Goal: Task Accomplishment & Management: Use online tool/utility

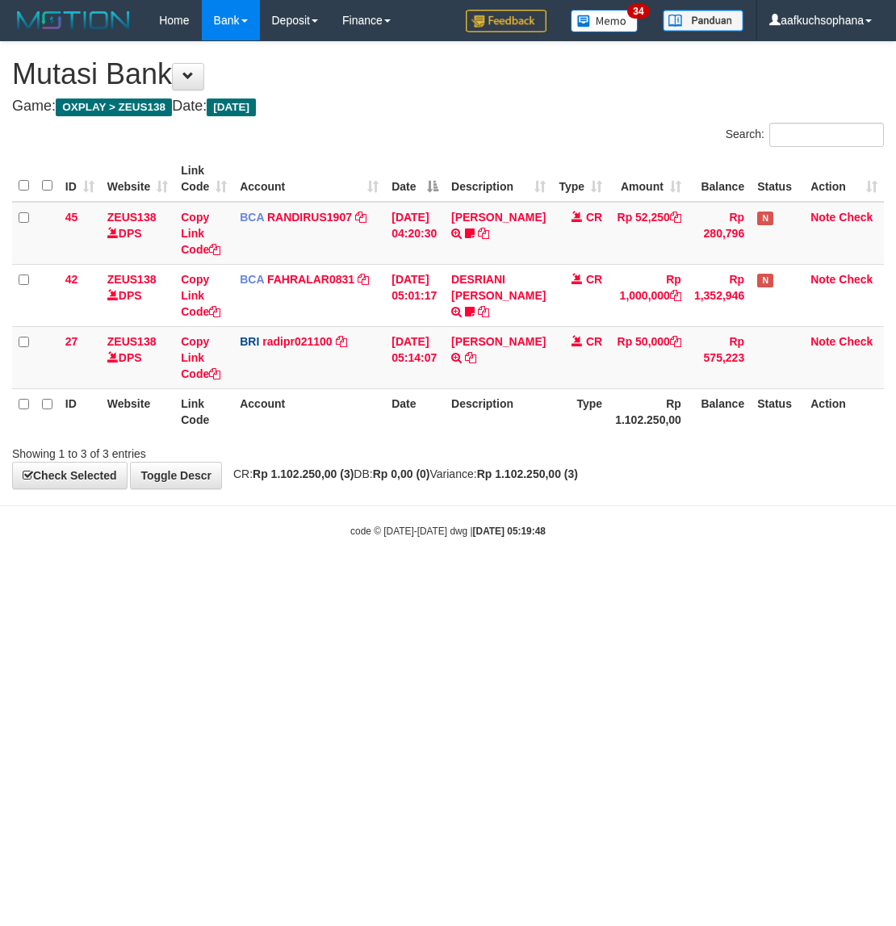
drag, startPoint x: 412, startPoint y: 609, endPoint x: 416, endPoint y: 594, distance: 15.9
click at [414, 579] on html "Toggle navigation Home Bank Account List Load By Website Group [OXPLAY] ZEUS138…" at bounding box center [448, 289] width 896 height 579
click at [320, 579] on html "Toggle navigation Home Bank Account List Load By Website Group [OXPLAY] ZEUS138…" at bounding box center [448, 289] width 896 height 579
click at [432, 579] on html "Toggle navigation Home Bank Account List Load By Website Group [OXPLAY] ZEUS138…" at bounding box center [448, 289] width 896 height 579
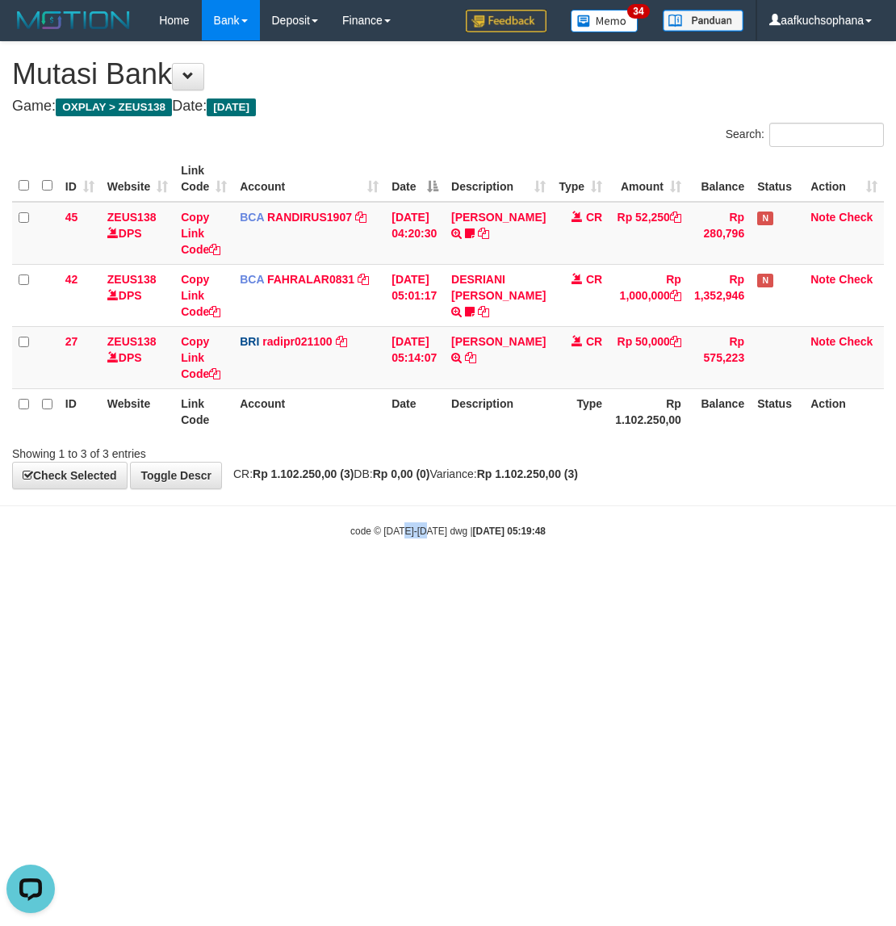
drag, startPoint x: 429, startPoint y: 630, endPoint x: 671, endPoint y: 583, distance: 247.4
click at [429, 579] on html "Toggle navigation Home Bank Account List Load By Website Group [OXPLAY] ZEUS138…" at bounding box center [448, 289] width 896 height 579
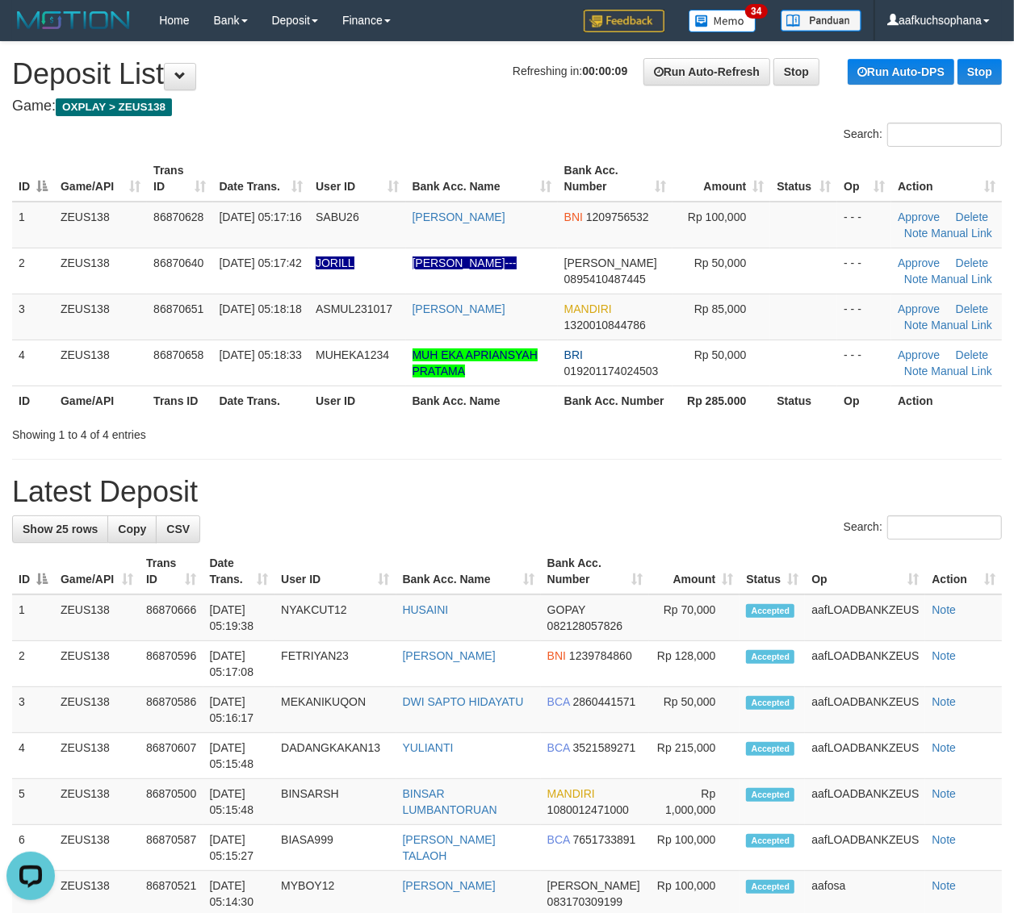
drag, startPoint x: 816, startPoint y: 456, endPoint x: 951, endPoint y: 486, distance: 138.0
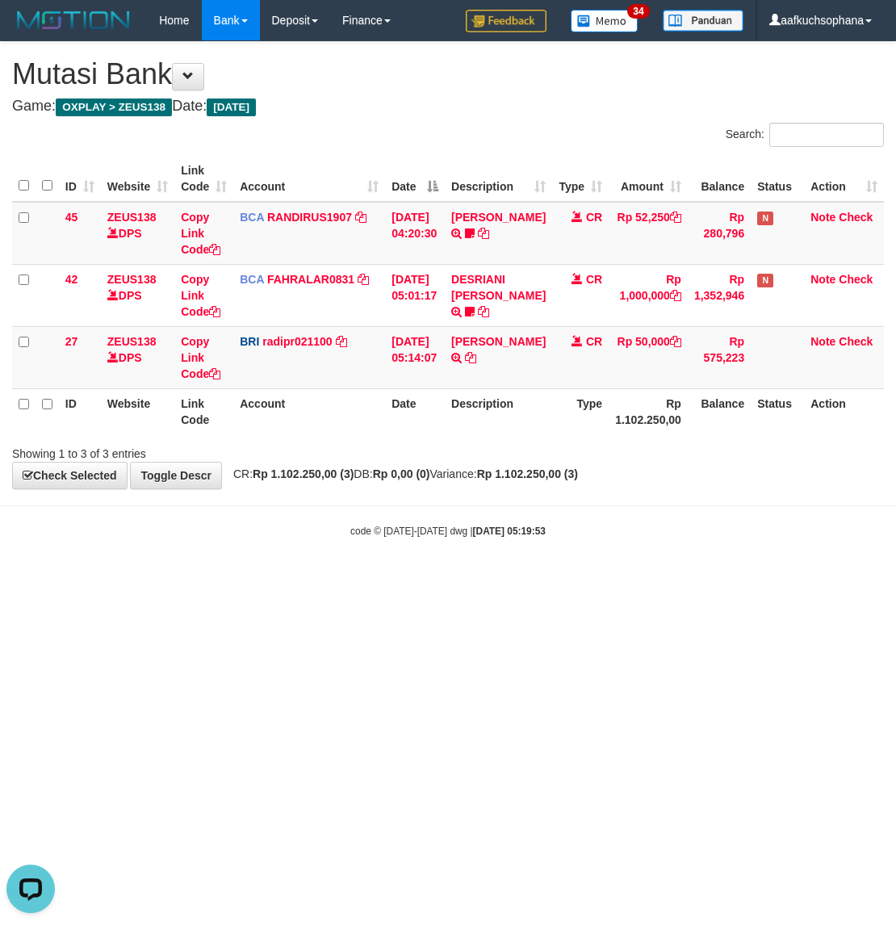
drag, startPoint x: 383, startPoint y: 658, endPoint x: 494, endPoint y: 618, distance: 117.4
click at [400, 579] on html "Toggle navigation Home Bank Account List Load By Website Group [OXPLAY] ZEUS138…" at bounding box center [448, 289] width 896 height 579
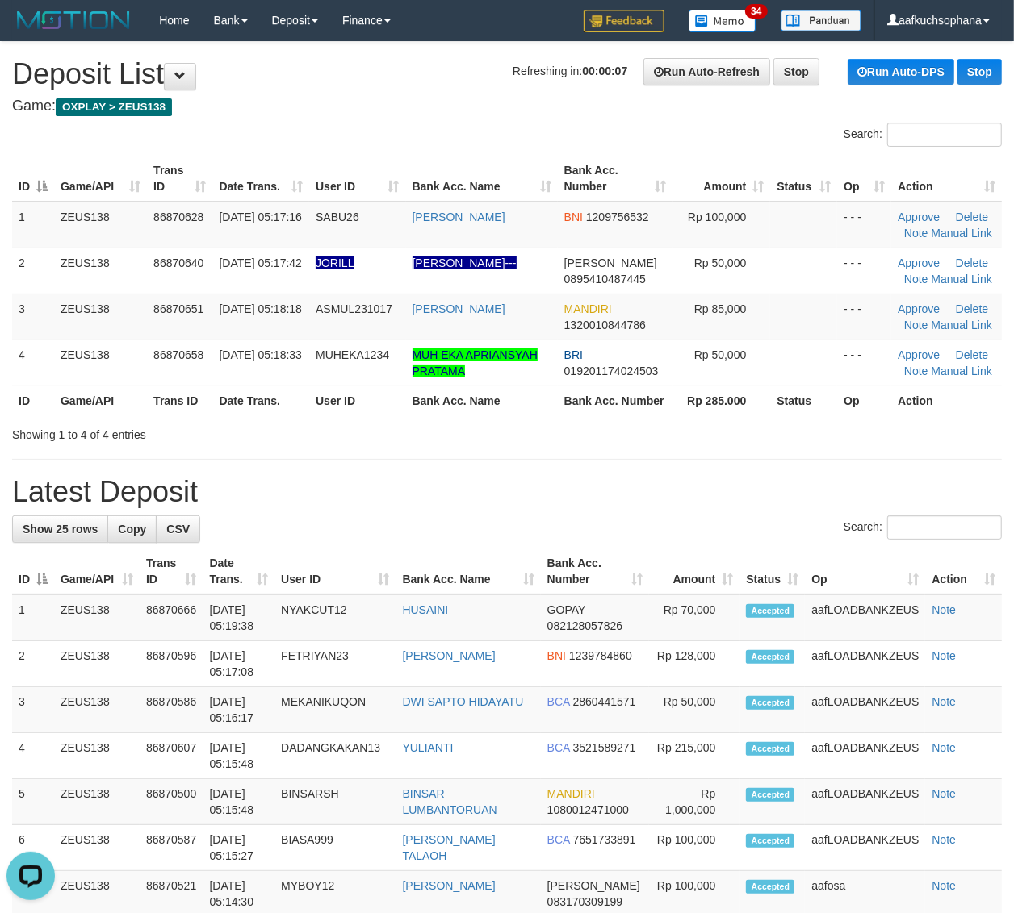
drag, startPoint x: 924, startPoint y: 472, endPoint x: 1025, endPoint y: 473, distance: 100.9
click at [824, 424] on div "Showing 1 to 4 of 4 entries" at bounding box center [507, 431] width 1014 height 23
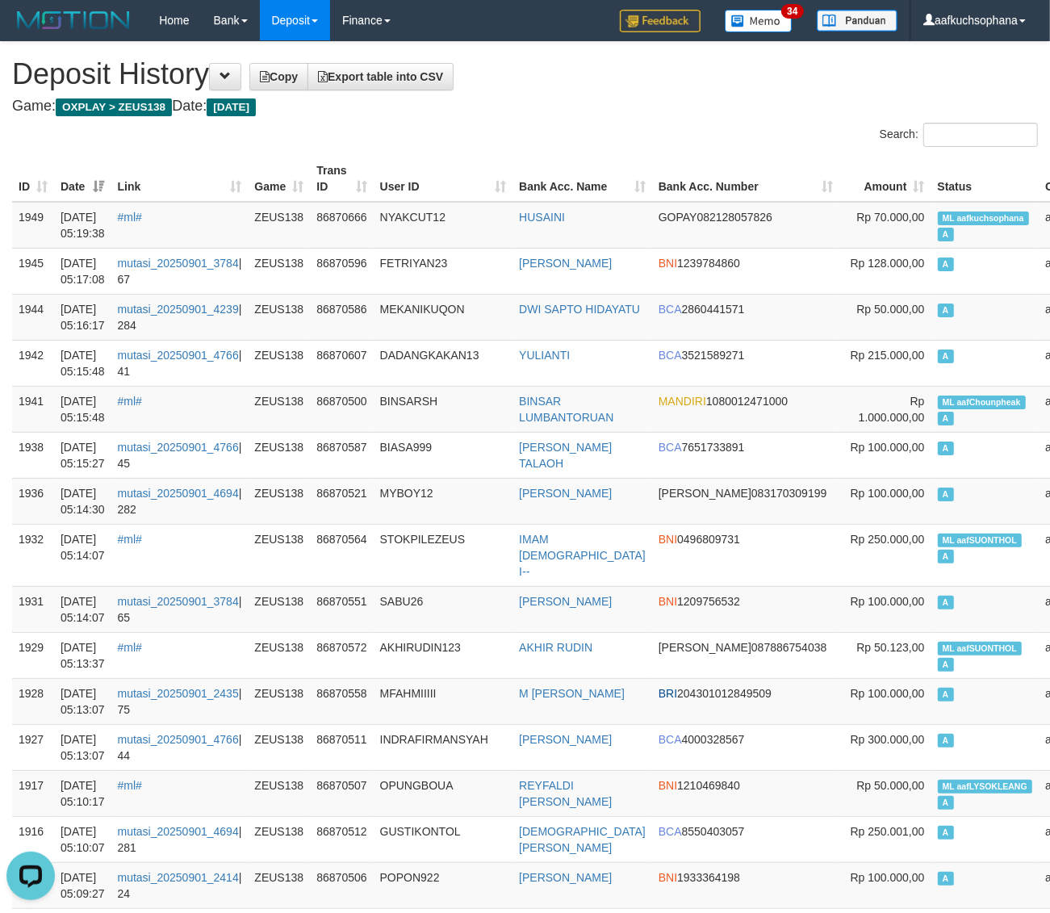
click at [636, 102] on h4 "Game: OXPLAY > ZEUS138 Date: Today" at bounding box center [525, 106] width 1026 height 16
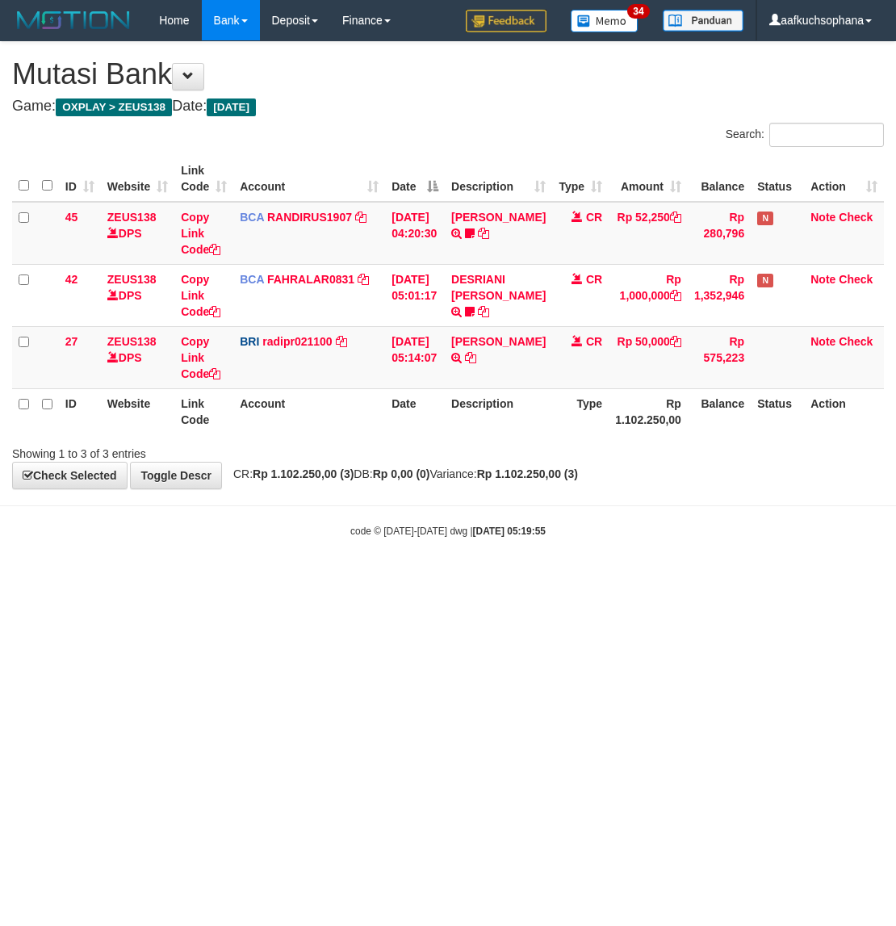
drag, startPoint x: 0, startPoint y: 0, endPoint x: 432, endPoint y: 659, distance: 788.1
click at [425, 579] on html "Toggle navigation Home Bank Account List Load By Website Group [OXPLAY] ZEUS138…" at bounding box center [448, 289] width 896 height 579
click at [428, 579] on html "Toggle navigation Home Bank Account List Load By Website Group [OXPLAY] ZEUS138…" at bounding box center [448, 289] width 896 height 579
click at [344, 546] on body "Toggle navigation Home Bank Account List Load By Website Group [OXPLAY] ZEUS138…" at bounding box center [448, 289] width 896 height 579
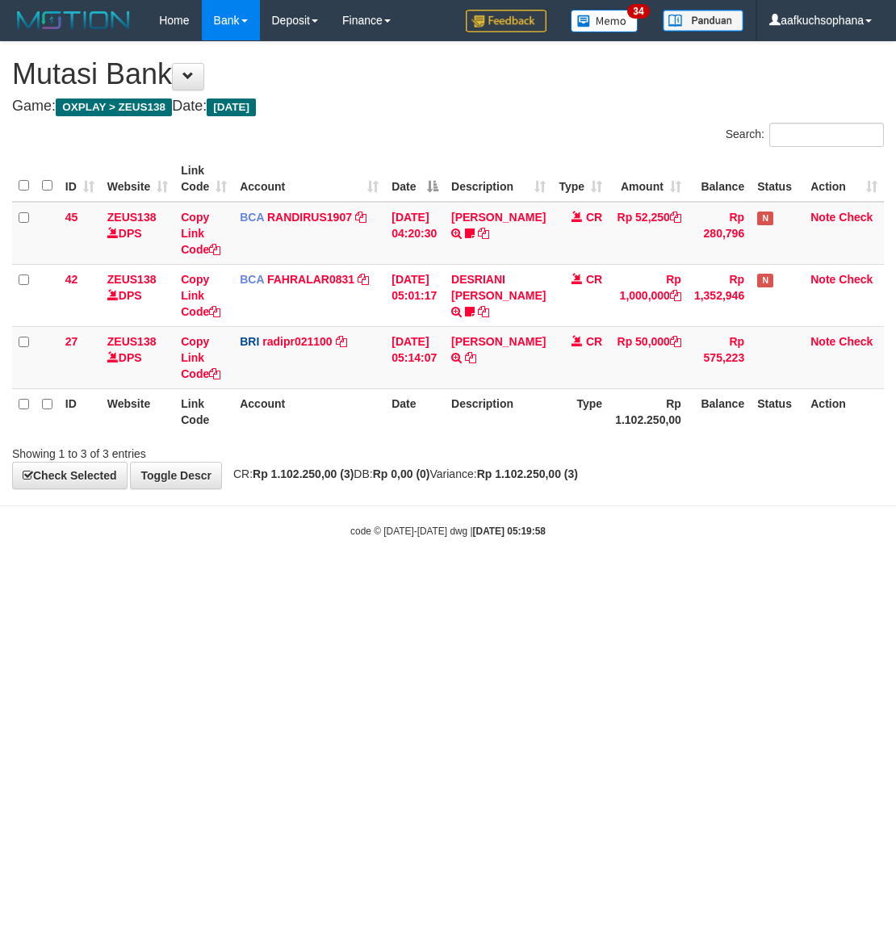
click at [215, 550] on body "Toggle navigation Home Bank Account List Load By Website Group [OXPLAY] ZEUS138…" at bounding box center [448, 289] width 896 height 579
click at [219, 546] on body "Toggle navigation Home Bank Account List Load By Website Group [OXPLAY] ZEUS138…" at bounding box center [448, 289] width 896 height 579
click at [307, 565] on body "Toggle navigation Home Bank Account List Load By Website Group [OXPLAY] ZEUS138…" at bounding box center [448, 289] width 896 height 579
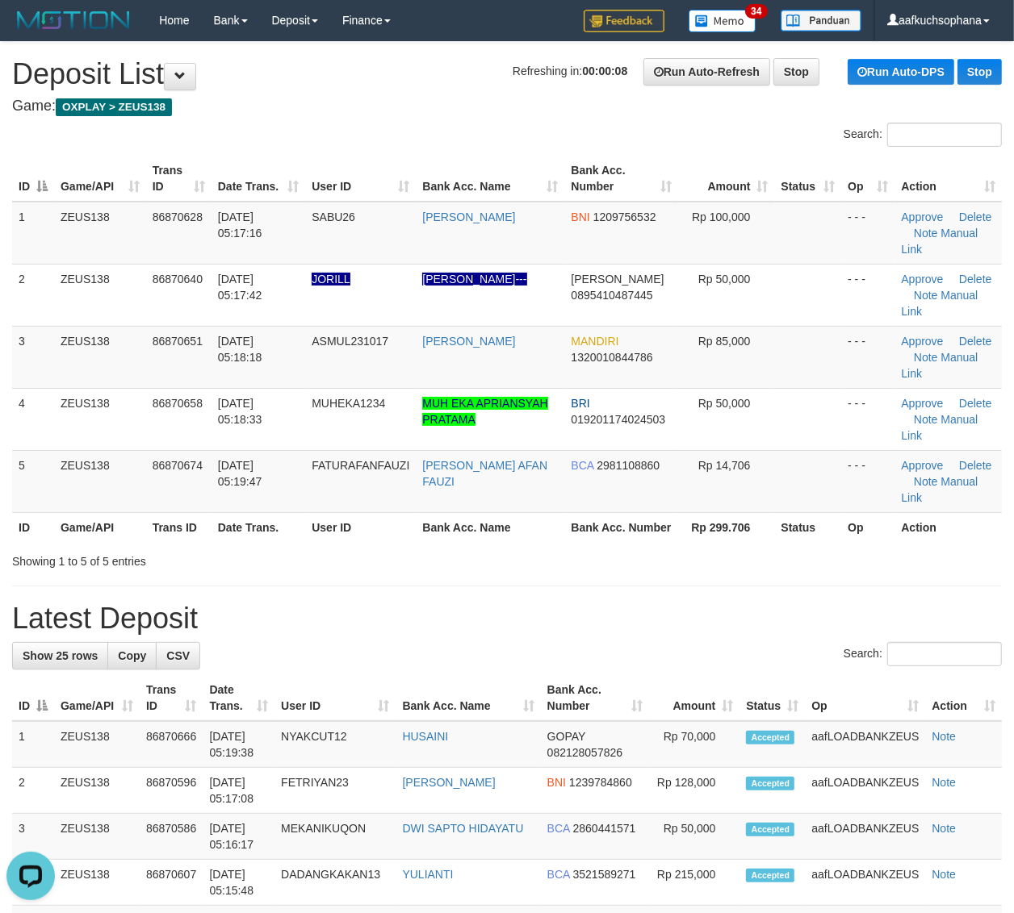
drag, startPoint x: 850, startPoint y: 547, endPoint x: 1025, endPoint y: 559, distance: 175.5
click at [855, 547] on div at bounding box center [718, 547] width 592 height 1
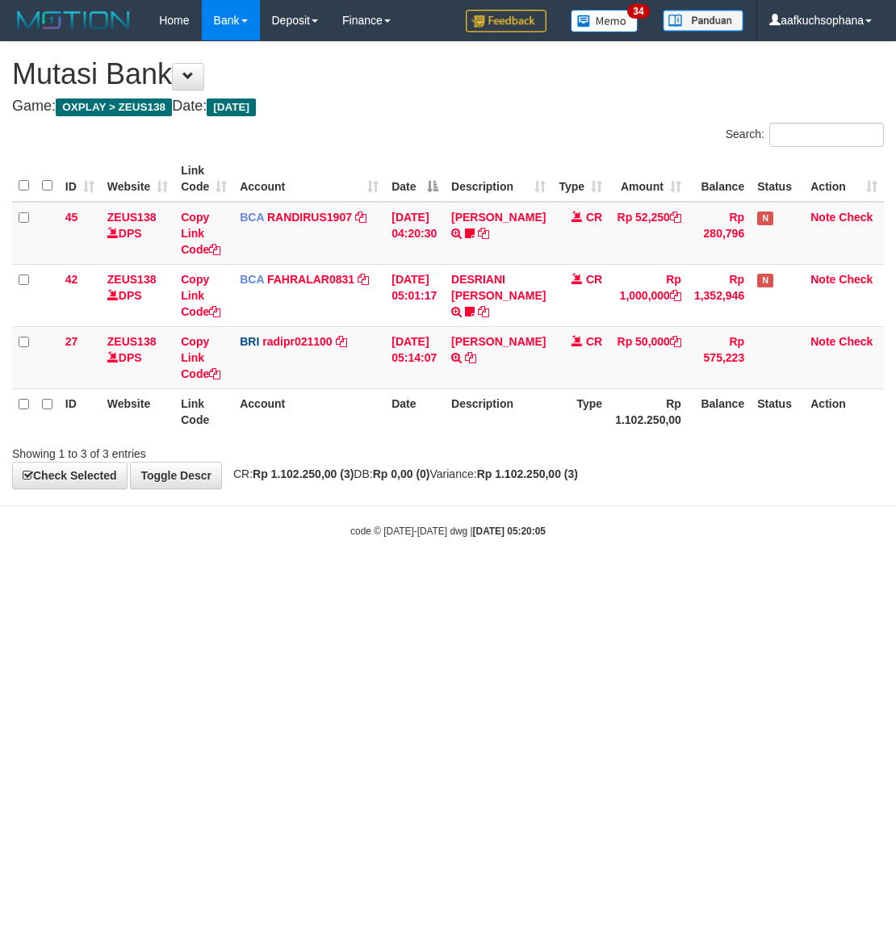
click at [238, 579] on html "Toggle navigation Home Bank Account List Load By Website Group [OXPLAY] ZEUS138…" at bounding box center [448, 289] width 896 height 579
drag, startPoint x: 236, startPoint y: 629, endPoint x: 61, endPoint y: 605, distance: 176.8
click at [224, 579] on html "Toggle navigation Home Bank Account List Load By Website Group [OXPLAY] ZEUS138…" at bounding box center [448, 289] width 896 height 579
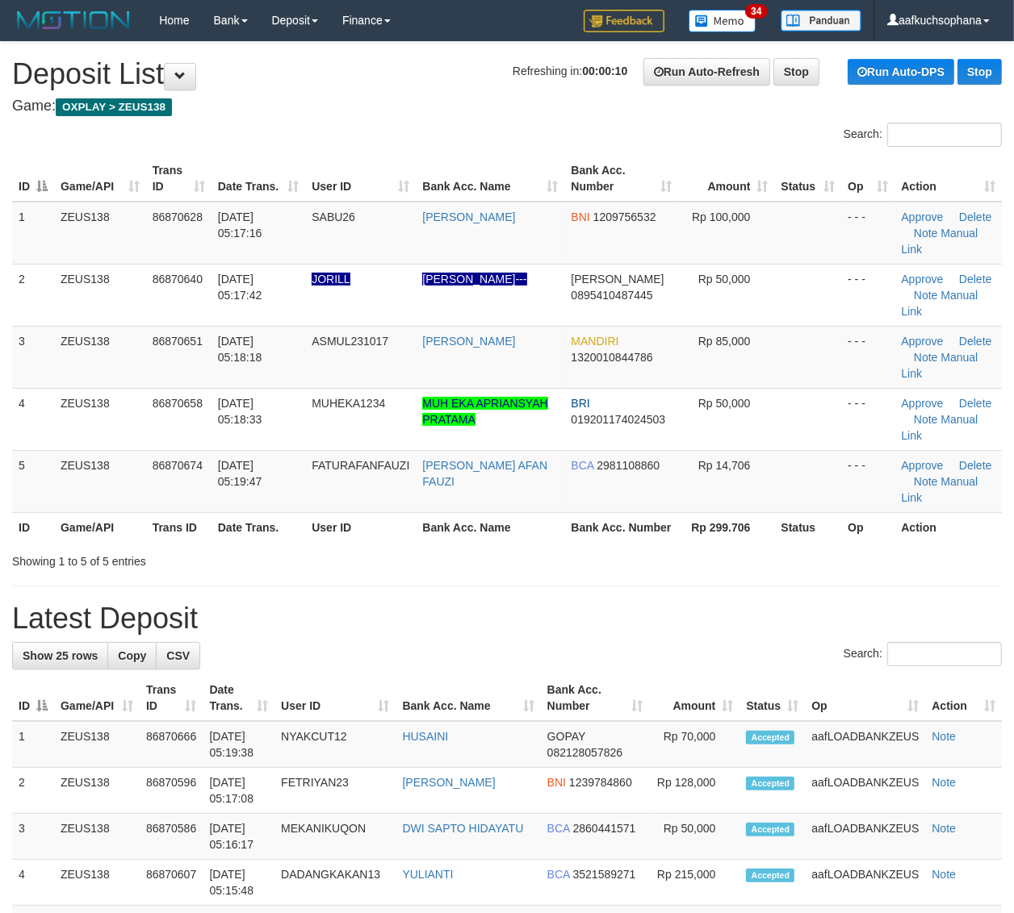
drag, startPoint x: 780, startPoint y: 579, endPoint x: 1026, endPoint y: 593, distance: 246.6
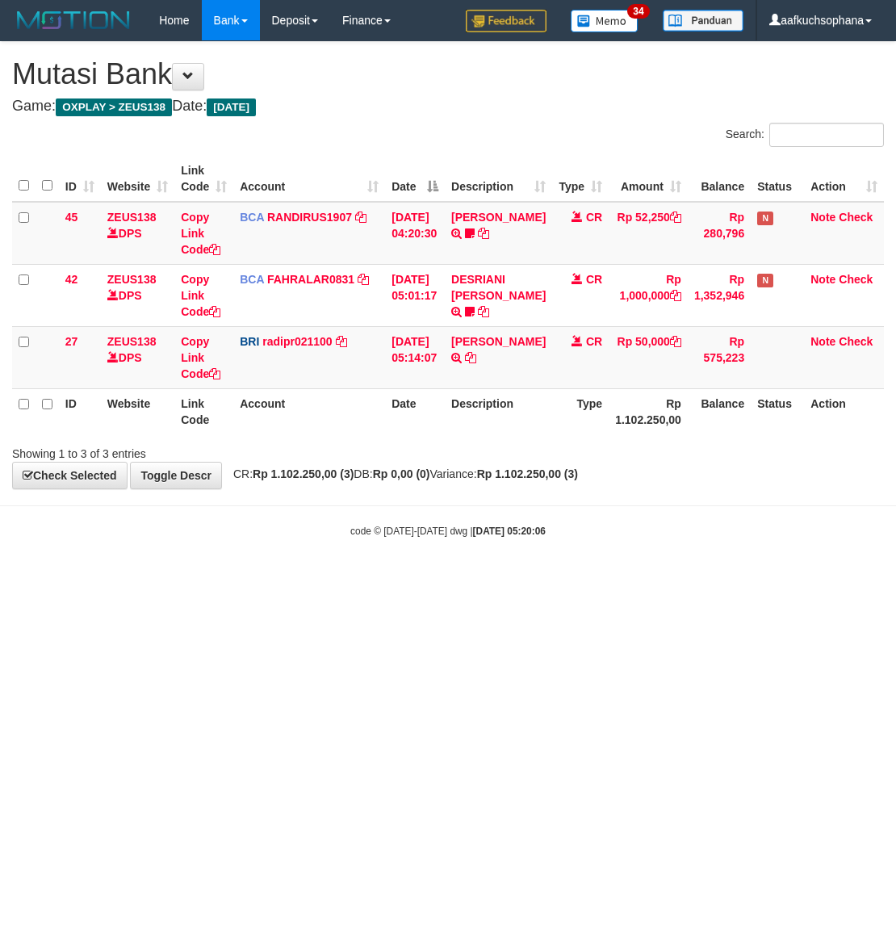
click at [280, 579] on html "Toggle navigation Home Bank Account List Load By Website Group [OXPLAY] ZEUS138…" at bounding box center [448, 289] width 896 height 579
click at [270, 579] on html "Toggle navigation Home Bank Account List Load By Website Group [OXPLAY] ZEUS138…" at bounding box center [448, 289] width 896 height 579
click at [269, 579] on html "Toggle navigation Home Bank Account List Load By Website Group [OXPLAY] ZEUS138…" at bounding box center [448, 289] width 896 height 579
drag, startPoint x: 269, startPoint y: 642, endPoint x: 270, endPoint y: 629, distance: 12.2
click at [270, 579] on html "Toggle navigation Home Bank Account List Load By Website Group [OXPLAY] ZEUS138…" at bounding box center [448, 289] width 896 height 579
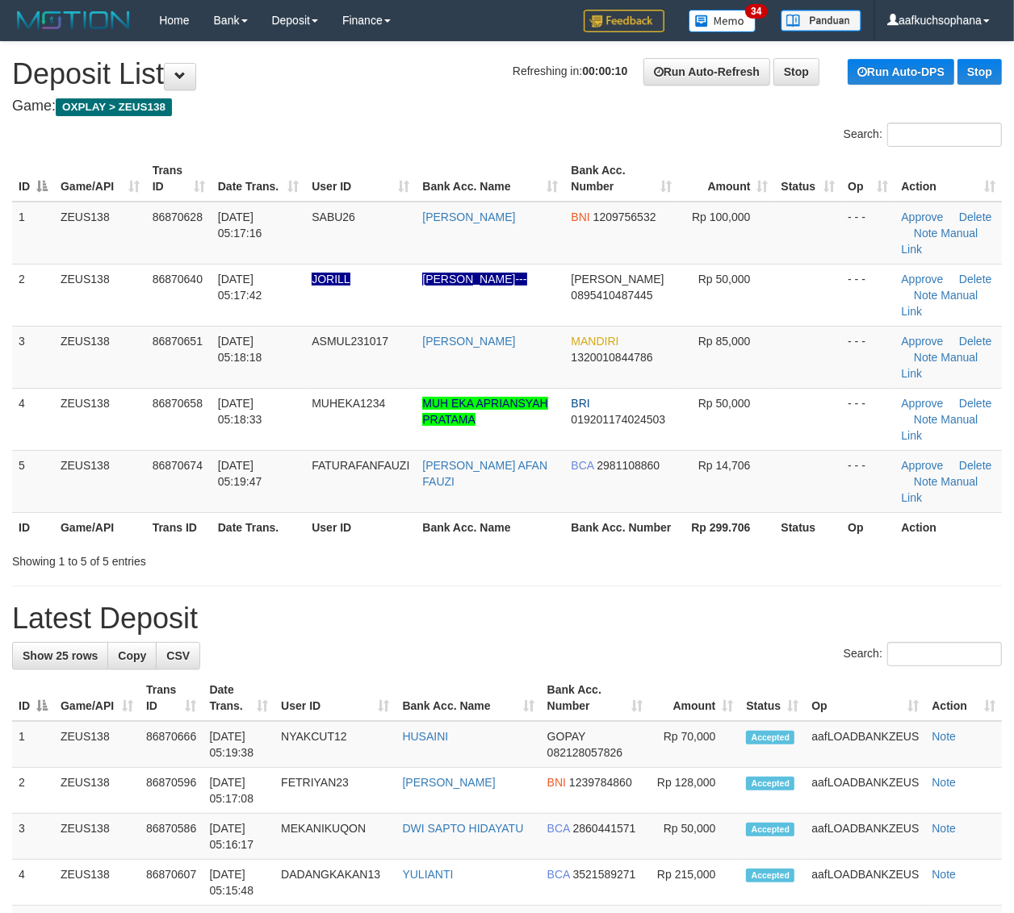
drag, startPoint x: 791, startPoint y: 541, endPoint x: 1023, endPoint y: 537, distance: 232.4
click at [796, 542] on div "ID Game/API Trans ID Date Trans. User ID Bank Acc. Name Bank Acc. Number Amount…" at bounding box center [507, 349] width 1014 height 396
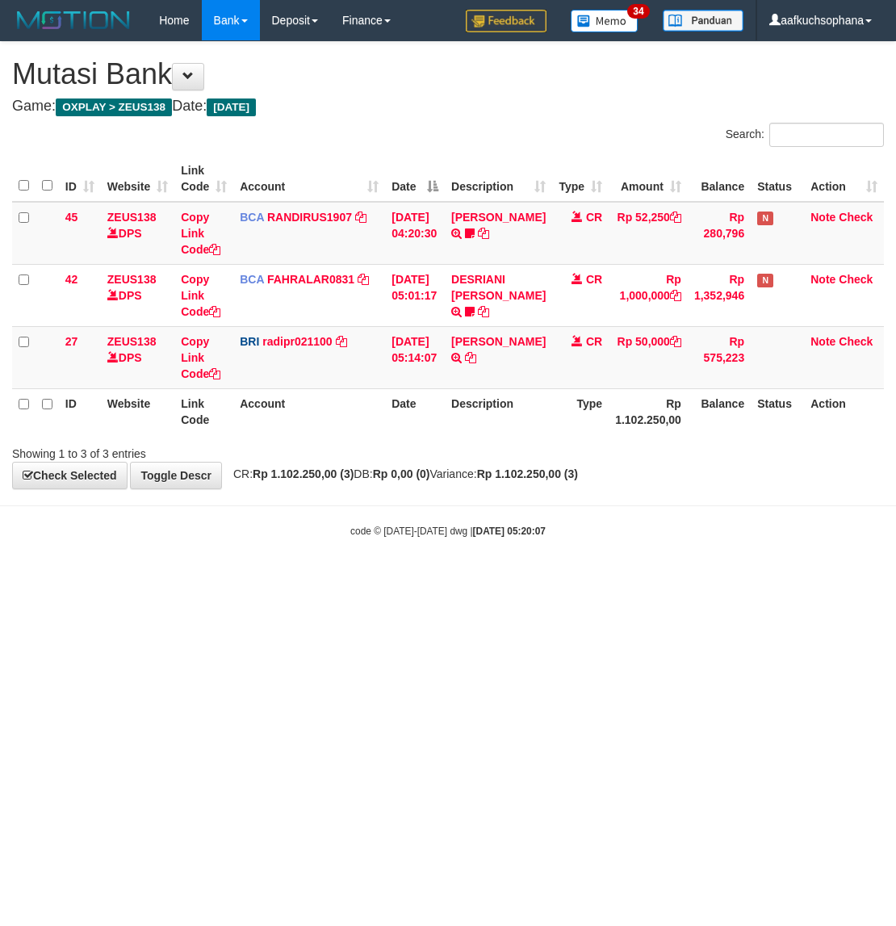
drag, startPoint x: 223, startPoint y: 545, endPoint x: 291, endPoint y: 531, distance: 69.2
click at [226, 545] on body "Toggle navigation Home Bank Account List Load By Website Group [OXPLAY] ZEUS138…" at bounding box center [448, 289] width 896 height 579
click at [324, 549] on body "Toggle navigation Home Bank Account List Load By Website Group [OXPLAY] ZEUS138…" at bounding box center [448, 289] width 896 height 579
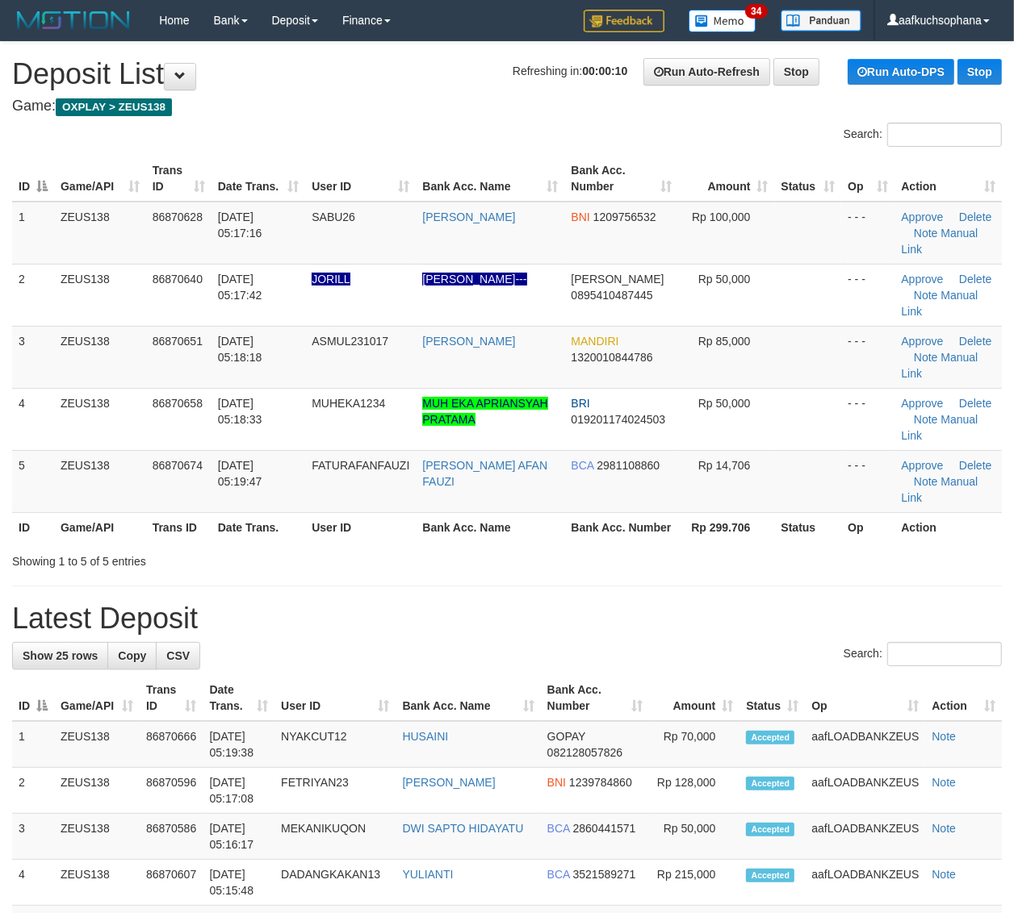
drag, startPoint x: 844, startPoint y: 530, endPoint x: 856, endPoint y: 529, distance: 12.1
click at [848, 530] on th "Op" at bounding box center [867, 527] width 53 height 30
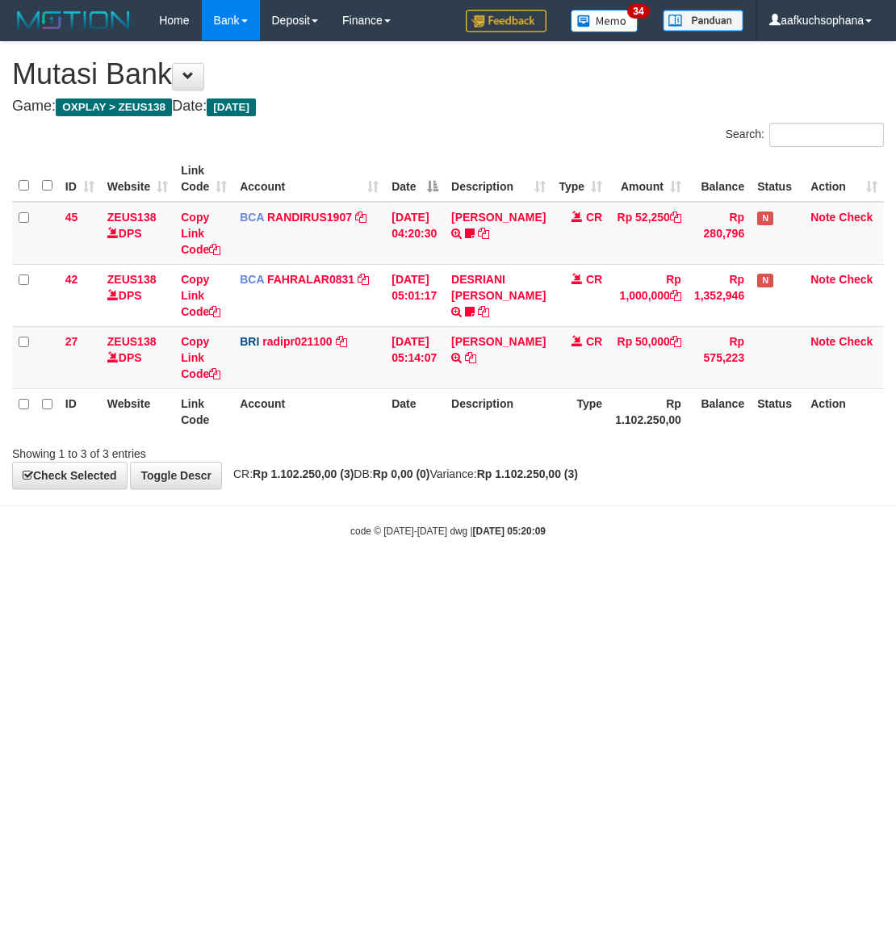
click at [276, 579] on html "Toggle navigation Home Bank Account List Load By Website Group [OXPLAY] ZEUS138…" at bounding box center [448, 289] width 896 height 579
click at [288, 578] on html "Toggle navigation Home Bank Account List Load By Website Group [OXPLAY] ZEUS138…" at bounding box center [448, 289] width 896 height 579
click at [311, 579] on html "Toggle navigation Home Bank Account List Load By Website Group [OXPLAY] ZEUS138…" at bounding box center [448, 289] width 896 height 579
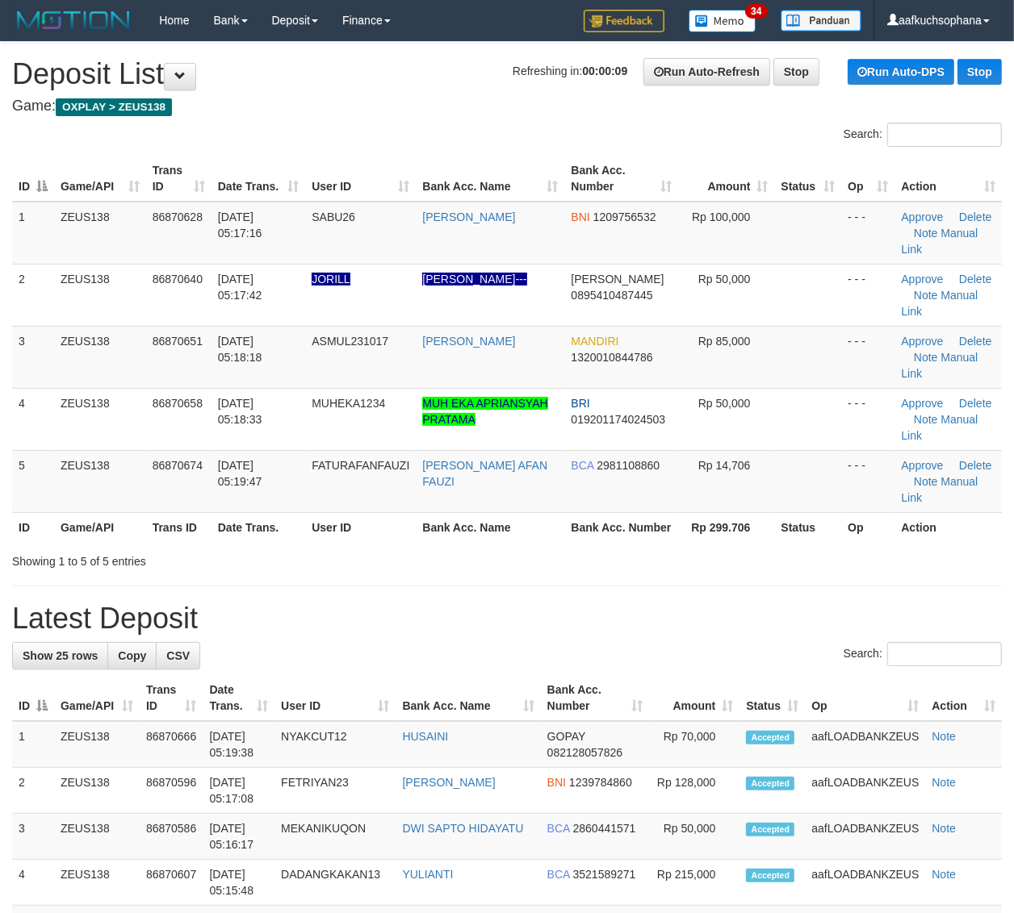
drag, startPoint x: 886, startPoint y: 566, endPoint x: 1021, endPoint y: 581, distance: 135.6
click at [890, 566] on div "Showing 1 to 5 of 5 entries" at bounding box center [507, 558] width 1014 height 23
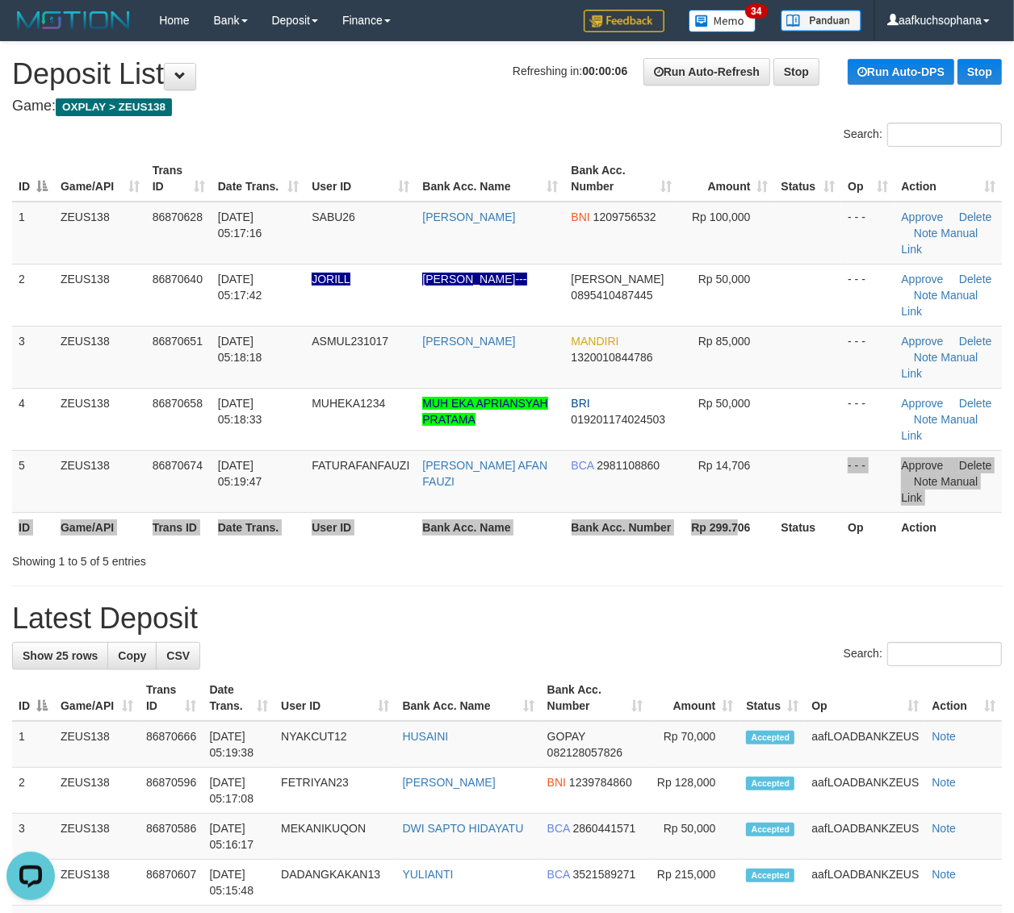
click at [740, 533] on table "ID Game/API Trans ID Date Trans. User ID Bank Acc. Name Bank Acc. Number Amount…" at bounding box center [506, 349] width 989 height 387
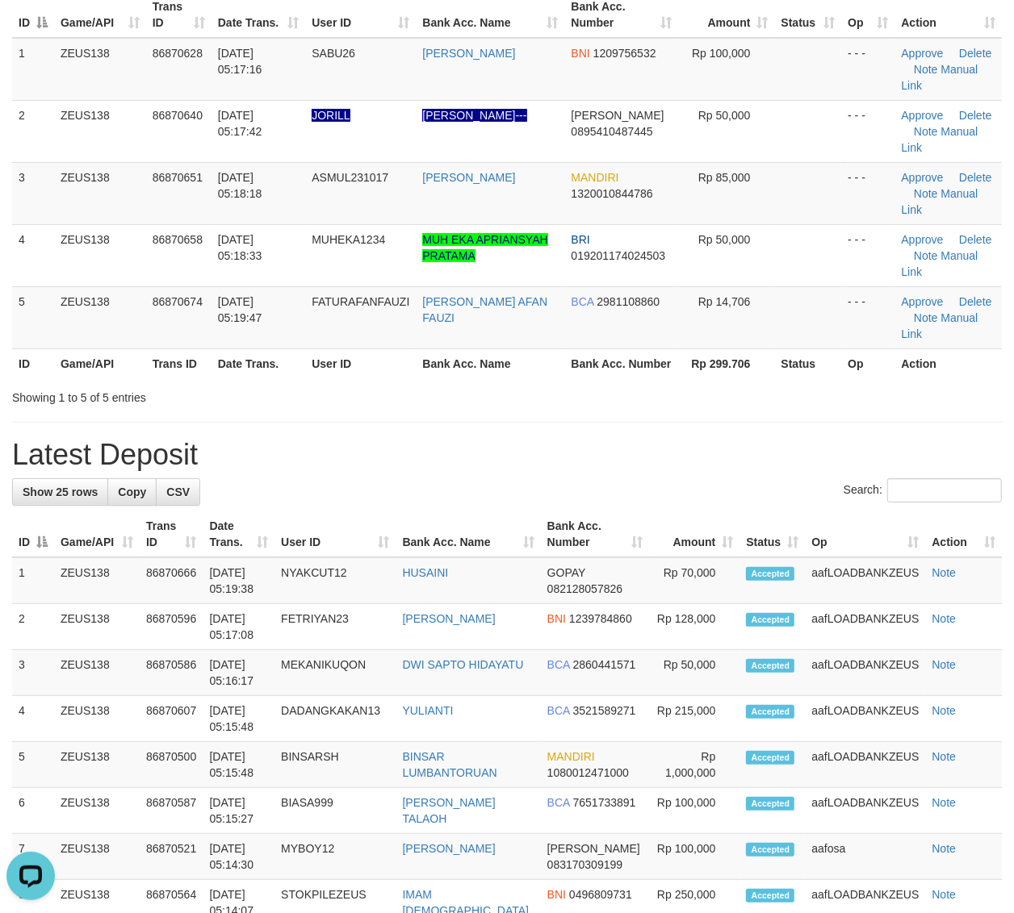
scroll to position [145, 0]
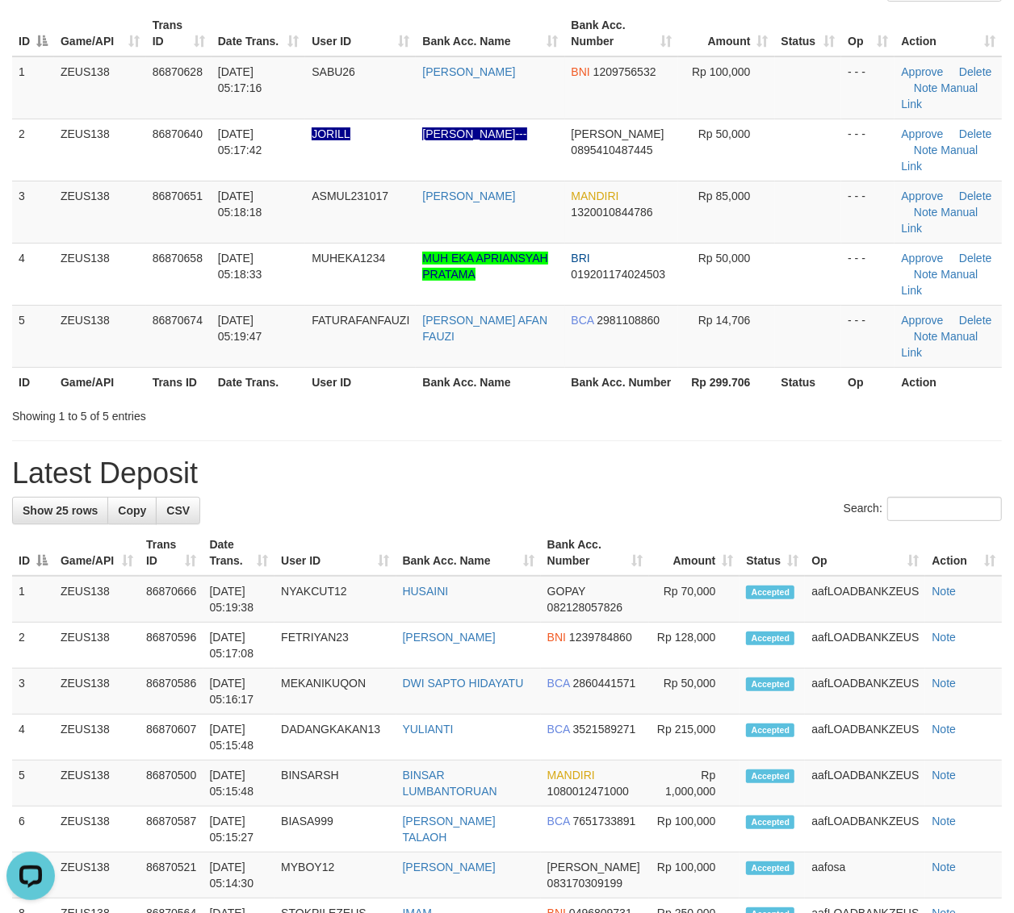
click at [721, 480] on h1 "Latest Deposit" at bounding box center [506, 474] width 989 height 32
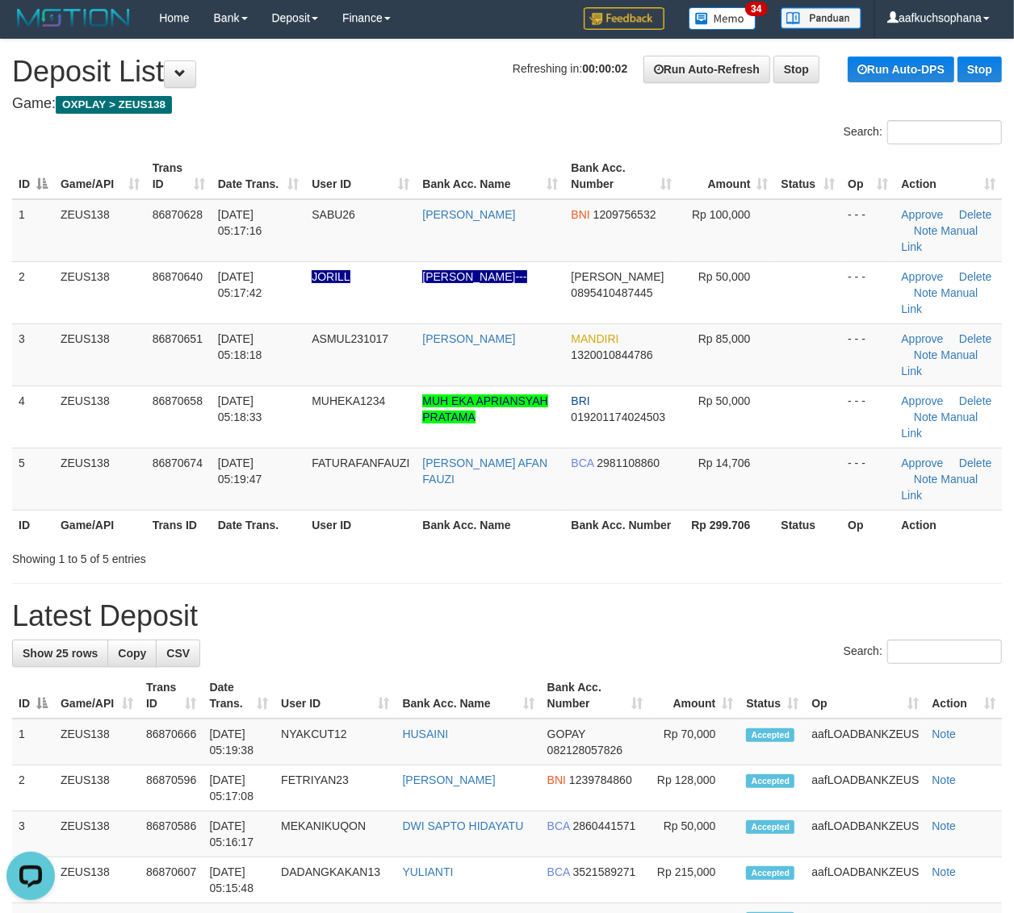
scroll to position [0, 0]
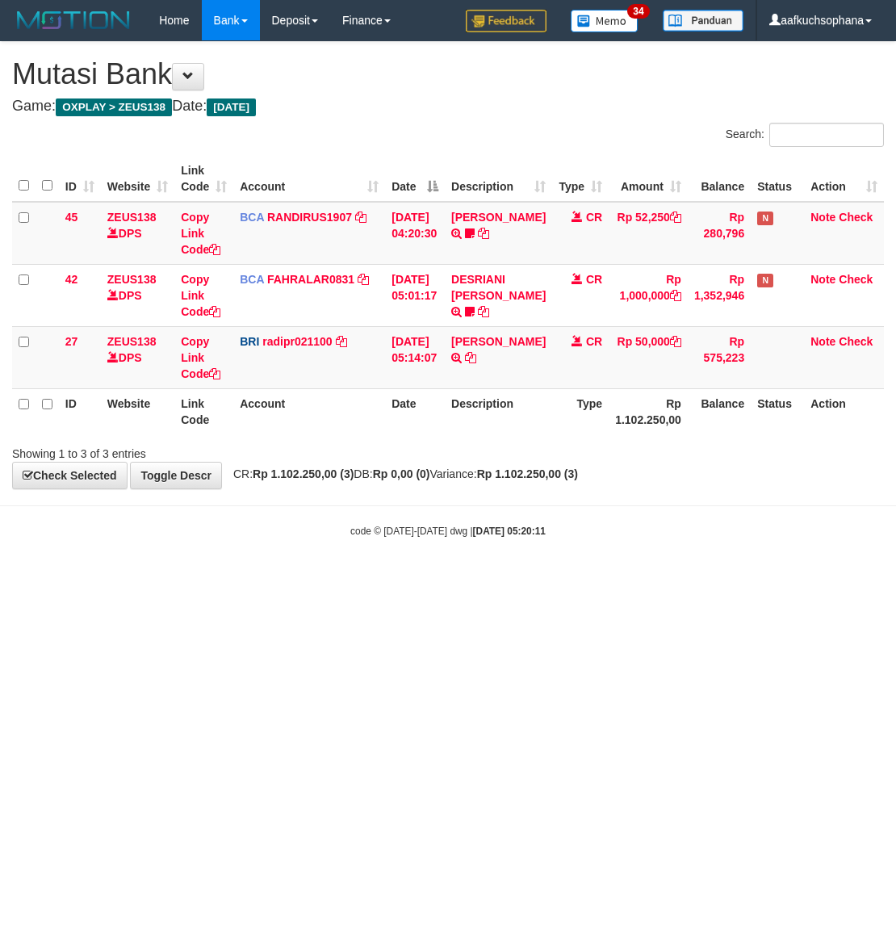
click at [227, 579] on html "Toggle navigation Home Bank Account List Load By Website Group [OXPLAY] ZEUS138…" at bounding box center [448, 289] width 896 height 579
click at [341, 570] on body "Toggle navigation Home Bank Account List Load By Website Group [OXPLAY] ZEUS138…" at bounding box center [448, 289] width 896 height 579
drag, startPoint x: 394, startPoint y: 566, endPoint x: 396, endPoint y: 575, distance: 10.0
click at [396, 575] on body "Toggle navigation Home Bank Account List Load By Website Group [OXPLAY] ZEUS138…" at bounding box center [448, 289] width 896 height 579
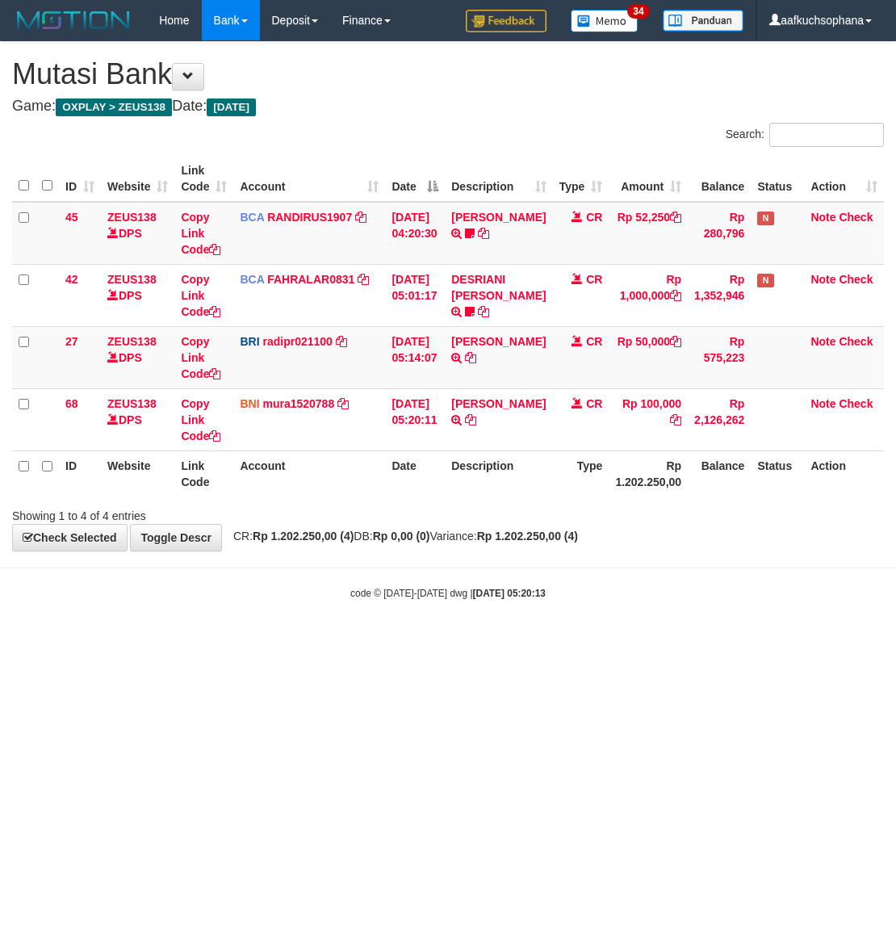
click at [320, 599] on div "code © 2012-2018 dwg | 2025/09/01 05:20:13" at bounding box center [448, 592] width 896 height 16
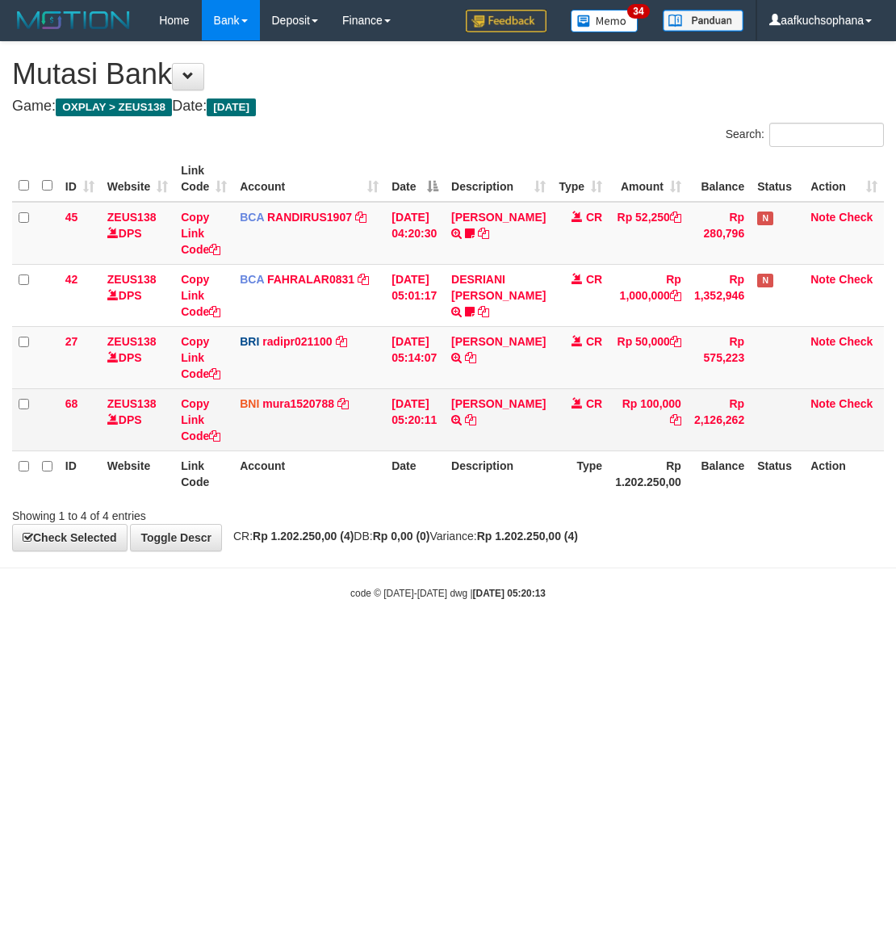
click at [541, 421] on td "ACHMAD RIYANTO TRANSFER DARI ACHMAD RIYANTO" at bounding box center [498, 419] width 107 height 62
click at [476, 421] on icon at bounding box center [470, 419] width 11 height 11
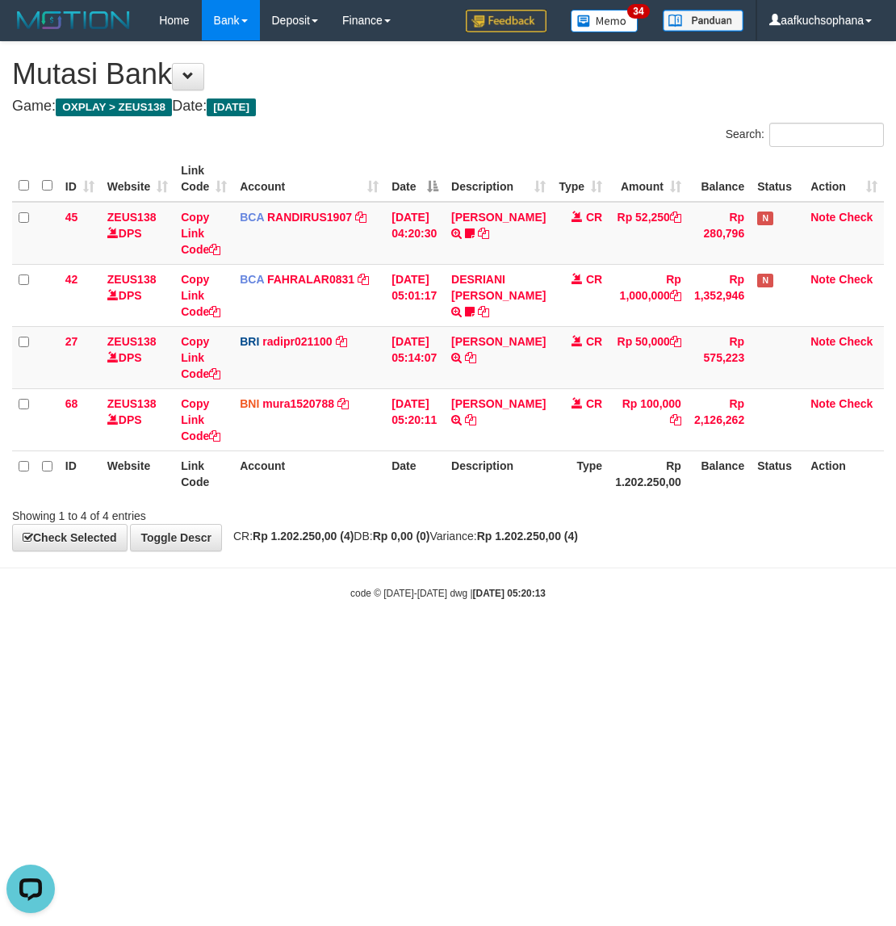
click at [288, 641] on html "Toggle navigation Home Bank Account List Load By Website Group [OXPLAY] ZEUS138…" at bounding box center [448, 320] width 896 height 641
drag, startPoint x: 362, startPoint y: 707, endPoint x: 246, endPoint y: 629, distance: 139.0
click at [341, 641] on html "Toggle navigation Home Bank Account List Load By Website Group [OXPLAY] ZEUS138…" at bounding box center [448, 320] width 896 height 641
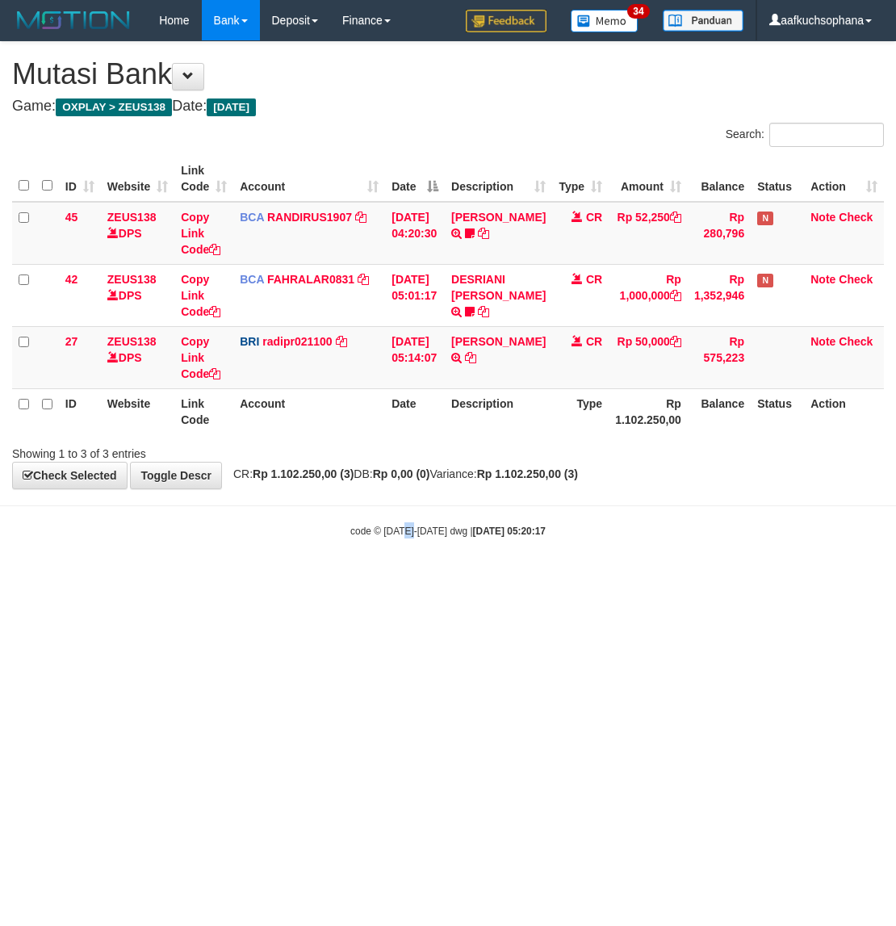
drag, startPoint x: 409, startPoint y: 662, endPoint x: 252, endPoint y: 627, distance: 161.1
click at [395, 579] on html "Toggle navigation Home Bank Account List Load By Website Group [OXPLAY] ZEUS138…" at bounding box center [448, 289] width 896 height 579
click at [286, 579] on html "Toggle navigation Home Bank Account List Load By Website Group [OXPLAY] ZEUS138…" at bounding box center [448, 289] width 896 height 579
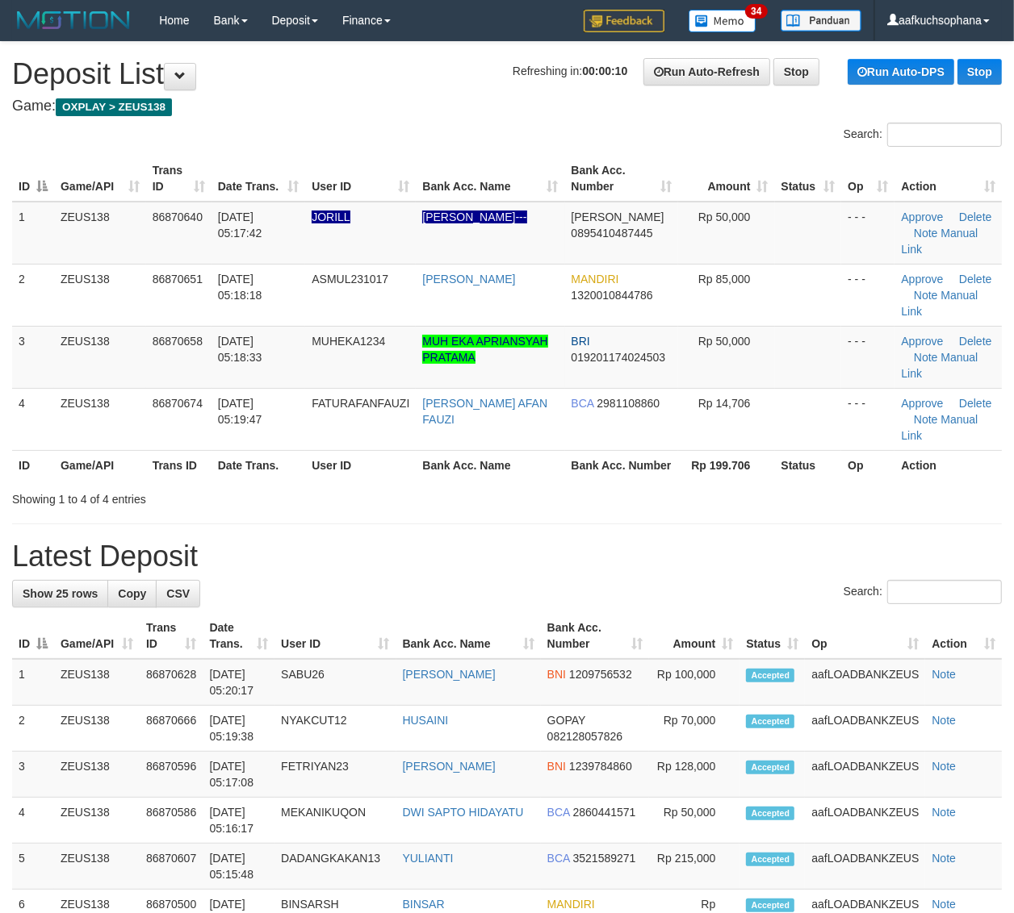
click at [723, 483] on div "Search: ID Game/API Trans ID Date Trans. User ID Bank Acc. Name Bank Acc. Numbe…" at bounding box center [506, 315] width 989 height 385
drag, startPoint x: 805, startPoint y: 494, endPoint x: 1026, endPoint y: 518, distance: 223.2
click at [813, 495] on div "Showing 1 to 4 of 4 entries" at bounding box center [507, 496] width 1014 height 23
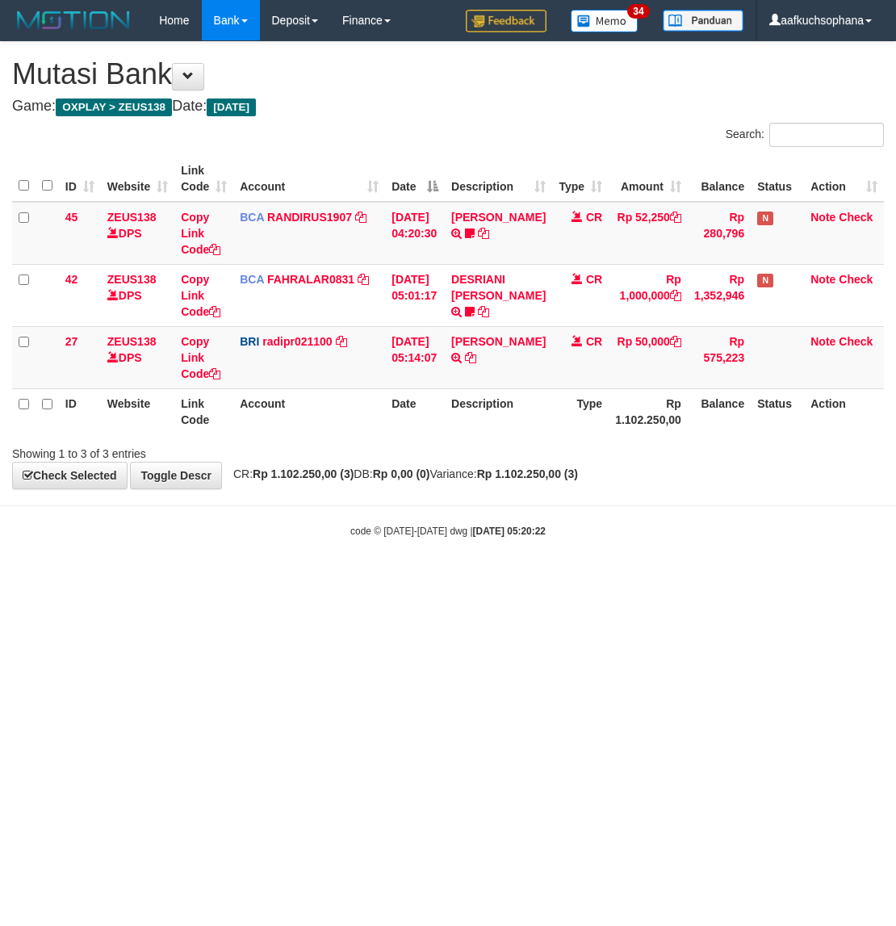
click at [140, 534] on div "code © 2012-2018 dwg | 2025/09/01 05:20:22" at bounding box center [448, 530] width 896 height 16
click at [139, 535] on div "code © 2012-2018 dwg | 2025/09/01 05:20:22" at bounding box center [448, 530] width 896 height 16
drag, startPoint x: 143, startPoint y: 582, endPoint x: 128, endPoint y: 561, distance: 26.0
click at [140, 579] on html "Toggle navigation Home Bank Account List Load By Website Group [OXPLAY] ZEUS138…" at bounding box center [448, 289] width 896 height 579
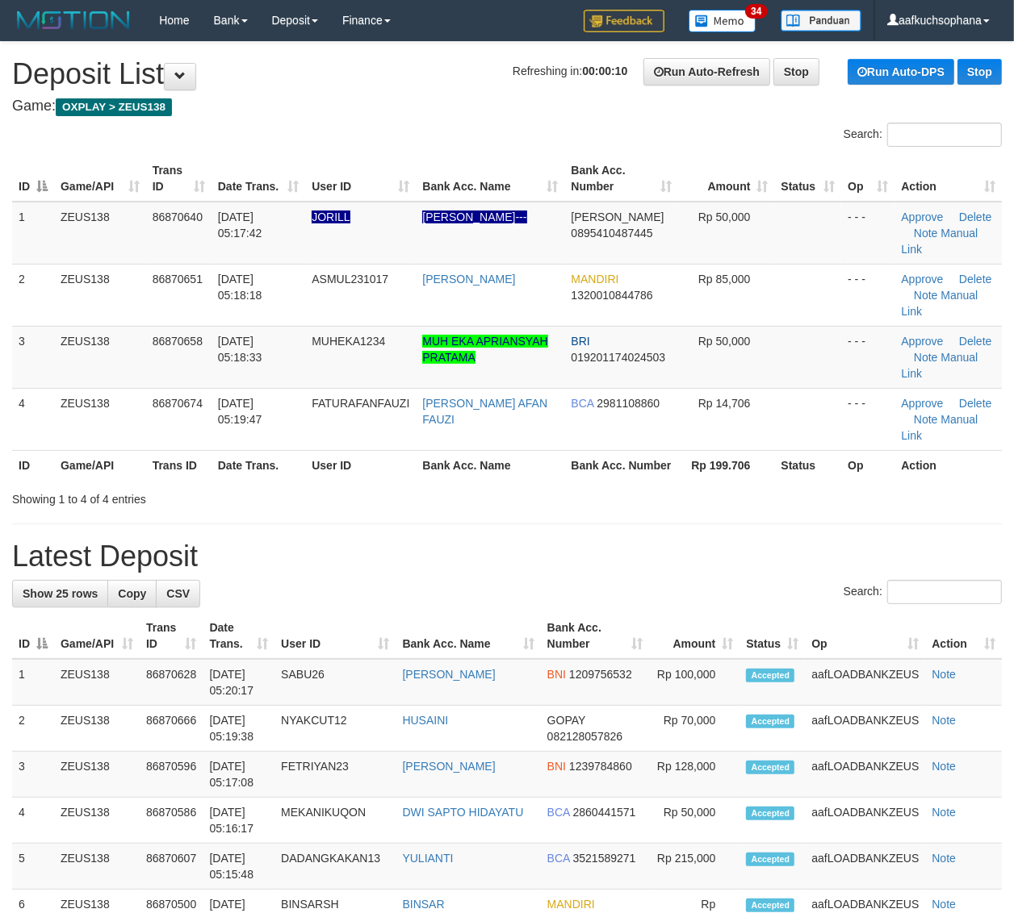
drag, startPoint x: 721, startPoint y: 494, endPoint x: 820, endPoint y: 507, distance: 100.1
click at [729, 495] on div "Showing 1 to 4 of 4 entries" at bounding box center [507, 496] width 1014 height 23
drag, startPoint x: 735, startPoint y: 529, endPoint x: 759, endPoint y: 533, distance: 24.7
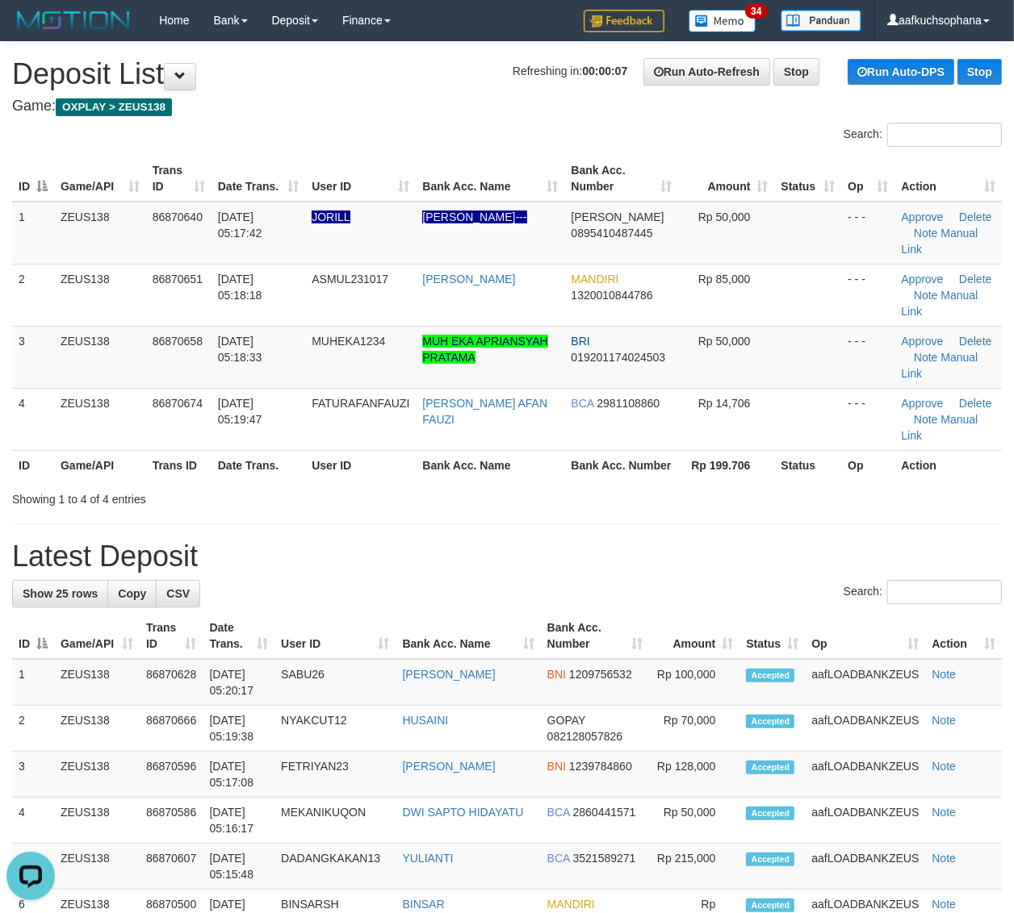
drag, startPoint x: 777, startPoint y: 488, endPoint x: 1025, endPoint y: 509, distance: 248.6
click at [791, 488] on div "Showing 1 to 4 of 4 entries" at bounding box center [507, 496] width 1014 height 23
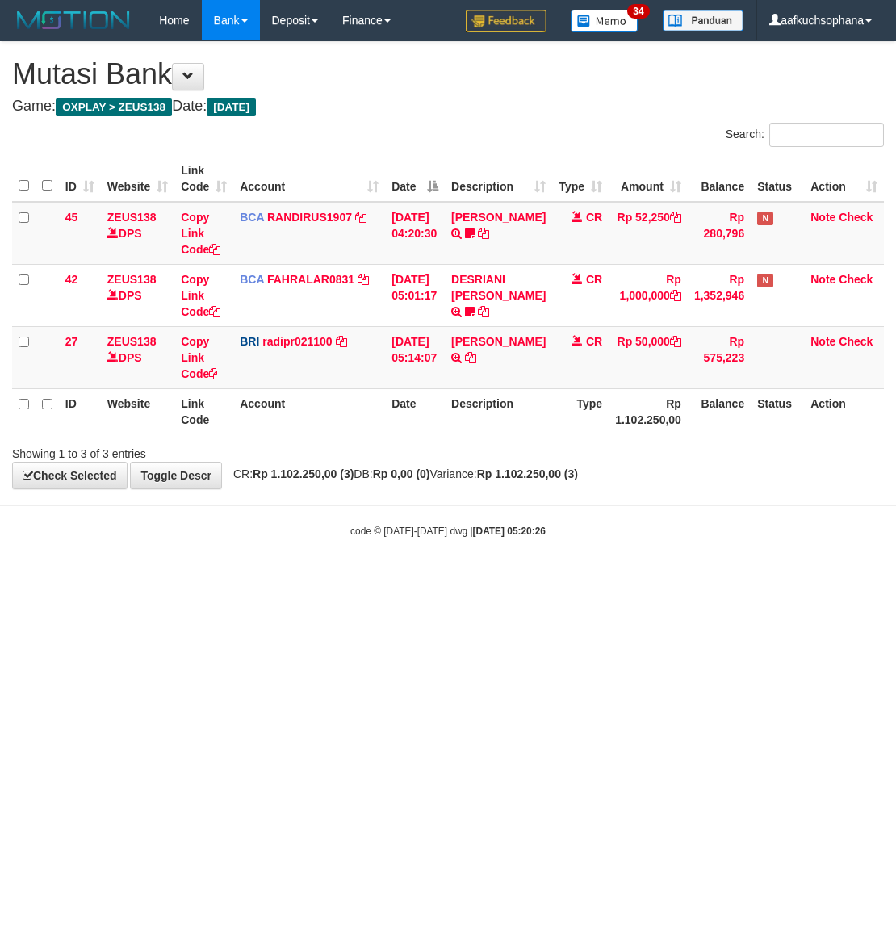
click at [369, 577] on body "Toggle navigation Home Bank Account List Load By Website Group [OXPLAY] ZEUS138…" at bounding box center [448, 289] width 896 height 579
click at [246, 575] on body "Toggle navigation Home Bank Account List Load By Website Group [OXPLAY] ZEUS138…" at bounding box center [448, 289] width 896 height 579
click at [236, 534] on div "code © 2012-2018 dwg | 2025/09/01 05:20:27" at bounding box center [448, 530] width 896 height 16
click at [257, 570] on body "Toggle navigation Home Bank Account List Load By Website Group [OXPLAY] ZEUS138…" at bounding box center [448, 289] width 896 height 579
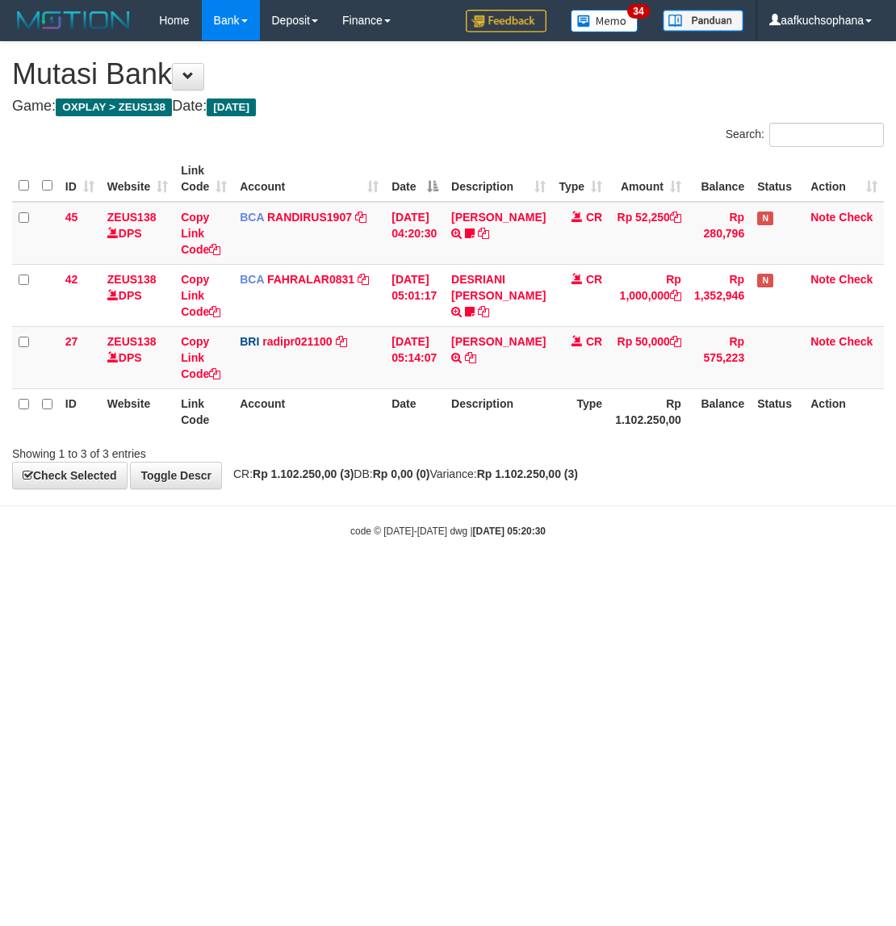
click at [172, 579] on html "Toggle navigation Home Bank Account List Load By Website Group [OXPLAY] ZEUS138…" at bounding box center [448, 289] width 896 height 579
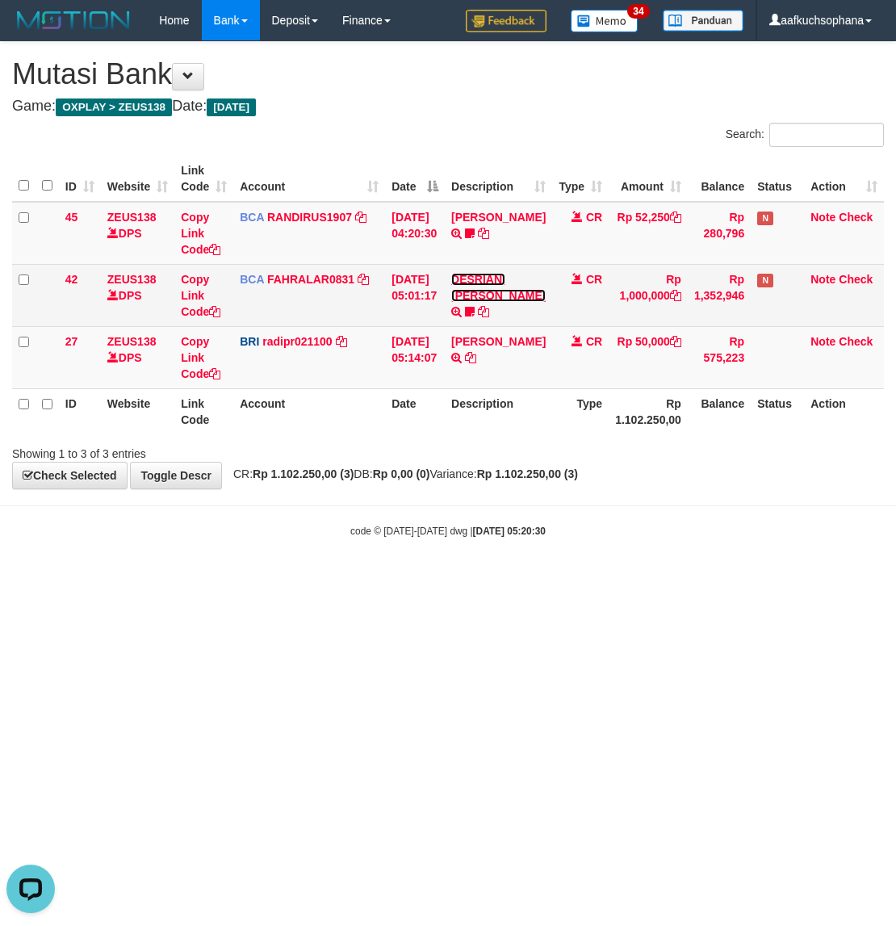
click at [502, 291] on link "DESRIANI [PERSON_NAME]" at bounding box center [498, 287] width 94 height 29
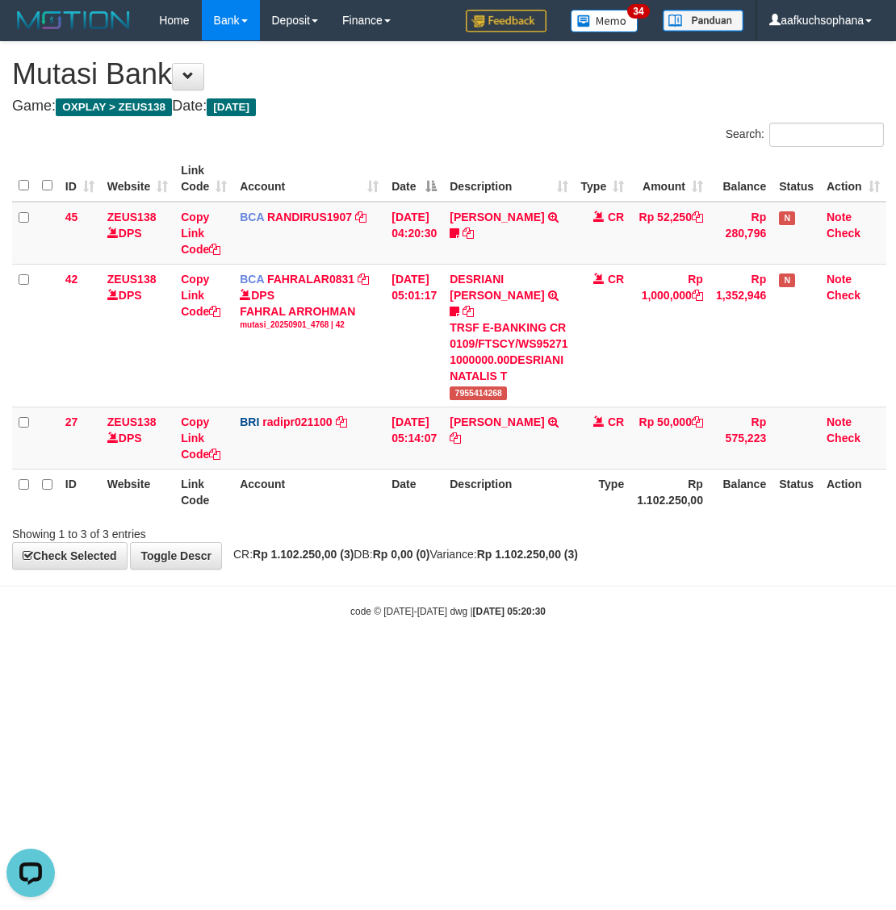
click at [211, 558] on body "Toggle navigation Home Bank Account List Load By Website Group [OXPLAY] ZEUS138…" at bounding box center [448, 329] width 896 height 659
click at [424, 603] on div "code © 2012-2018 dwg | 2025/09/01 05:20:30" at bounding box center [448, 611] width 896 height 16
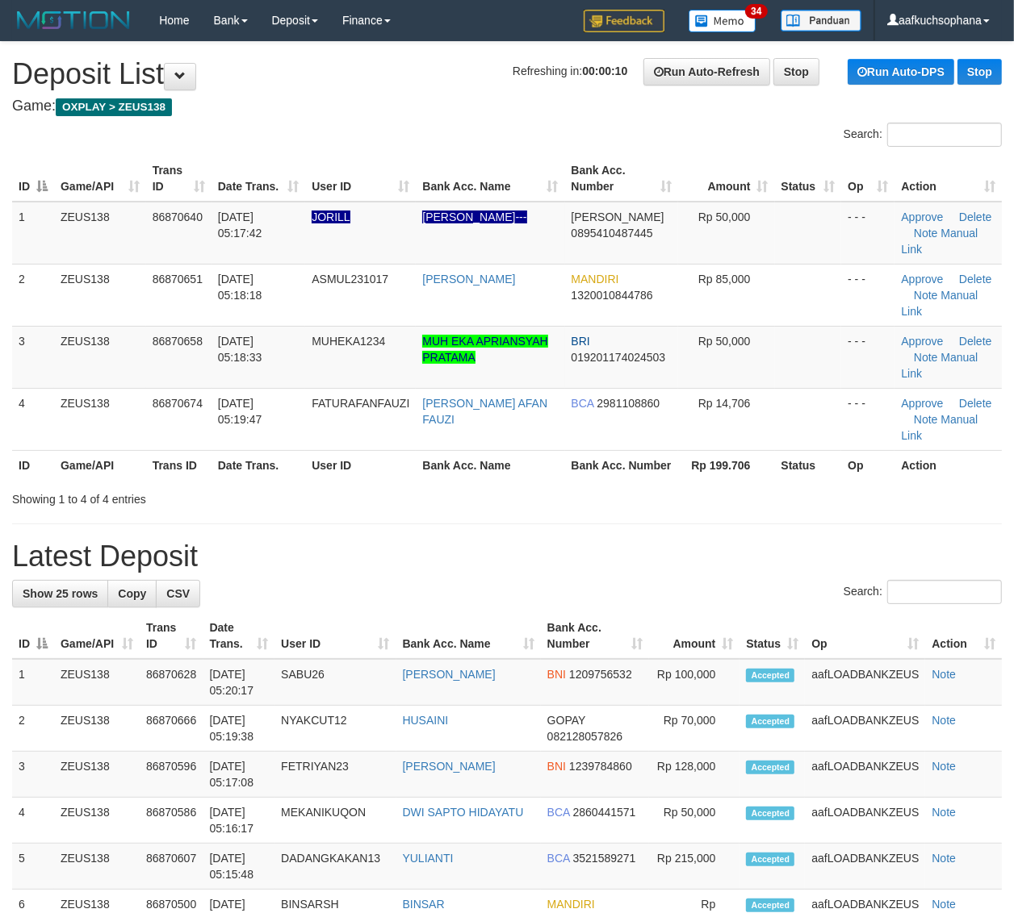
drag, startPoint x: 704, startPoint y: 491, endPoint x: 1026, endPoint y: 521, distance: 323.4
click at [740, 491] on div "Showing 1 to 4 of 4 entries" at bounding box center [507, 496] width 1014 height 23
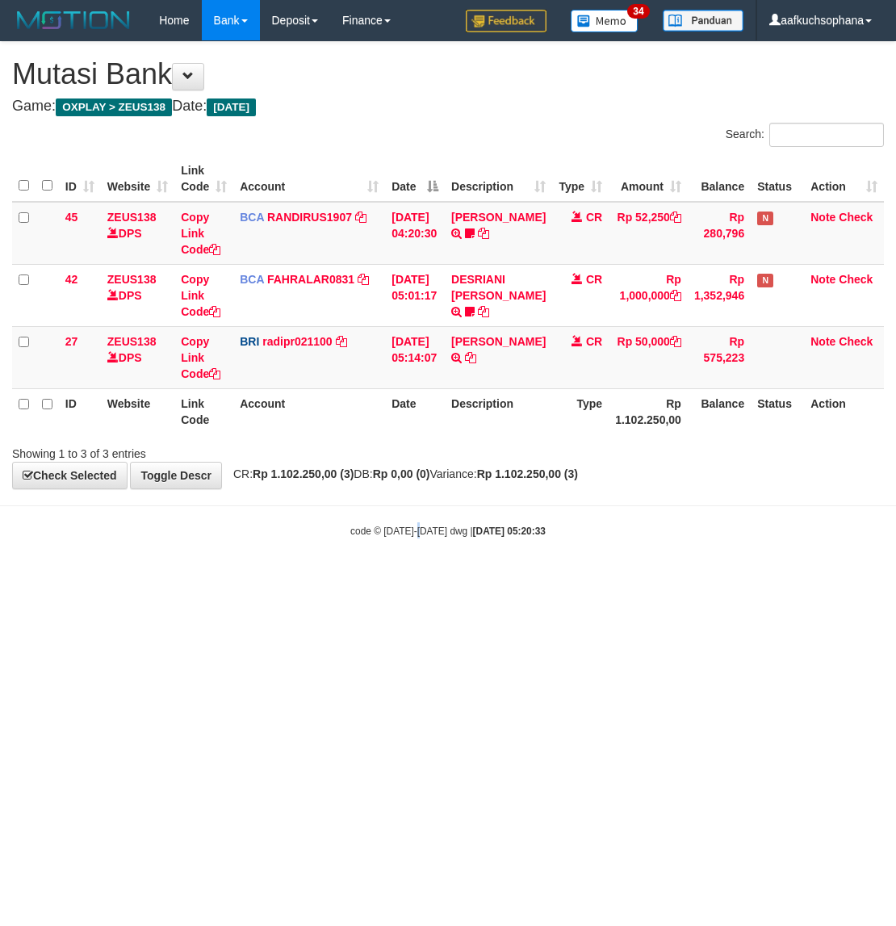
click at [421, 579] on html "Toggle navigation Home Bank Account List Load By Website Group [OXPLAY] ZEUS138…" at bounding box center [448, 289] width 896 height 579
click at [372, 579] on html "Toggle navigation Home Bank Account List Load By Website Group [OXPLAY] ZEUS138…" at bounding box center [448, 289] width 896 height 579
click at [257, 579] on html "Toggle navigation Home Bank Account List Load By Website Group [OXPLAY] ZEUS138…" at bounding box center [448, 289] width 896 height 579
click at [255, 579] on html "Toggle navigation Home Bank Account List Load By Website Group [OXPLAY] ZEUS138…" at bounding box center [448, 289] width 896 height 579
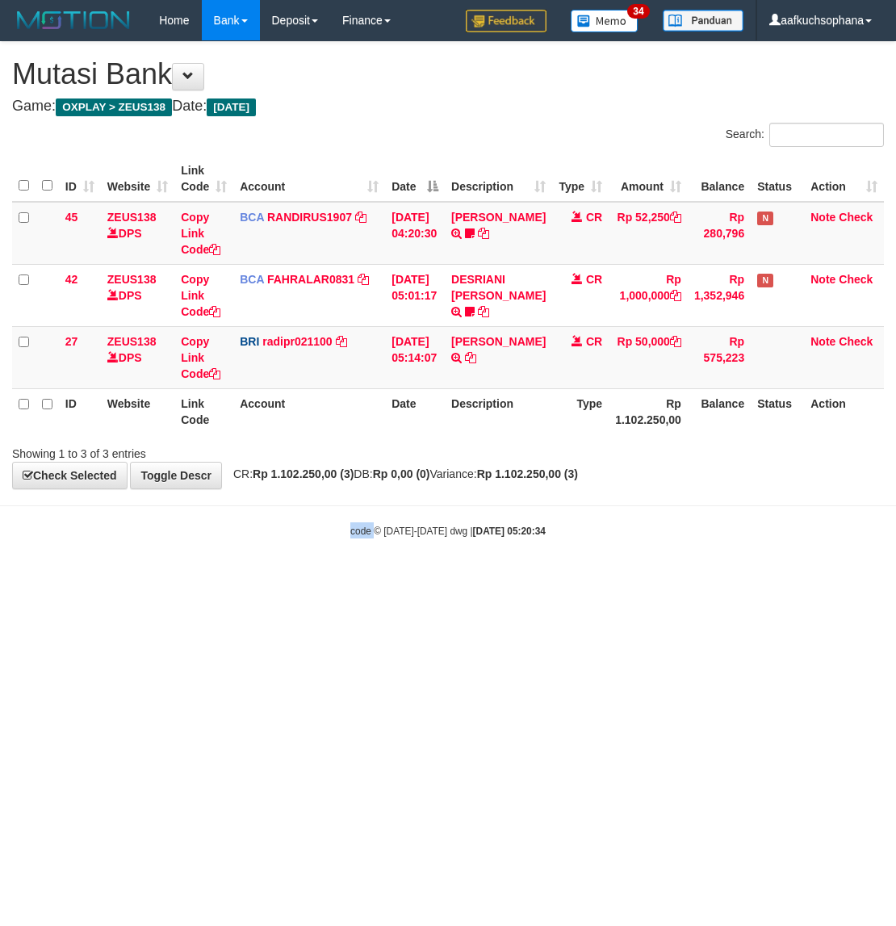
click at [255, 579] on html "Toggle navigation Home Bank Account List Load By Website Group [OXPLAY] ZEUS138…" at bounding box center [448, 289] width 896 height 579
click at [254, 579] on html "Toggle navigation Home Bank Account List Load By Website Group [OXPLAY] ZEUS138…" at bounding box center [448, 289] width 896 height 579
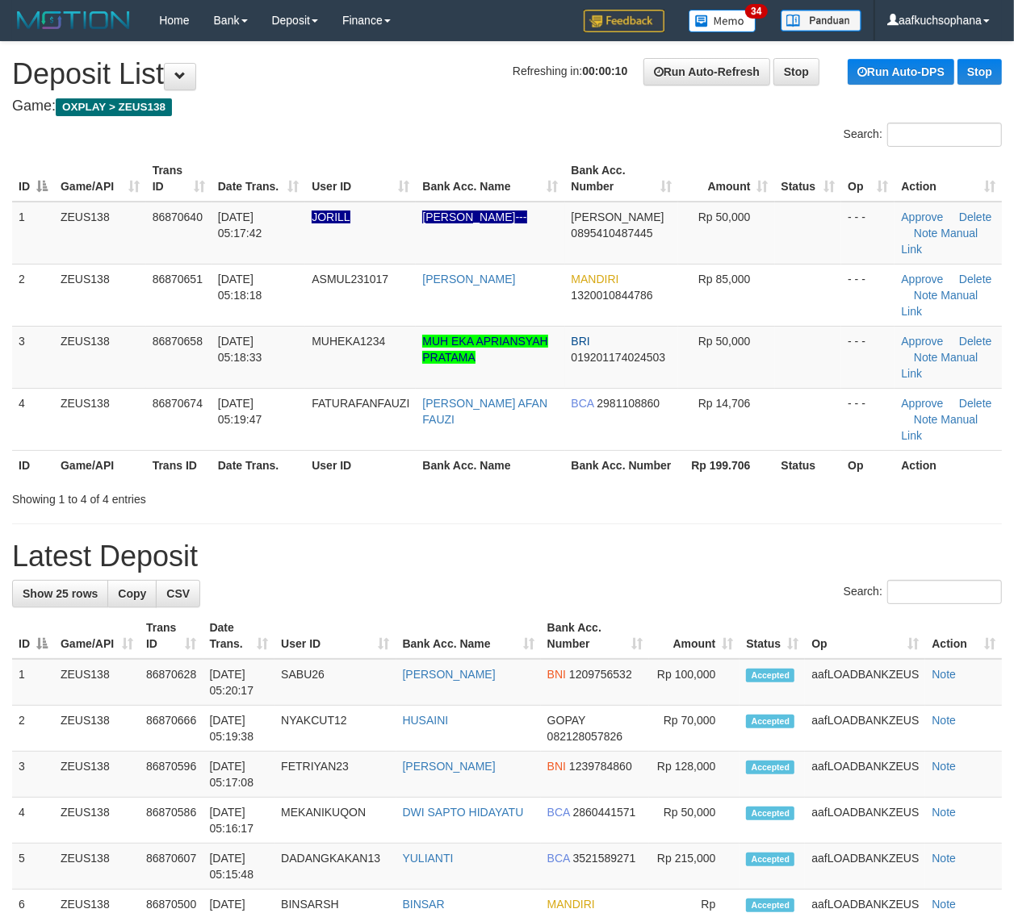
drag, startPoint x: 738, startPoint y: 533, endPoint x: 967, endPoint y: 547, distance: 228.8
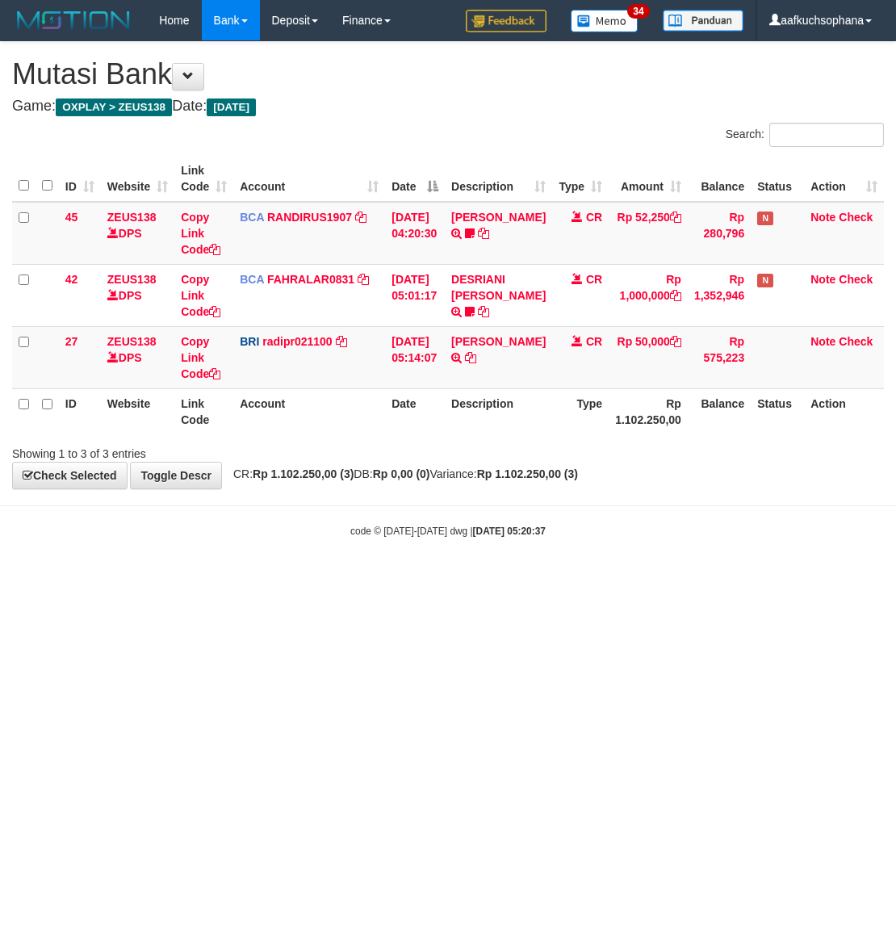
click at [324, 579] on html "Toggle navigation Home Bank Account List Load By Website Group [OXPLAY] ZEUS138…" at bounding box center [448, 289] width 896 height 579
click at [319, 579] on html "Toggle navigation Home Bank Account List Load By Website Group [OXPLAY] ZEUS138…" at bounding box center [448, 289] width 896 height 579
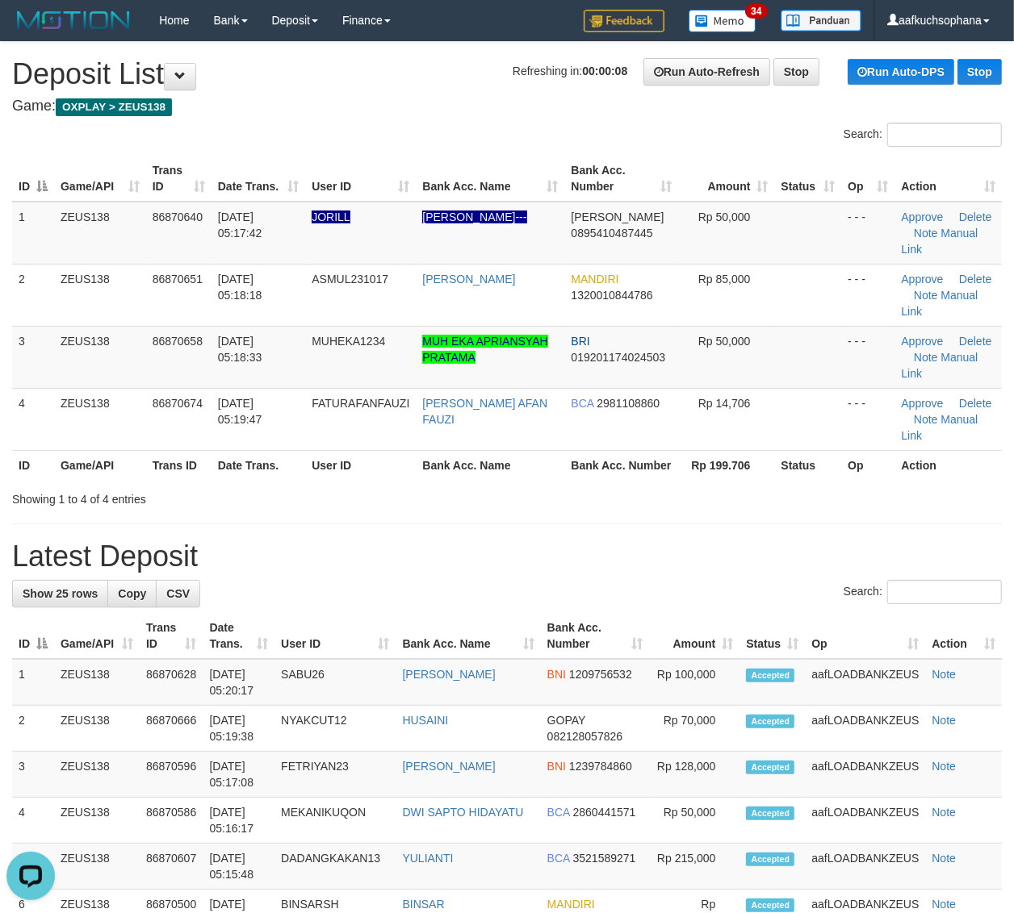
click at [772, 494] on div "Showing 1 to 4 of 4 entries" at bounding box center [507, 496] width 1014 height 23
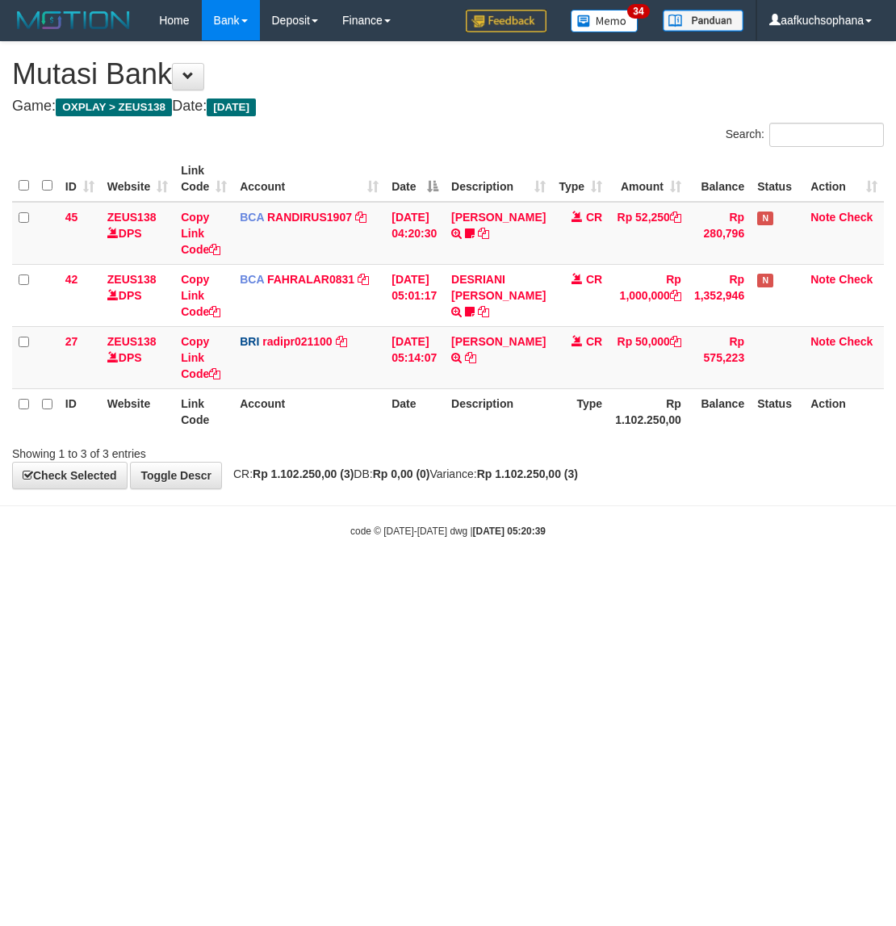
drag, startPoint x: 0, startPoint y: 0, endPoint x: 321, endPoint y: 601, distance: 681.6
click at [321, 579] on html "Toggle navigation Home Bank Account List Load By Website Group [OXPLAY] ZEUS138…" at bounding box center [448, 289] width 896 height 579
click at [299, 579] on html "Toggle navigation Home Bank Account List Load By Website Group [OXPLAY] ZEUS138…" at bounding box center [448, 289] width 896 height 579
drag, startPoint x: 299, startPoint y: 638, endPoint x: 288, endPoint y: 638, distance: 11.3
click at [292, 579] on html "Toggle navigation Home Bank Account List Load By Website Group [OXPLAY] ZEUS138…" at bounding box center [448, 289] width 896 height 579
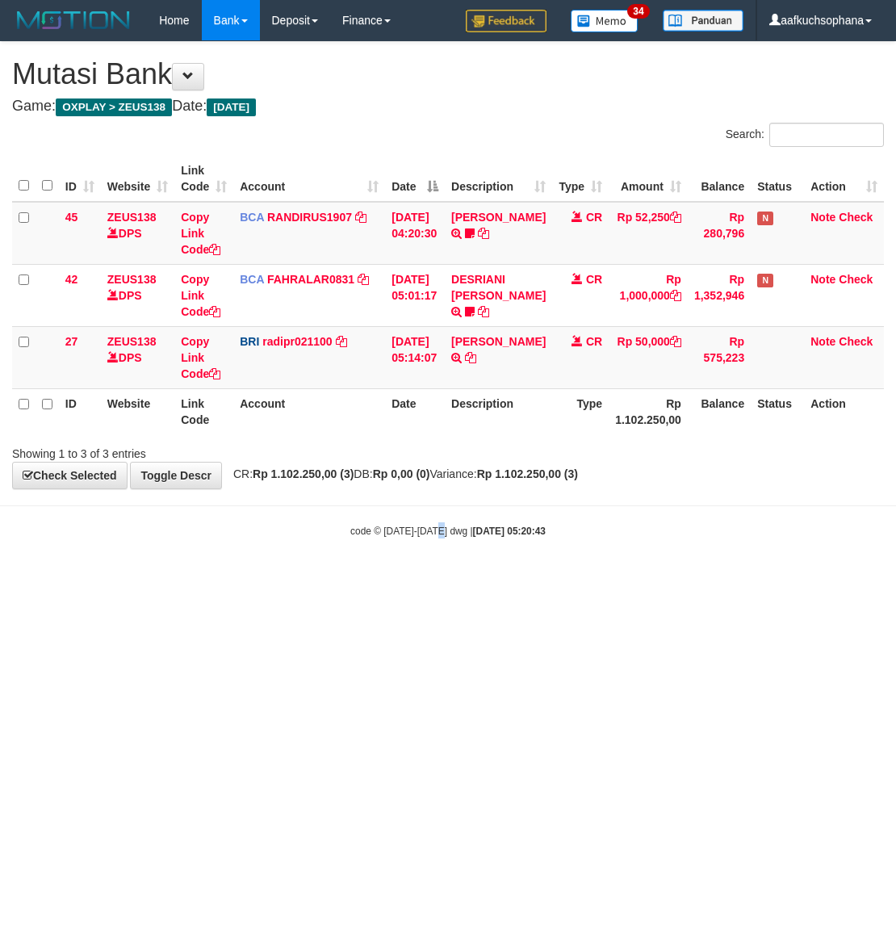
click at [438, 579] on html "Toggle navigation Home Bank Account List Load By Website Group [OXPLAY] ZEUS138…" at bounding box center [448, 289] width 896 height 579
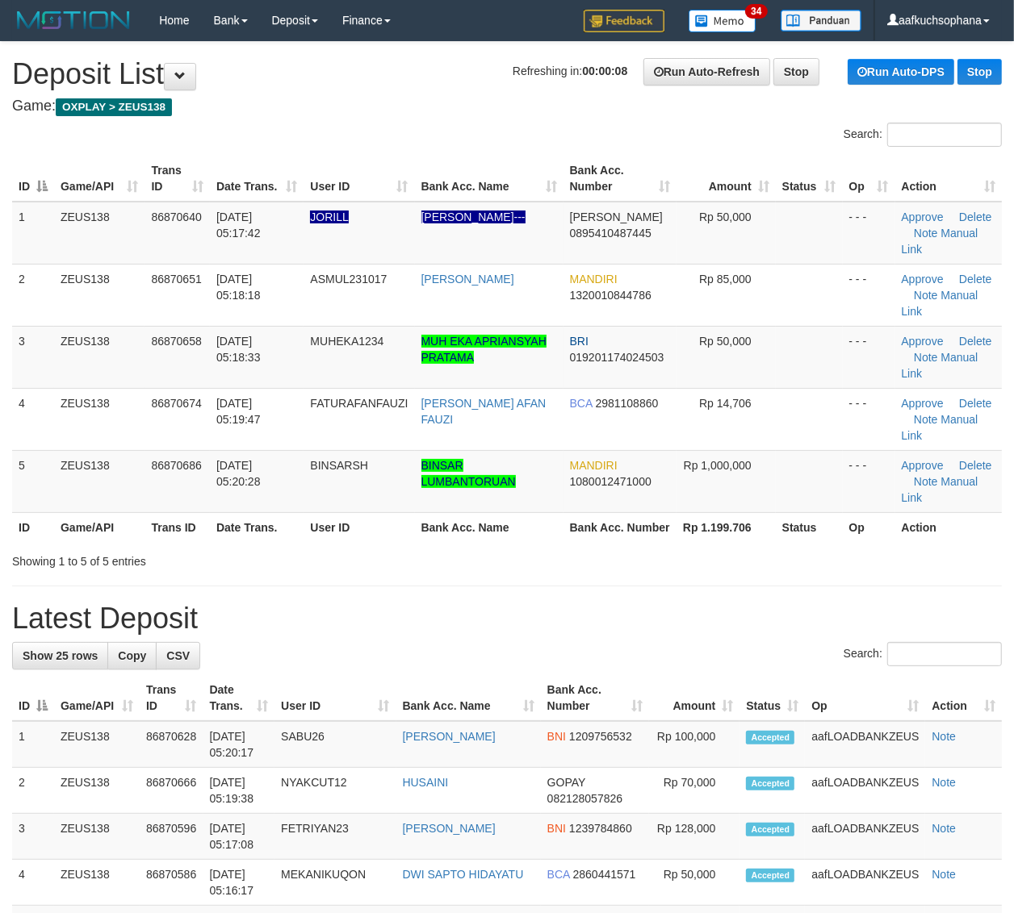
click at [829, 547] on div "ID Game/API Trans ID Date Trans. User ID Bank Acc. Name Bank Acc. Number Amount…" at bounding box center [507, 349] width 1014 height 396
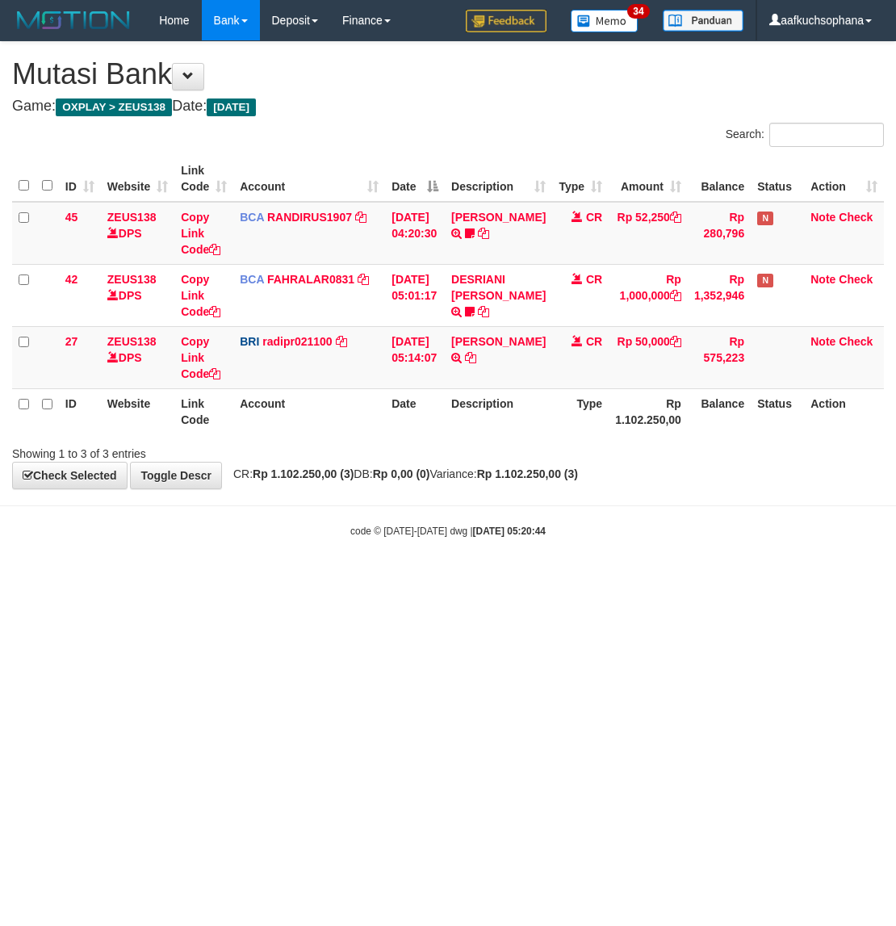
click at [206, 579] on html "Toggle navigation Home Bank Account List Load By Website Group [OXPLAY] ZEUS138…" at bounding box center [448, 289] width 896 height 579
drag, startPoint x: 206, startPoint y: 633, endPoint x: 2, endPoint y: 619, distance: 204.7
click at [204, 579] on html "Toggle navigation Home Bank Account List Load By Website Group [OXPLAY] ZEUS138…" at bounding box center [448, 289] width 896 height 579
drag, startPoint x: 0, startPoint y: 0, endPoint x: 312, endPoint y: 587, distance: 665.3
click at [315, 579] on html "Toggle navigation Home Bank Account List Load By Website Group [OXPLAY] ZEUS138…" at bounding box center [448, 289] width 896 height 579
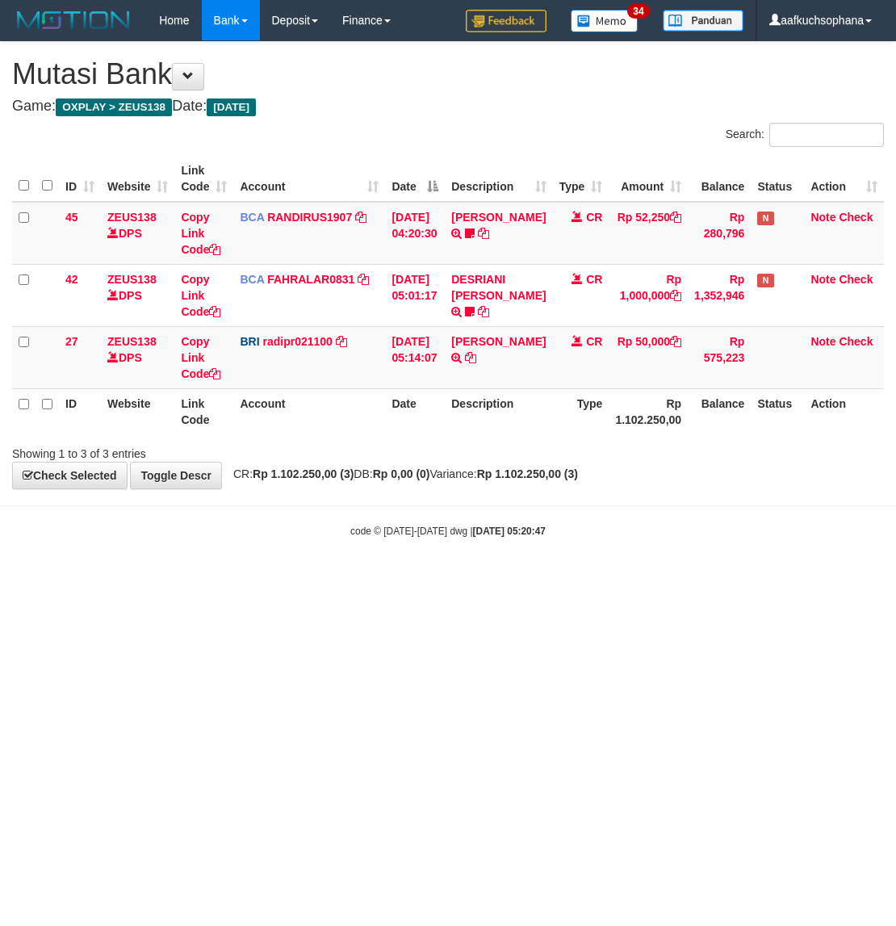
click at [365, 579] on html "Toggle navigation Home Bank Account List Load By Website Group [OXPLAY] ZEUS138…" at bounding box center [448, 289] width 896 height 579
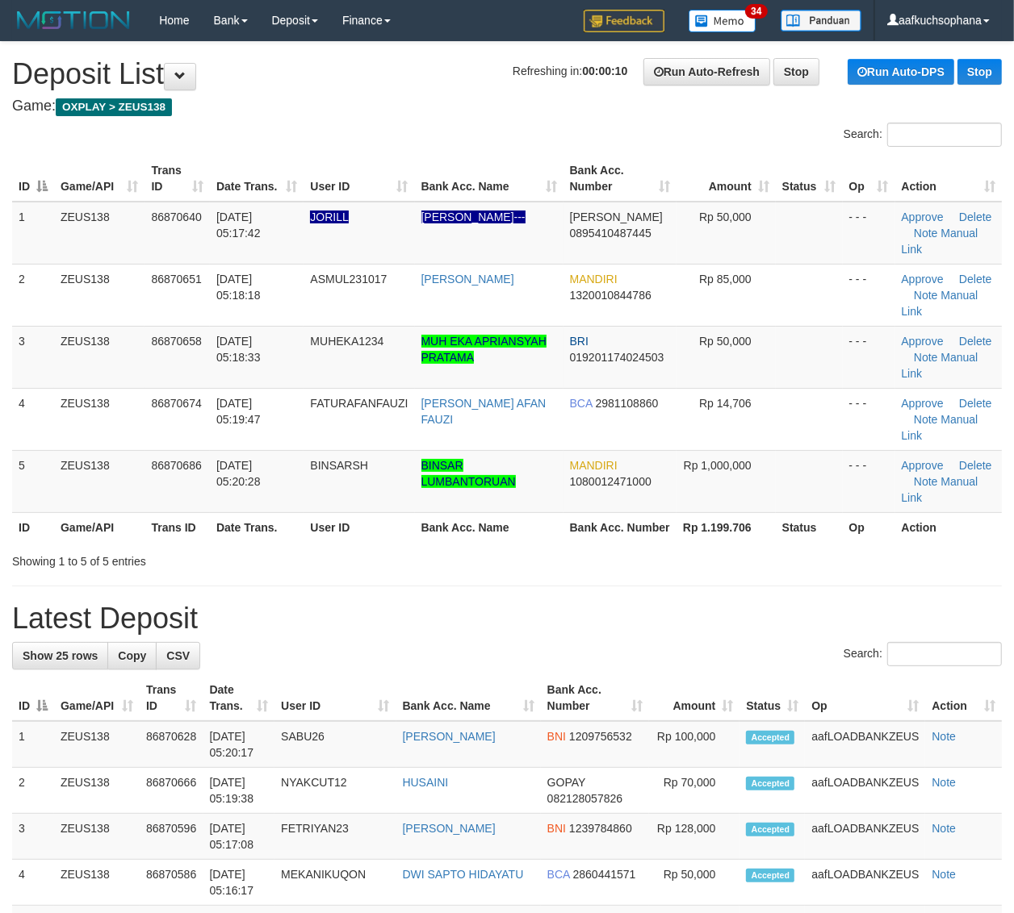
drag, startPoint x: 867, startPoint y: 575, endPoint x: 929, endPoint y: 571, distance: 61.5
click at [872, 570] on div "Showing 1 to 5 of 5 entries" at bounding box center [507, 558] width 1014 height 23
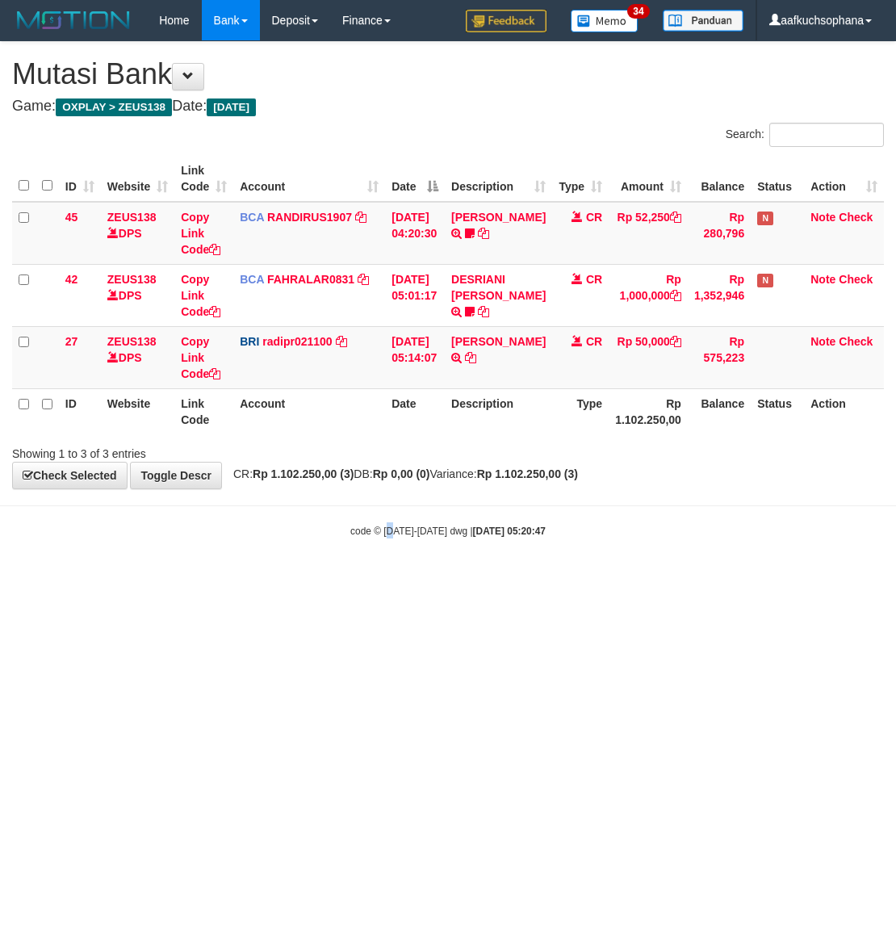
click at [395, 579] on html "Toggle navigation Home Bank Account List Load By Website Group [OXPLAY] ZEUS138…" at bounding box center [448, 289] width 896 height 579
click at [396, 579] on html "Toggle navigation Home Bank Account List Load By Website Group [OXPLAY] ZEUS138…" at bounding box center [448, 289] width 896 height 579
click at [457, 579] on html "Toggle navigation Home Bank Account List Load By Website Group [OXPLAY] ZEUS138…" at bounding box center [448, 289] width 896 height 579
click at [416, 579] on html "Toggle navigation Home Bank Account List Load By Website Group [OXPLAY] ZEUS138…" at bounding box center [448, 289] width 896 height 579
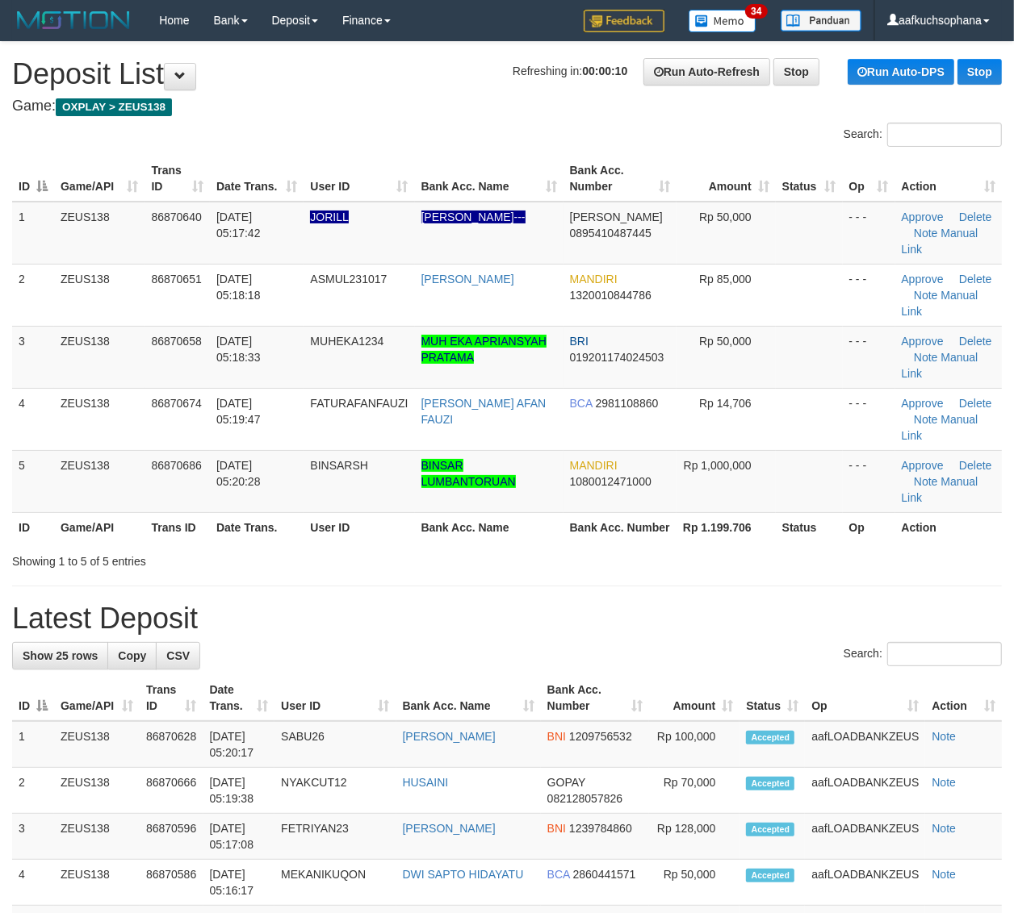
drag, startPoint x: 0, startPoint y: 0, endPoint x: 976, endPoint y: 583, distance: 1137.5
click at [929, 570] on div "Search: ID Game/API Trans ID Date Trans. User ID Bank Acc. Name Bank Acc. Numbe…" at bounding box center [506, 346] width 989 height 447
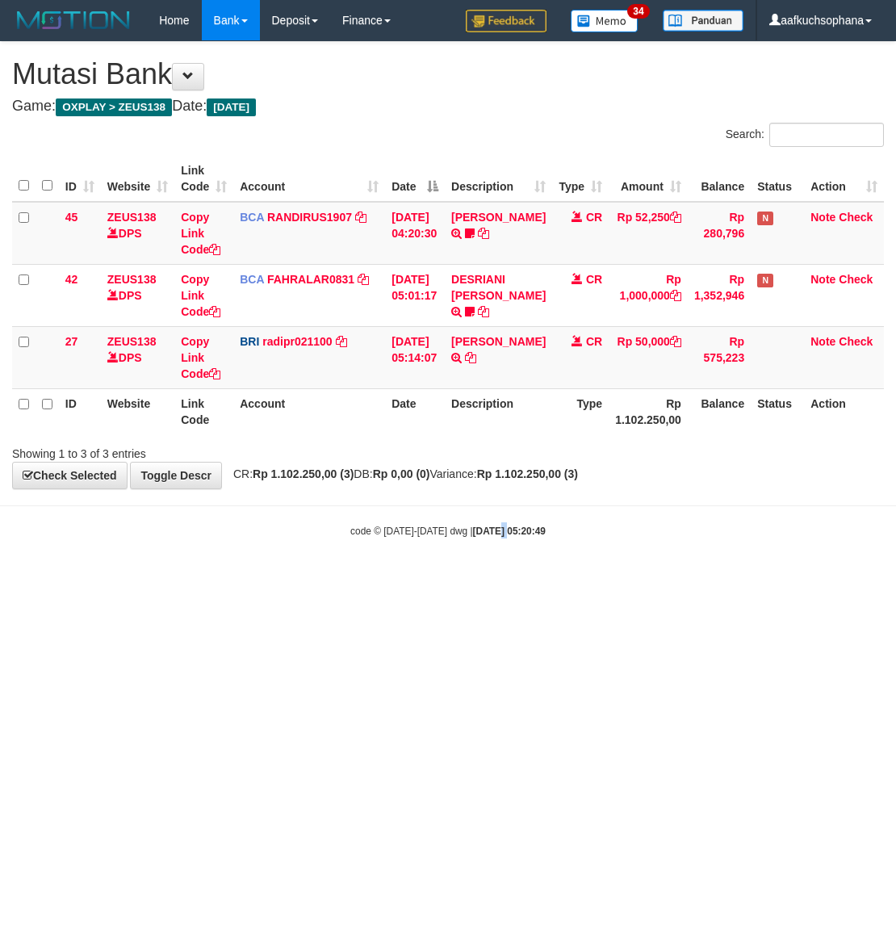
click at [489, 579] on html "Toggle navigation Home Bank Account List Load By Website Group [OXPLAY] ZEUS138…" at bounding box center [448, 289] width 896 height 579
drag, startPoint x: 454, startPoint y: 561, endPoint x: 462, endPoint y: 562, distance: 8.1
click at [456, 561] on body "Toggle navigation Home Bank Account List Load By Website Group [OXPLAY] ZEUS138…" at bounding box center [448, 289] width 896 height 579
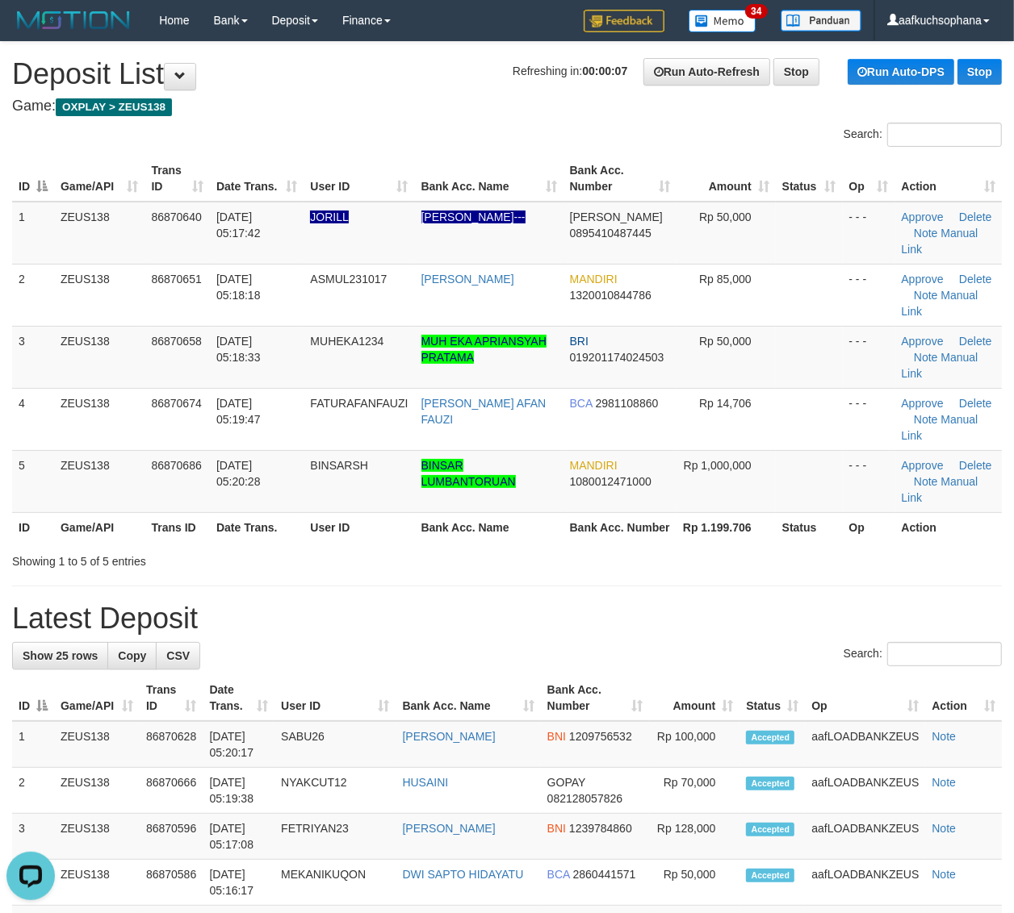
drag, startPoint x: 897, startPoint y: 558, endPoint x: 983, endPoint y: 558, distance: 85.5
click at [905, 542] on th "Action" at bounding box center [948, 527] width 107 height 30
drag, startPoint x: 858, startPoint y: 571, endPoint x: 1027, endPoint y: 571, distance: 169.5
click at [861, 570] on div "Showing 1 to 5 of 5 entries" at bounding box center [507, 558] width 1014 height 23
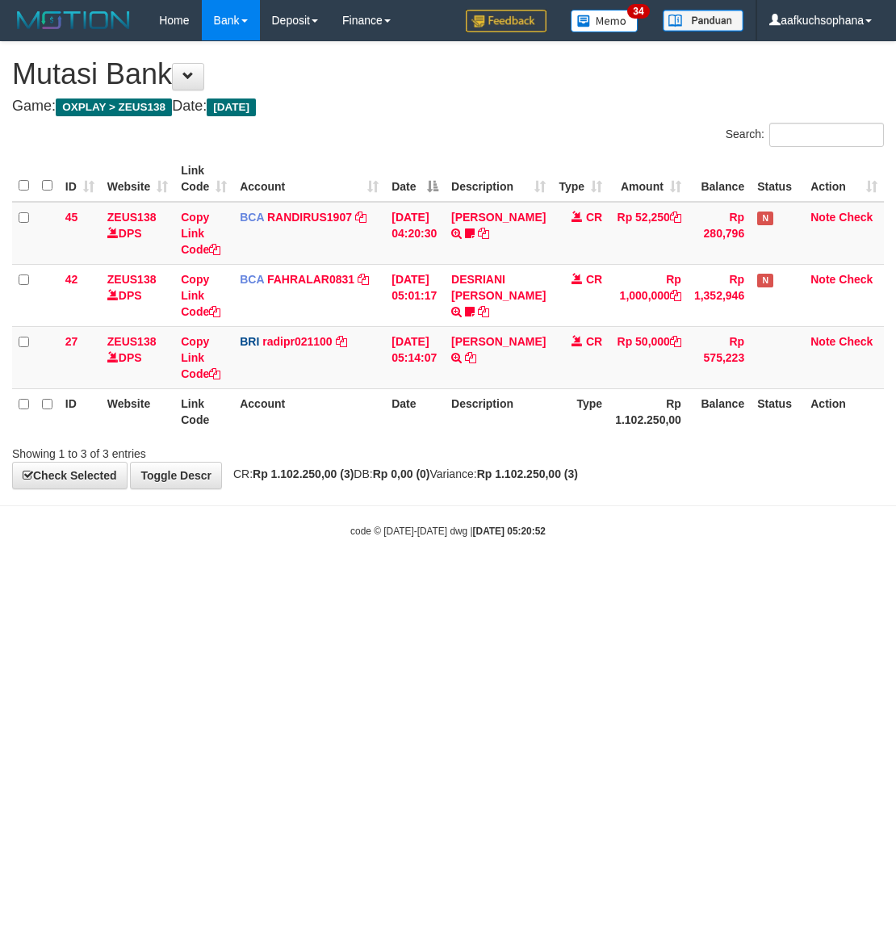
click at [332, 579] on html "Toggle navigation Home Bank Account List Load By Website Group [OXPLAY] ZEUS138…" at bounding box center [448, 289] width 896 height 579
drag, startPoint x: 244, startPoint y: 631, endPoint x: 246, endPoint y: 621, distance: 10.0
click at [246, 579] on html "Toggle navigation Home Bank Account List Load By Website Group [OXPLAY] ZEUS138…" at bounding box center [448, 289] width 896 height 579
click at [247, 579] on html "Toggle navigation Home Bank Account List Load By Website Group [OXPLAY] ZEUS138…" at bounding box center [448, 289] width 896 height 579
click at [222, 579] on html "Toggle navigation Home Bank Account List Load By Website Group [OXPLAY] ZEUS138…" at bounding box center [448, 289] width 896 height 579
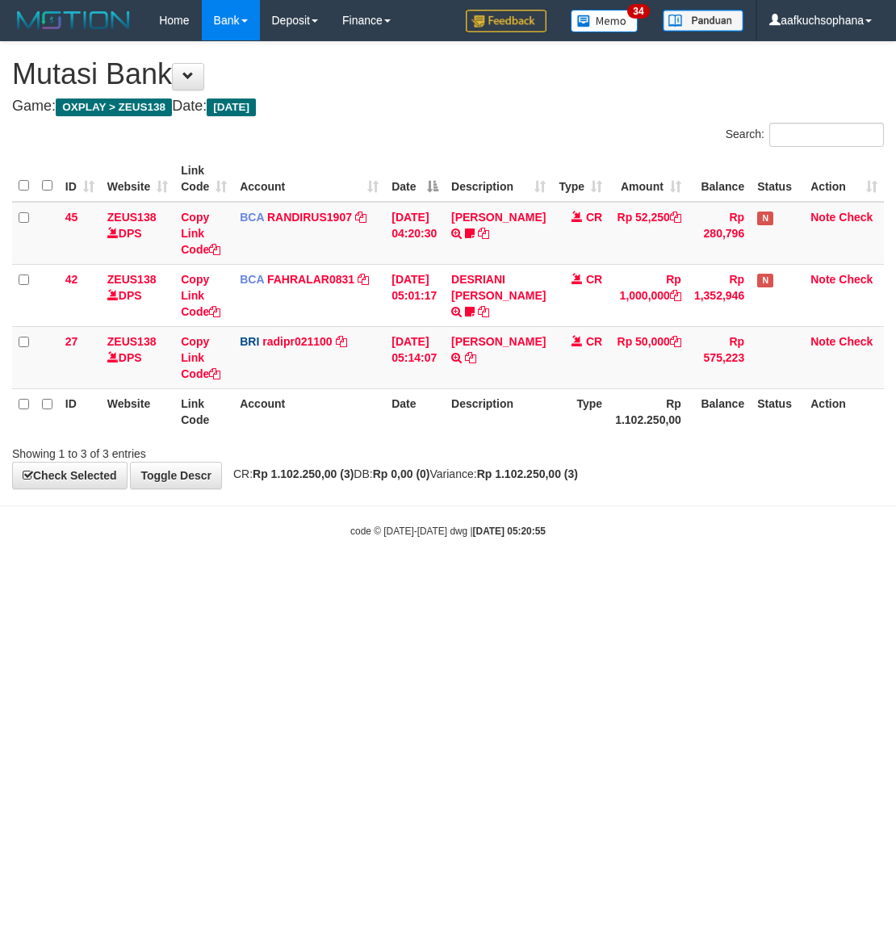
click at [305, 575] on body "Toggle navigation Home Bank Account List Load By Website Group [OXPLAY] ZEUS138…" at bounding box center [448, 289] width 896 height 579
click at [286, 578] on body "Toggle navigation Home Bank Account List Load By Website Group [OXPLAY] ZEUS138…" at bounding box center [448, 289] width 896 height 579
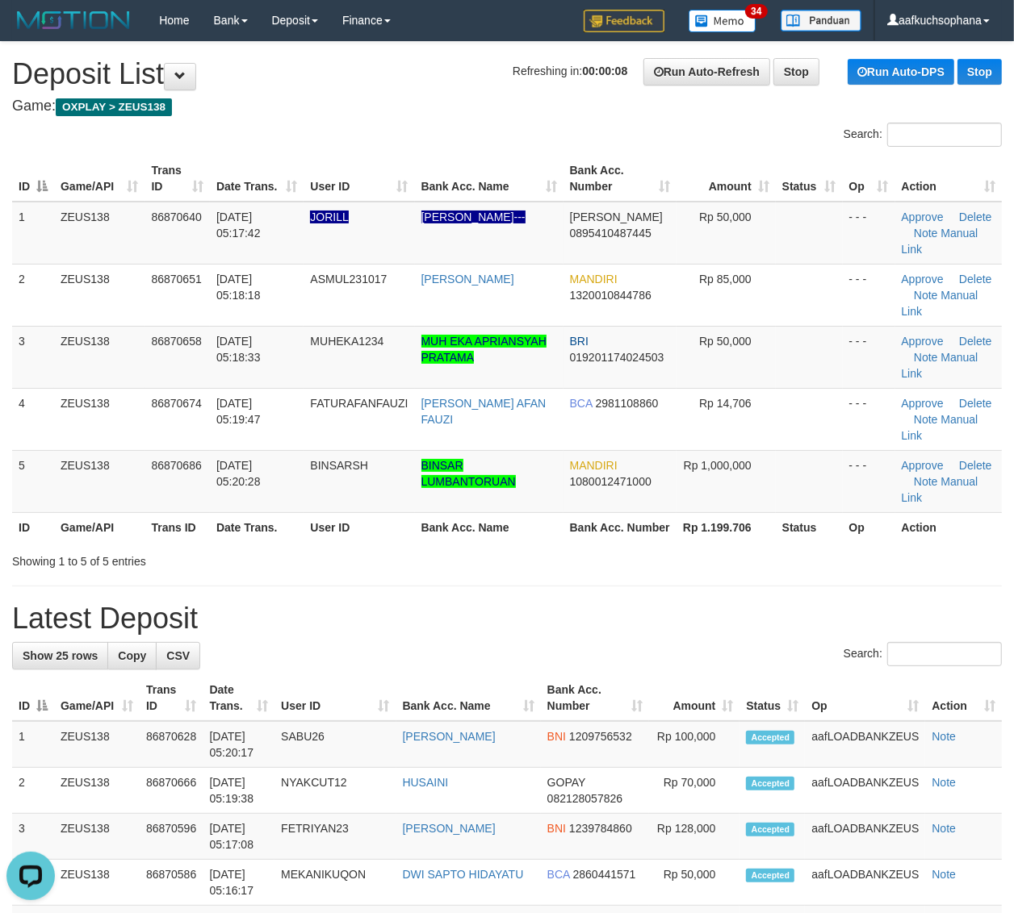
click at [846, 542] on th "Op" at bounding box center [868, 527] width 52 height 30
drag, startPoint x: 852, startPoint y: 591, endPoint x: 873, endPoint y: 591, distance: 21.0
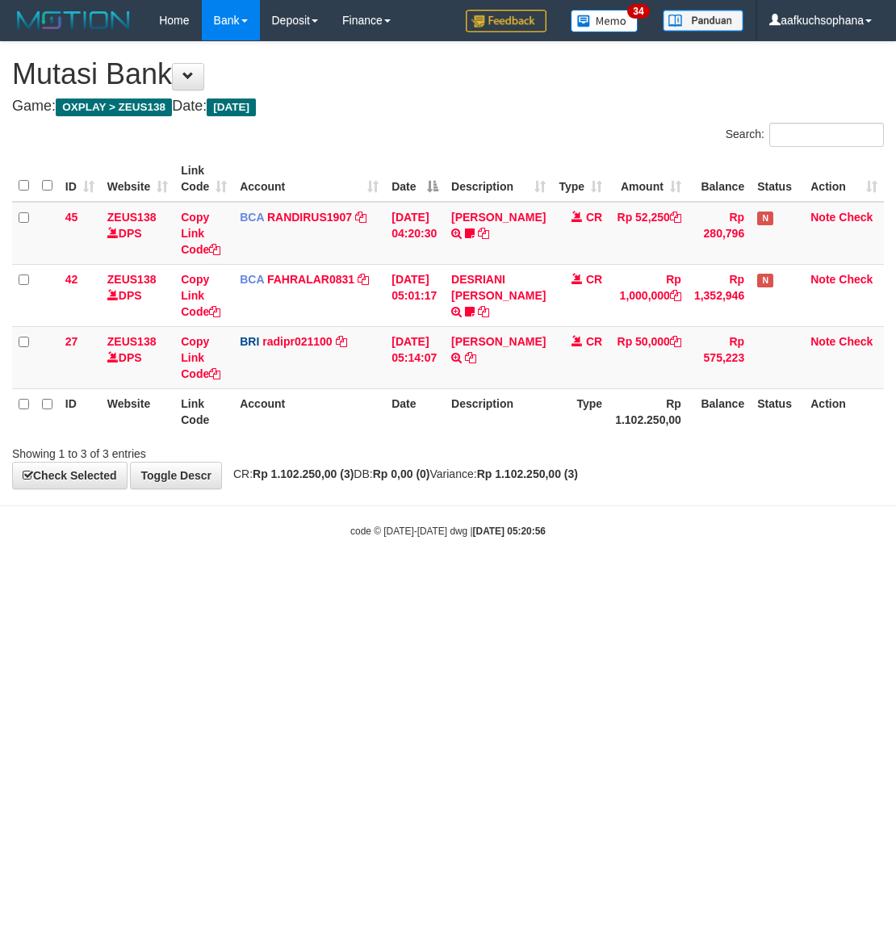
click at [182, 579] on html "Toggle navigation Home Bank Account List Load By Website Group [OXPLAY] ZEUS138…" at bounding box center [448, 289] width 896 height 579
click at [183, 579] on html "Toggle navigation Home Bank Account List Load By Website Group [OXPLAY] ZEUS138…" at bounding box center [448, 289] width 896 height 579
click at [296, 579] on html "Toggle navigation Home Bank Account List Load By Website Group [OXPLAY] ZEUS138…" at bounding box center [448, 289] width 896 height 579
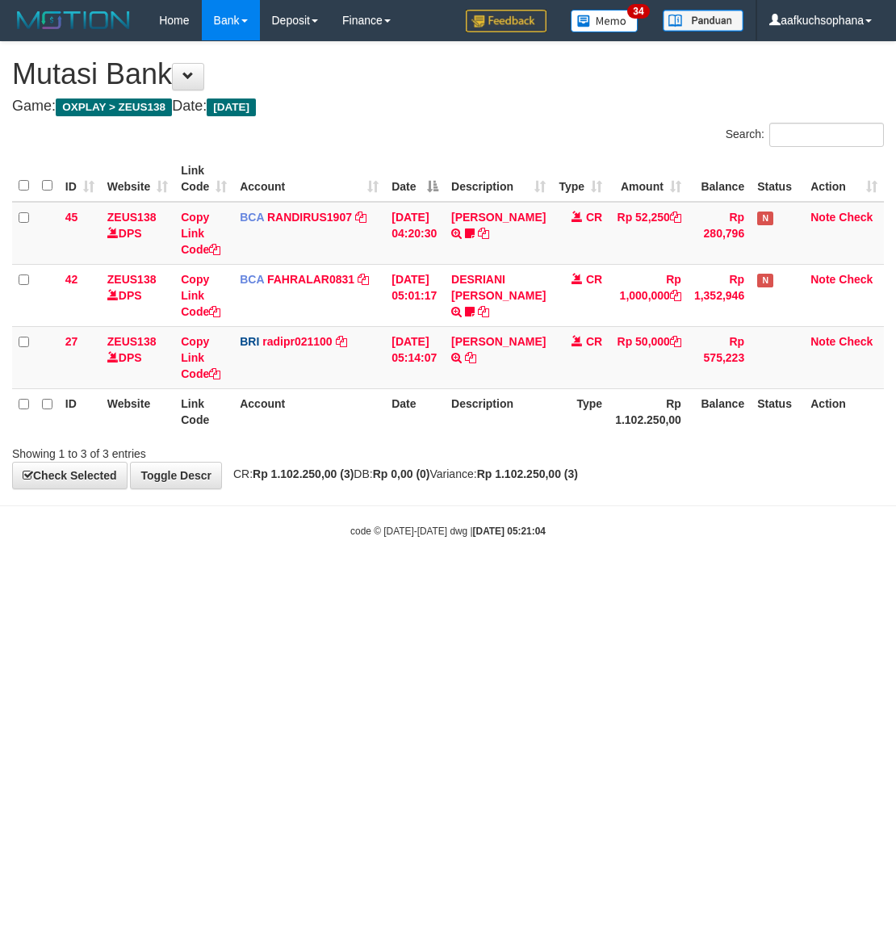
click at [240, 579] on html "Toggle navigation Home Bank Account List Load By Website Group [OXPLAY] ZEUS138…" at bounding box center [448, 289] width 896 height 579
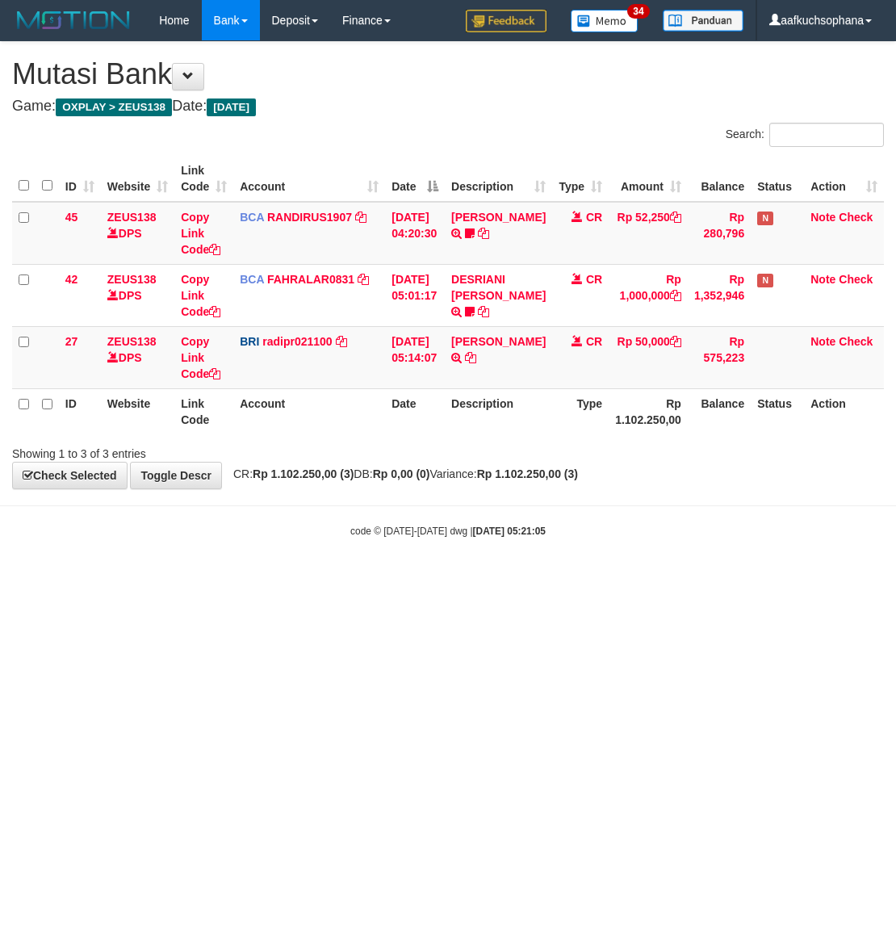
drag, startPoint x: 0, startPoint y: 0, endPoint x: 262, endPoint y: 642, distance: 693.1
click at [262, 579] on html "Toggle navigation Home Bank Account List Load By Website Group [OXPLAY] ZEUS138…" at bounding box center [448, 289] width 896 height 579
click at [265, 579] on html "Toggle navigation Home Bank Account List Load By Website Group [OXPLAY] ZEUS138…" at bounding box center [448, 289] width 896 height 579
click at [266, 579] on html "Toggle navigation Home Bank Account List Load By Website Group [OXPLAY] ZEUS138…" at bounding box center [448, 289] width 896 height 579
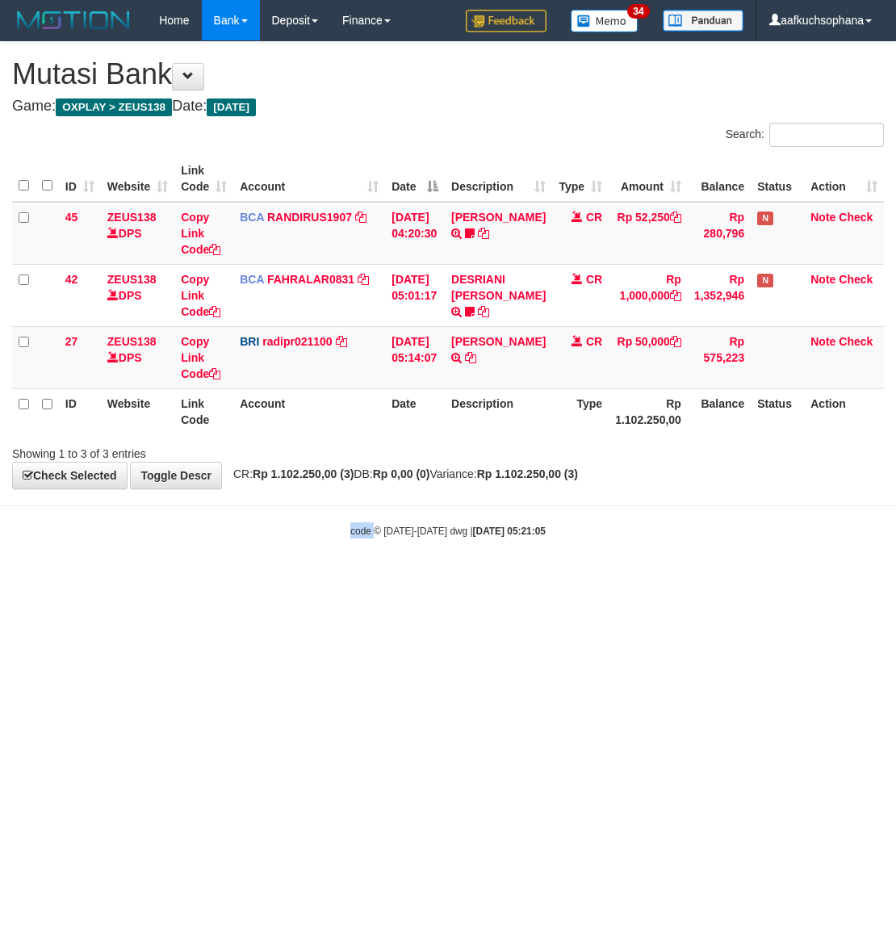
drag, startPoint x: 266, startPoint y: 627, endPoint x: 469, endPoint y: 581, distance: 207.7
click at [268, 579] on html "Toggle navigation Home Bank Account List Load By Website Group [OXPLAY] ZEUS138…" at bounding box center [448, 289] width 896 height 579
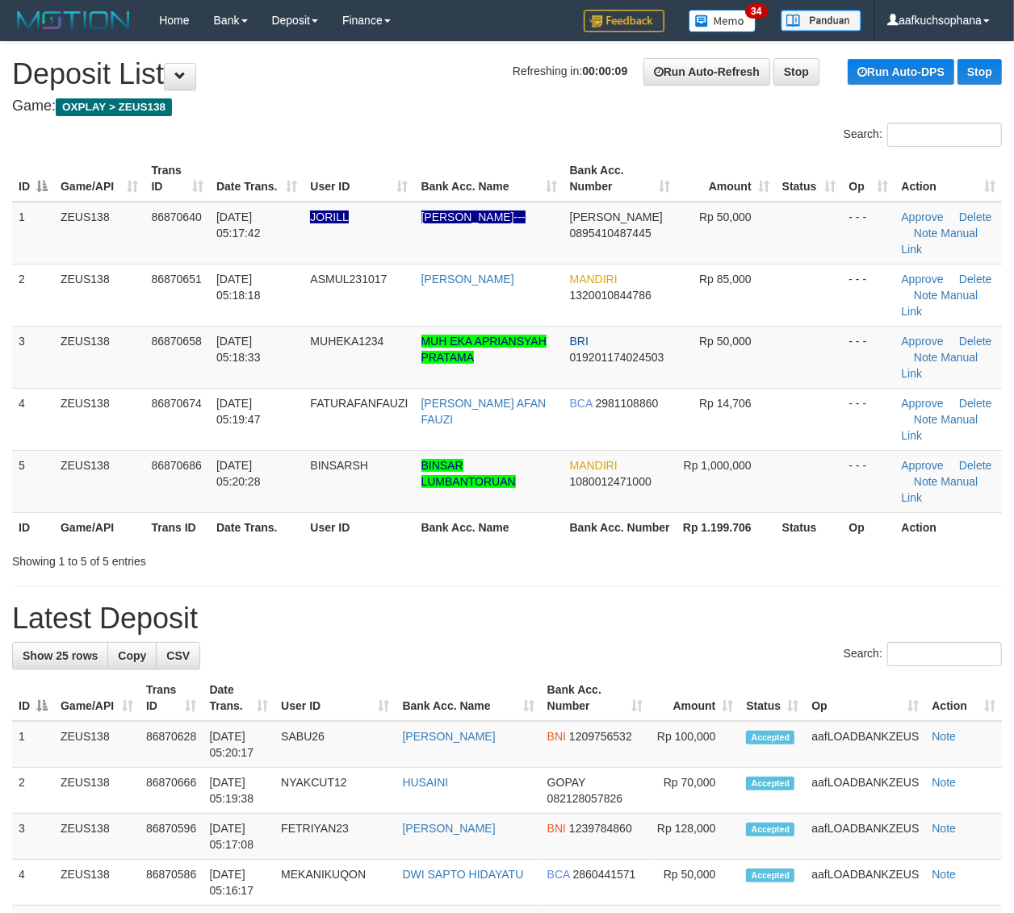
drag, startPoint x: 842, startPoint y: 551, endPoint x: 1027, endPoint y: 563, distance: 186.0
click at [857, 542] on th "Op" at bounding box center [868, 527] width 52 height 30
click at [847, 570] on div "Showing 1 to 5 of 5 entries" at bounding box center [507, 558] width 1014 height 23
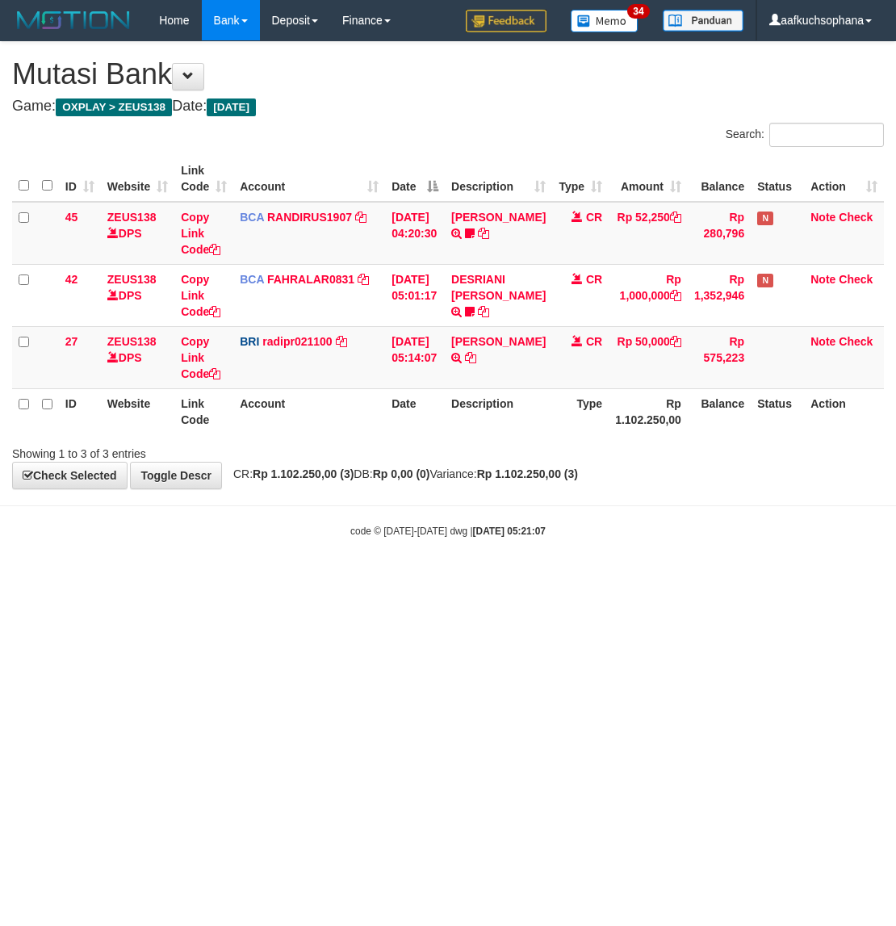
drag, startPoint x: 379, startPoint y: 577, endPoint x: 2, endPoint y: 543, distance: 379.2
click at [377, 575] on body "Toggle navigation Home Bank Account List Load By Website Group [OXPLAY] ZEUS138…" at bounding box center [448, 289] width 896 height 579
click at [186, 567] on body "Toggle navigation Home Bank Account List Load By Website Group [OXPLAY] ZEUS138…" at bounding box center [448, 289] width 896 height 579
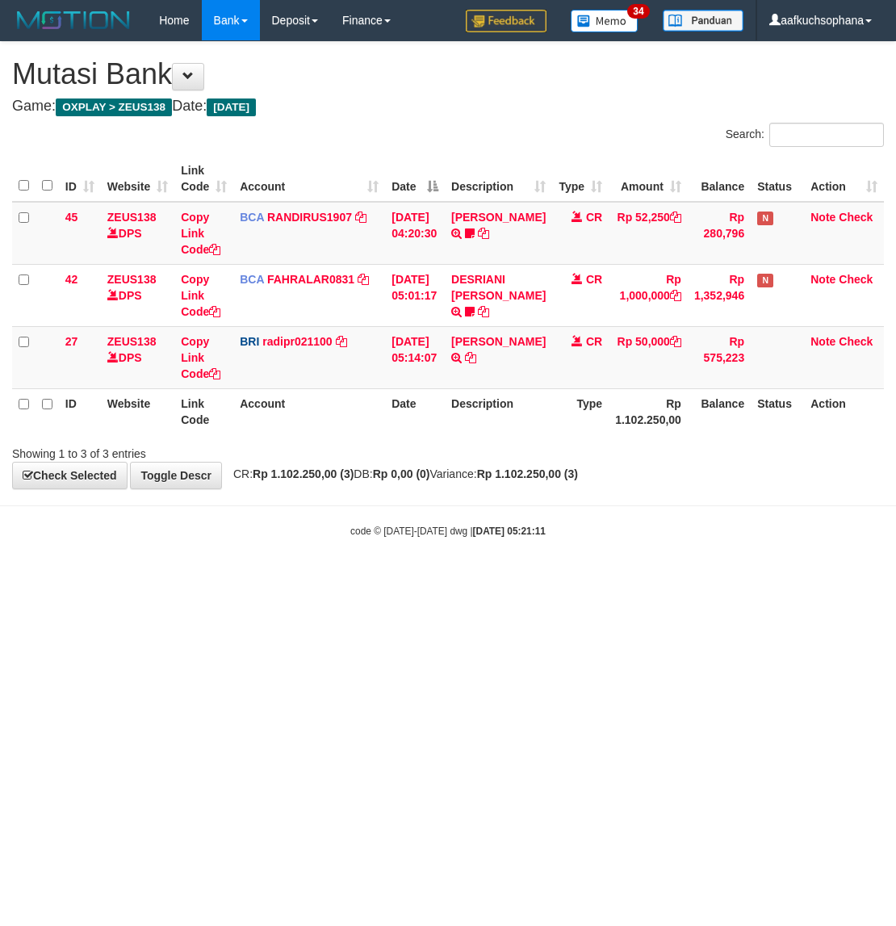
click at [283, 579] on html "Toggle navigation Home Bank Account List Load By Website Group [OXPLAY] ZEUS138…" at bounding box center [448, 289] width 896 height 579
click at [281, 579] on html "Toggle navigation Home Bank Account List Load By Website Group [OXPLAY] ZEUS138…" at bounding box center [448, 289] width 896 height 579
drag, startPoint x: 281, startPoint y: 639, endPoint x: 0, endPoint y: 613, distance: 282.0
click at [279, 579] on html "Toggle navigation Home Bank Account List Load By Website Group [OXPLAY] ZEUS138…" at bounding box center [448, 289] width 896 height 579
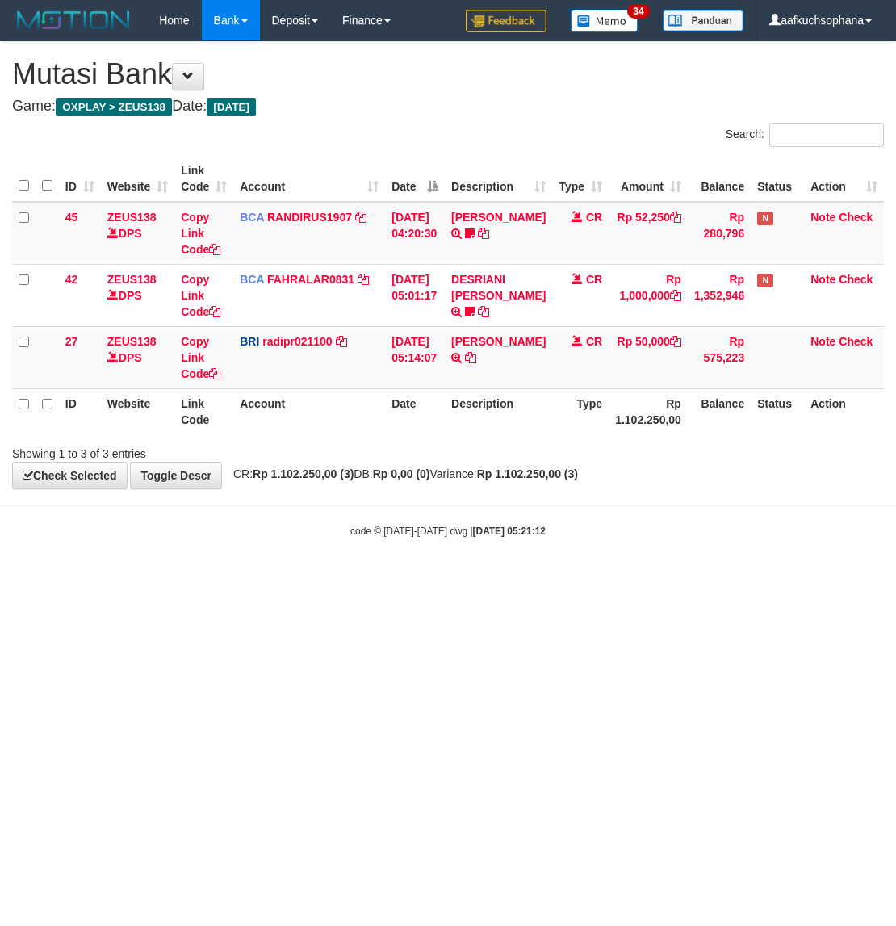
click at [262, 579] on html "Toggle navigation Home Bank Account List Load By Website Group [OXPLAY] ZEUS138…" at bounding box center [448, 289] width 896 height 579
click at [264, 579] on html "Toggle navigation Home Bank Account List Load By Website Group [OXPLAY] ZEUS138…" at bounding box center [448, 289] width 896 height 579
click at [265, 579] on html "Toggle navigation Home Bank Account List Load By Website Group [OXPLAY] ZEUS138…" at bounding box center [448, 289] width 896 height 579
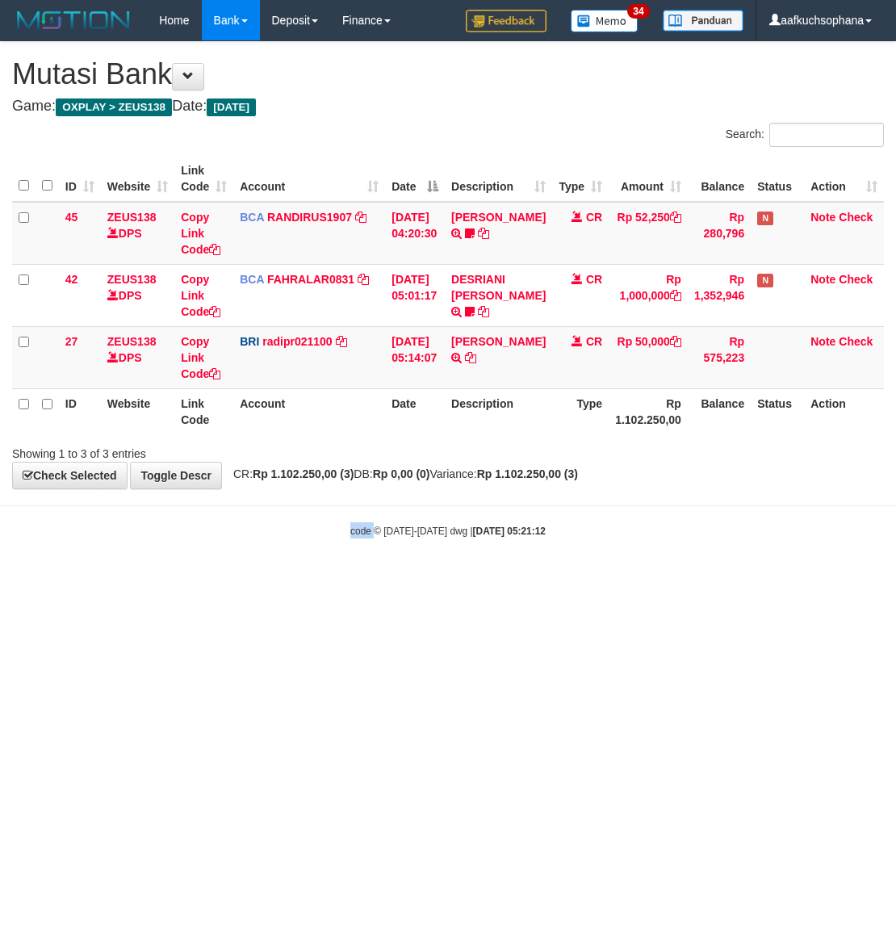
click at [265, 579] on html "Toggle navigation Home Bank Account List Load By Website Group [OXPLAY] ZEUS138…" at bounding box center [448, 289] width 896 height 579
click at [270, 579] on html "Toggle navigation Home Bank Account List Load By Website Group [OXPLAY] ZEUS138…" at bounding box center [448, 289] width 896 height 579
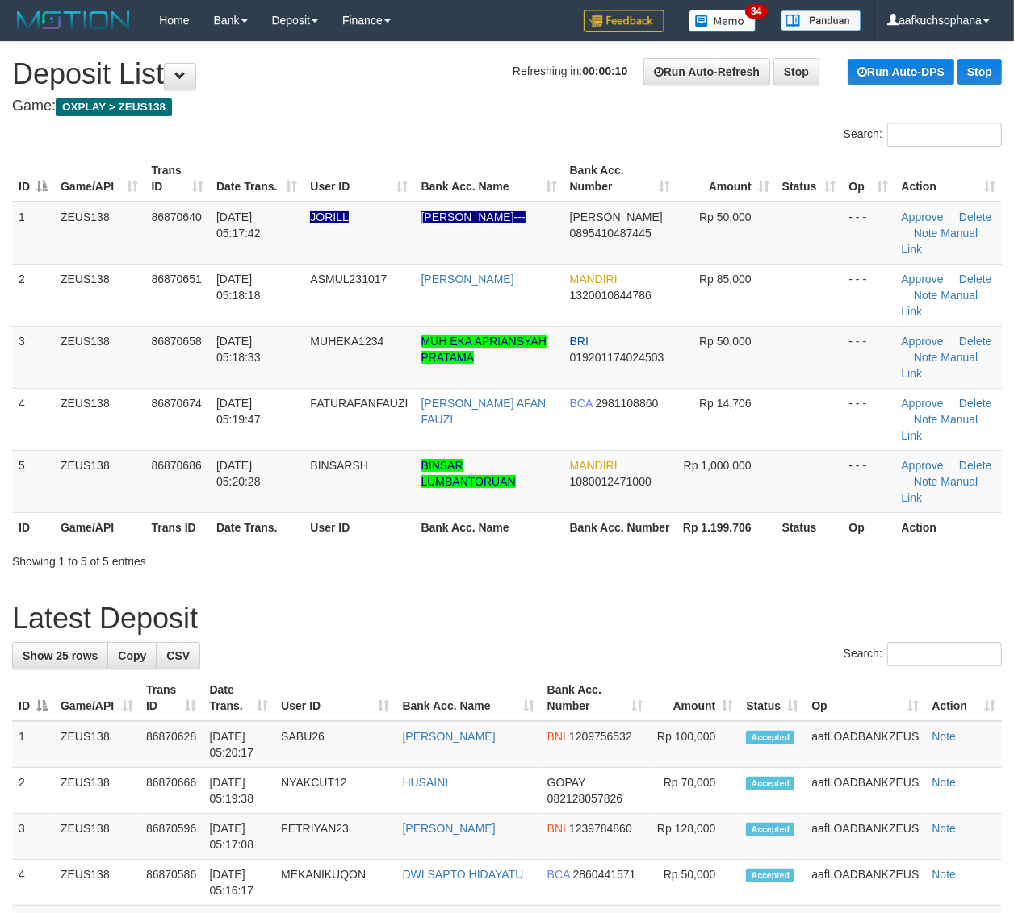
drag, startPoint x: 1010, startPoint y: 593, endPoint x: 1027, endPoint y: 583, distance: 20.6
click at [944, 570] on div "Showing 1 to 5 of 5 entries" at bounding box center [507, 558] width 1014 height 23
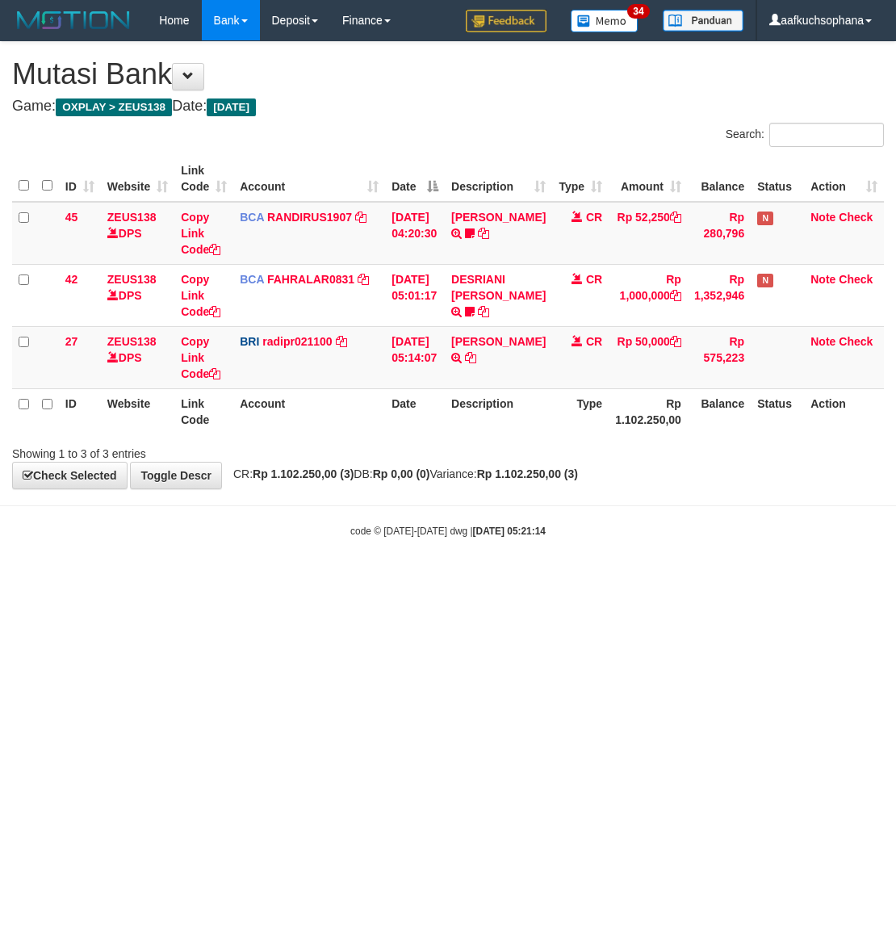
click at [332, 579] on html "Toggle navigation Home Bank Account List Load By Website Group [OXPLAY] ZEUS138…" at bounding box center [448, 289] width 896 height 579
click at [418, 579] on html "Toggle navigation Home Bank Account List Load By Website Group [OXPLAY] ZEUS138…" at bounding box center [448, 289] width 896 height 579
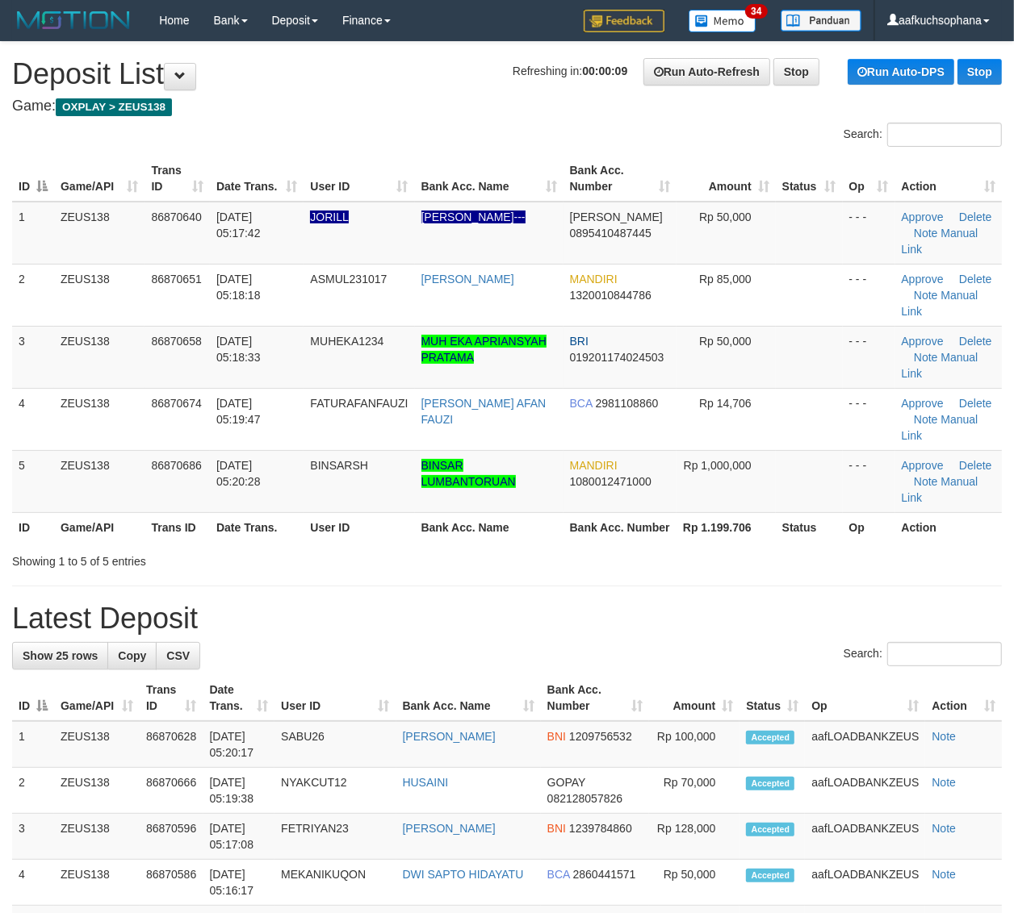
drag, startPoint x: 888, startPoint y: 565, endPoint x: 1025, endPoint y: 561, distance: 137.2
click at [888, 562] on div "Showing 1 to 5 of 5 entries" at bounding box center [507, 558] width 1014 height 23
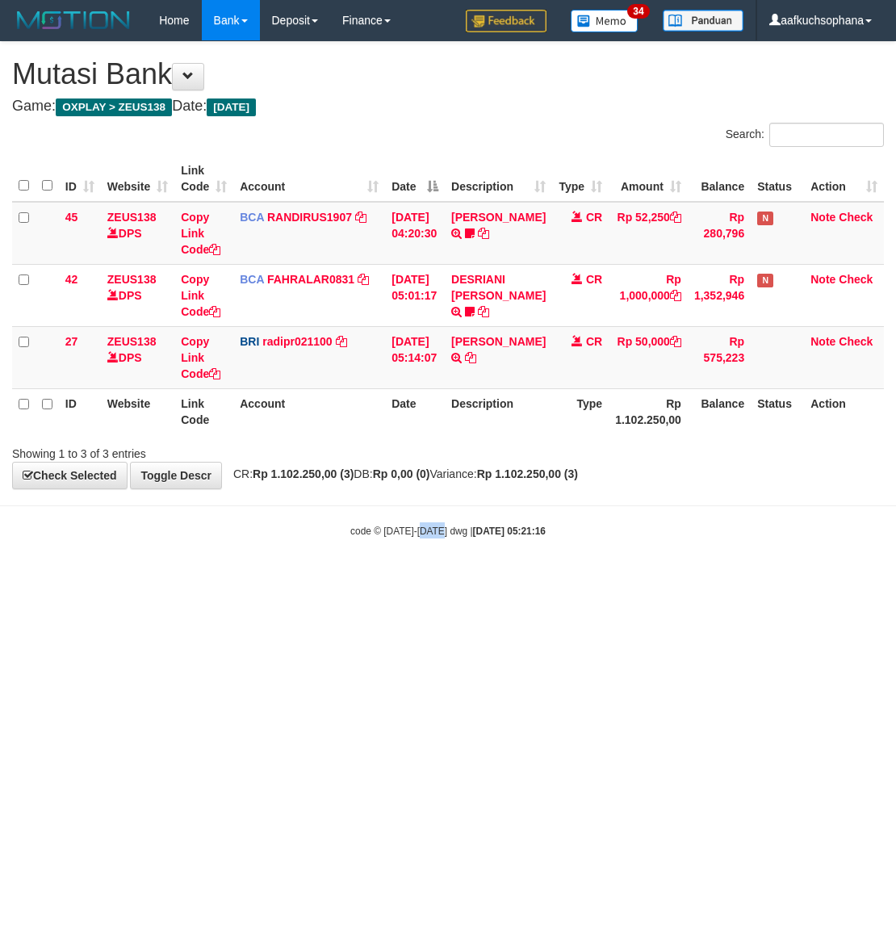
click at [441, 579] on html "Toggle navigation Home Bank Account List Load By Website Group [OXPLAY] ZEUS138…" at bounding box center [448, 289] width 896 height 579
click at [436, 579] on html "Toggle navigation Home Bank Account List Load By Website Group [OXPLAY] ZEUS138…" at bounding box center [448, 289] width 896 height 579
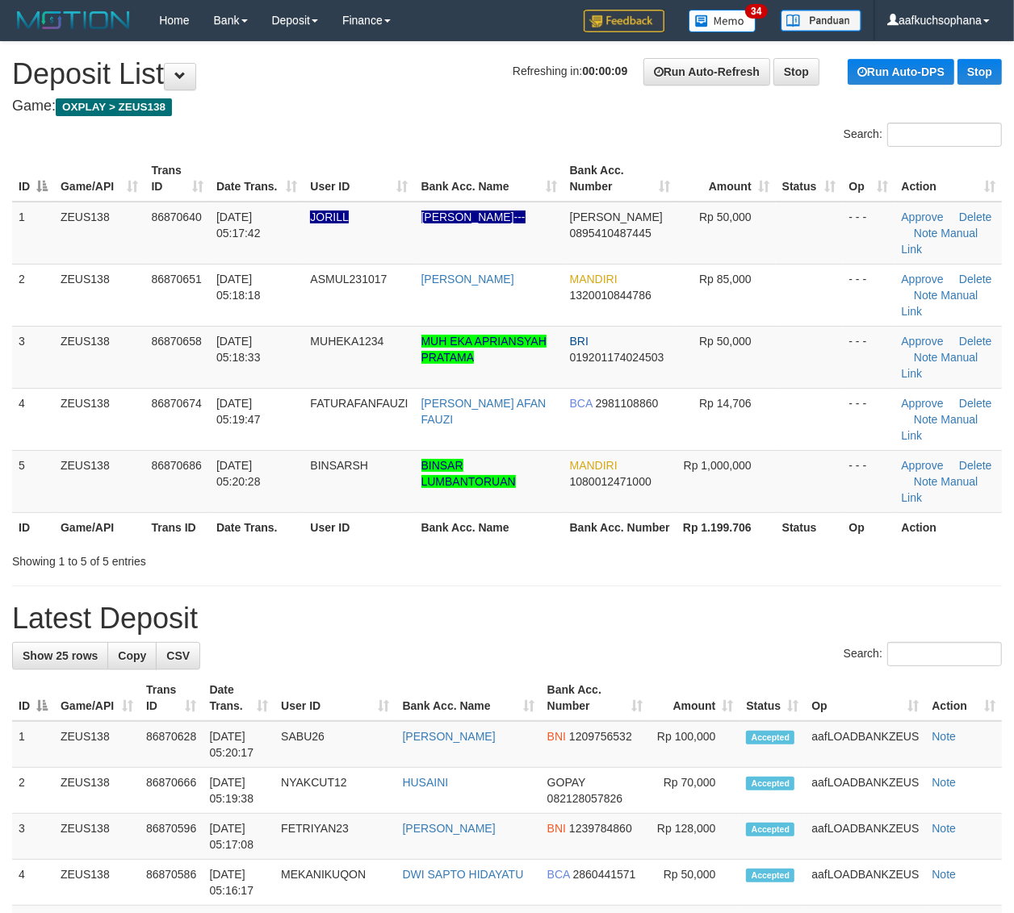
click at [893, 570] on div "Showing 1 to 5 of 5 entries" at bounding box center [507, 558] width 1014 height 23
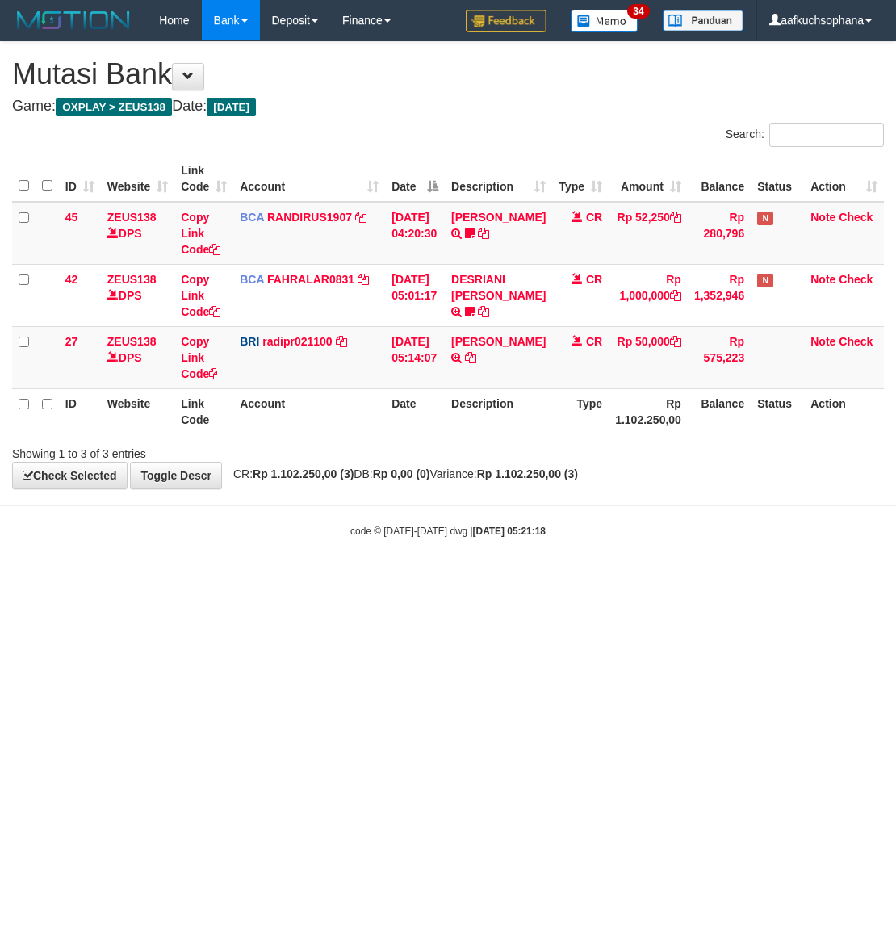
click at [224, 579] on html "Toggle navigation Home Bank Account List Load By Website Group [OXPLAY] ZEUS138…" at bounding box center [448, 289] width 896 height 579
click at [273, 579] on html "Toggle navigation Home Bank Account List Load By Website Group [OXPLAY] ZEUS138…" at bounding box center [448, 289] width 896 height 579
click at [416, 579] on html "Toggle navigation Home Bank Account List Load By Website Group [OXPLAY] ZEUS138…" at bounding box center [448, 289] width 896 height 579
drag, startPoint x: 228, startPoint y: 617, endPoint x: 5, endPoint y: 602, distance: 223.3
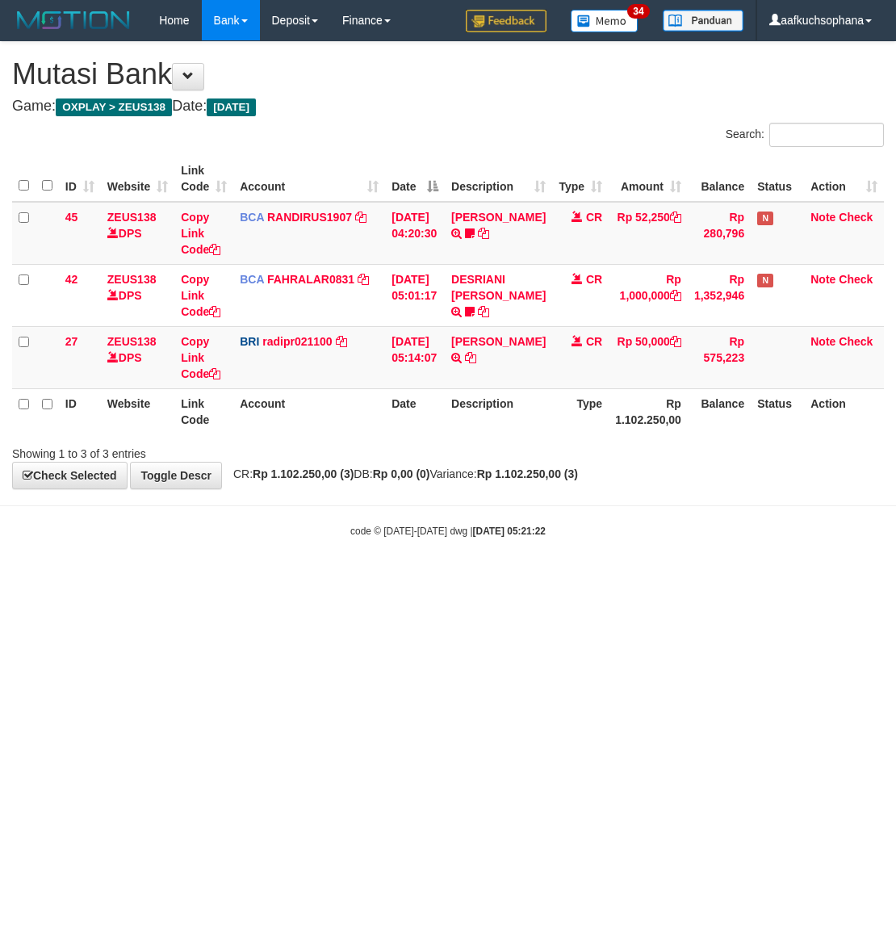
click at [131, 579] on html "Toggle navigation Home Bank Account List Load By Website Group [OXPLAY] ZEUS138…" at bounding box center [448, 289] width 896 height 579
click at [259, 579] on html "Toggle navigation Home Bank Account List Load By Website Group [OXPLAY] ZEUS138…" at bounding box center [448, 289] width 896 height 579
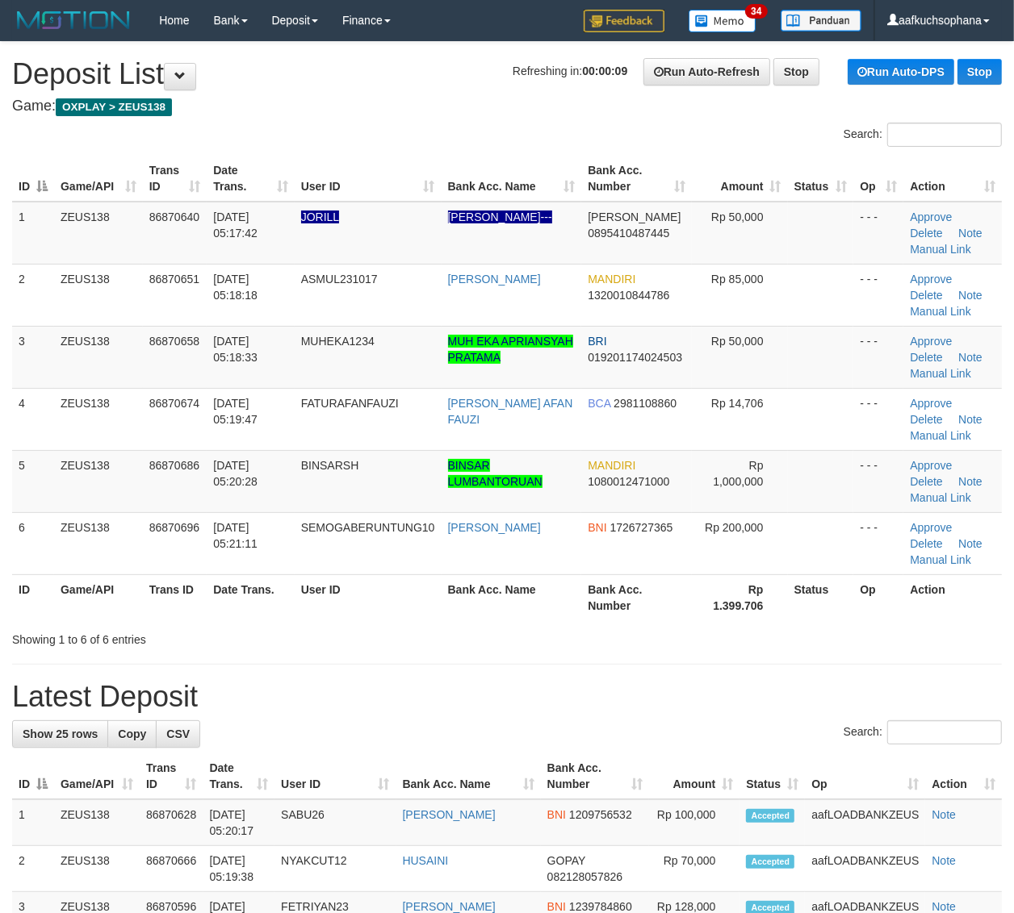
click at [906, 577] on th "Action" at bounding box center [952, 598] width 98 height 46
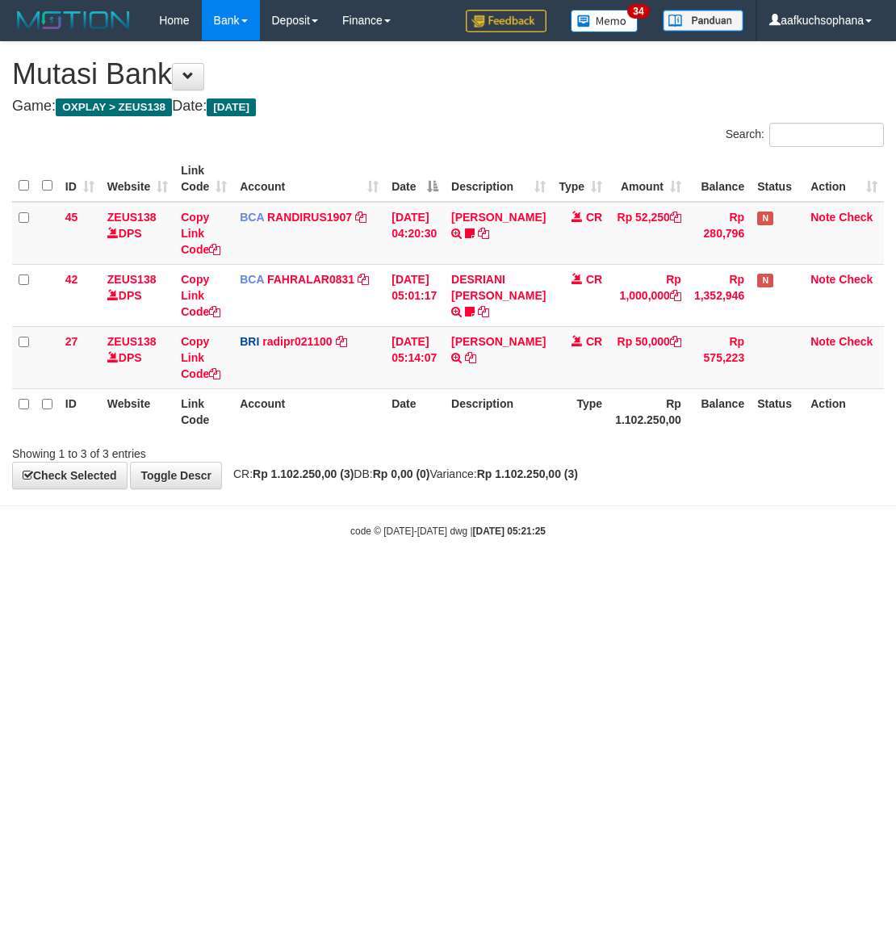
click at [349, 579] on html "Toggle navigation Home Bank Account List Load By Website Group [OXPLAY] ZEUS138…" at bounding box center [448, 289] width 896 height 579
click at [317, 579] on html "Toggle navigation Home Bank Account List Load By Website Group [OXPLAY] ZEUS138…" at bounding box center [448, 289] width 896 height 579
click at [316, 579] on html "Toggle navigation Home Bank Account List Load By Website Group [OXPLAY] ZEUS138…" at bounding box center [448, 289] width 896 height 579
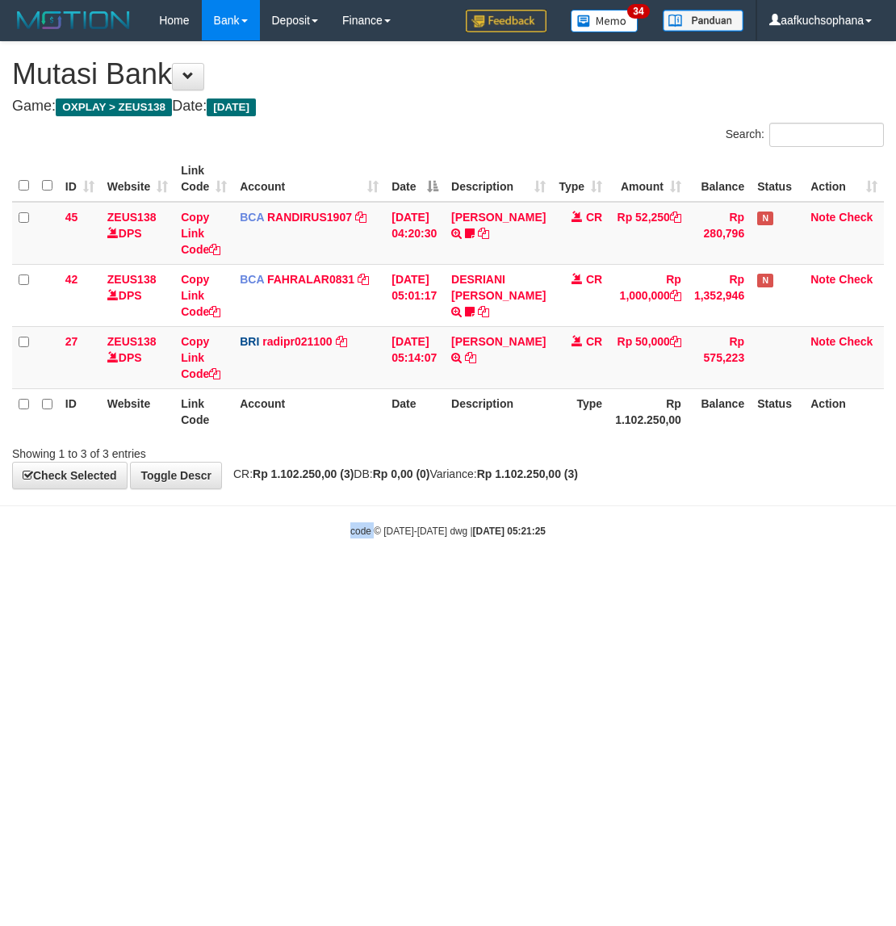
click at [311, 579] on html "Toggle navigation Home Bank Account List Load By Website Group [OXPLAY] ZEUS138…" at bounding box center [448, 289] width 896 height 579
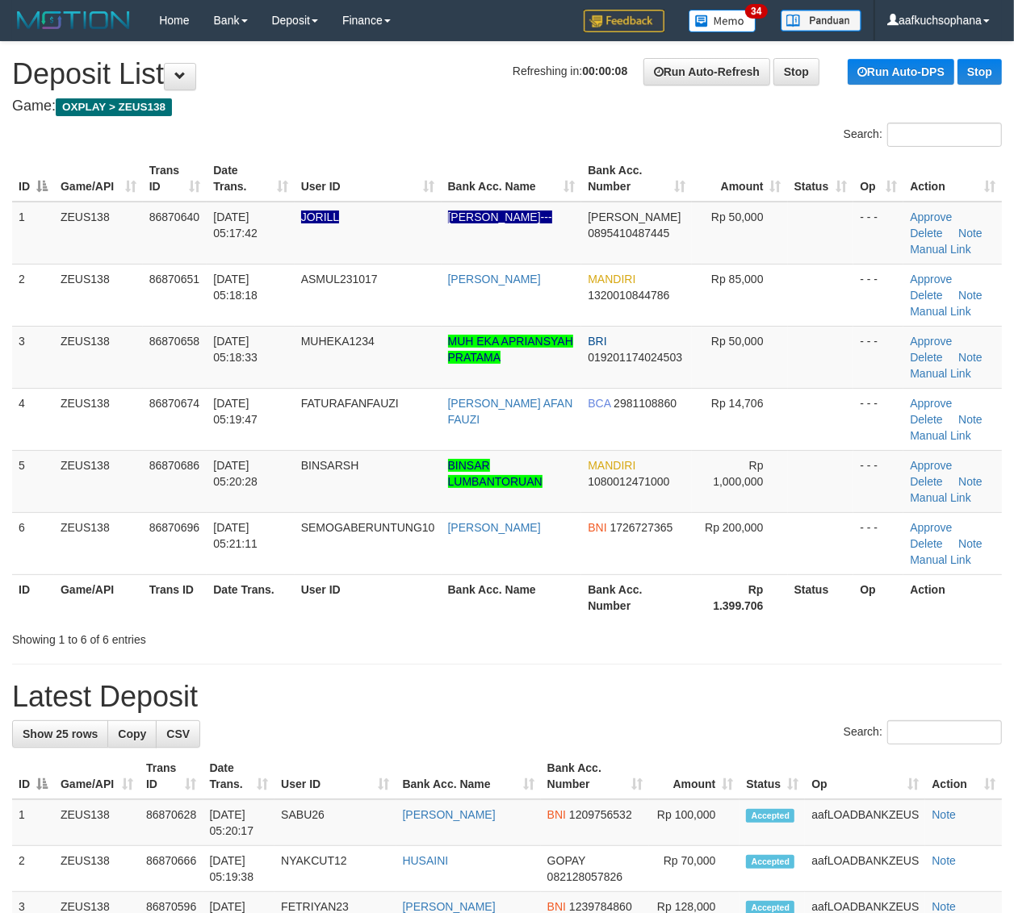
drag, startPoint x: 884, startPoint y: 619, endPoint x: 1027, endPoint y: 611, distance: 143.1
click at [886, 620] on th "Op" at bounding box center [878, 598] width 50 height 46
drag, startPoint x: 956, startPoint y: 656, endPoint x: 1005, endPoint y: 639, distance: 51.3
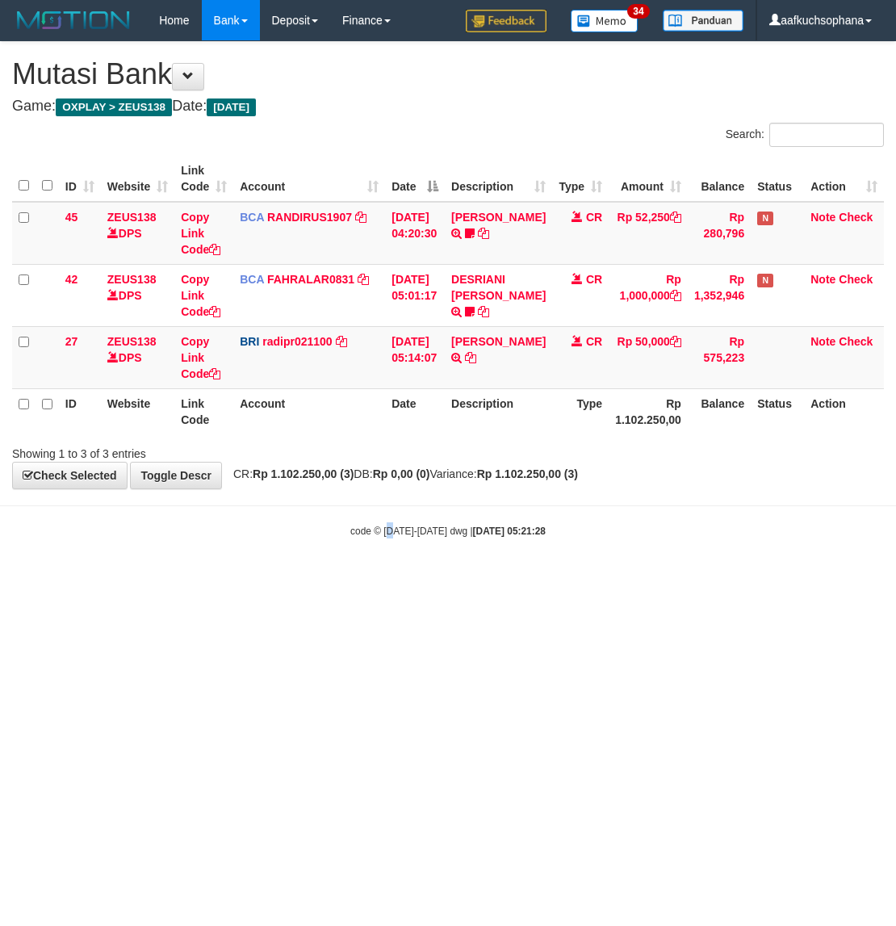
click at [389, 579] on html "Toggle navigation Home Bank Account List Load By Website Group [OXPLAY] ZEUS138…" at bounding box center [448, 289] width 896 height 579
drag, startPoint x: 386, startPoint y: 656, endPoint x: 370, endPoint y: 656, distance: 16.1
click at [384, 579] on html "Toggle navigation Home Bank Account List Load By Website Group [OXPLAY] ZEUS138…" at bounding box center [448, 289] width 896 height 579
drag, startPoint x: 337, startPoint y: 655, endPoint x: 277, endPoint y: 648, distance: 61.0
click at [329, 579] on html "Toggle navigation Home Bank Account List Load By Website Group [OXPLAY] ZEUS138…" at bounding box center [448, 289] width 896 height 579
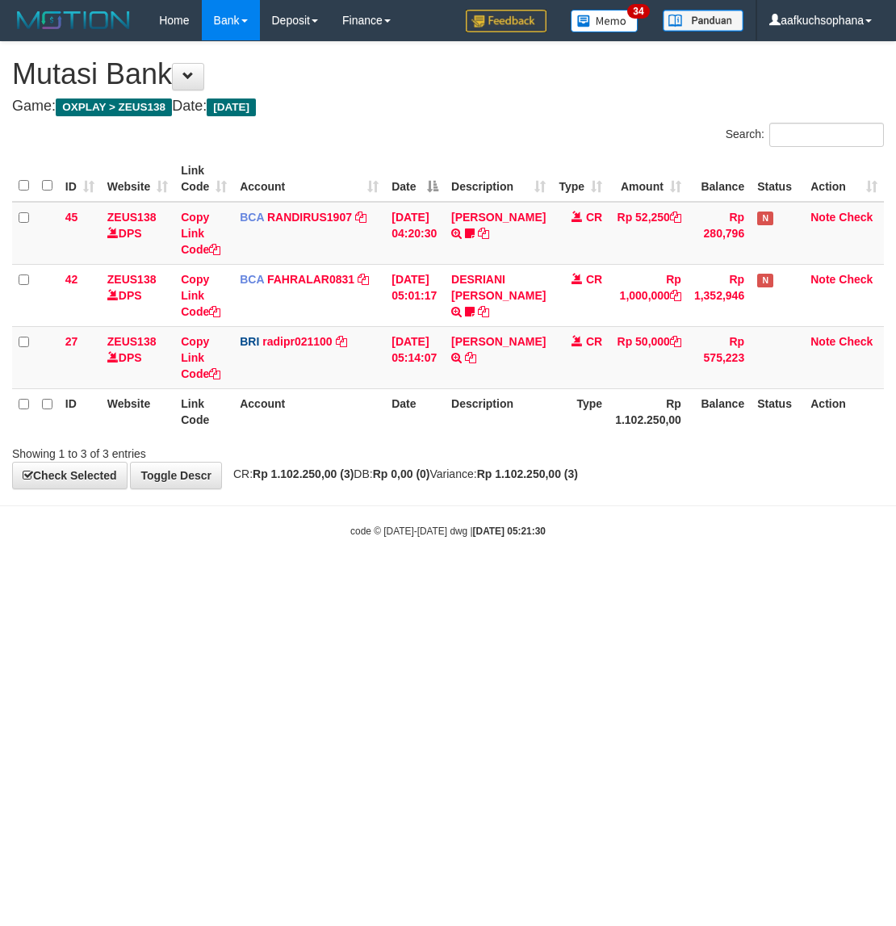
click at [203, 579] on html "Toggle navigation Home Bank Account List Load By Website Group [OXPLAY] ZEUS138…" at bounding box center [448, 289] width 896 height 579
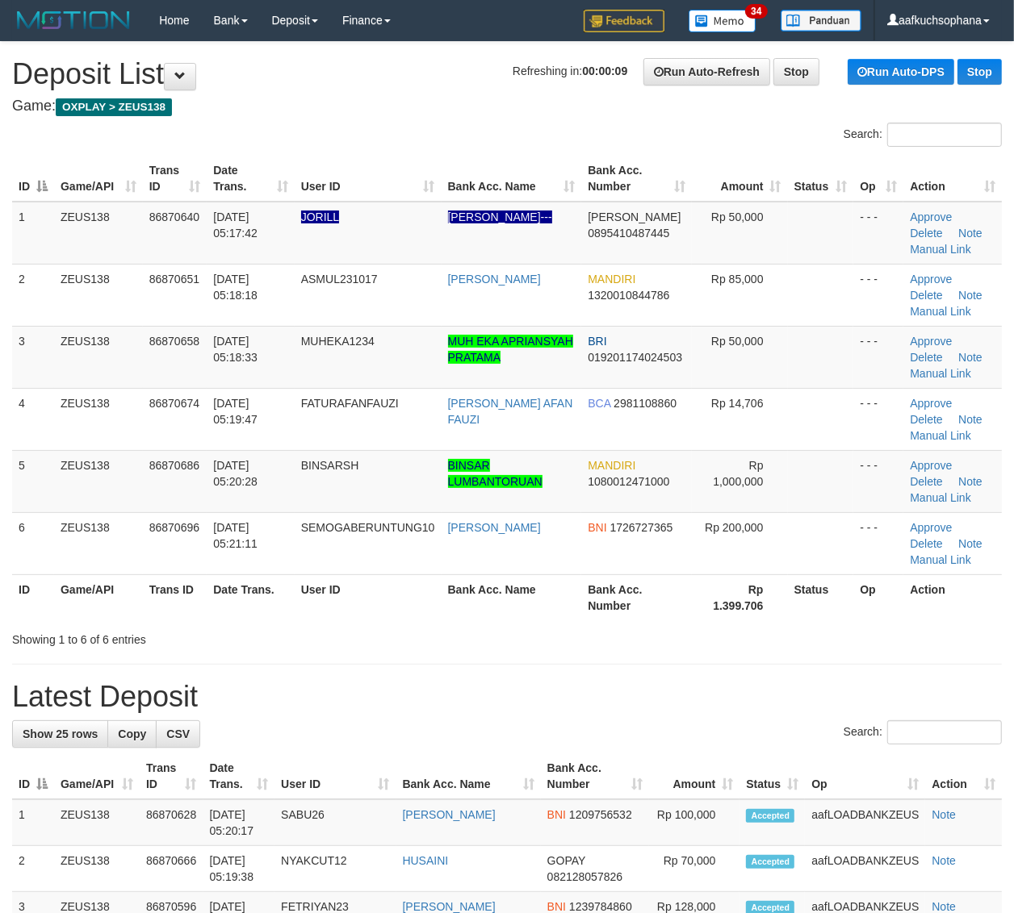
drag, startPoint x: 946, startPoint y: 638, endPoint x: 1023, endPoint y: 627, distance: 78.2
click at [960, 634] on div "Showing 1 to 6 of 6 entries" at bounding box center [507, 636] width 1014 height 23
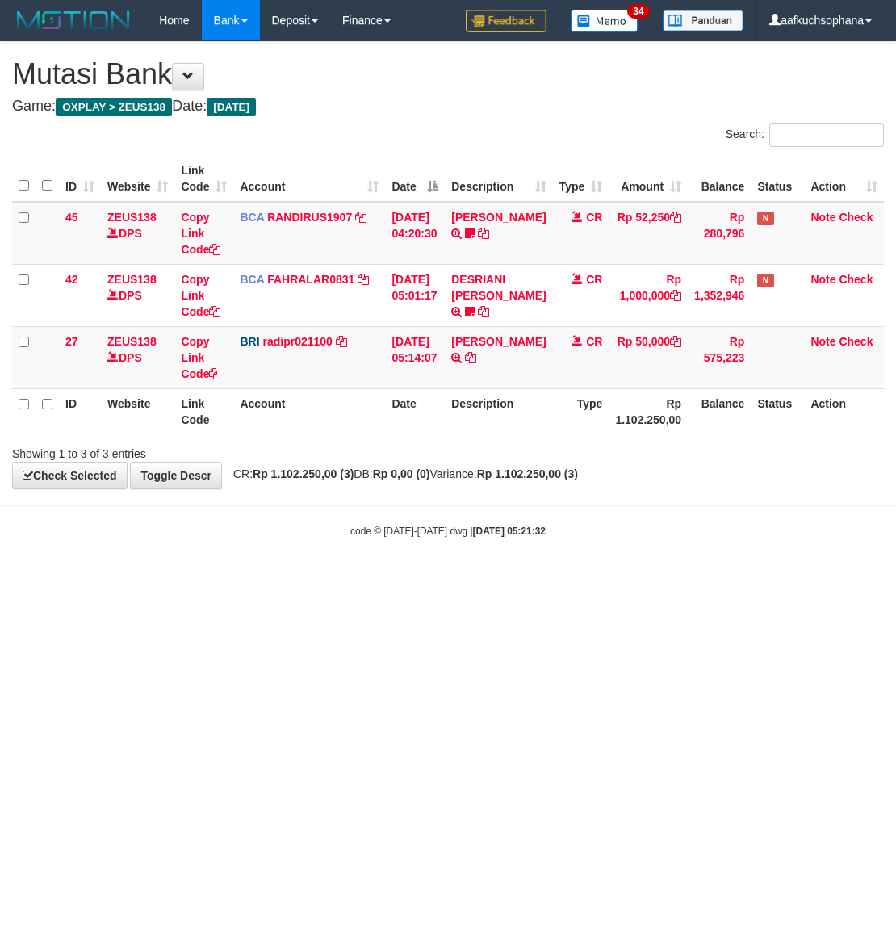
click at [219, 579] on html "Toggle navigation Home Bank Account List Load By Website Group [OXPLAY] ZEUS138…" at bounding box center [448, 289] width 896 height 579
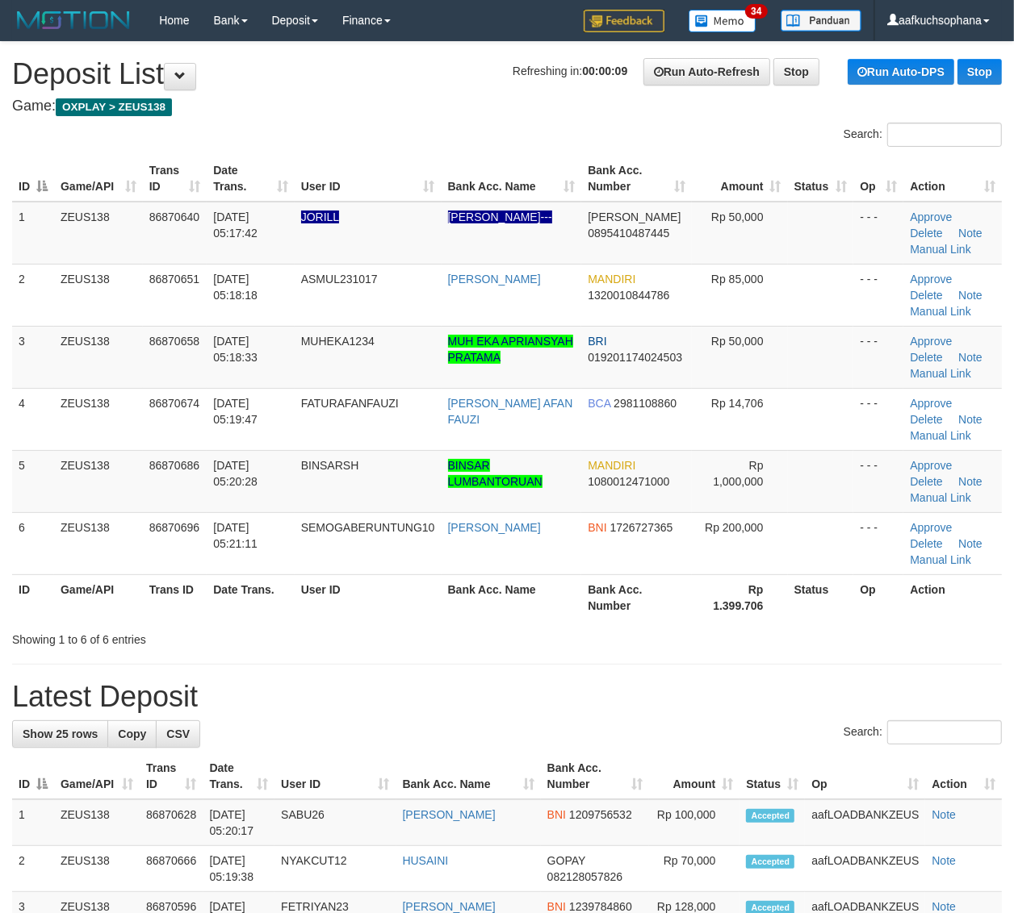
drag, startPoint x: 828, startPoint y: 615, endPoint x: 974, endPoint y: 610, distance: 146.1
click at [827, 616] on th "Status" at bounding box center [821, 598] width 66 height 46
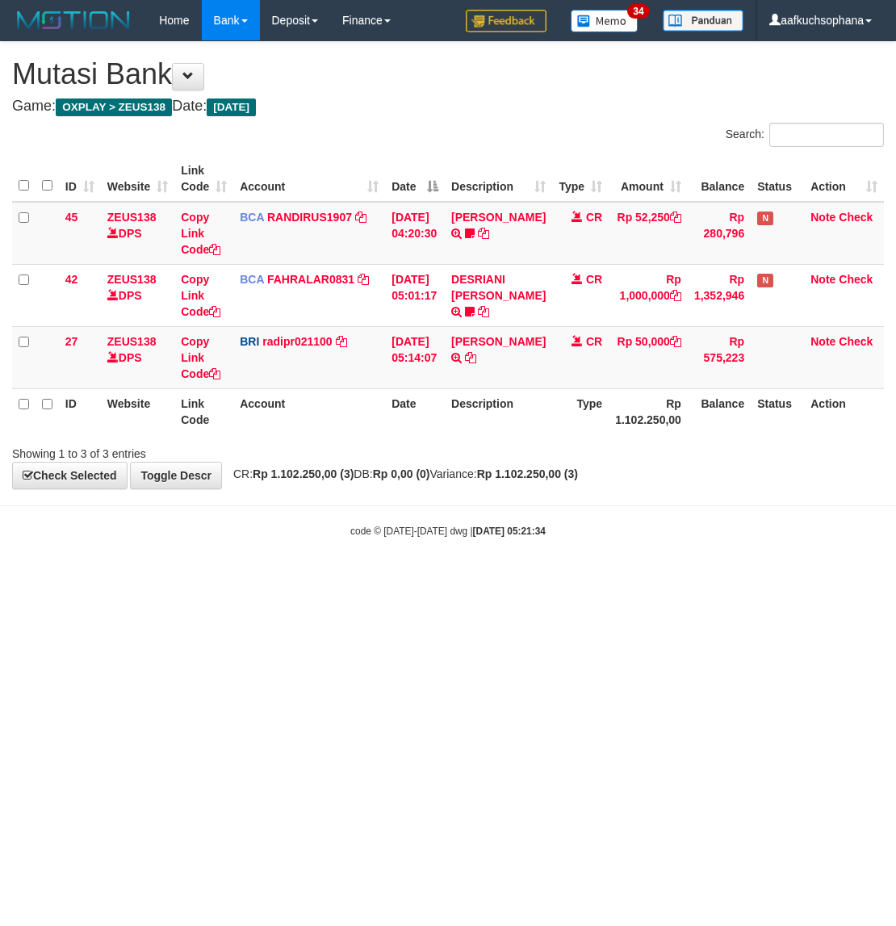
click at [379, 579] on html "Toggle navigation Home Bank Account List Load By Website Group [OXPLAY] ZEUS138…" at bounding box center [448, 289] width 896 height 579
click at [179, 579] on html "Toggle navigation Home Bank Account List Load By Website Group [OXPLAY] ZEUS138…" at bounding box center [448, 289] width 896 height 579
drag, startPoint x: 365, startPoint y: 518, endPoint x: 418, endPoint y: 551, distance: 62.7
click at [375, 519] on body "Toggle navigation Home Bank Account List Load By Website Group [OXPLAY] ZEUS138…" at bounding box center [448, 289] width 896 height 579
click at [442, 579] on html "Toggle navigation Home Bank Account List Load By Website Group [OXPLAY] ZEUS138…" at bounding box center [448, 289] width 896 height 579
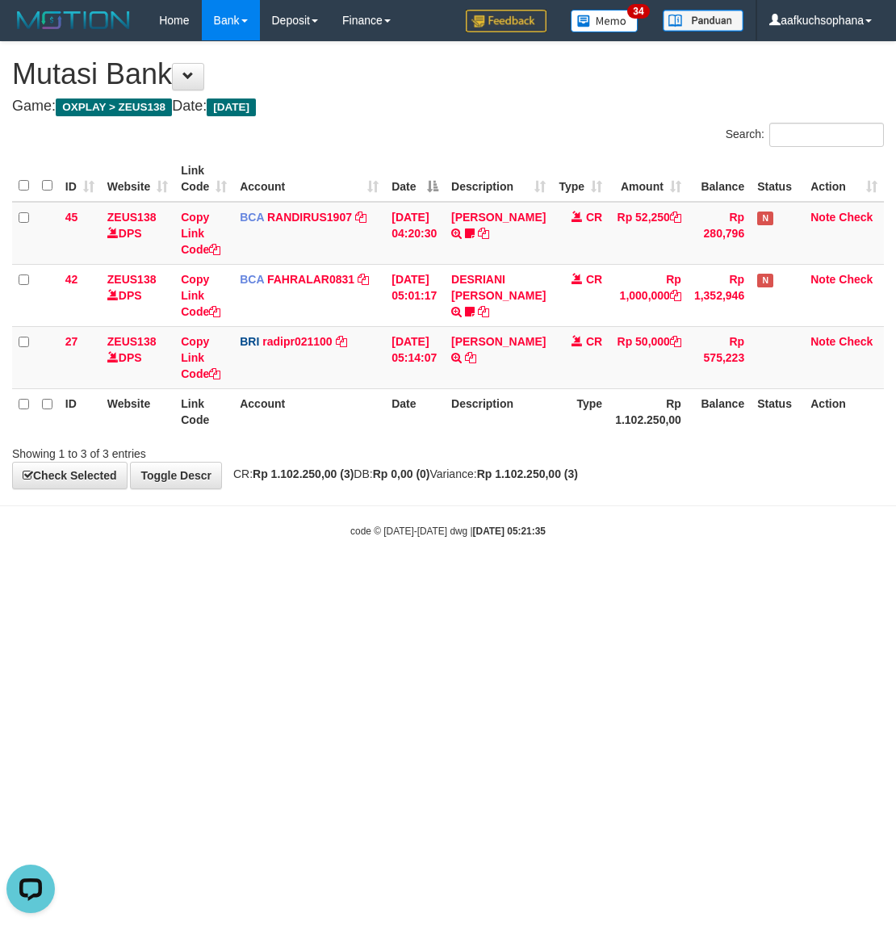
click at [357, 573] on body "Toggle navigation Home Bank Account List Load By Website Group [OXPLAY] ZEUS138…" at bounding box center [448, 289] width 896 height 579
click at [368, 579] on html "Toggle navigation Home Bank Account List Load By Website Group [OXPLAY] ZEUS138…" at bounding box center [448, 289] width 896 height 579
click at [254, 571] on html "Toggle navigation Home Bank Account List Load By Website Group [OXPLAY] ZEUS138…" at bounding box center [448, 289] width 896 height 579
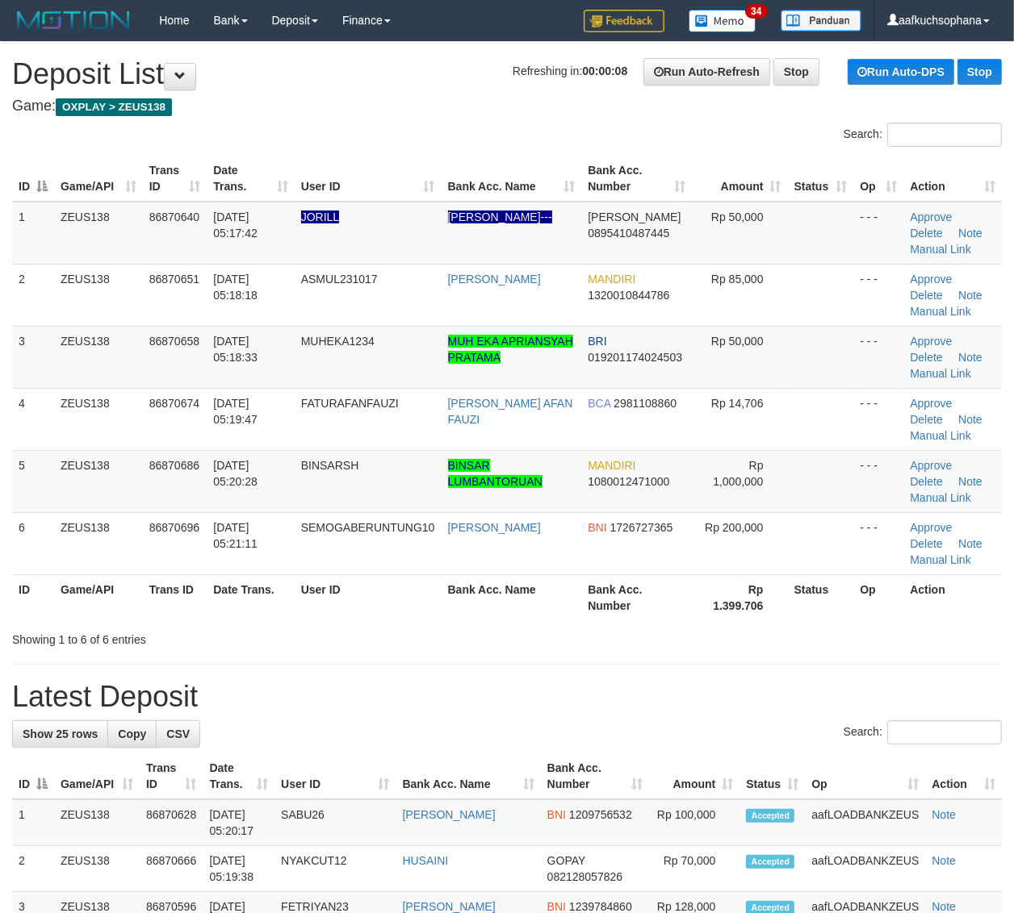
drag, startPoint x: 837, startPoint y: 639, endPoint x: 1026, endPoint y: 642, distance: 189.7
click at [857, 639] on div "Showing 1 to 6 of 6 entries" at bounding box center [507, 636] width 1014 height 23
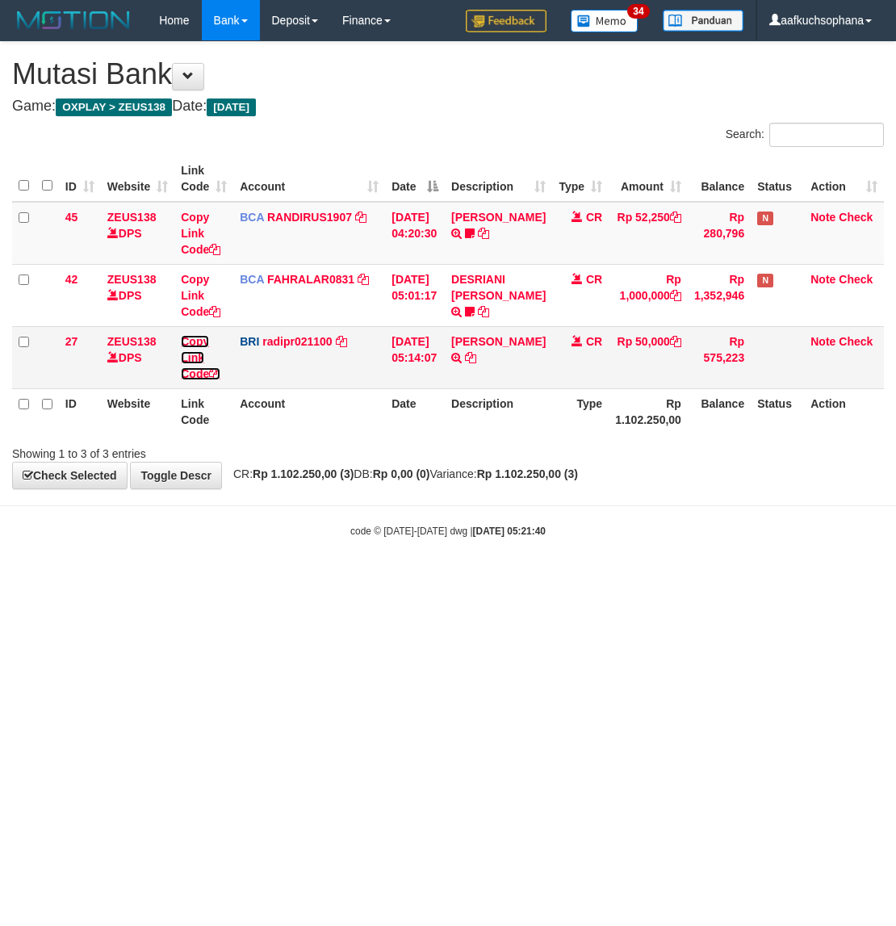
click at [218, 370] on icon at bounding box center [214, 373] width 11 height 11
click at [263, 579] on html "Toggle navigation Home Bank Account List Load By Website Group [OXPLAY] ZEUS138…" at bounding box center [448, 289] width 896 height 579
click at [370, 579] on html "Toggle navigation Home Bank Account List Load By Website Group [OXPLAY] ZEUS138…" at bounding box center [448, 289] width 896 height 579
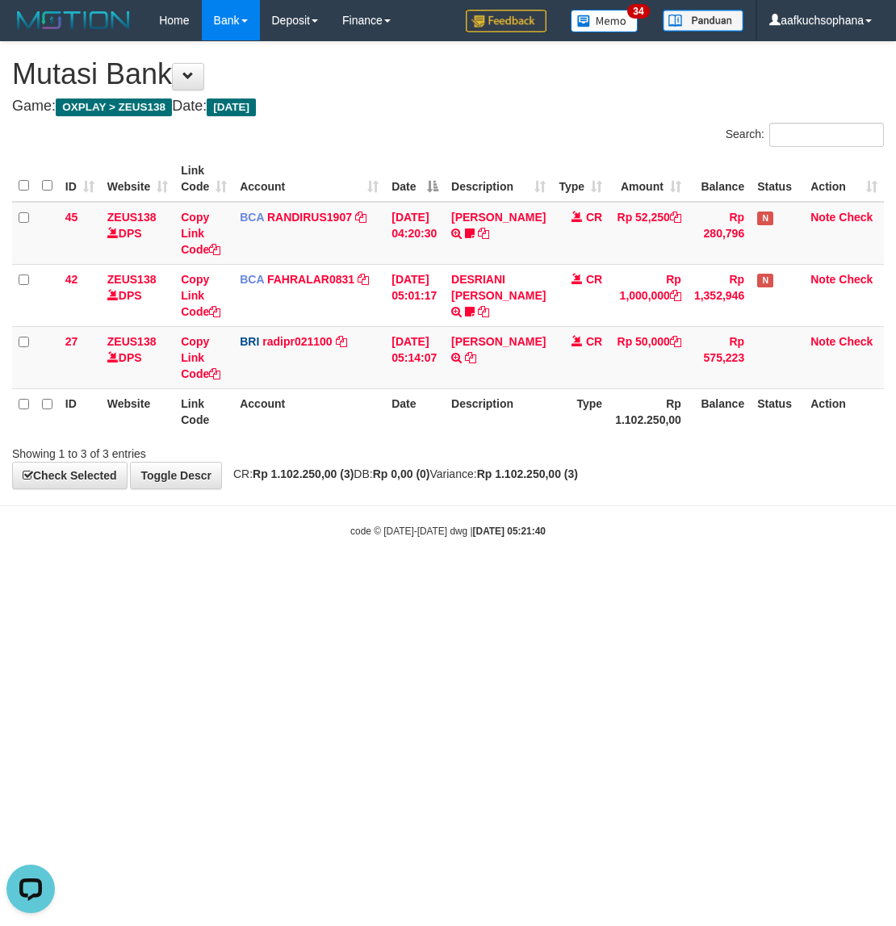
click at [296, 579] on html "Toggle navigation Home Bank Account List Load By Website Group [OXPLAY] ZEUS138…" at bounding box center [448, 289] width 896 height 579
click at [400, 579] on html "Toggle navigation Home Bank Account List Load By Website Group [OXPLAY] ZEUS138…" at bounding box center [448, 289] width 896 height 579
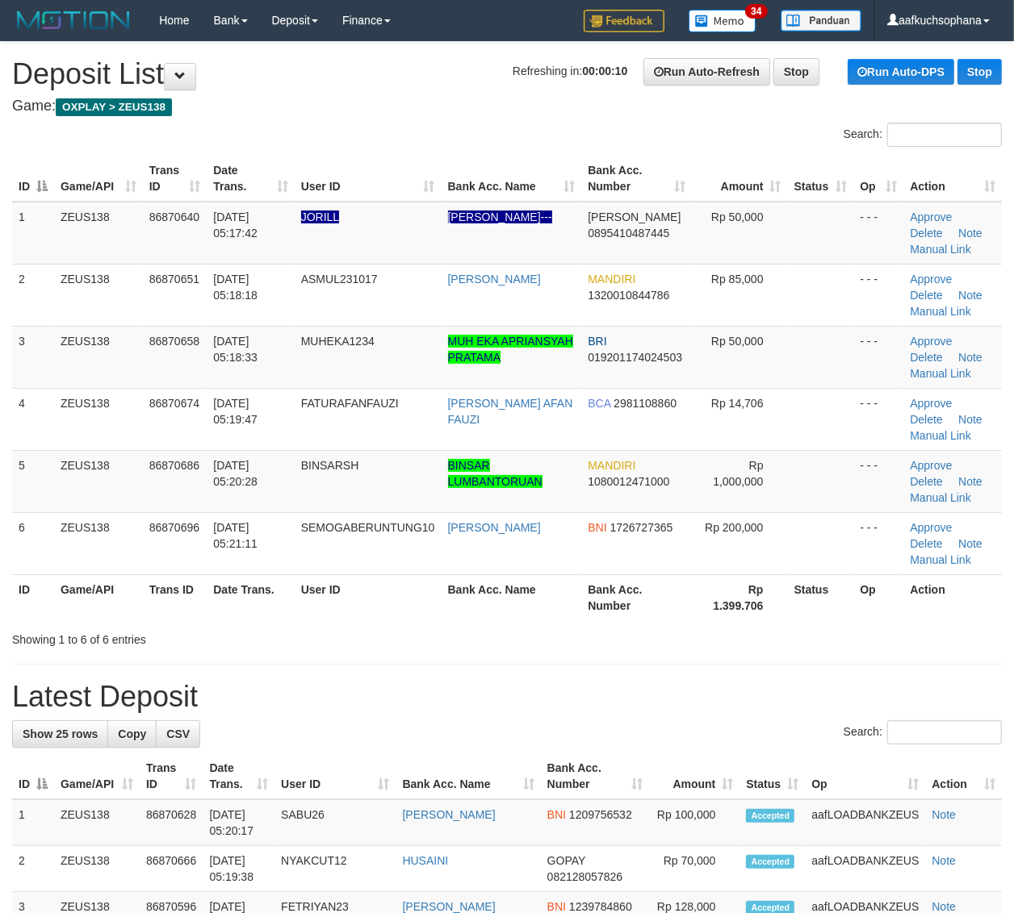
drag, startPoint x: 763, startPoint y: 651, endPoint x: 893, endPoint y: 633, distance: 131.1
drag, startPoint x: 783, startPoint y: 650, endPoint x: 837, endPoint y: 646, distance: 54.2
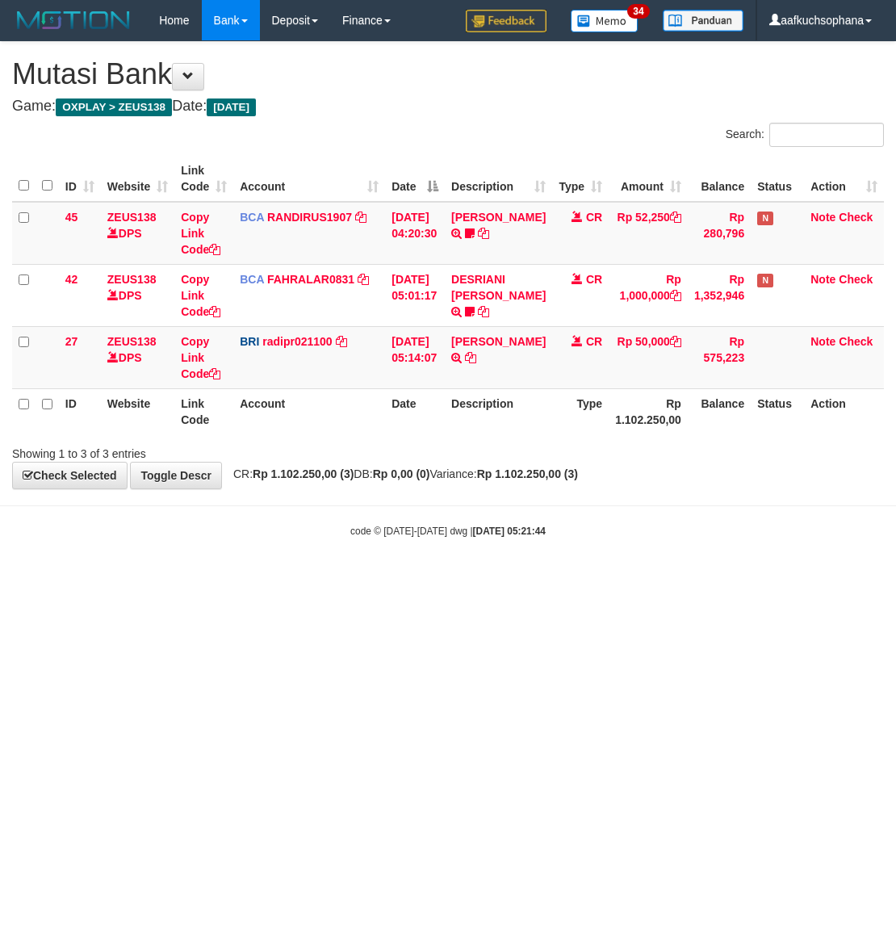
click at [287, 579] on html "Toggle navigation Home Bank Account List Load By Website Group [OXPLAY] ZEUS138…" at bounding box center [448, 289] width 896 height 579
click at [264, 579] on html "Toggle navigation Home Bank Account List Load By Website Group [OXPLAY] ZEUS138…" at bounding box center [448, 289] width 896 height 579
click at [228, 579] on html "Toggle navigation Home Bank Account List Load By Website Group [OXPLAY] ZEUS138…" at bounding box center [448, 289] width 896 height 579
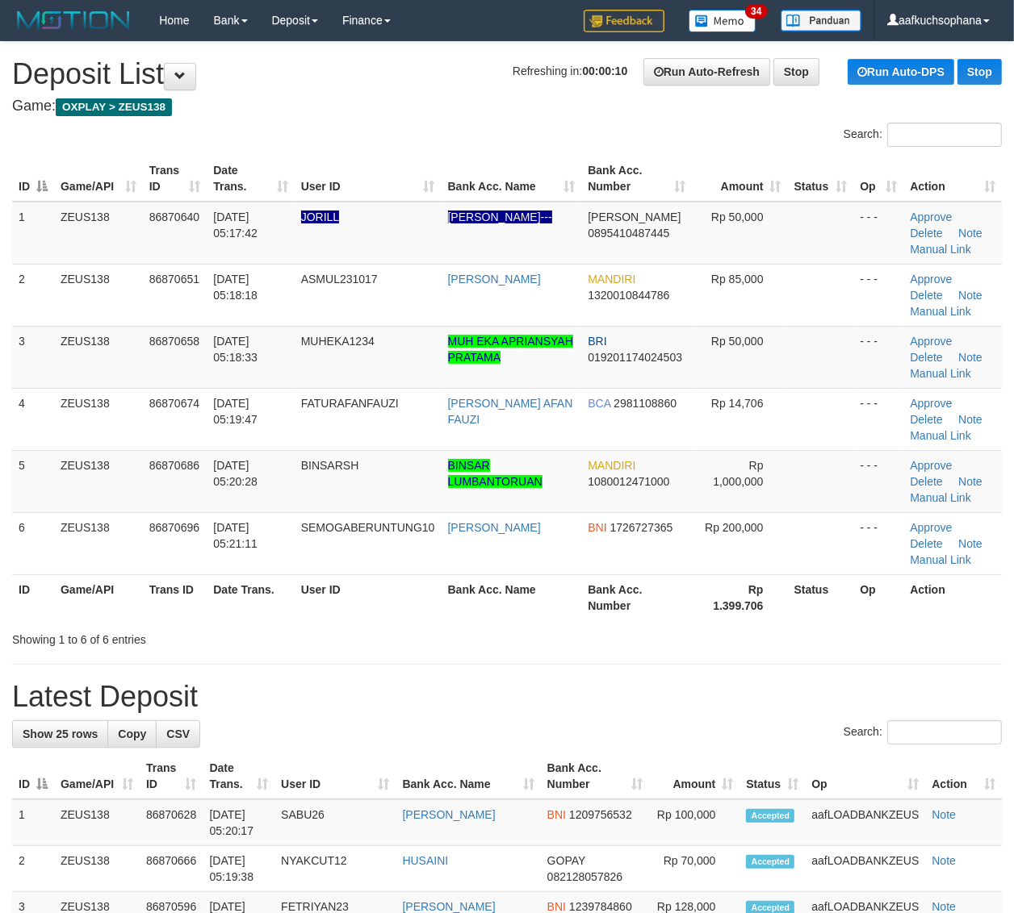
click at [888, 619] on th "Op" at bounding box center [878, 598] width 50 height 46
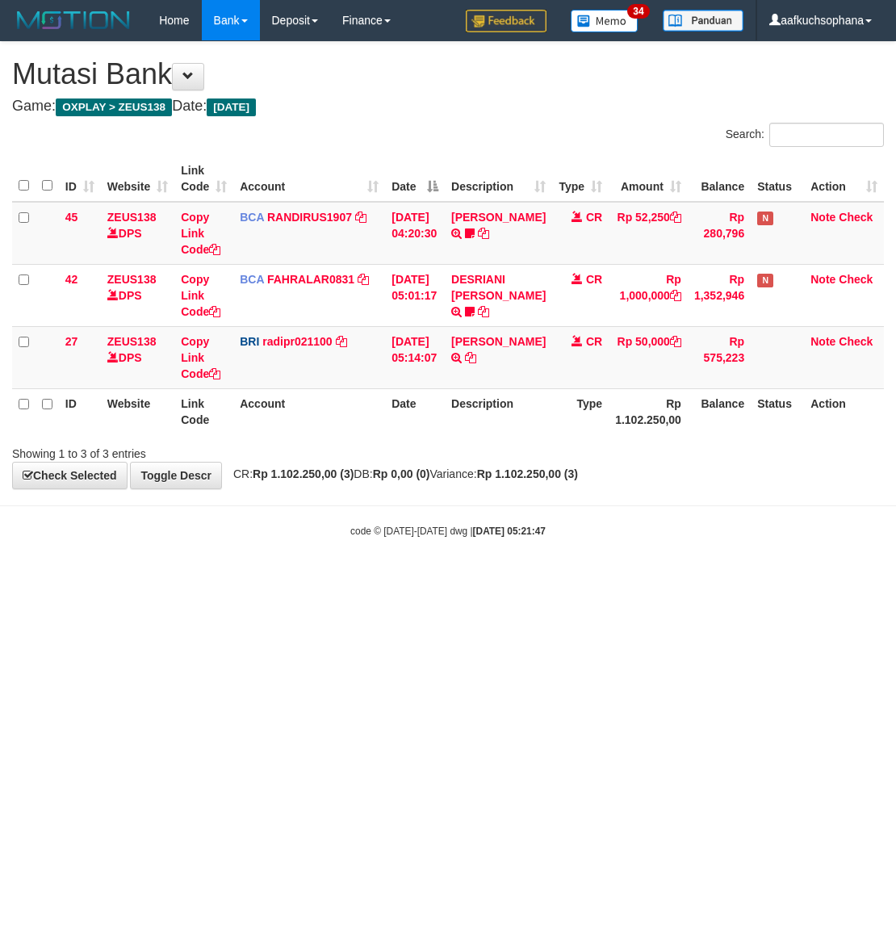
click at [480, 579] on html "Toggle navigation Home Bank Account List Load By Website Group [OXPLAY] ZEUS138…" at bounding box center [448, 289] width 896 height 579
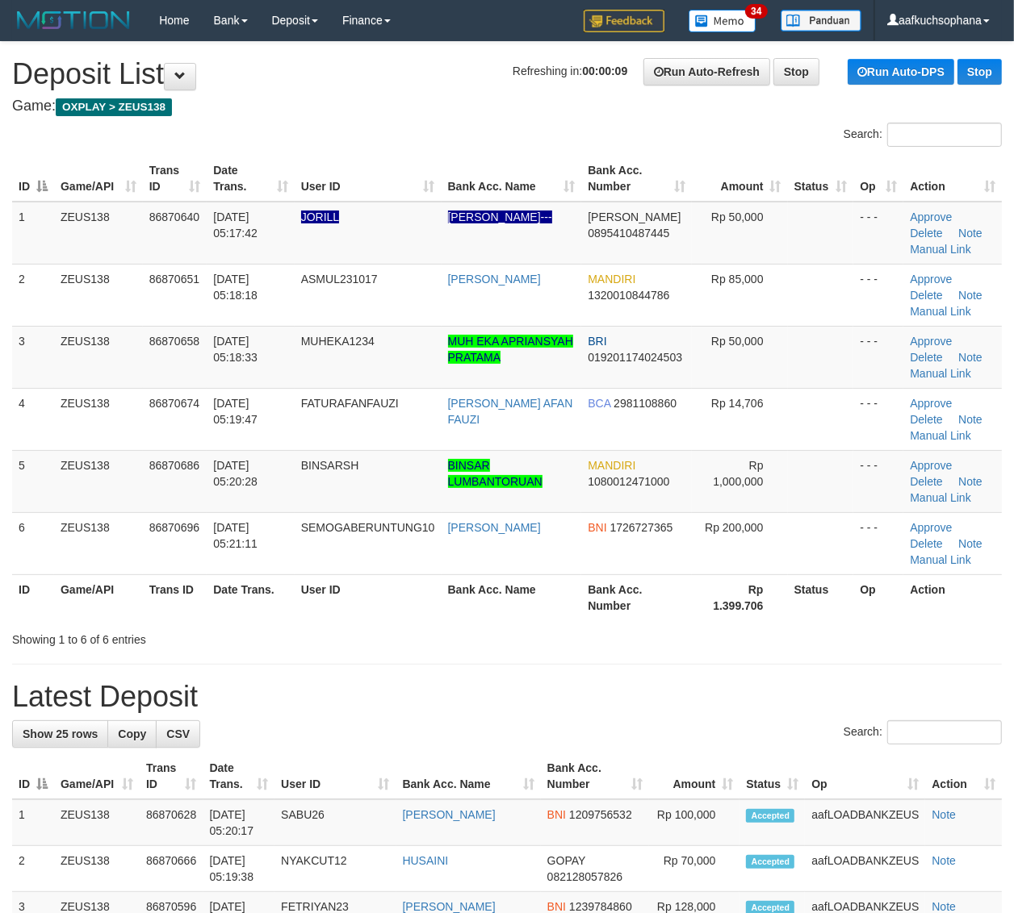
click at [799, 629] on div "Showing 1 to 6 of 6 entries" at bounding box center [507, 636] width 1014 height 23
drag, startPoint x: 926, startPoint y: 610, endPoint x: 950, endPoint y: 602, distance: 24.8
click at [926, 610] on th "Action" at bounding box center [952, 598] width 98 height 46
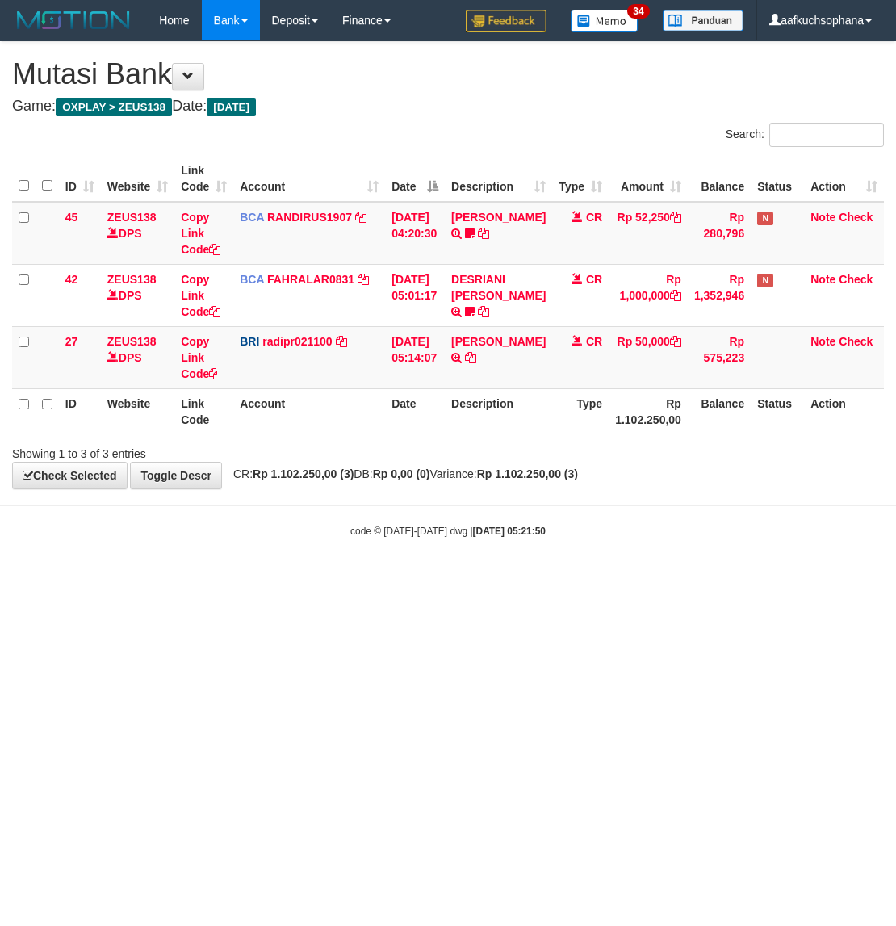
click at [328, 579] on html "Toggle navigation Home Bank Account List Load By Website Group [OXPLAY] ZEUS138…" at bounding box center [448, 289] width 896 height 579
click at [316, 579] on html "Toggle navigation Home Bank Account List Load By Website Group [OXPLAY] ZEUS138…" at bounding box center [448, 289] width 896 height 579
click at [301, 579] on html "Toggle navigation Home Bank Account List Load By Website Group [OXPLAY] ZEUS138…" at bounding box center [448, 289] width 896 height 579
drag, startPoint x: 287, startPoint y: 591, endPoint x: 275, endPoint y: 591, distance: 12.1
click at [286, 579] on html "Toggle navigation Home Bank Account List Load By Website Group [OXPLAY] ZEUS138…" at bounding box center [448, 289] width 896 height 579
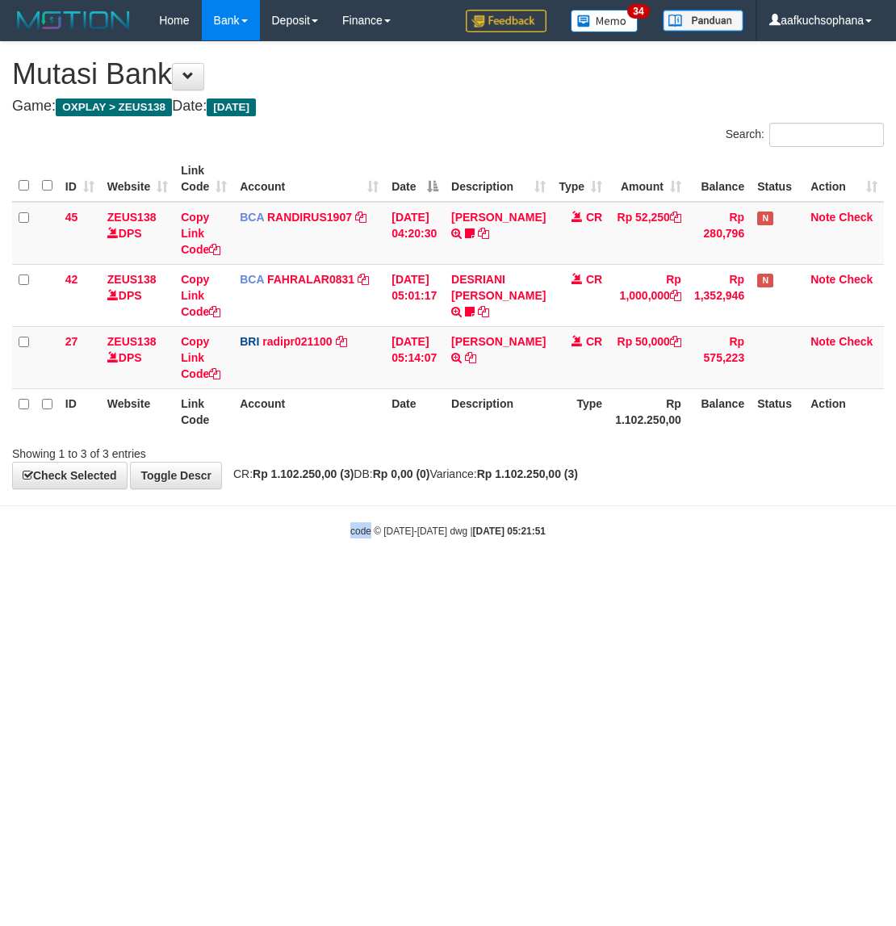
click at [235, 579] on html "Toggle navigation Home Bank Account List Load By Website Group [OXPLAY] ZEUS138…" at bounding box center [448, 289] width 896 height 579
click at [234, 579] on html "Toggle navigation Home Bank Account List Load By Website Group [OXPLAY] ZEUS138…" at bounding box center [448, 289] width 896 height 579
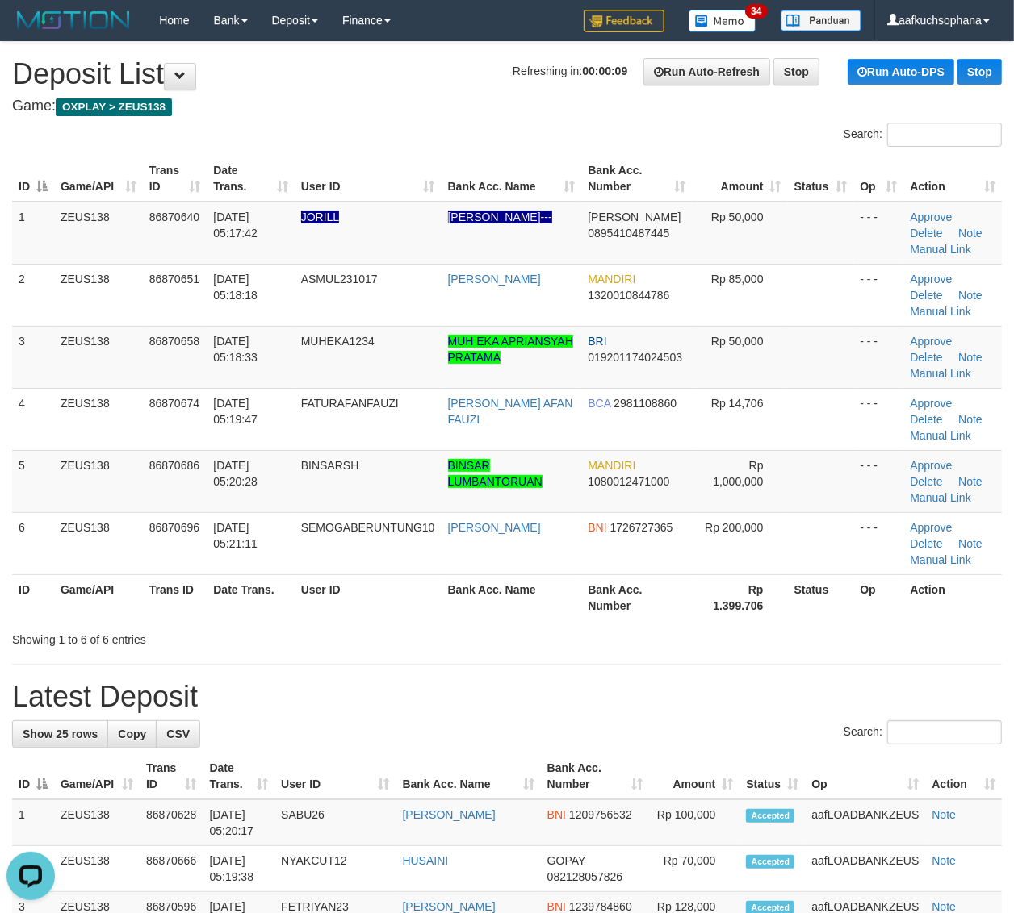
drag, startPoint x: 838, startPoint y: 627, endPoint x: 905, endPoint y: 626, distance: 67.8
click at [855, 636] on div "Showing 1 to 6 of 6 entries" at bounding box center [507, 636] width 1014 height 23
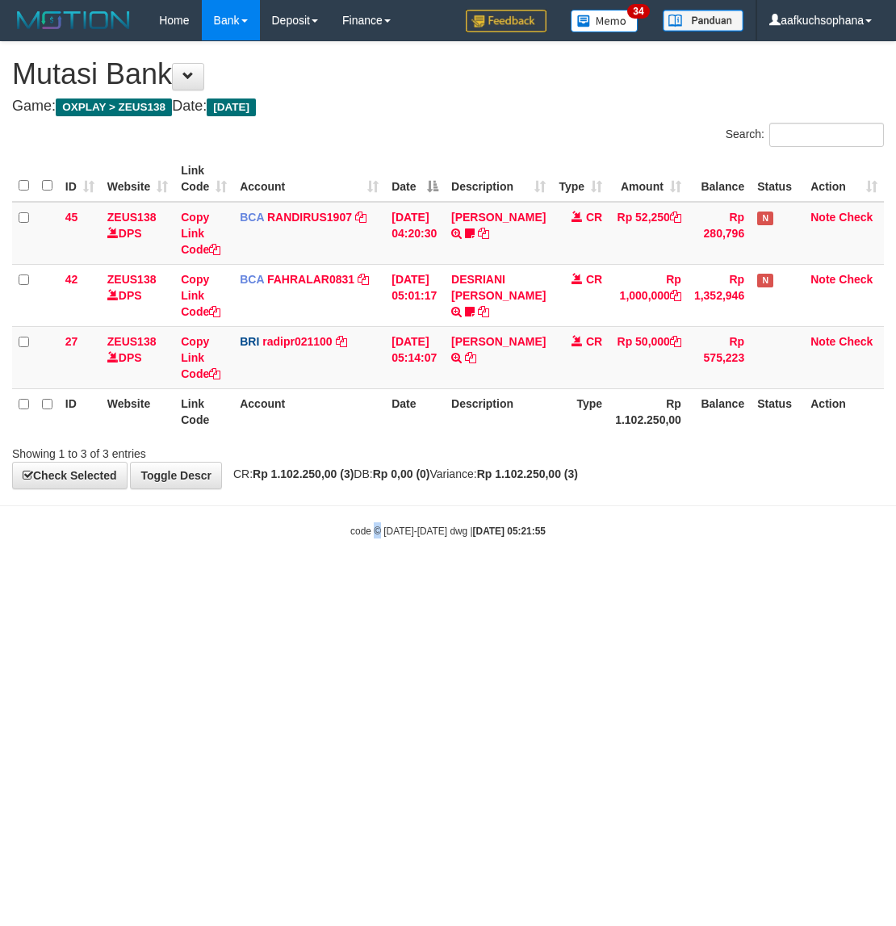
click at [377, 579] on html "Toggle navigation Home Bank Account List Load By Website Group [OXPLAY] ZEUS138…" at bounding box center [448, 289] width 896 height 579
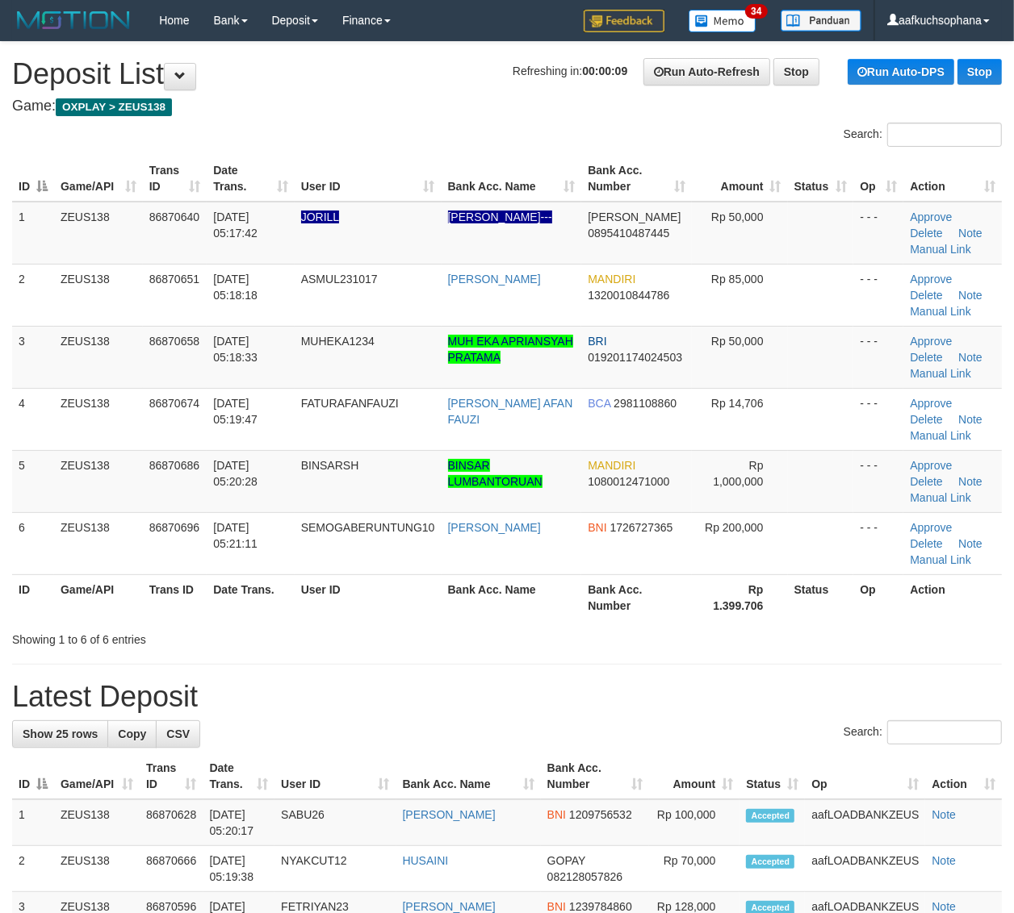
click at [973, 615] on th "Action" at bounding box center [952, 598] width 98 height 46
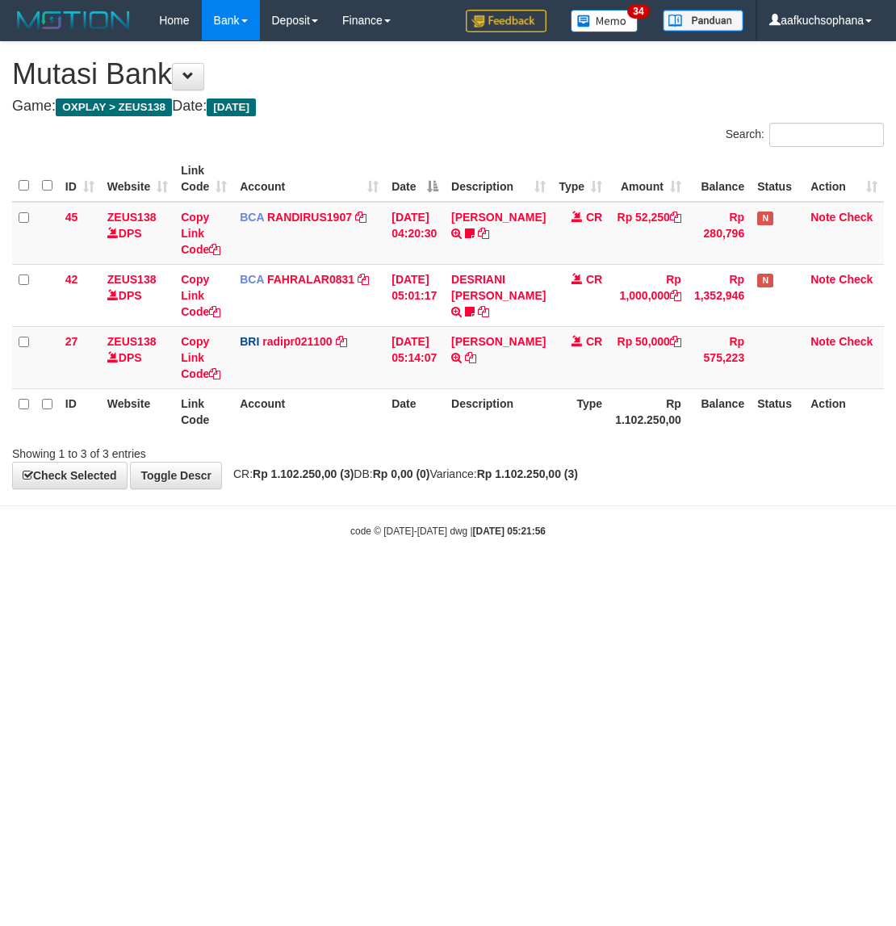
click at [283, 579] on html "Toggle navigation Home Bank Account List Load By Website Group [OXPLAY] ZEUS138…" at bounding box center [448, 289] width 896 height 579
click at [153, 579] on html "Toggle navigation Home Bank Account List Load By Website Group [OXPLAY] ZEUS138…" at bounding box center [448, 289] width 896 height 579
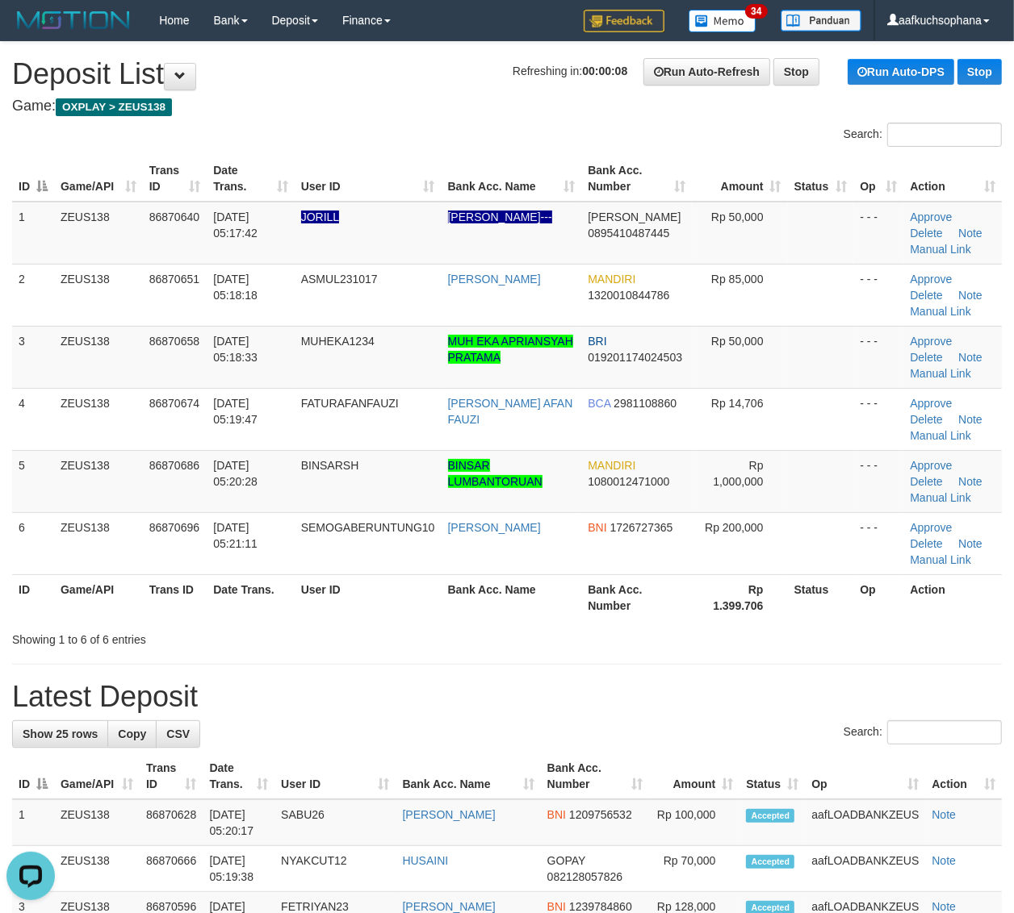
drag, startPoint x: 854, startPoint y: 638, endPoint x: 971, endPoint y: 638, distance: 117.0
click at [855, 638] on div "Showing 1 to 6 of 6 entries" at bounding box center [507, 636] width 1014 height 23
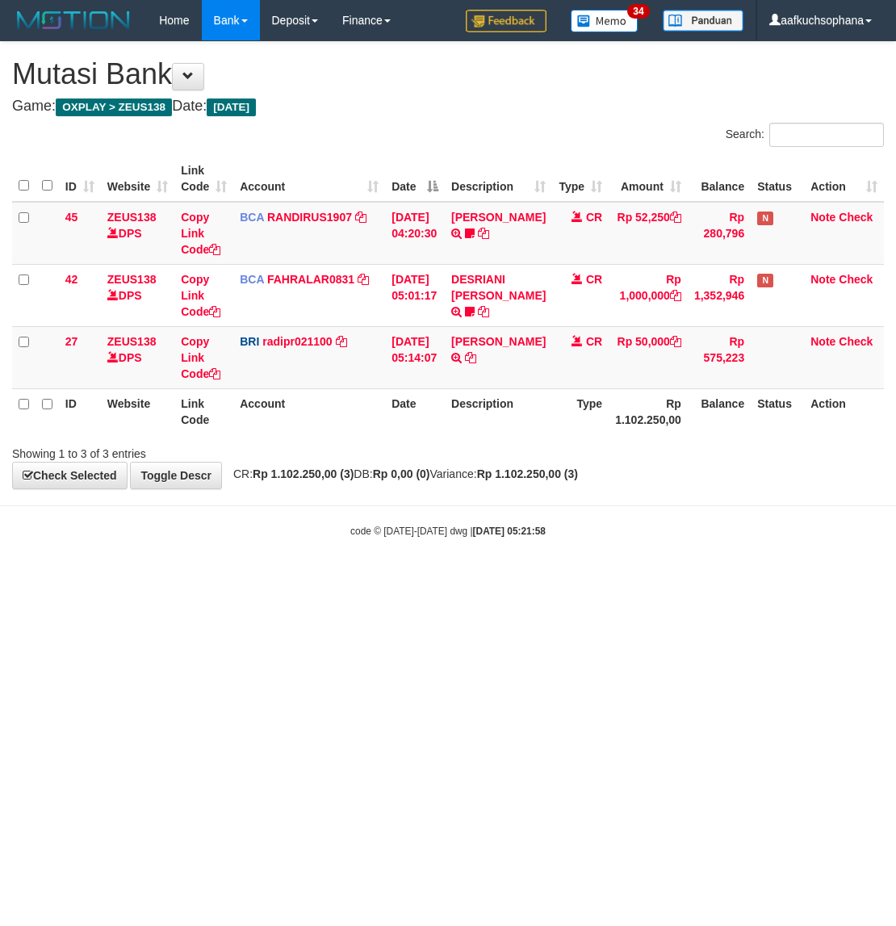
click at [247, 579] on html "Toggle navigation Home Bank Account List Load By Website Group [OXPLAY] ZEUS138…" at bounding box center [448, 289] width 896 height 579
click at [408, 579] on html "Toggle navigation Home Bank Account List Load By Website Group [OXPLAY] ZEUS138…" at bounding box center [448, 289] width 896 height 579
click at [384, 579] on html "Toggle navigation Home Bank Account List Load By Website Group [OXPLAY] ZEUS138…" at bounding box center [448, 289] width 896 height 579
click at [386, 579] on html "Toggle navigation Home Bank Account List Load By Website Group [OXPLAY] ZEUS138…" at bounding box center [448, 289] width 896 height 579
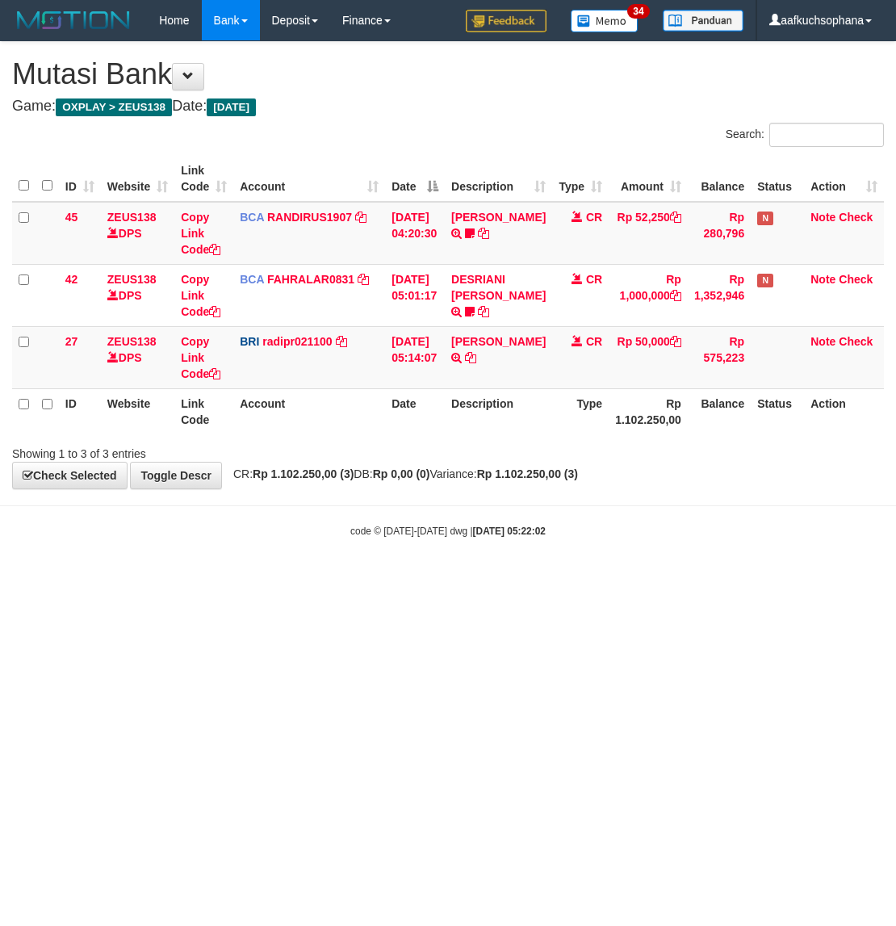
click at [445, 579] on html "Toggle navigation Home Bank Account List Load By Website Group [OXPLAY] ZEUS138…" at bounding box center [448, 289] width 896 height 579
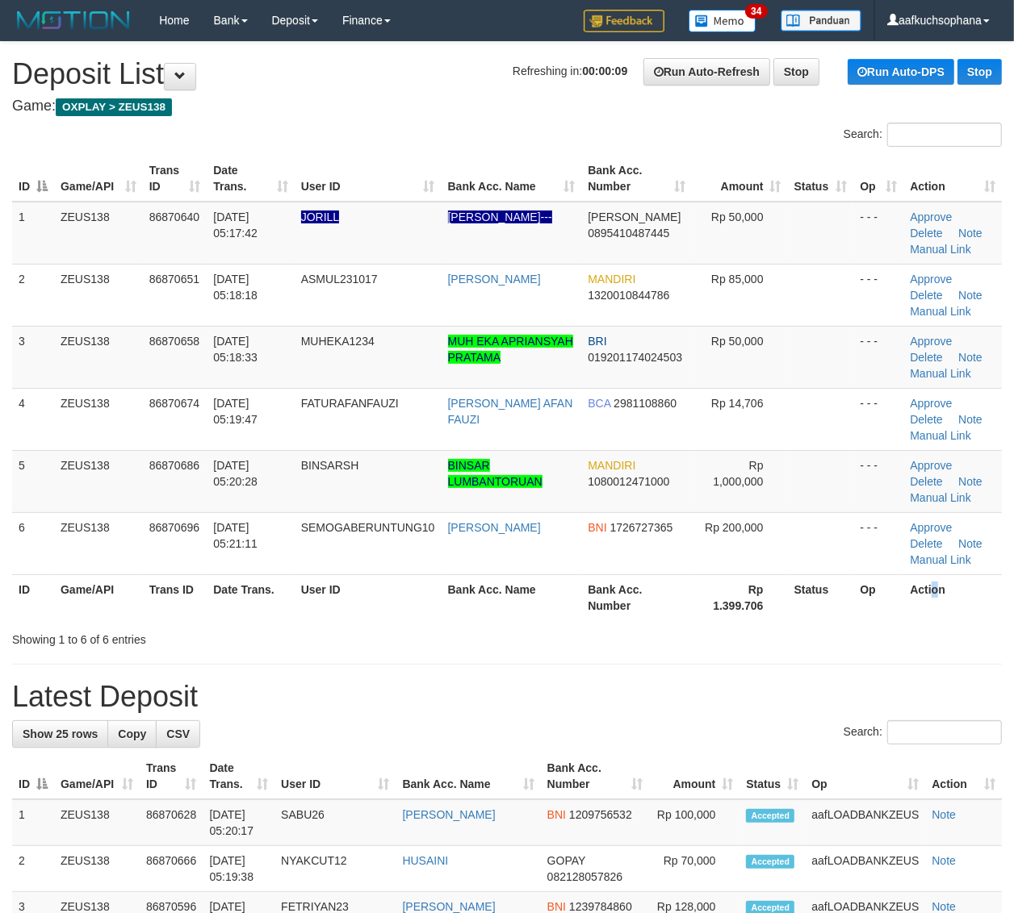
click at [942, 611] on th "Action" at bounding box center [952, 598] width 98 height 46
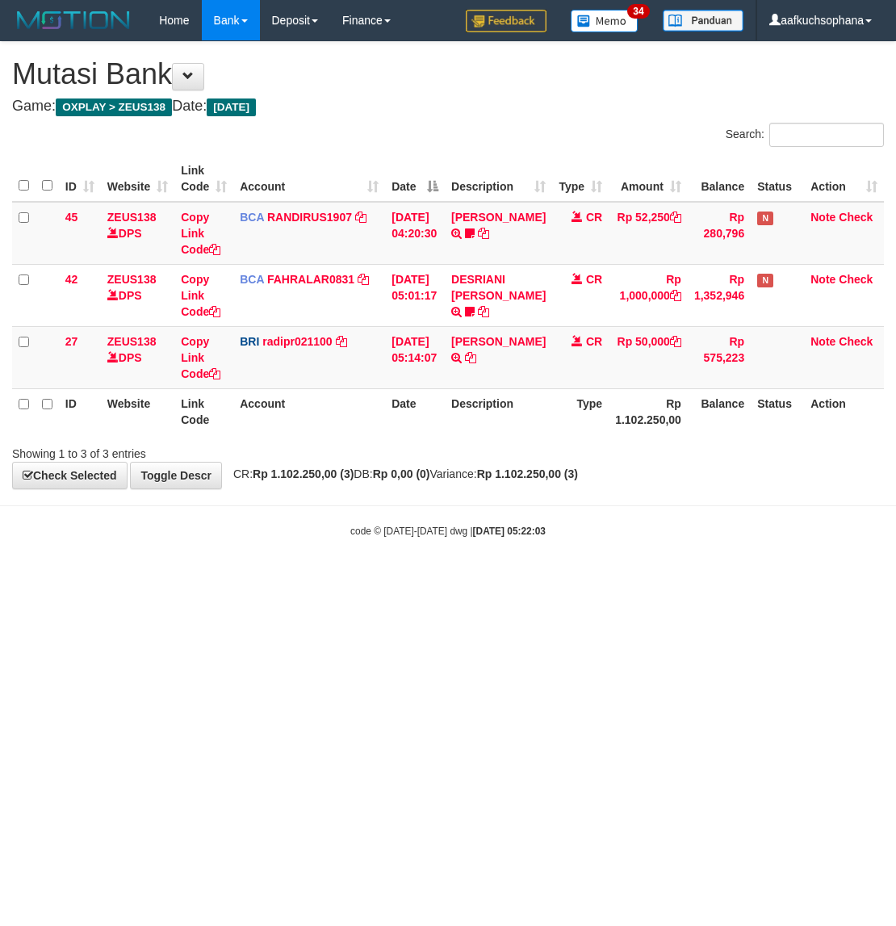
click at [343, 579] on html "Toggle navigation Home Bank Account List Load By Website Group [OXPLAY] ZEUS138…" at bounding box center [448, 289] width 896 height 579
click at [301, 579] on html "Toggle navigation Home Bank Account List Load By Website Group [OXPLAY] ZEUS138…" at bounding box center [448, 289] width 896 height 579
click at [215, 579] on html "Toggle navigation Home Bank Account List Load By Website Group [OXPLAY] ZEUS138…" at bounding box center [448, 289] width 896 height 579
click at [216, 579] on html "Toggle navigation Home Bank Account List Load By Website Group [OXPLAY] ZEUS138…" at bounding box center [448, 289] width 896 height 579
click at [211, 579] on html "Toggle navigation Home Bank Account List Load By Website Group [OXPLAY] ZEUS138…" at bounding box center [448, 289] width 896 height 579
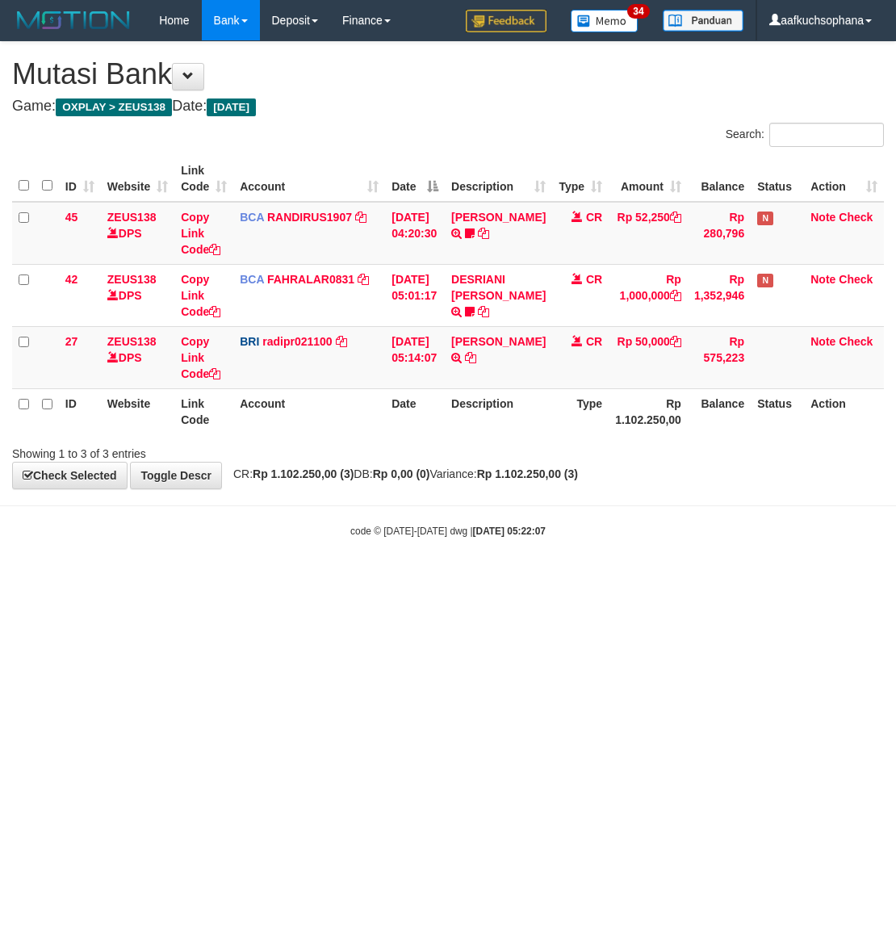
click at [289, 579] on html "Toggle navigation Home Bank Account List Load By Website Group [OXPLAY] ZEUS138…" at bounding box center [448, 289] width 896 height 579
click at [258, 579] on html "Toggle navigation Home Bank Account List Load By Website Group [OXPLAY] ZEUS138…" at bounding box center [448, 289] width 896 height 579
click at [243, 579] on html "Toggle navigation Home Bank Account List Load By Website Group [OXPLAY] ZEUS138…" at bounding box center [448, 289] width 896 height 579
click at [234, 579] on html "Toggle navigation Home Bank Account List Load By Website Group [OXPLAY] ZEUS138…" at bounding box center [448, 289] width 896 height 579
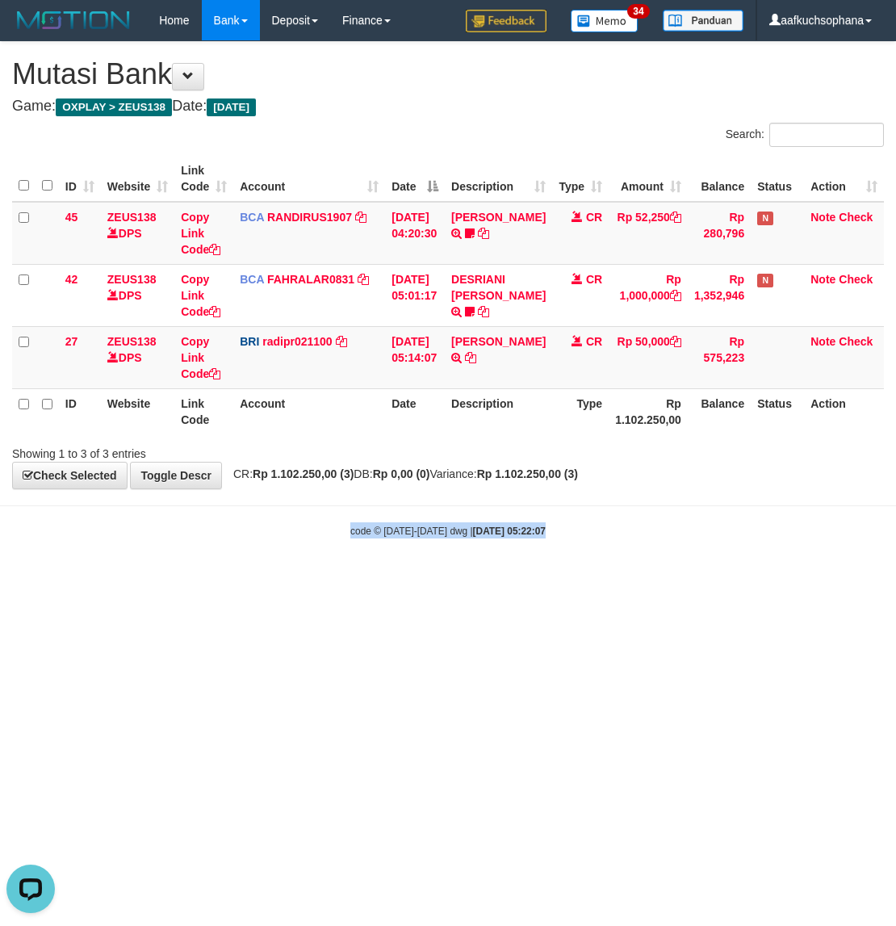
click at [234, 579] on html "Toggle navigation Home Bank Account List Load By Website Group [OXPLAY] ZEUS138…" at bounding box center [448, 289] width 896 height 579
click at [235, 579] on html "Toggle navigation Home Bank Account List Load By Website Group [OXPLAY] ZEUS138…" at bounding box center [448, 289] width 896 height 579
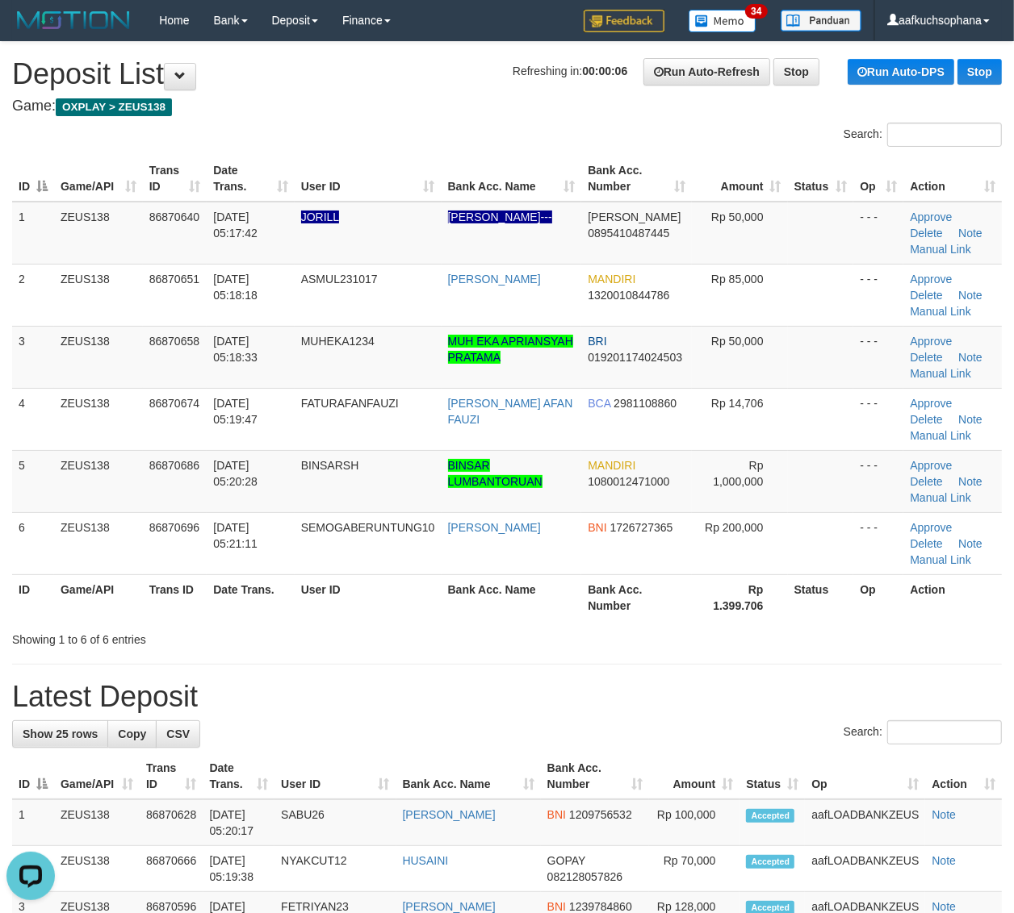
click at [897, 688] on h1 "Latest Deposit" at bounding box center [506, 697] width 989 height 32
click at [888, 608] on th "Op" at bounding box center [878, 598] width 50 height 46
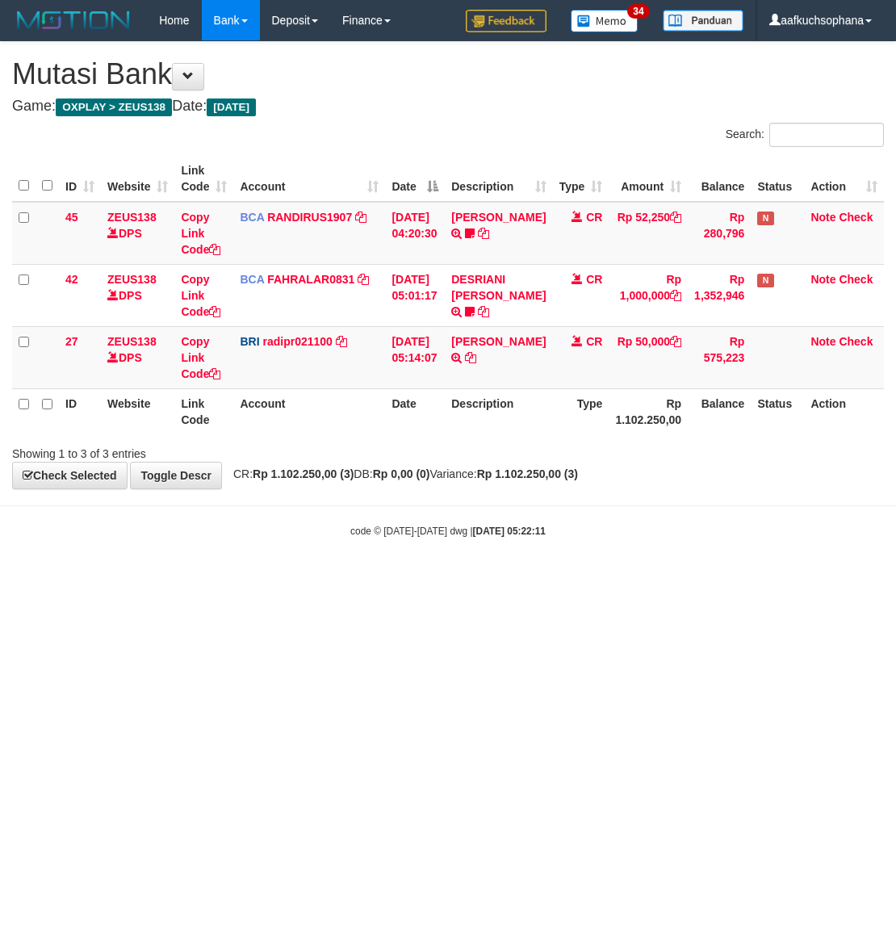
click at [182, 579] on html "Toggle navigation Home Bank Account List Load By Website Group [OXPLAY] ZEUS138…" at bounding box center [448, 289] width 896 height 579
click at [174, 579] on html "Toggle navigation Home Bank Account List Load By Website Group [OXPLAY] ZEUS138…" at bounding box center [448, 289] width 896 height 579
click at [6, 579] on html "Toggle navigation Home Bank Account List Load By Website Group [OXPLAY] ZEUS138…" at bounding box center [448, 289] width 896 height 579
drag, startPoint x: 327, startPoint y: 642, endPoint x: 316, endPoint y: 642, distance: 11.3
click at [327, 579] on html "Toggle navigation Home Bank Account List Load By Website Group [OXPLAY] ZEUS138…" at bounding box center [448, 289] width 896 height 579
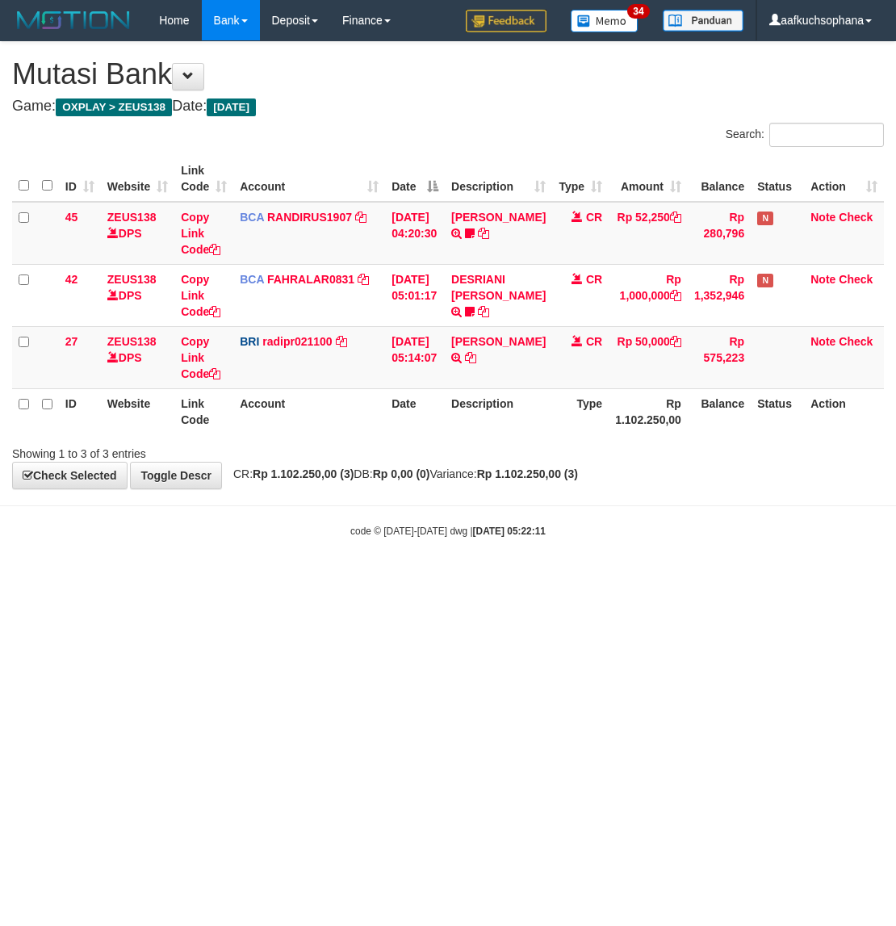
click at [311, 579] on html "Toggle navigation Home Bank Account List Load By Website Group [OXPLAY] ZEUS138…" at bounding box center [448, 289] width 896 height 579
click at [293, 579] on html "Toggle navigation Home Bank Account List Load By Website Group [OXPLAY] ZEUS138…" at bounding box center [448, 289] width 896 height 579
click at [288, 579] on html "Toggle navigation Home Bank Account List Load By Website Group [OXPLAY] ZEUS138…" at bounding box center [448, 289] width 896 height 579
drag, startPoint x: 232, startPoint y: 687, endPoint x: 224, endPoint y: 695, distance: 11.4
click at [224, 579] on html "Toggle navigation Home Bank Account List Load By Website Group [OXPLAY] ZEUS138…" at bounding box center [448, 289] width 896 height 579
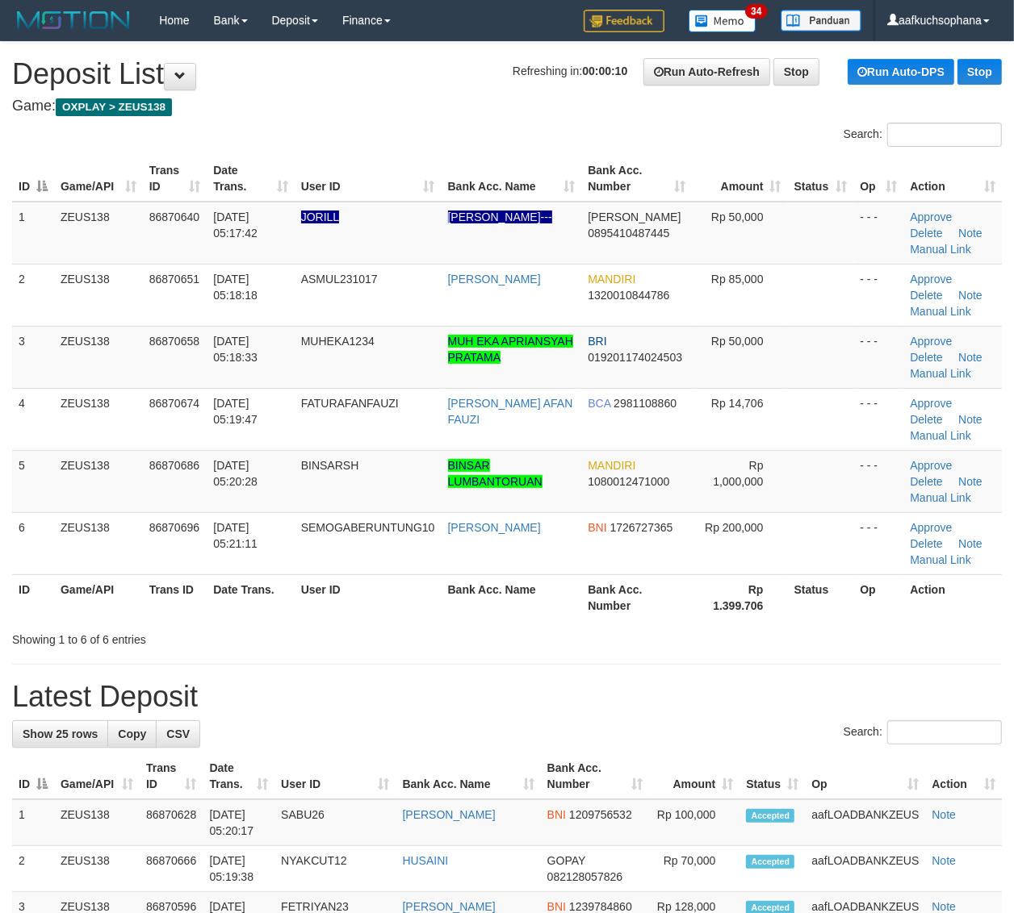
click at [854, 608] on tr "ID Game/API Trans ID Date Trans. User ID Bank Acc. Name Bank Acc. Number Rp 1.3…" at bounding box center [506, 598] width 989 height 46
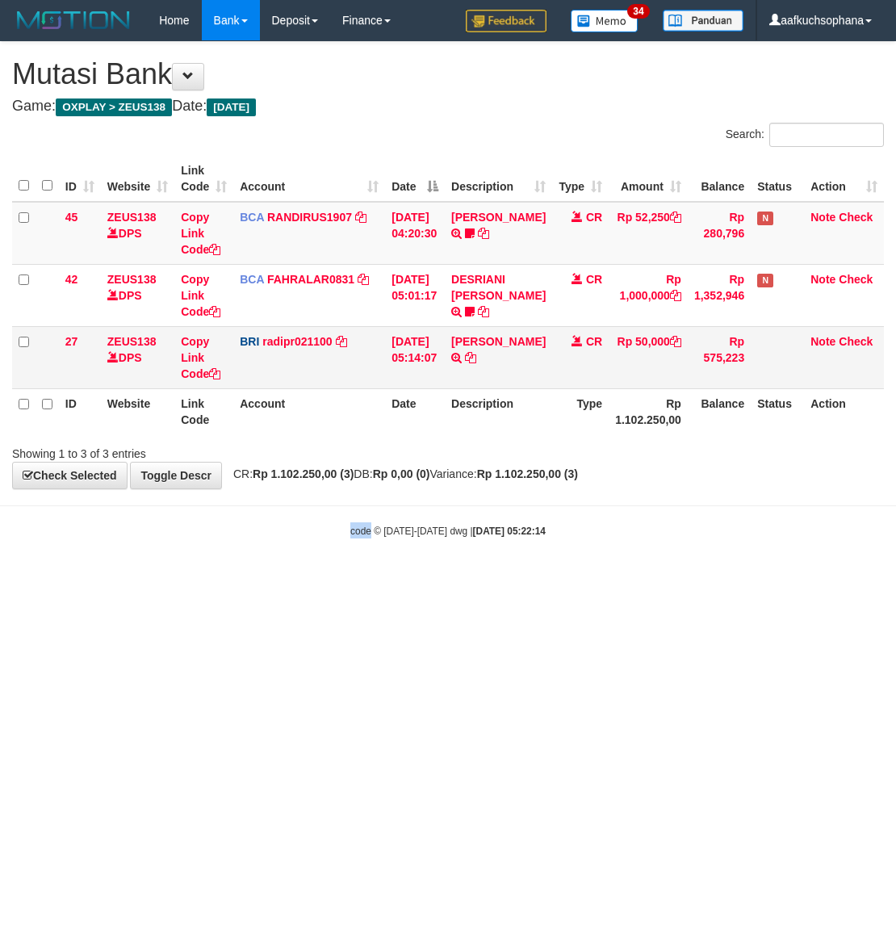
click at [222, 579] on html "Toggle navigation Home Bank Account List Load By Website Group [OXPLAY] ZEUS138…" at bounding box center [448, 289] width 896 height 579
drag, startPoint x: 329, startPoint y: 670, endPoint x: 320, endPoint y: 679, distance: 13.1
click at [328, 579] on html "Toggle navigation Home Bank Account List Load By Website Group [OXPLAY] ZEUS138…" at bounding box center [448, 289] width 896 height 579
click at [320, 579] on html "Toggle navigation Home Bank Account List Load By Website Group [OXPLAY] ZEUS138…" at bounding box center [448, 289] width 896 height 579
click at [321, 579] on html "Toggle navigation Home Bank Account List Load By Website Group [OXPLAY] ZEUS138…" at bounding box center [448, 289] width 896 height 579
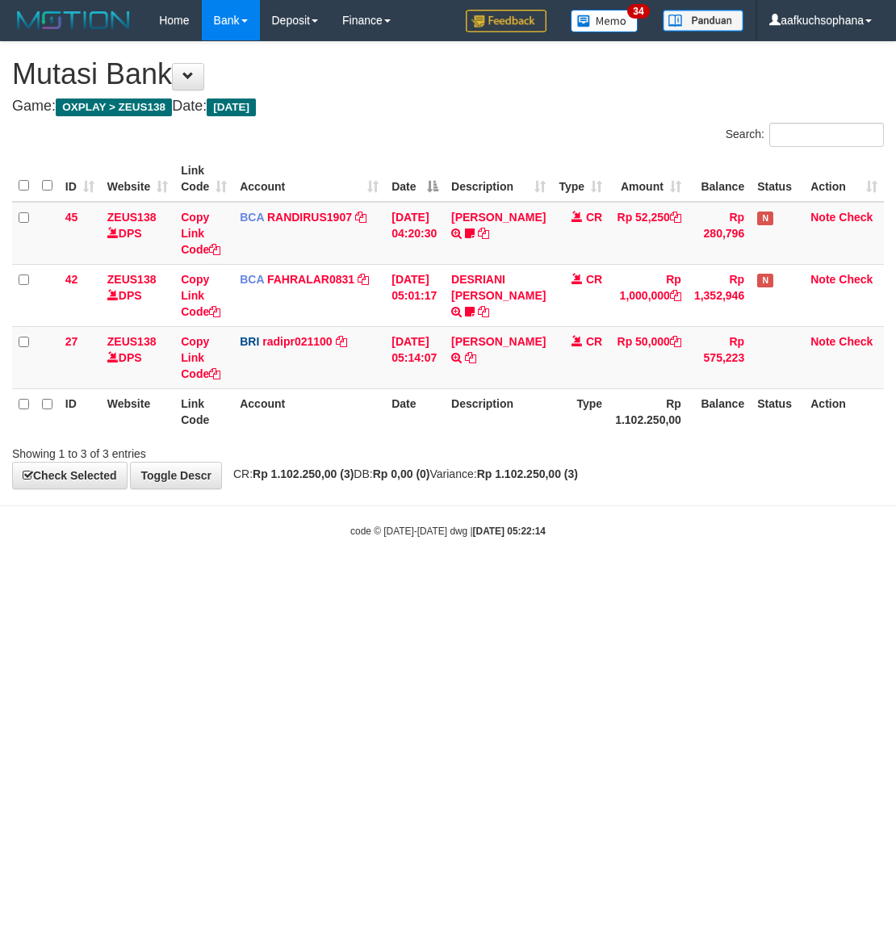
drag, startPoint x: 440, startPoint y: 678, endPoint x: 412, endPoint y: 671, distance: 29.0
click at [420, 579] on html "Toggle navigation Home Bank Account List Load By Website Group [OXPLAY] ZEUS138…" at bounding box center [448, 289] width 896 height 579
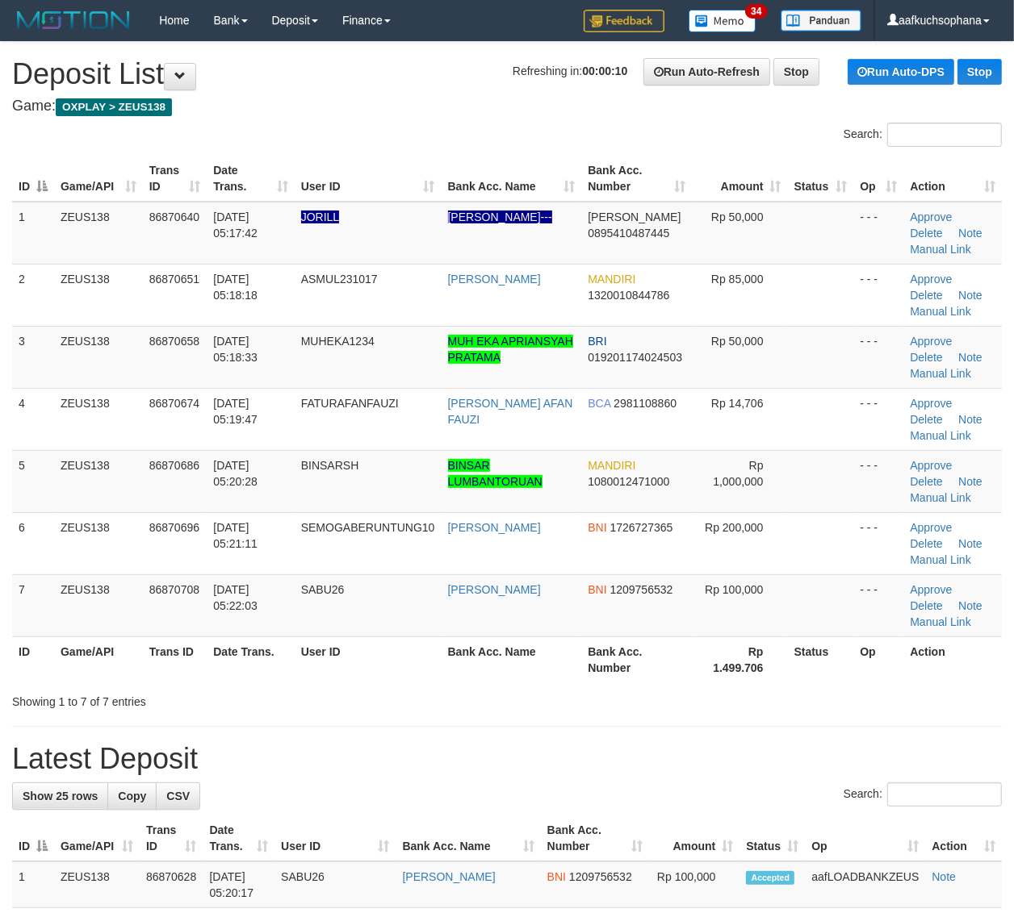
click at [828, 698] on div "Showing 1 to 7 of 7 entries" at bounding box center [507, 699] width 1014 height 23
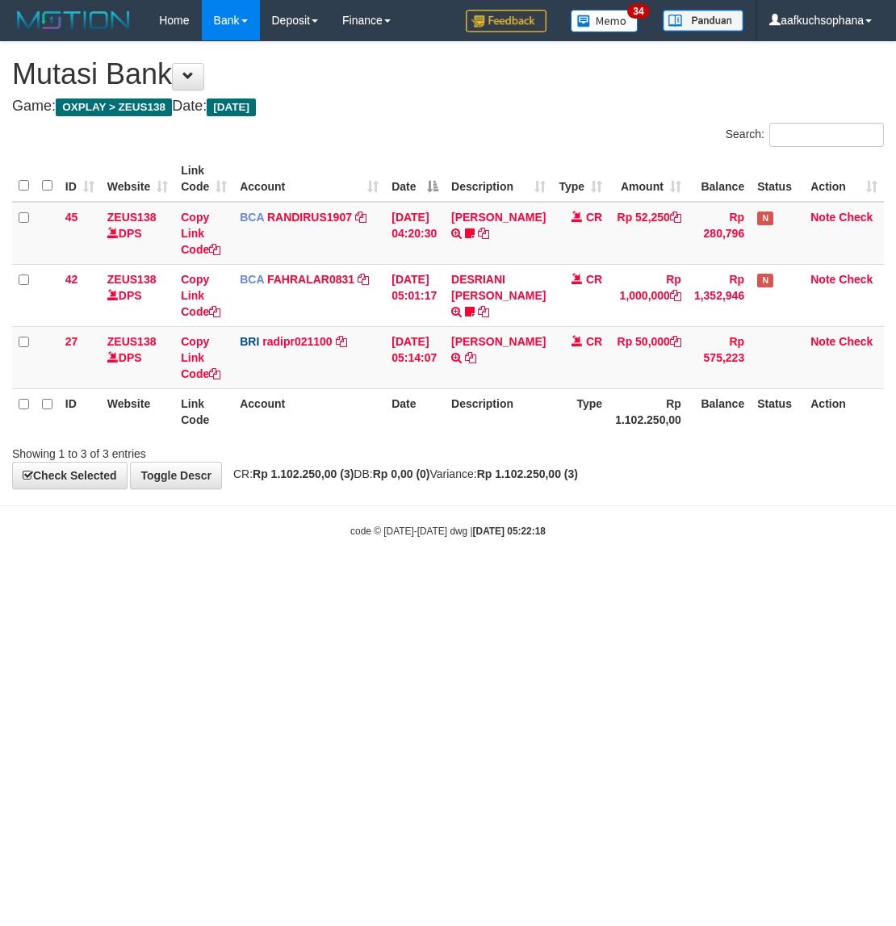
drag, startPoint x: 278, startPoint y: 671, endPoint x: 242, endPoint y: 666, distance: 36.8
click at [277, 579] on html "Toggle navigation Home Bank Account List Load By Website Group [OXPLAY] ZEUS138…" at bounding box center [448, 289] width 896 height 579
drag, startPoint x: 292, startPoint y: 642, endPoint x: 251, endPoint y: 640, distance: 41.2
click at [295, 579] on html "Toggle navigation Home Bank Account List Load By Website Group [OXPLAY] ZEUS138…" at bounding box center [448, 289] width 896 height 579
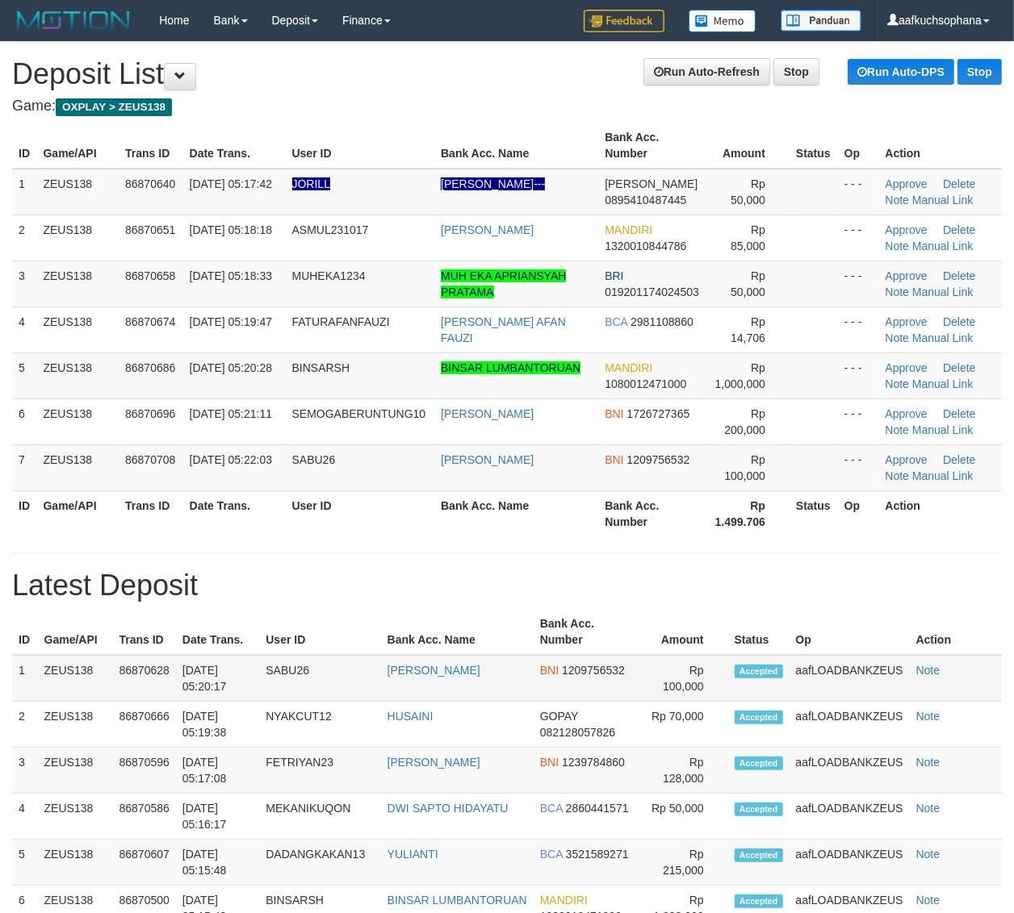
click at [878, 696] on td "aafLOADBANKZEUS" at bounding box center [849, 678] width 120 height 47
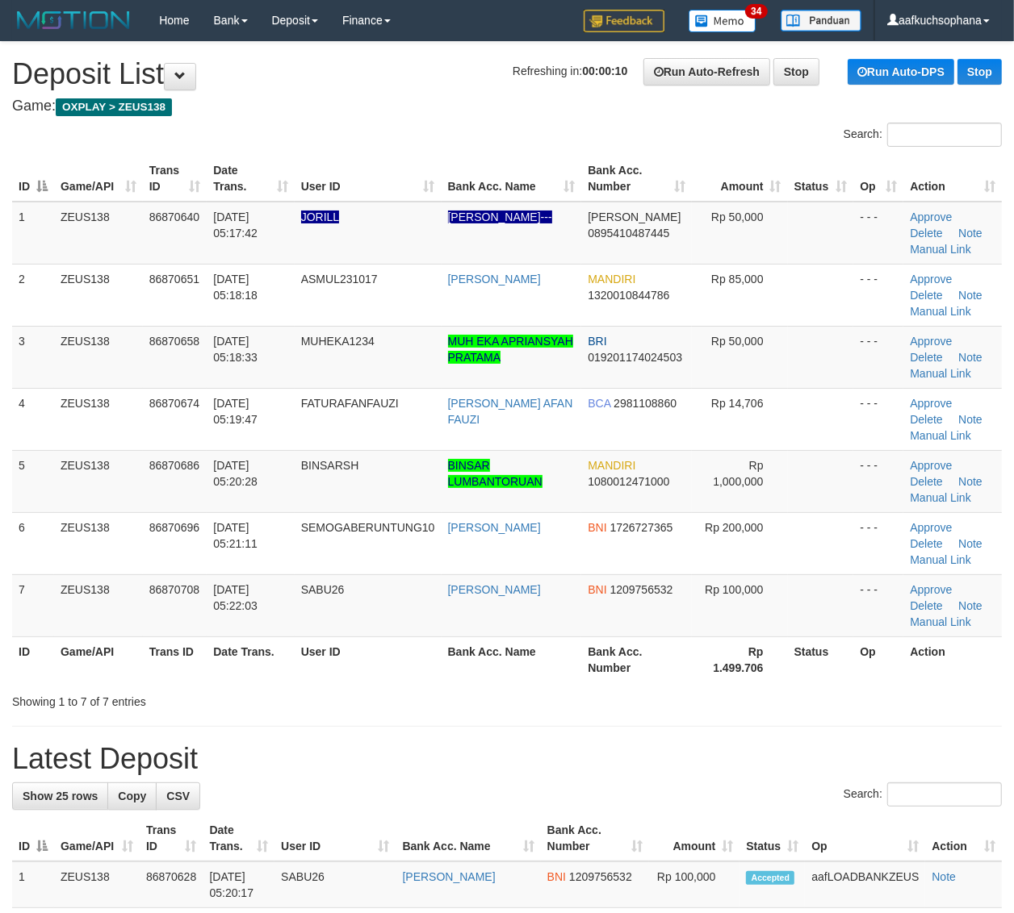
click at [654, 704] on div "Showing 1 to 7 of 7 entries" at bounding box center [507, 699] width 1014 height 23
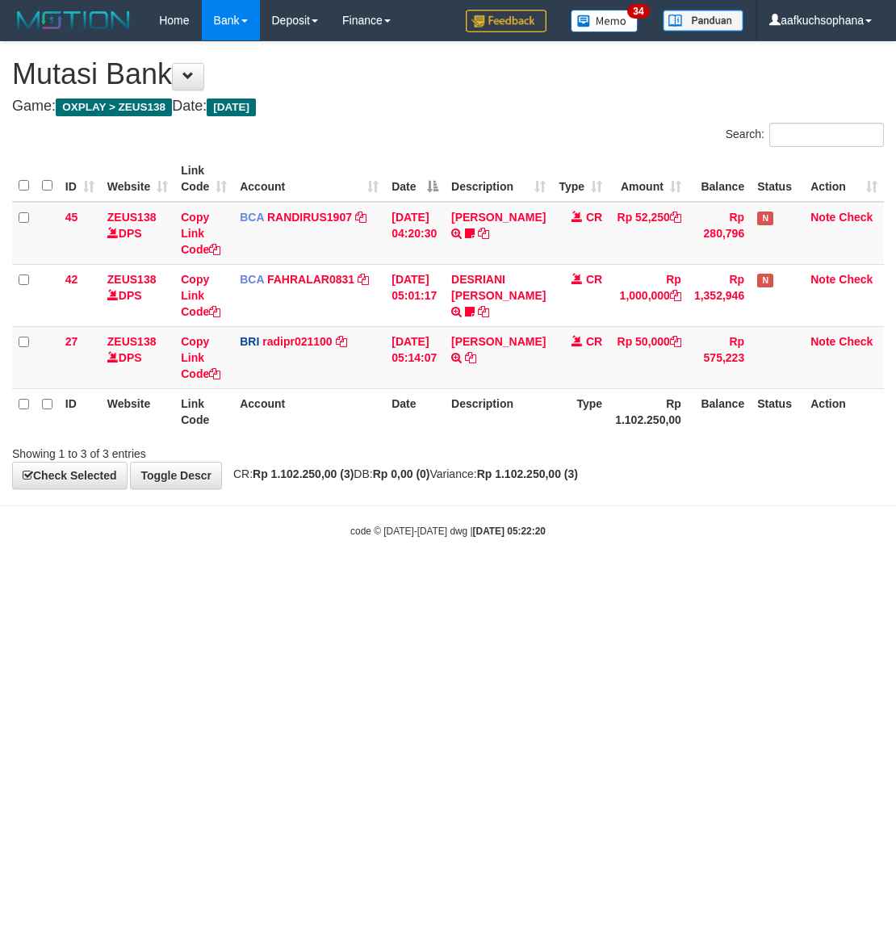
drag, startPoint x: 155, startPoint y: 658, endPoint x: 86, endPoint y: 663, distance: 68.8
click at [154, 579] on html "Toggle navigation Home Bank Account List Load By Website Group [OXPLAY] ZEUS138…" at bounding box center [448, 289] width 896 height 579
drag, startPoint x: 311, startPoint y: 667, endPoint x: 288, endPoint y: 658, distance: 25.0
click at [311, 579] on html "Toggle navigation Home Bank Account List Load By Website Group [OXPLAY] ZEUS138…" at bounding box center [448, 289] width 896 height 579
click at [305, 579] on html "Toggle navigation Home Bank Account List Load By Website Group [OXPLAY] ZEUS138…" at bounding box center [448, 289] width 896 height 579
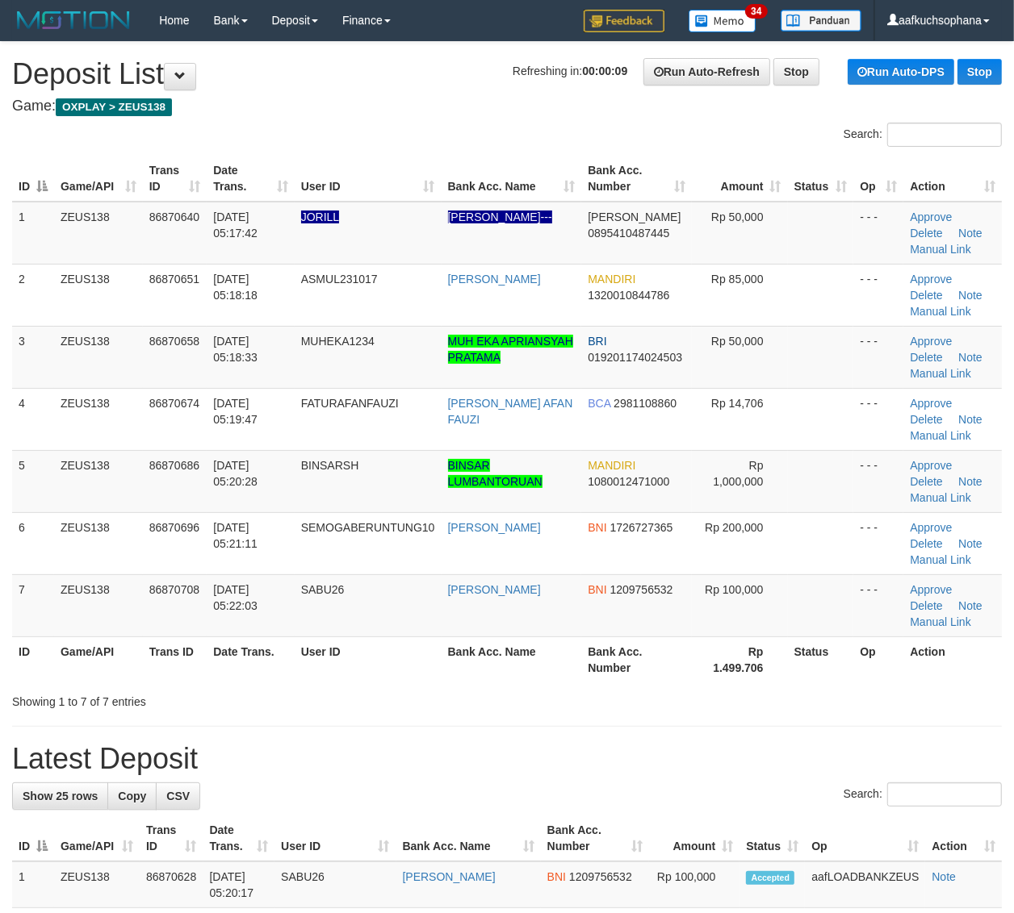
drag, startPoint x: 886, startPoint y: 696, endPoint x: 916, endPoint y: 692, distance: 30.1
click at [888, 696] on div "Showing 1 to 7 of 7 entries" at bounding box center [507, 699] width 1014 height 23
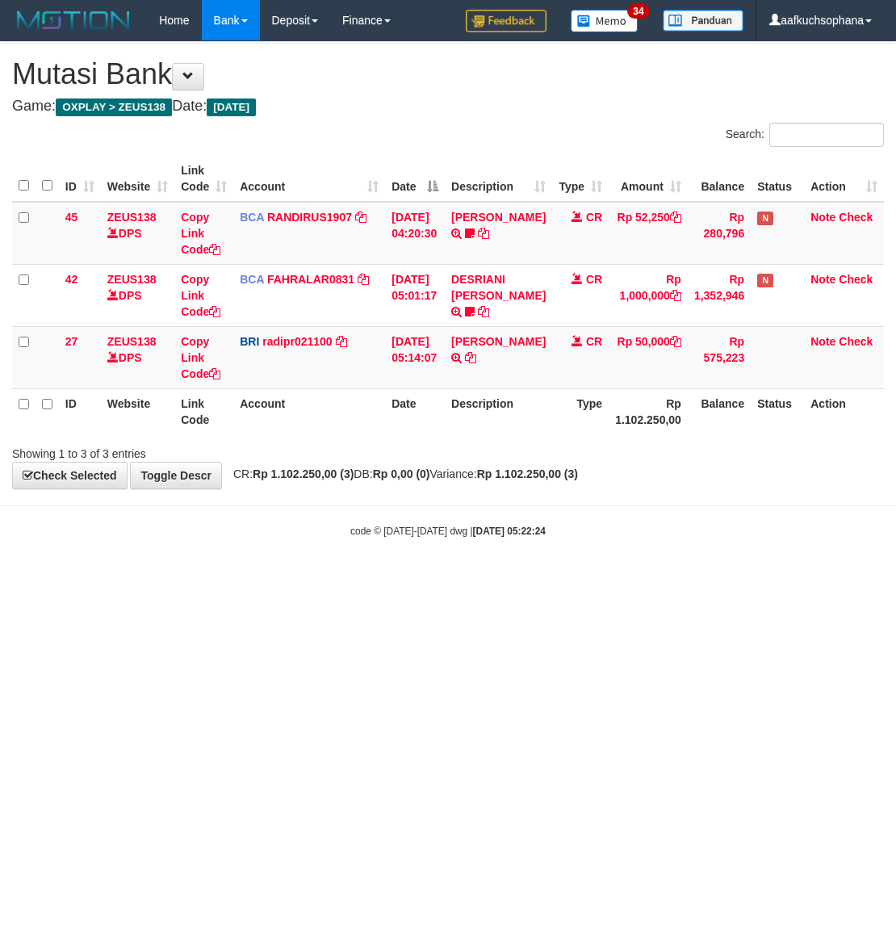
click at [615, 579] on html "Toggle navigation Home Bank Account List Load By Website Group [OXPLAY] ZEUS138…" at bounding box center [448, 289] width 896 height 579
drag, startPoint x: 360, startPoint y: 605, endPoint x: 223, endPoint y: 636, distance: 140.6
click at [275, 579] on html "Toggle navigation Home Bank Account List Load By Website Group [OXPLAY] ZEUS138…" at bounding box center [448, 289] width 896 height 579
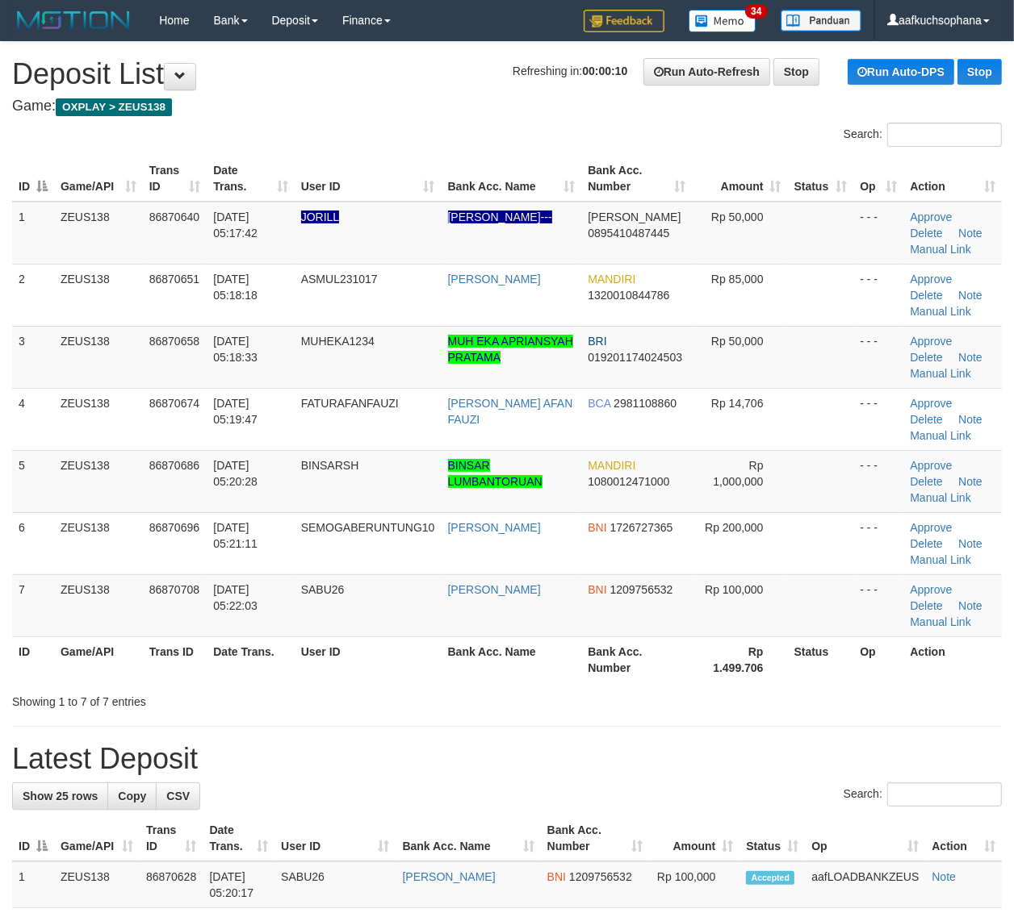
drag, startPoint x: 961, startPoint y: 680, endPoint x: 1026, endPoint y: 651, distance: 70.8
click at [998, 663] on th "Action" at bounding box center [952, 660] width 98 height 46
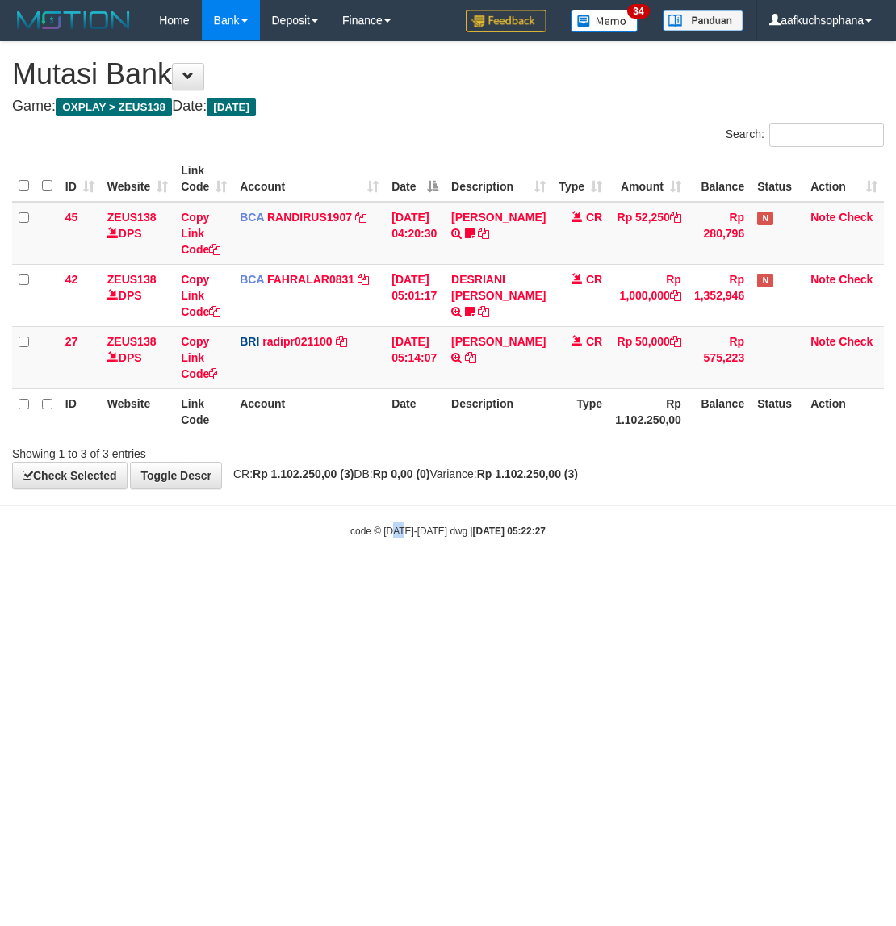
drag, startPoint x: 401, startPoint y: 611, endPoint x: 341, endPoint y: 605, distance: 60.0
click at [373, 579] on html "Toggle navigation Home Bank Account List Load By Website Group [OXPLAY] ZEUS138…" at bounding box center [448, 289] width 896 height 579
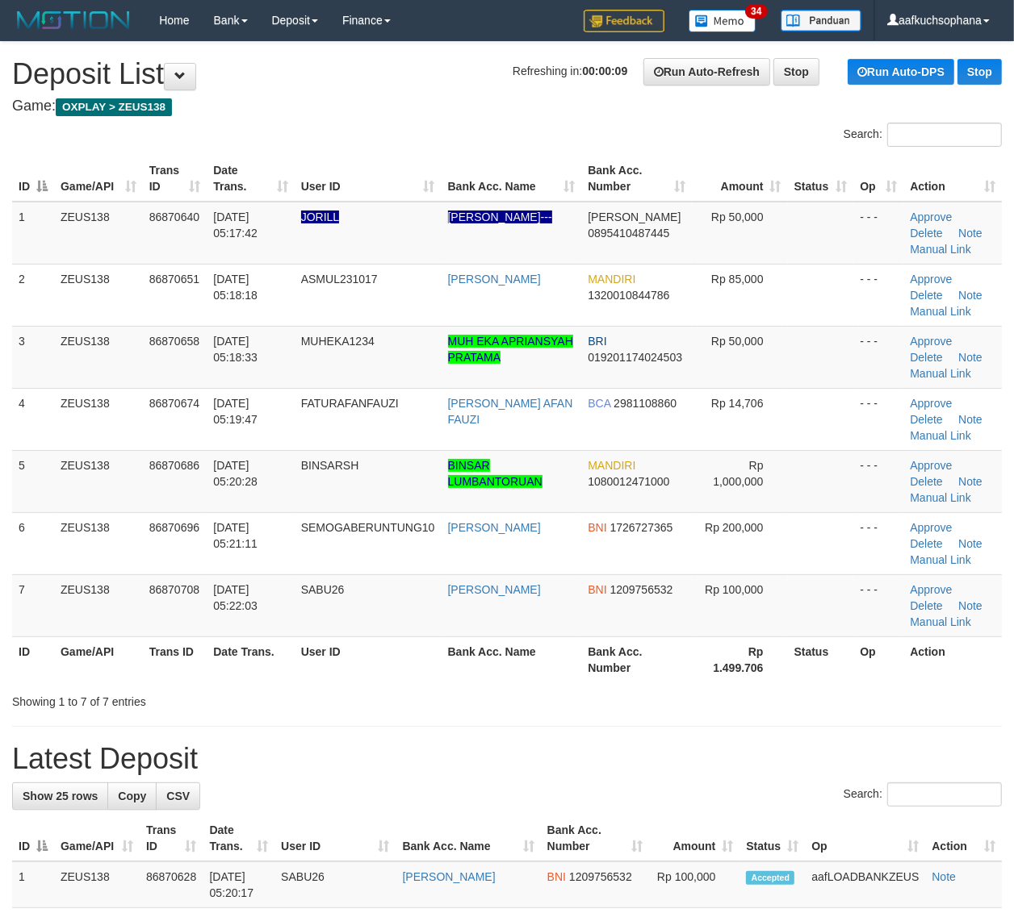
drag, startPoint x: 910, startPoint y: 698, endPoint x: 921, endPoint y: 696, distance: 10.8
click at [914, 698] on div "Showing 1 to 7 of 7 entries" at bounding box center [507, 699] width 1014 height 23
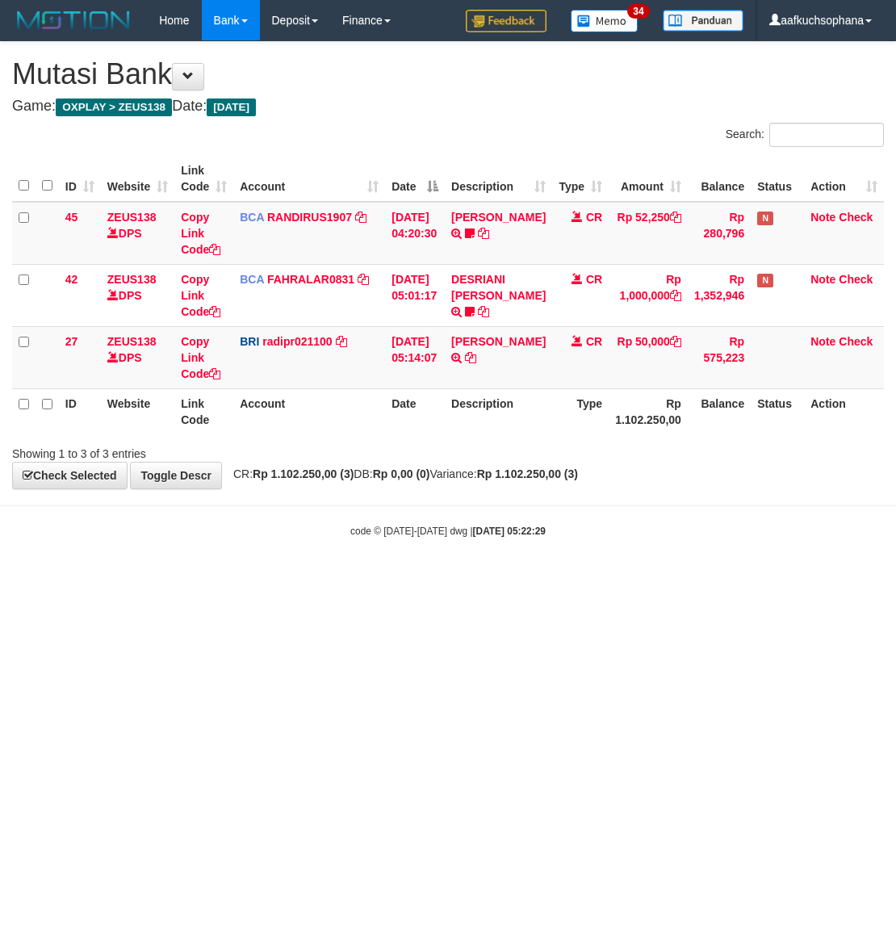
click at [249, 579] on html "Toggle navigation Home Bank Account List Load By Website Group [OXPLAY] ZEUS138…" at bounding box center [448, 289] width 896 height 579
click at [405, 579] on html "Toggle navigation Home Bank Account List Load By Website Group [OXPLAY] ZEUS138…" at bounding box center [448, 289] width 896 height 579
click at [392, 579] on html "Toggle navigation Home Bank Account List Load By Website Group [OXPLAY] ZEUS138…" at bounding box center [448, 289] width 896 height 579
click at [277, 579] on html "Toggle navigation Home Bank Account List Load By Website Group [OXPLAY] ZEUS138…" at bounding box center [448, 289] width 896 height 579
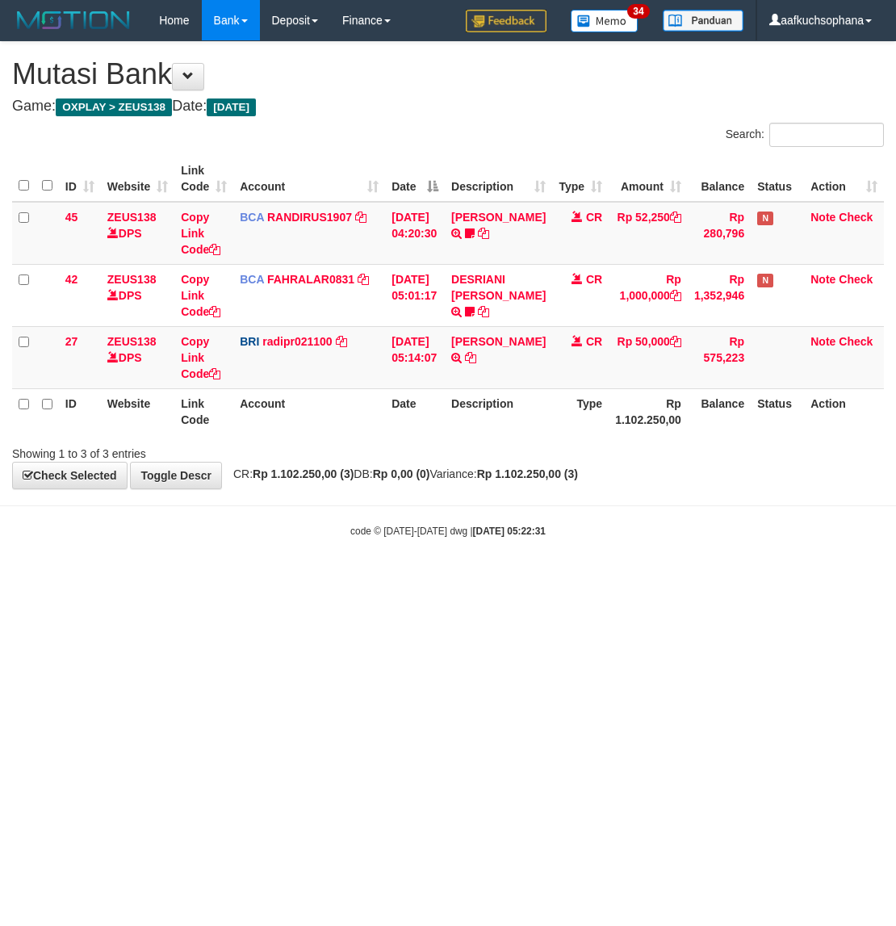
click at [356, 579] on html "Toggle navigation Home Bank Account List Load By Website Group [OXPLAY] ZEUS138…" at bounding box center [448, 289] width 896 height 579
click at [351, 579] on html "Toggle navigation Home Bank Account List Load By Website Group [OXPLAY] ZEUS138…" at bounding box center [448, 289] width 896 height 579
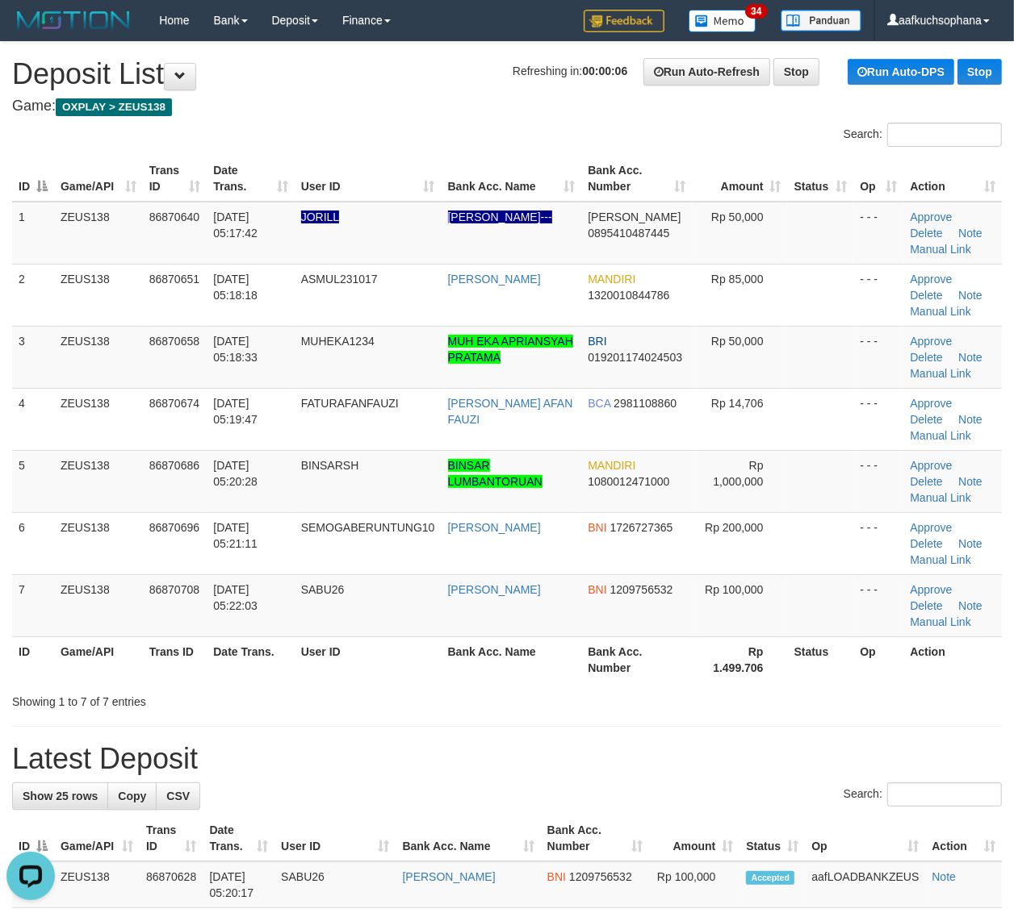
click at [973, 688] on div "Showing 1 to 7 of 7 entries" at bounding box center [507, 699] width 1014 height 23
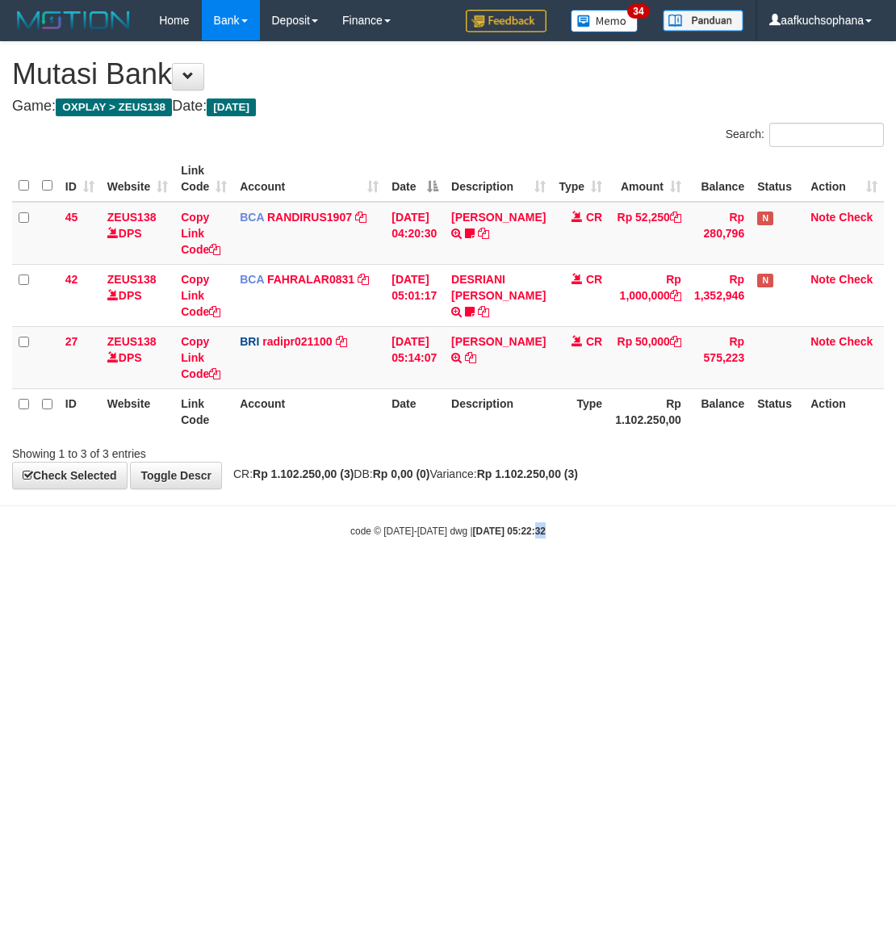
drag, startPoint x: 518, startPoint y: 617, endPoint x: 180, endPoint y: 523, distance: 351.1
click at [517, 579] on html "Toggle navigation Home Bank Account List Load By Website Group [OXPLAY] ZEUS138…" at bounding box center [448, 289] width 896 height 579
drag, startPoint x: 331, startPoint y: 554, endPoint x: 254, endPoint y: 566, distance: 77.6
click at [329, 555] on body "Toggle navigation Home Bank Account List Load By Website Group [OXPLAY] ZEUS138…" at bounding box center [448, 289] width 896 height 579
click at [231, 579] on html "Toggle navigation Home Bank Account List Load By Website Group [OXPLAY] ZEUS138…" at bounding box center [448, 289] width 896 height 579
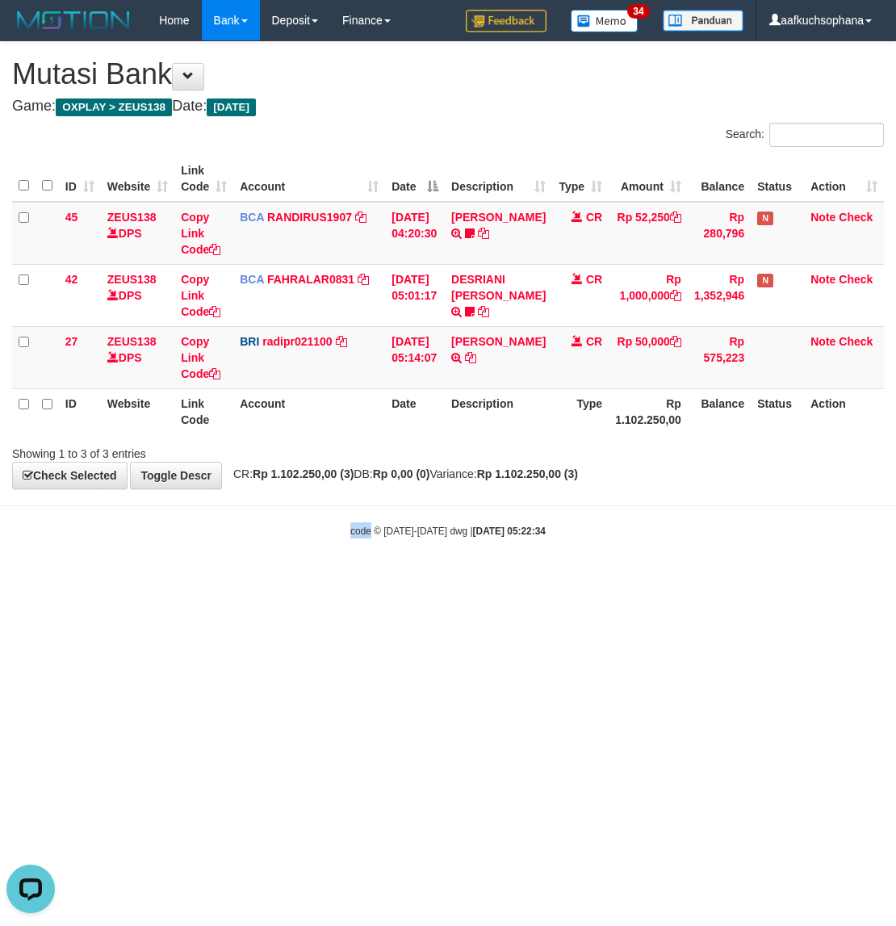
click at [230, 579] on html "Toggle navigation Home Bank Account List Load By Website Group [OXPLAY] ZEUS138…" at bounding box center [448, 289] width 896 height 579
drag, startPoint x: 216, startPoint y: 737, endPoint x: 203, endPoint y: 723, distance: 19.4
click at [218, 579] on html "Toggle navigation Home Bank Account List Load By Website Group [OXPLAY] ZEUS138…" at bounding box center [448, 289] width 896 height 579
click at [466, 579] on html "Toggle navigation Home Bank Account List Load By Website Group [OXPLAY] ZEUS138…" at bounding box center [448, 289] width 896 height 579
click at [376, 579] on html "Toggle navigation Home Bank Account List Load By Website Group [OXPLAY] ZEUS138…" at bounding box center [448, 289] width 896 height 579
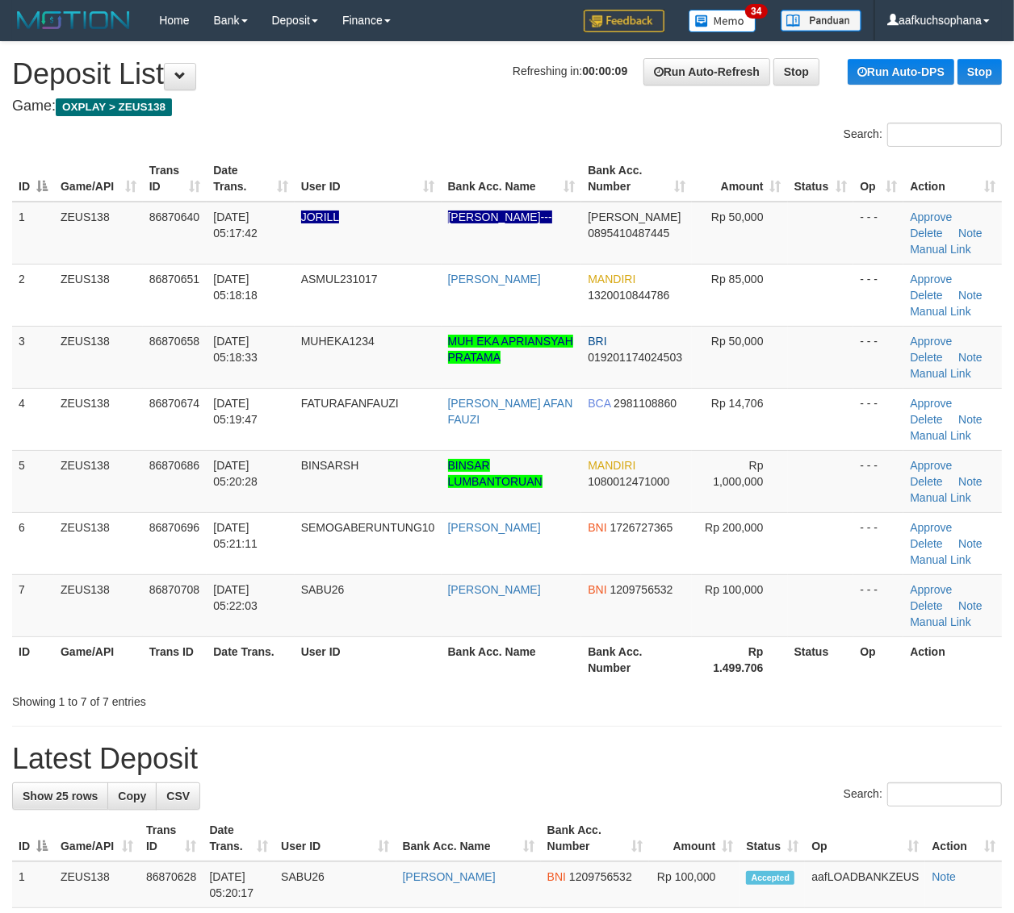
drag, startPoint x: 921, startPoint y: 700, endPoint x: 1026, endPoint y: 675, distance: 108.5
click at [958, 688] on div "Showing 1 to 7 of 7 entries" at bounding box center [507, 699] width 1014 height 23
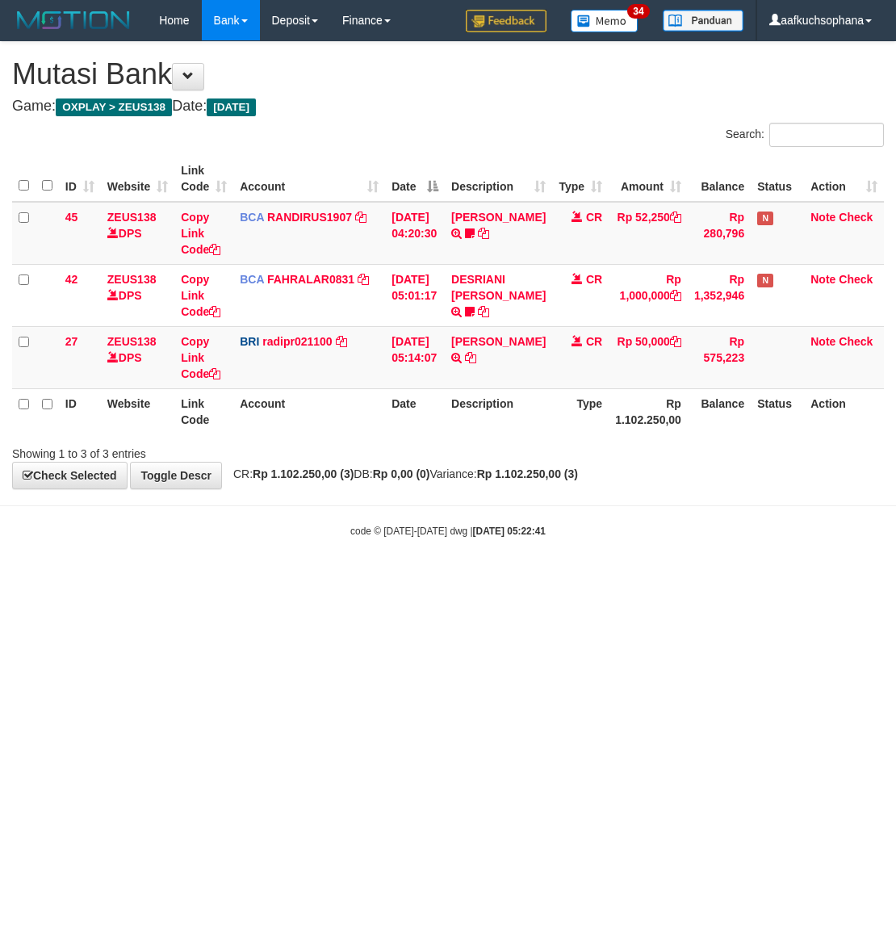
click at [265, 579] on html "Toggle navigation Home Bank Account List Load By Website Group [OXPLAY] ZEUS138…" at bounding box center [448, 289] width 896 height 579
click at [270, 579] on html "Toggle navigation Home Bank Account List Load By Website Group [OXPLAY] ZEUS138…" at bounding box center [448, 289] width 896 height 579
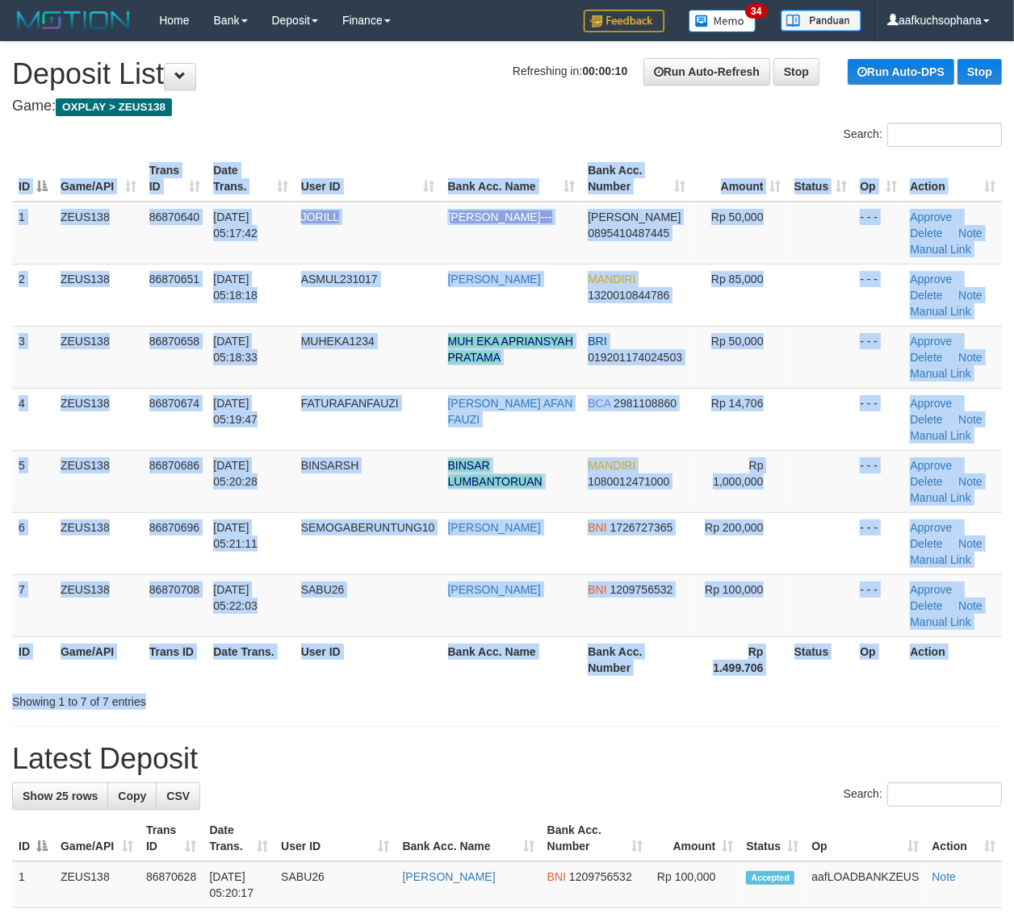
drag, startPoint x: 900, startPoint y: 687, endPoint x: 909, endPoint y: 679, distance: 12.0
click at [901, 684] on div "ID Game/API Trans ID Date Trans. User ID Bank Acc. Name Bank Acc. Number Amount…" at bounding box center [507, 419] width 1014 height 537
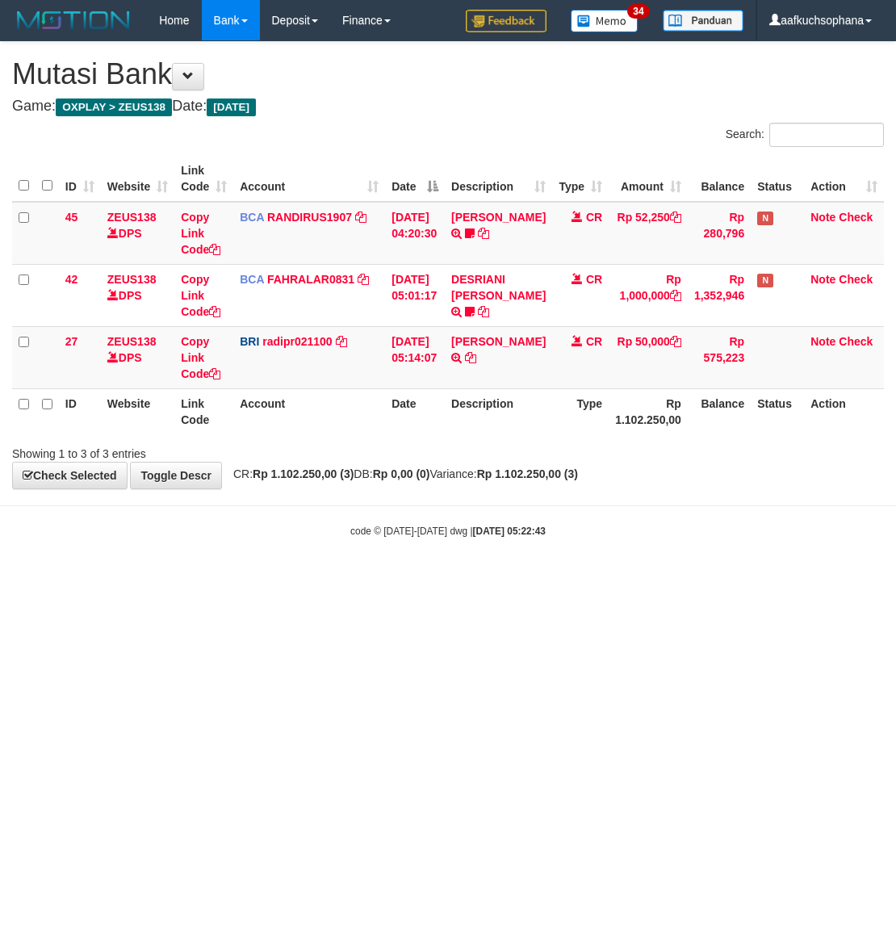
click at [281, 579] on html "Toggle navigation Home Bank Account List Load By Website Group [OXPLAY] ZEUS138…" at bounding box center [448, 289] width 896 height 579
click at [276, 579] on html "Toggle navigation Home Bank Account List Load By Website Group [OXPLAY] ZEUS138…" at bounding box center [448, 289] width 896 height 579
drag, startPoint x: 215, startPoint y: 632, endPoint x: 90, endPoint y: 655, distance: 127.3
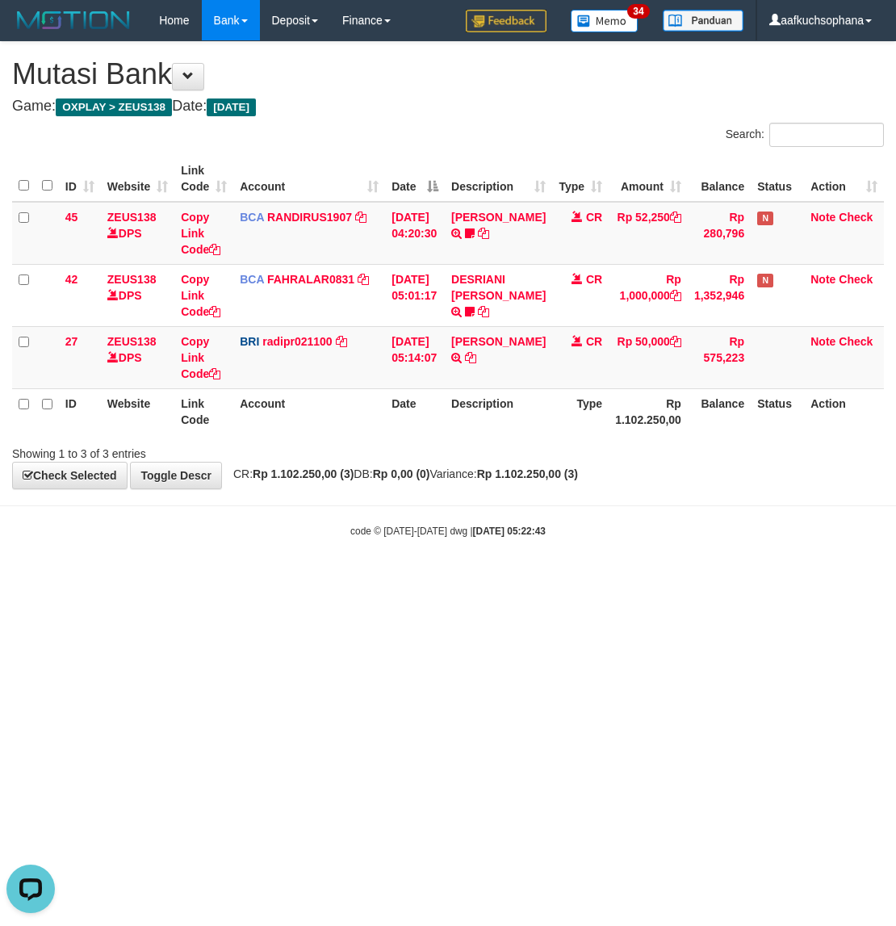
click at [203, 579] on html "Toggle navigation Home Bank Account List Load By Website Group [OXPLAY] ZEUS138…" at bounding box center [448, 289] width 896 height 579
drag, startPoint x: 252, startPoint y: 671, endPoint x: 246, endPoint y: 686, distance: 16.3
click at [247, 579] on html "Toggle navigation Home Bank Account List Load By Website Group [OXPLAY] ZEUS138…" at bounding box center [448, 289] width 896 height 579
click at [248, 579] on html "Toggle navigation Home Bank Account List Load By Website Group [OXPLAY] ZEUS138…" at bounding box center [448, 289] width 896 height 579
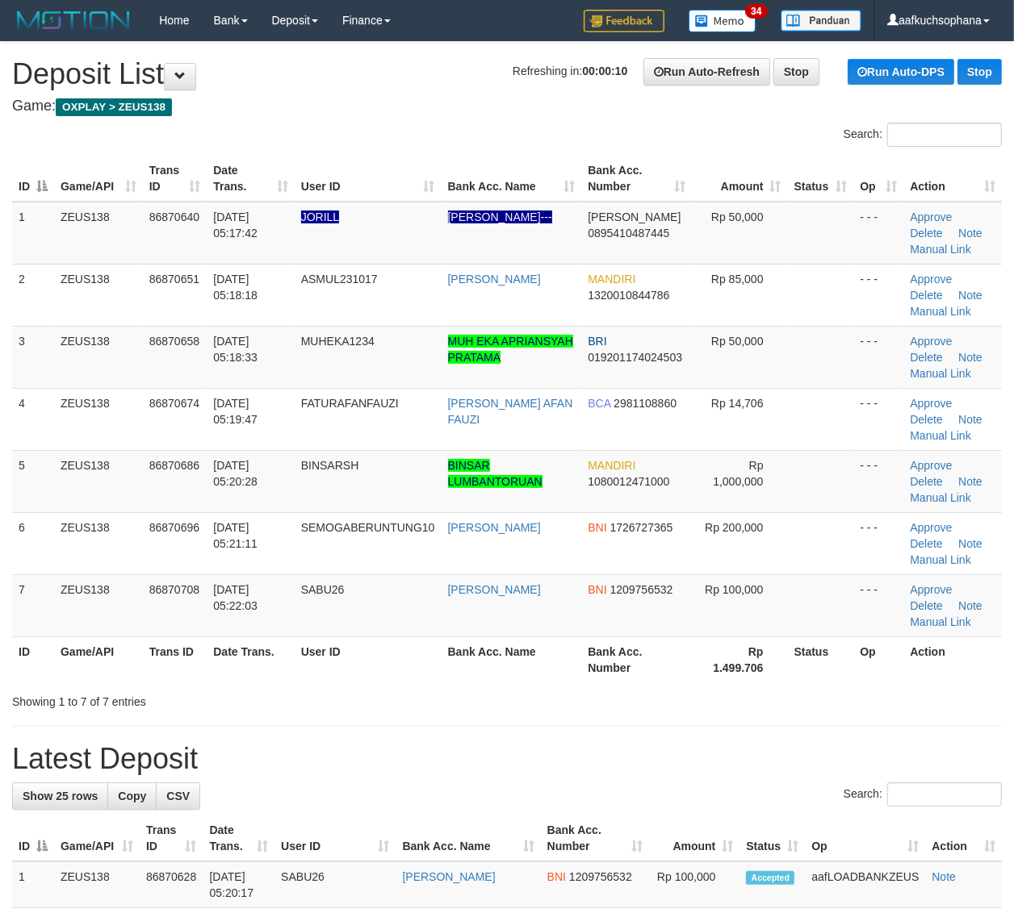
click at [929, 704] on div "Showing 1 to 7 of 7 entries" at bounding box center [507, 699] width 1014 height 23
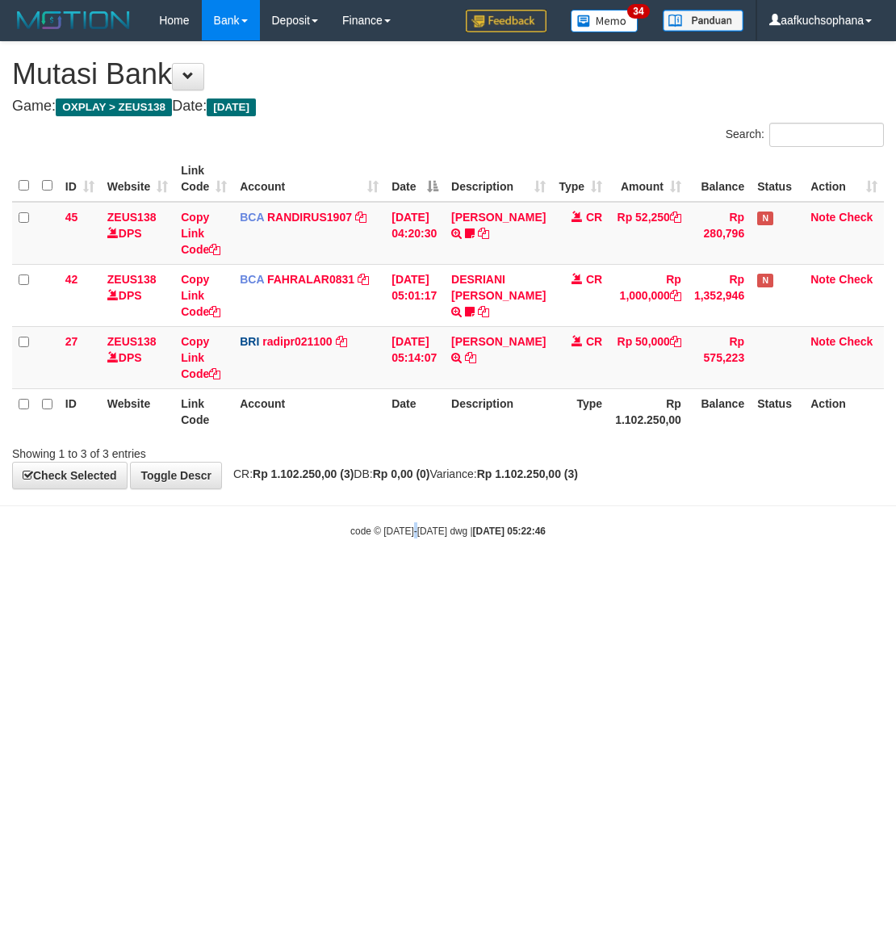
click at [410, 579] on html "Toggle navigation Home Bank Account List Load By Website Group [OXPLAY] ZEUS138…" at bounding box center [448, 289] width 896 height 579
click at [408, 579] on html "Toggle navigation Home Bank Account List Load By Website Group [OXPLAY] ZEUS138…" at bounding box center [448, 289] width 896 height 579
drag, startPoint x: 408, startPoint y: 686, endPoint x: 398, endPoint y: 675, distance: 14.9
click at [408, 579] on html "Toggle navigation Home Bank Account List Load By Website Group [OXPLAY] ZEUS138…" at bounding box center [448, 289] width 896 height 579
click at [396, 579] on html "Toggle navigation Home Bank Account List Load By Website Group [OXPLAY] ZEUS138…" at bounding box center [448, 289] width 896 height 579
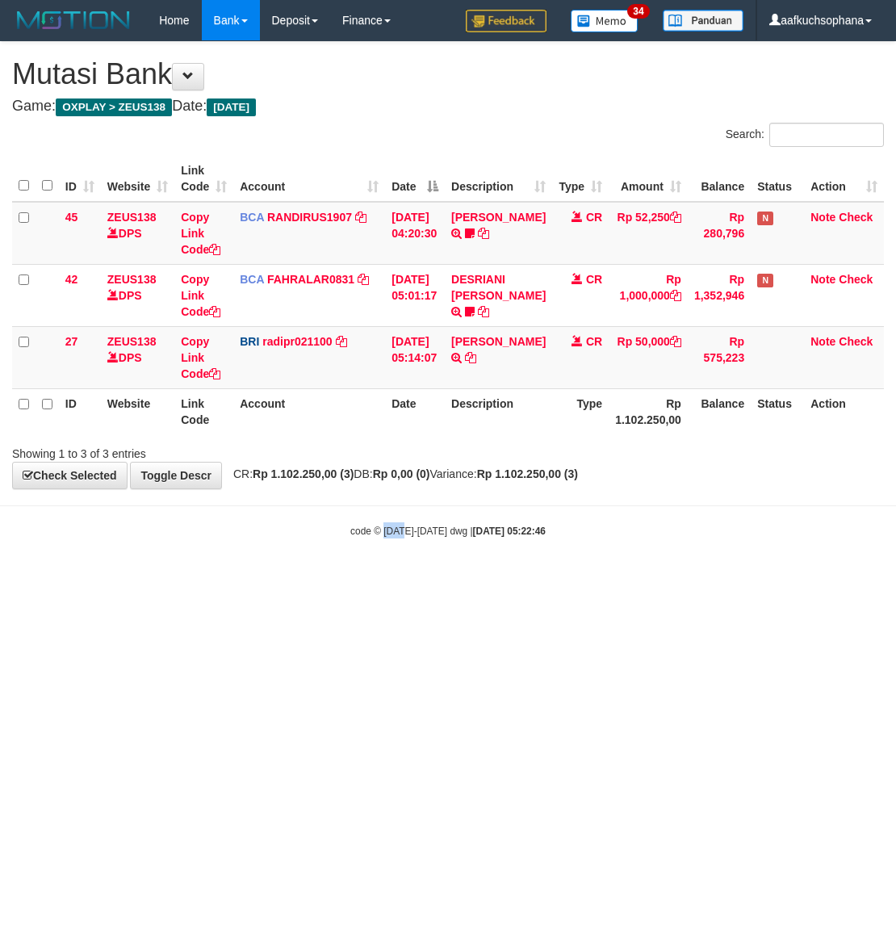
click at [394, 579] on html "Toggle navigation Home Bank Account List Load By Website Group [OXPLAY] ZEUS138…" at bounding box center [448, 289] width 896 height 579
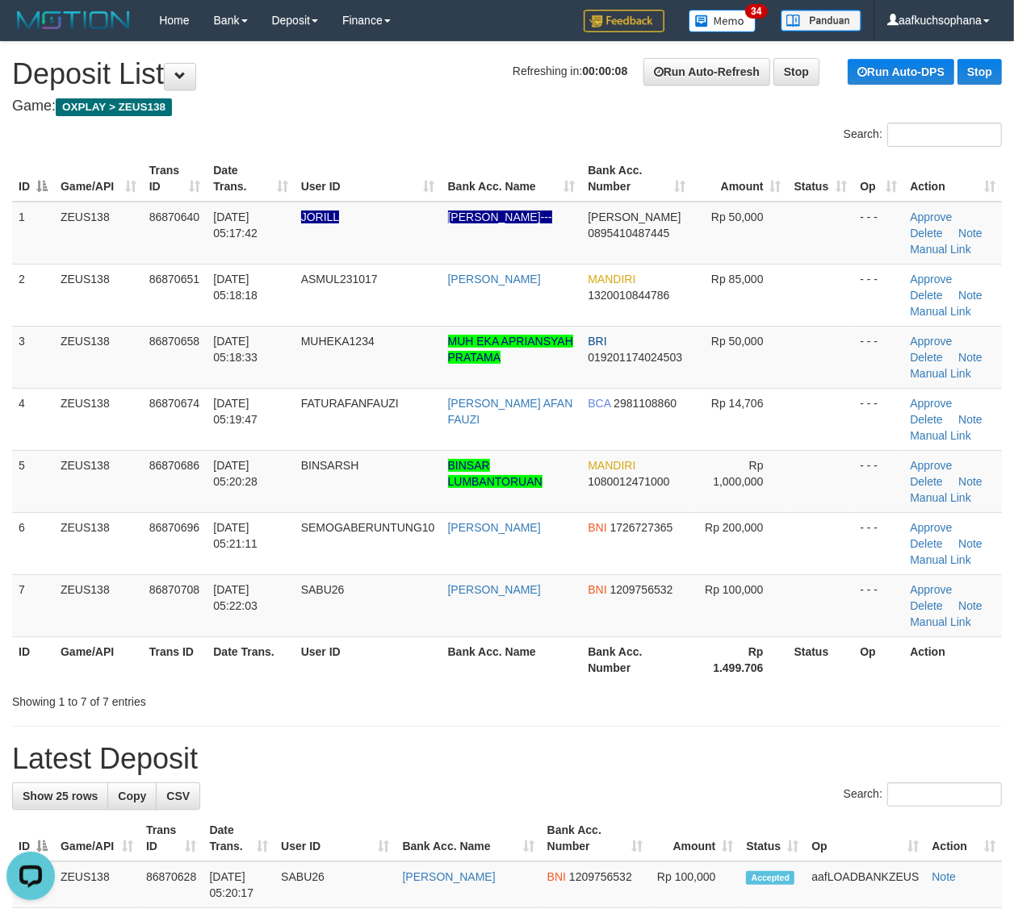
drag, startPoint x: 929, startPoint y: 724, endPoint x: 1026, endPoint y: 702, distance: 100.0
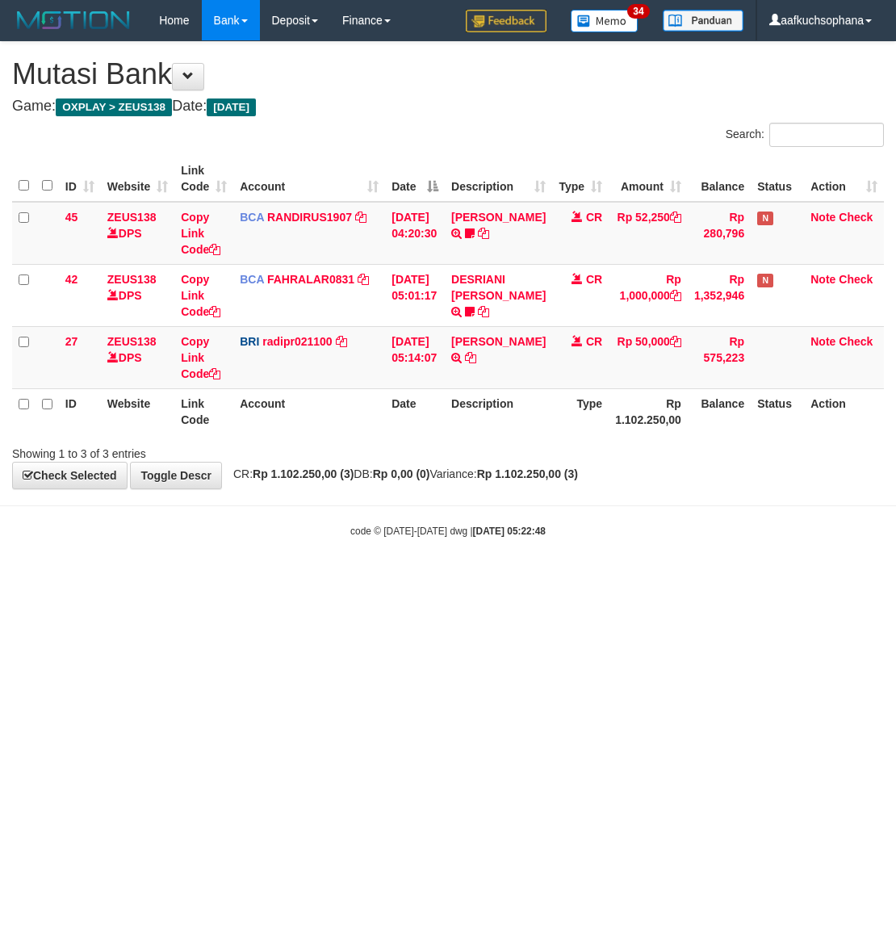
click at [305, 579] on html "Toggle navigation Home Bank Account List Load By Website Group [OXPLAY] ZEUS138…" at bounding box center [448, 289] width 896 height 579
click at [549, 579] on html "Toggle navigation Home Bank Account List Load By Website Group [OXPLAY] ZEUS138…" at bounding box center [448, 289] width 896 height 579
drag, startPoint x: 551, startPoint y: 675, endPoint x: 559, endPoint y: 671, distance: 9.4
click at [559, 579] on html "Toggle navigation Home Bank Account List Load By Website Group [OXPLAY] ZEUS138…" at bounding box center [448, 289] width 896 height 579
click at [168, 567] on body "Toggle navigation Home Bank Account List Load By Website Group [OXPLAY] ZEUS138…" at bounding box center [448, 289] width 896 height 579
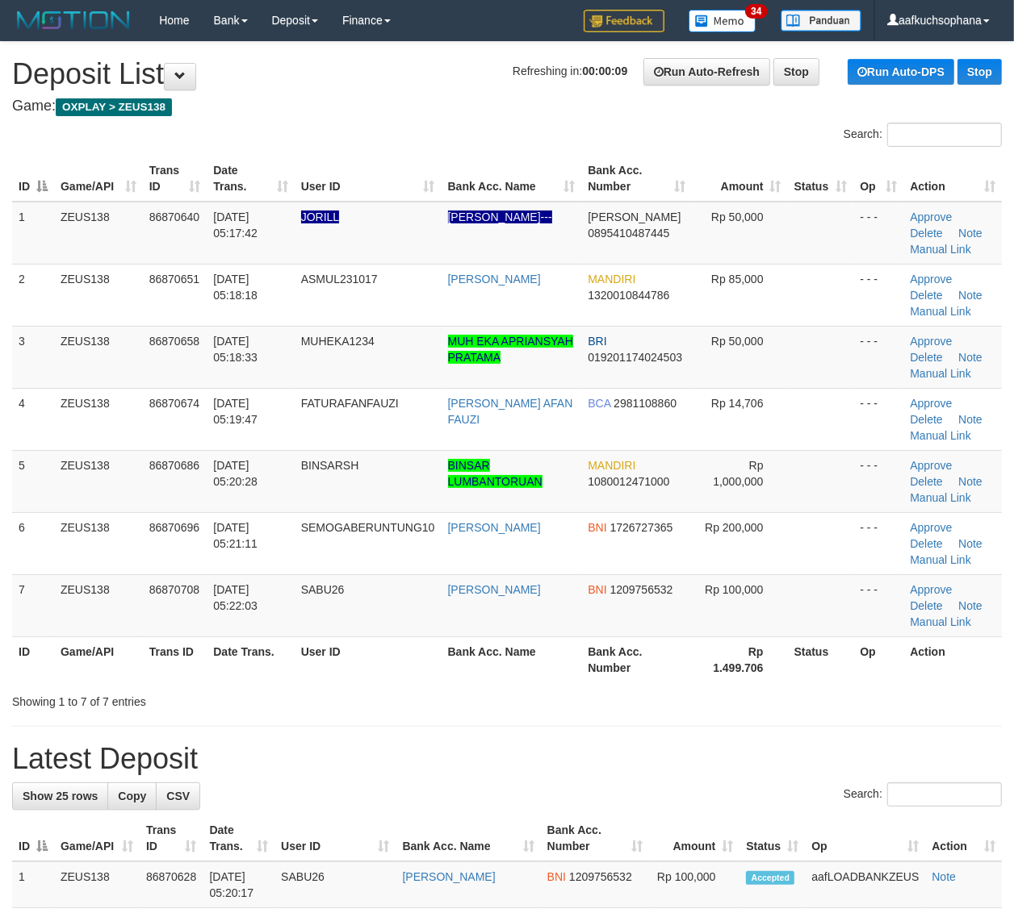
drag, startPoint x: 956, startPoint y: 658, endPoint x: 1023, endPoint y: 652, distance: 67.2
click at [958, 662] on th "Action" at bounding box center [952, 660] width 98 height 46
drag, startPoint x: 844, startPoint y: 776, endPoint x: 1027, endPoint y: 658, distance: 217.8
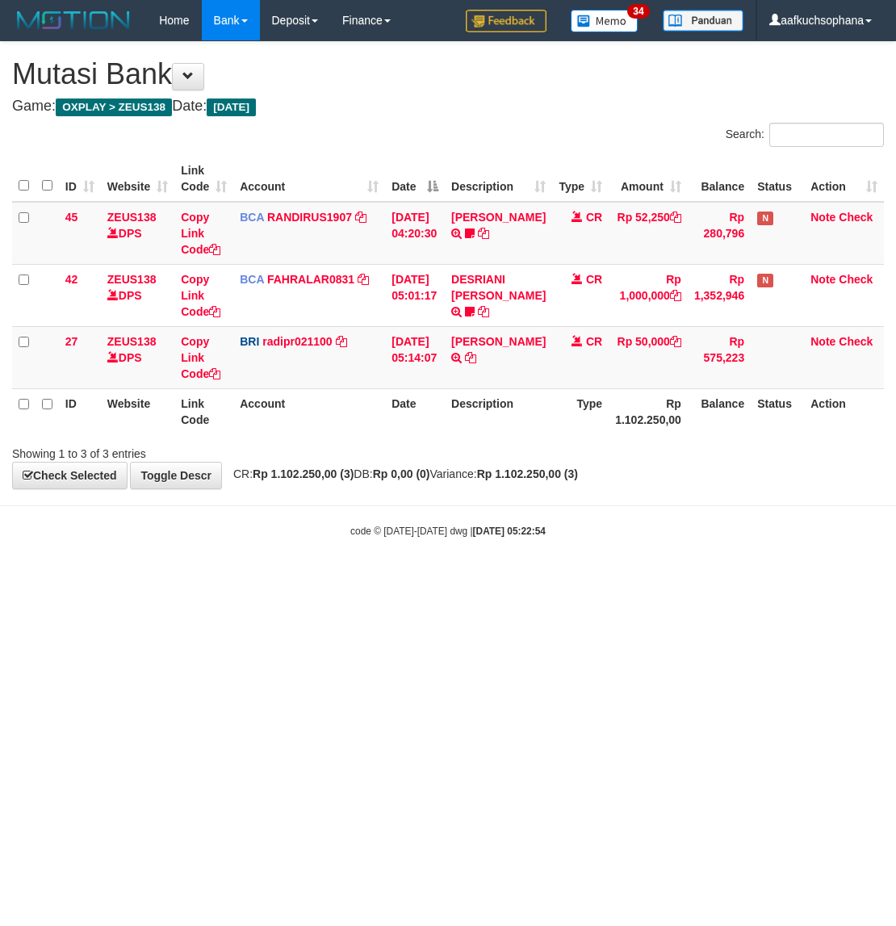
drag, startPoint x: 305, startPoint y: 647, endPoint x: 311, endPoint y: 631, distance: 17.1
click at [305, 579] on html "Toggle navigation Home Bank Account List Load By Website Group [OXPLAY] ZEUS138…" at bounding box center [448, 289] width 896 height 579
click at [311, 579] on html "Toggle navigation Home Bank Account List Load By Website Group [OXPLAY] ZEUS138…" at bounding box center [448, 289] width 896 height 579
drag, startPoint x: 204, startPoint y: 621, endPoint x: 234, endPoint y: 642, distance: 36.0
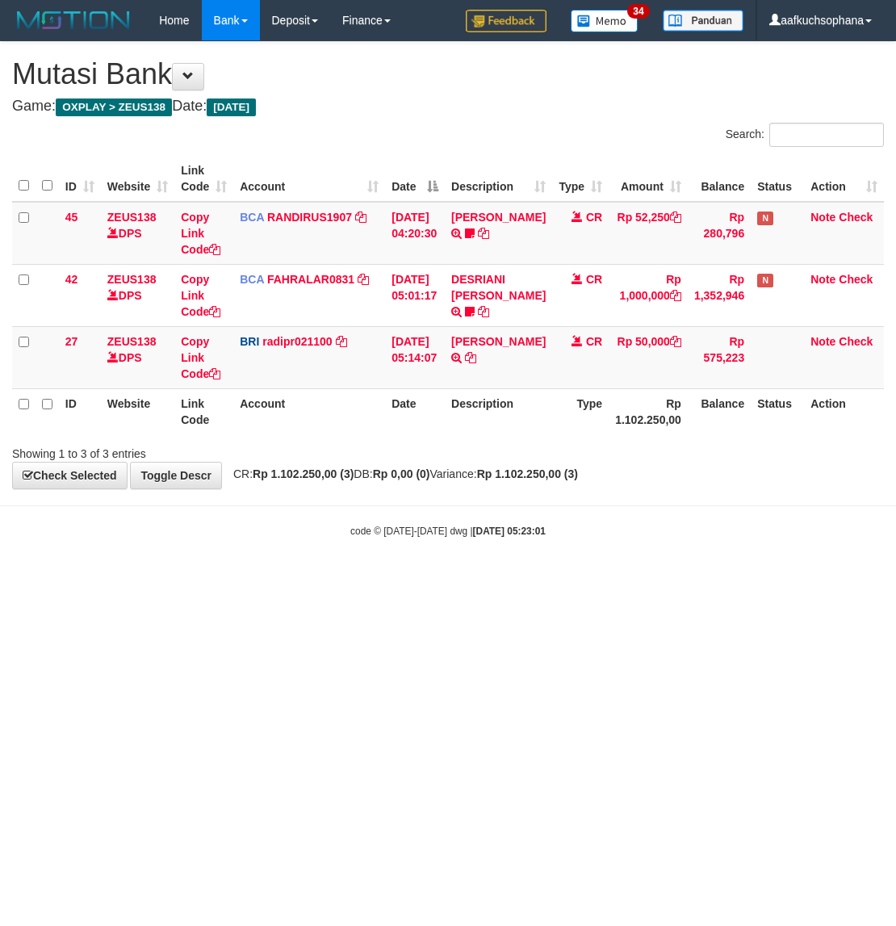
click at [234, 579] on html "Toggle navigation Home Bank Account List Load By Website Group [OXPLAY] ZEUS138…" at bounding box center [448, 289] width 896 height 579
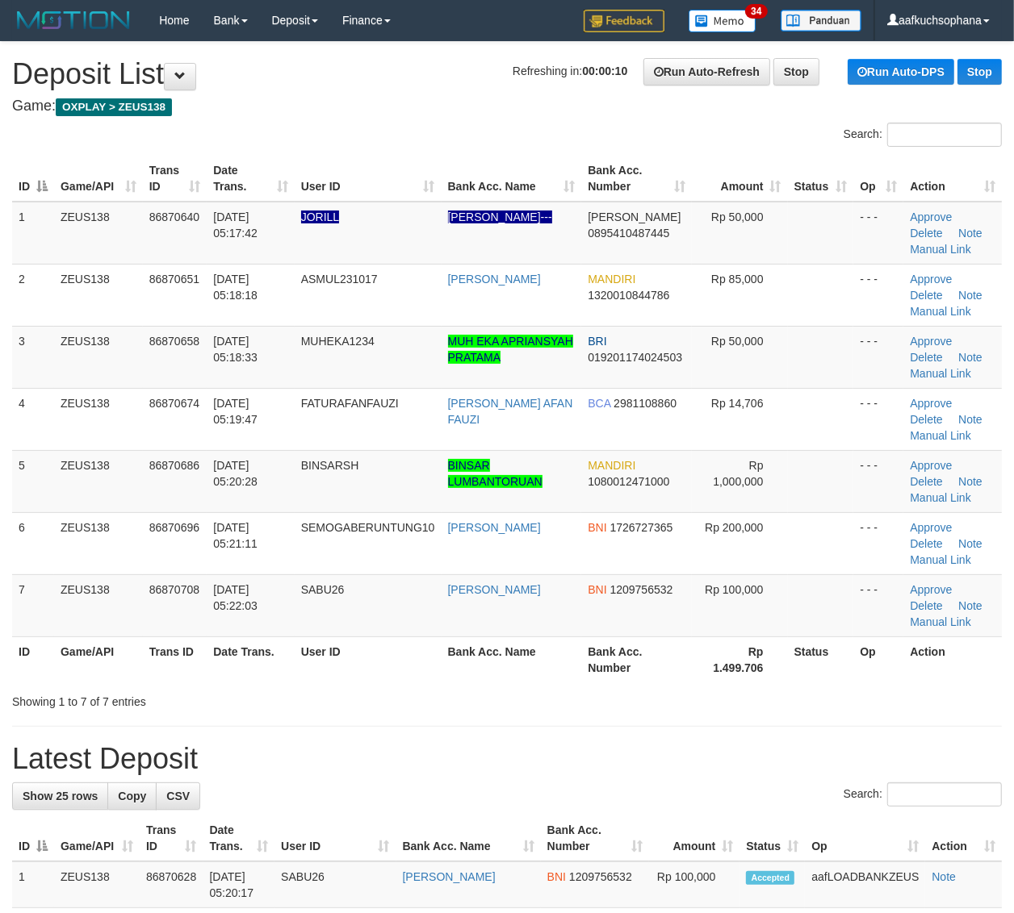
drag, startPoint x: 893, startPoint y: 698, endPoint x: 1027, endPoint y: 654, distance: 141.6
click at [904, 696] on div "Showing 1 to 7 of 7 entries" at bounding box center [507, 699] width 1014 height 23
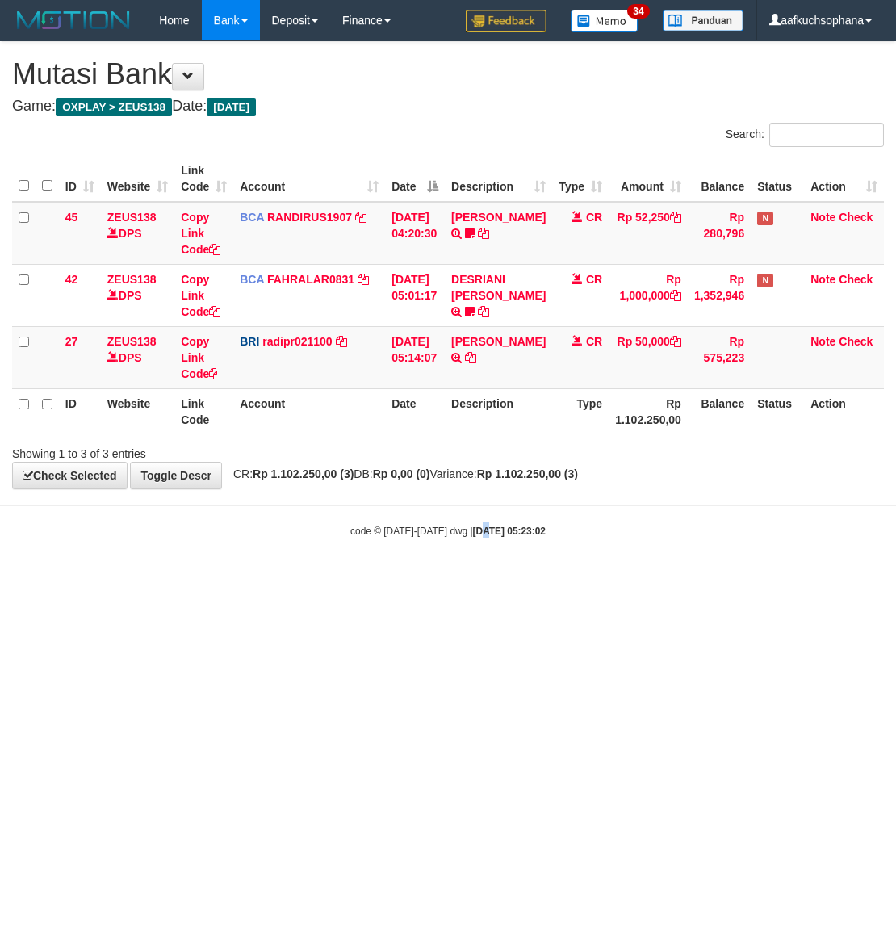
click at [466, 566] on body "Toggle navigation Home Bank Account List Load By Website Group [OXPLAY] ZEUS138…" at bounding box center [448, 289] width 896 height 579
click at [399, 579] on html "Toggle navigation Home Bank Account List Load By Website Group [OXPLAY] ZEUS138…" at bounding box center [448, 289] width 896 height 579
click at [387, 579] on html "Toggle navigation Home Bank Account List Load By Website Group [OXPLAY] ZEUS138…" at bounding box center [448, 289] width 896 height 579
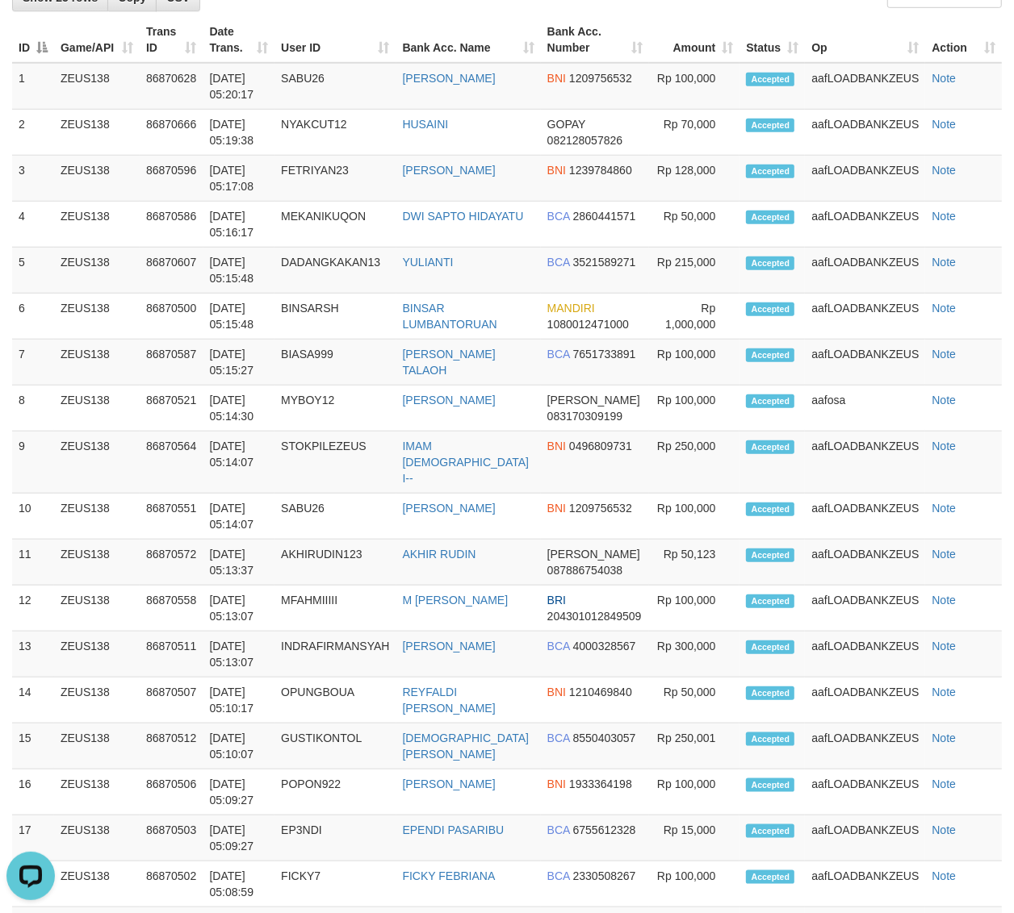
scroll to position [600, 0]
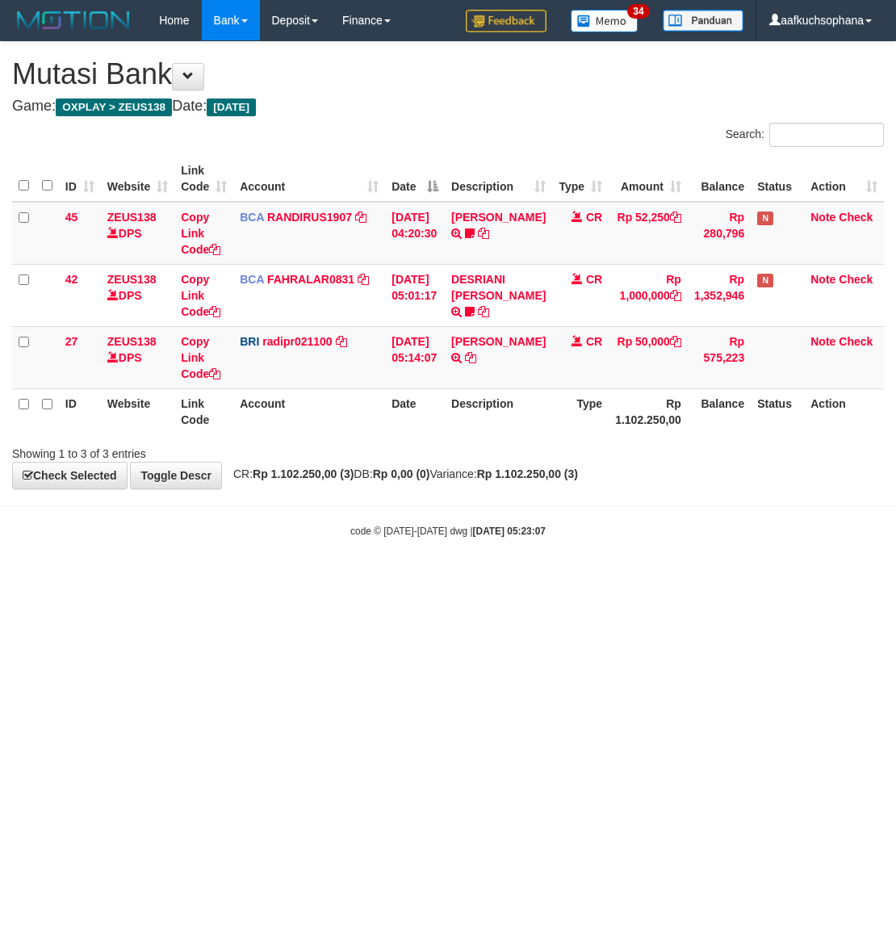
drag, startPoint x: 320, startPoint y: 670, endPoint x: 291, endPoint y: 658, distance: 32.2
click at [324, 579] on html "Toggle navigation Home Bank Account List Load By Website Group [OXPLAY] ZEUS138…" at bounding box center [448, 289] width 896 height 579
click at [353, 579] on html "Toggle navigation Home Bank Account List Load By Website Group [OXPLAY] ZEUS138…" at bounding box center [448, 289] width 896 height 579
click at [251, 579] on html "Toggle navigation Home Bank Account List Load By Website Group [OXPLAY] ZEUS138…" at bounding box center [448, 289] width 896 height 579
click at [240, 579] on html "Toggle navigation Home Bank Account List Load By Website Group [OXPLAY] ZEUS138…" at bounding box center [448, 289] width 896 height 579
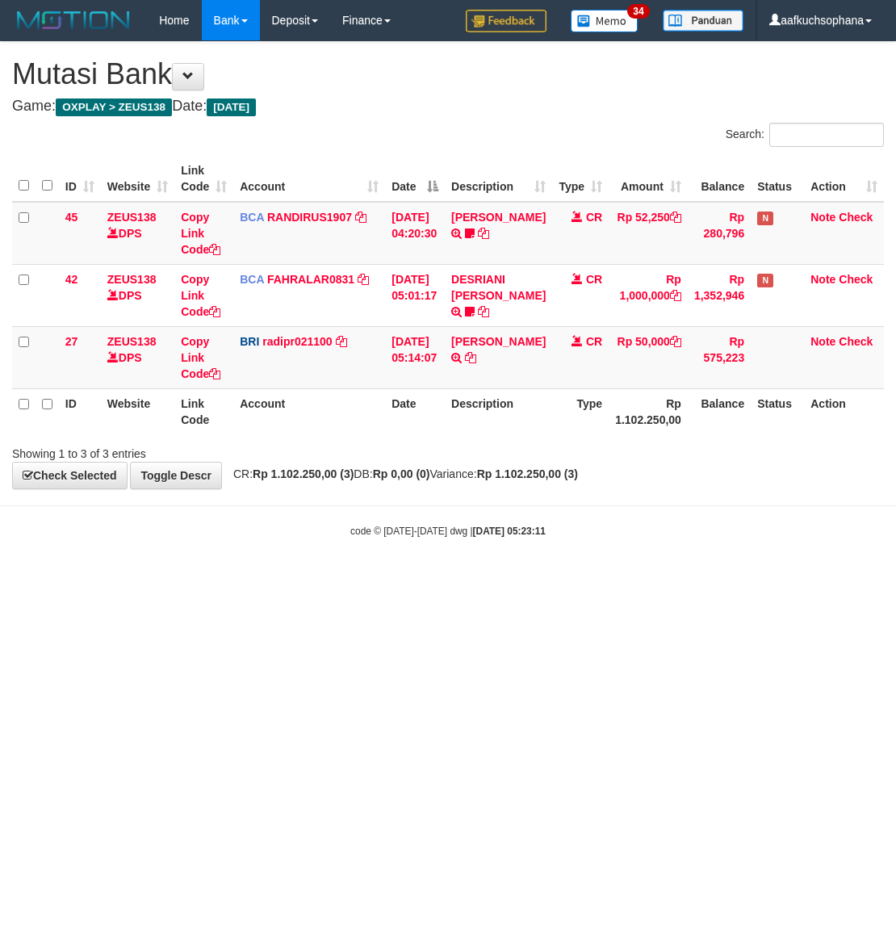
click at [211, 579] on html "Toggle navigation Home Bank Account List Load By Website Group [OXPLAY] ZEUS138…" at bounding box center [448, 289] width 896 height 579
click at [206, 579] on html "Toggle navigation Home Bank Account List Load By Website Group [OXPLAY] ZEUS138…" at bounding box center [448, 289] width 896 height 579
click at [191, 579] on html "Toggle navigation Home Bank Account List Load By Website Group [OXPLAY] ZEUS138…" at bounding box center [448, 289] width 896 height 579
click at [190, 579] on html "Toggle navigation Home Bank Account List Load By Website Group [OXPLAY] ZEUS138…" at bounding box center [448, 289] width 896 height 579
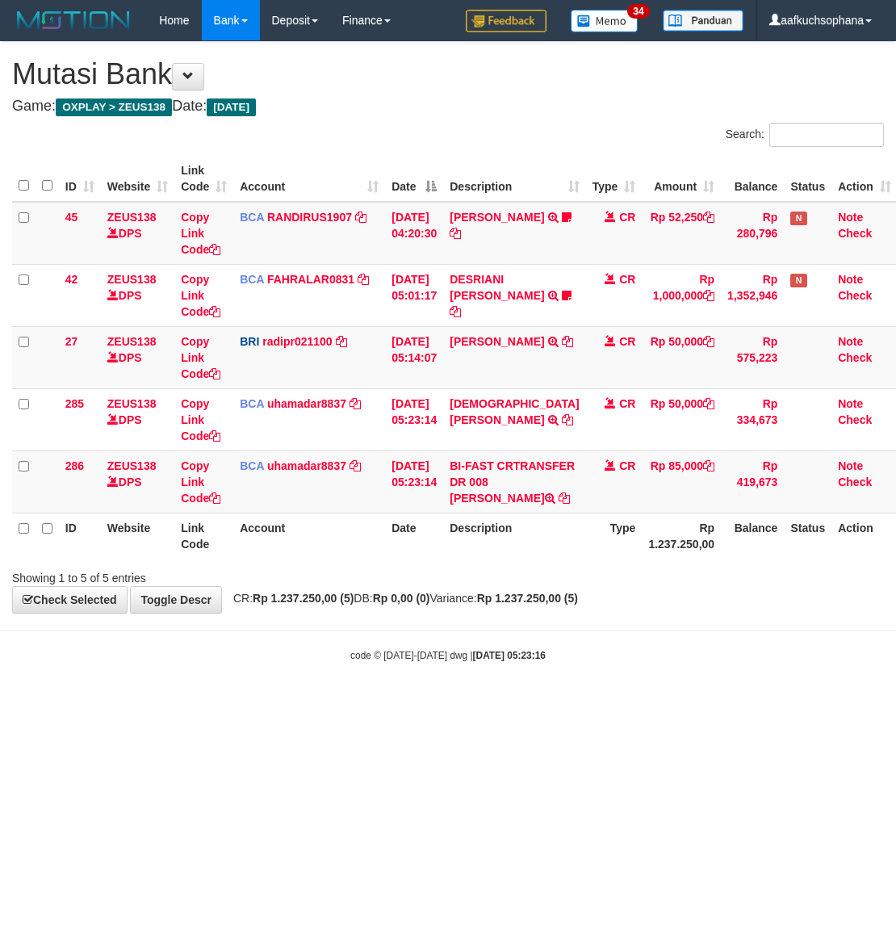
click at [190, 586] on div "Showing 1 to 5 of 5 entries" at bounding box center [186, 574] width 349 height 23
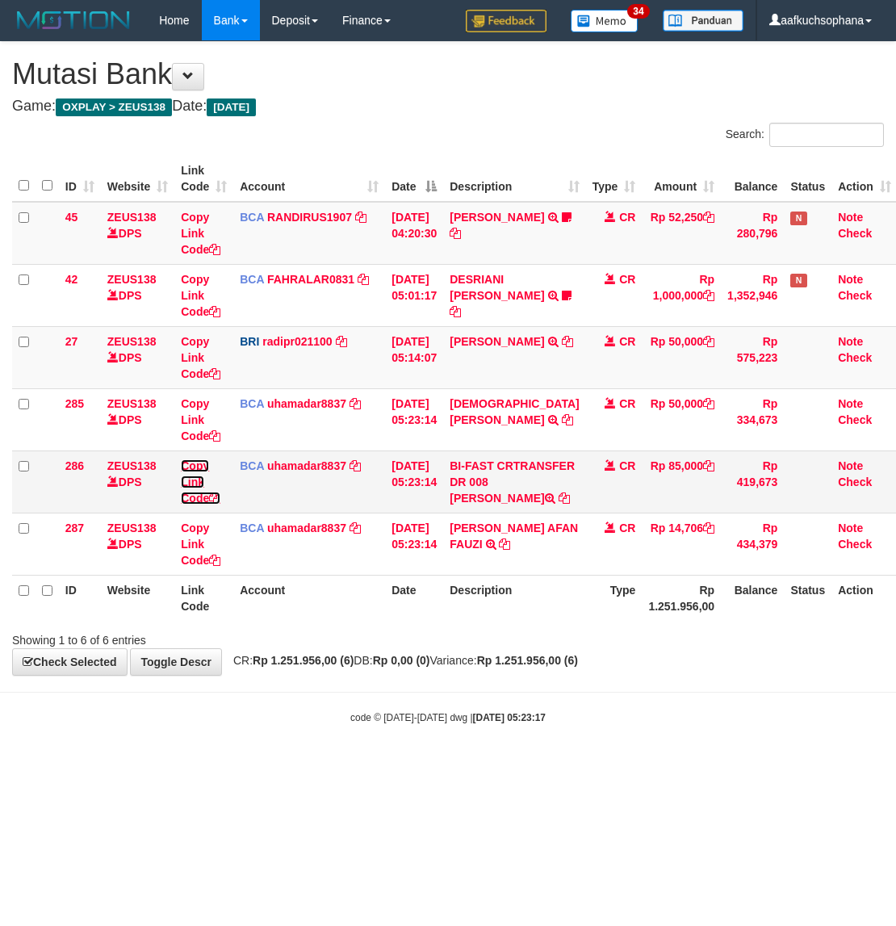
click at [220, 496] on icon at bounding box center [214, 497] width 11 height 11
drag, startPoint x: 220, startPoint y: 496, endPoint x: 204, endPoint y: 496, distance: 16.1
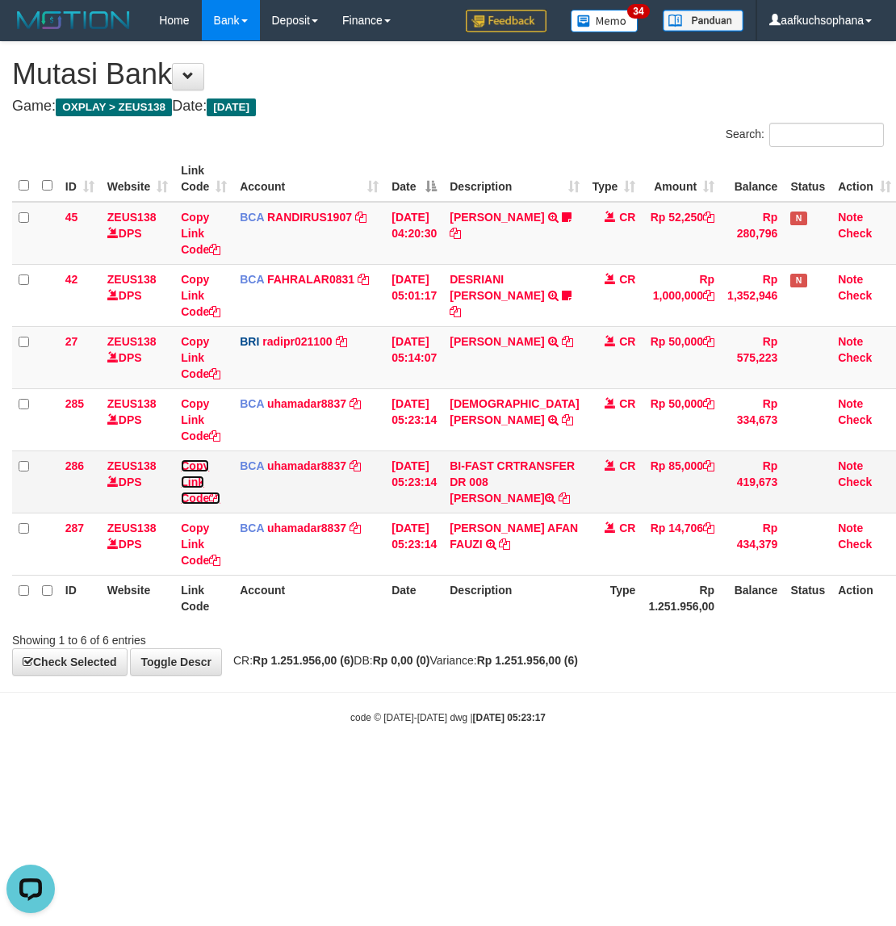
click at [220, 496] on icon at bounding box center [214, 497] width 11 height 11
click at [562, 711] on body "Toggle navigation Home Bank Account List Load By Website Group [OXPLAY] ZEUS138…" at bounding box center [448, 382] width 896 height 765
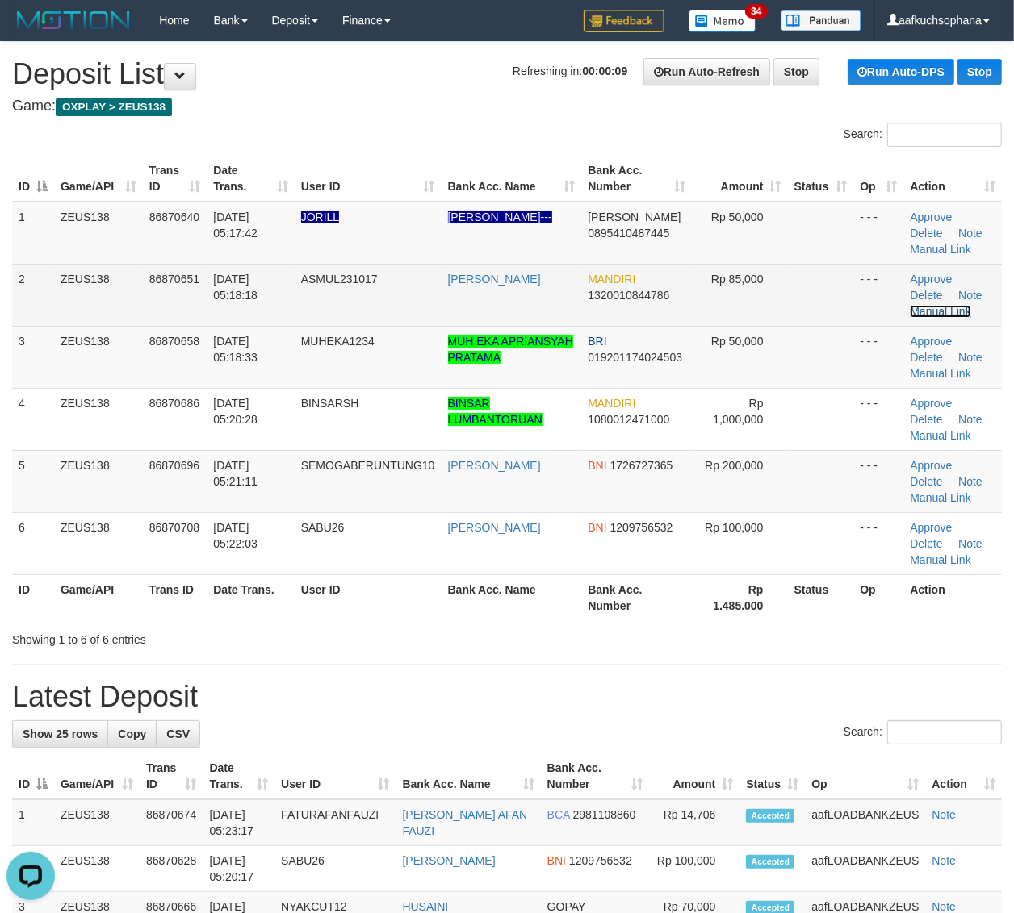
click at [949, 311] on link "Manual Link" at bounding box center [939, 311] width 61 height 13
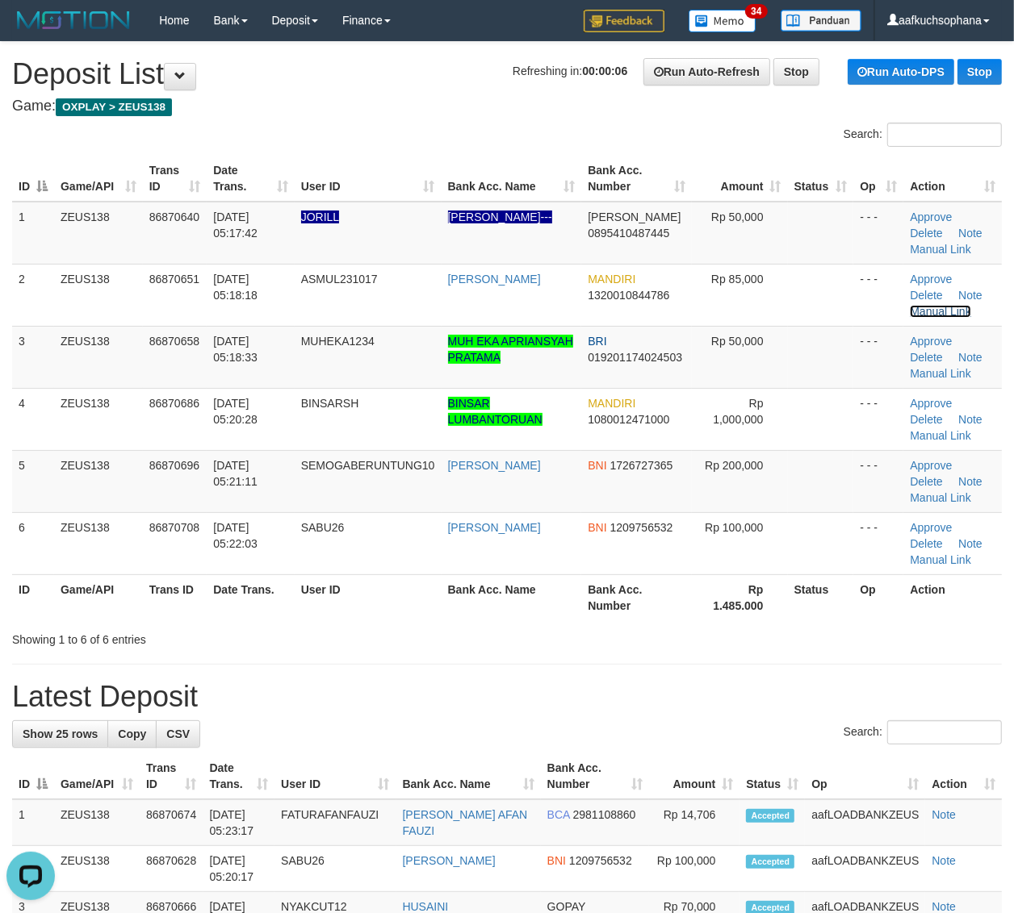
click at [909, 305] on link "Manual Link" at bounding box center [939, 311] width 61 height 13
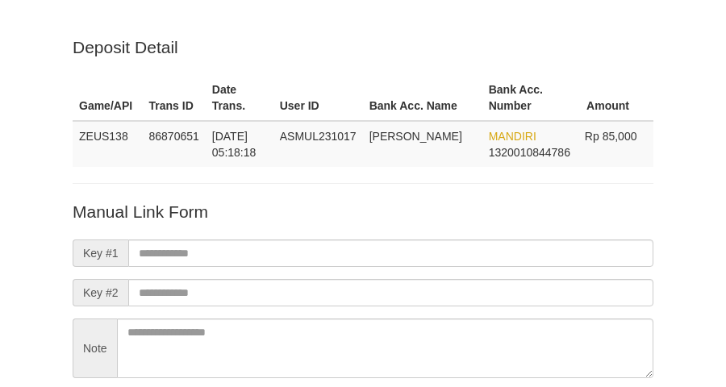
scroll to position [142, 0]
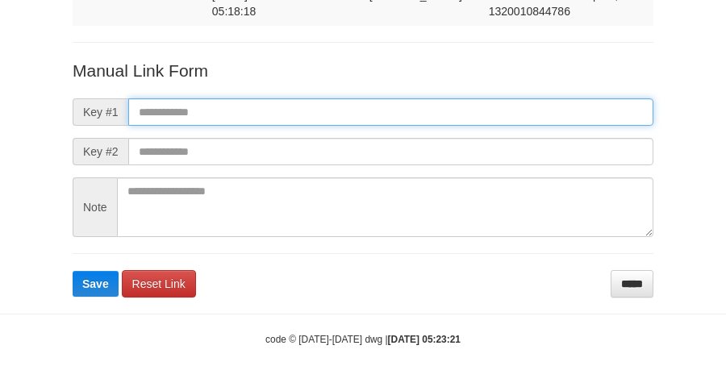
click at [396, 115] on input "text" at bounding box center [390, 111] width 525 height 27
paste input "**********"
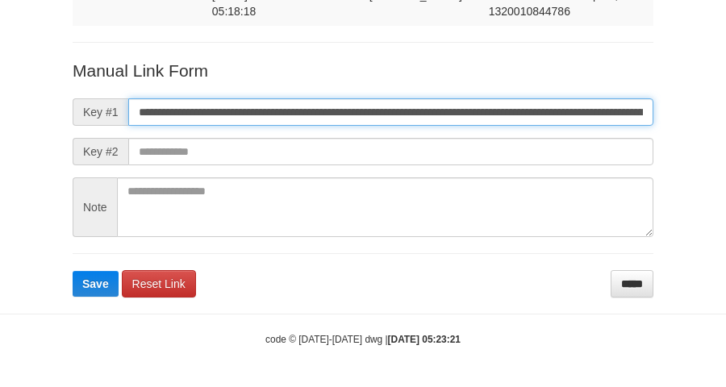
scroll to position [0, 1147]
type input "**********"
click at [73, 271] on button "Save" at bounding box center [96, 284] width 46 height 26
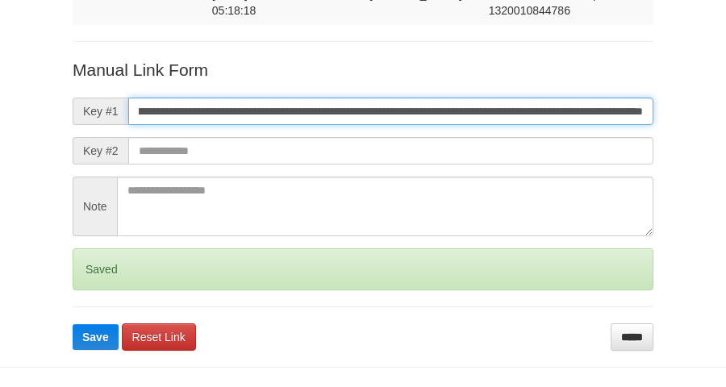
click at [73, 324] on button "Save" at bounding box center [96, 337] width 46 height 26
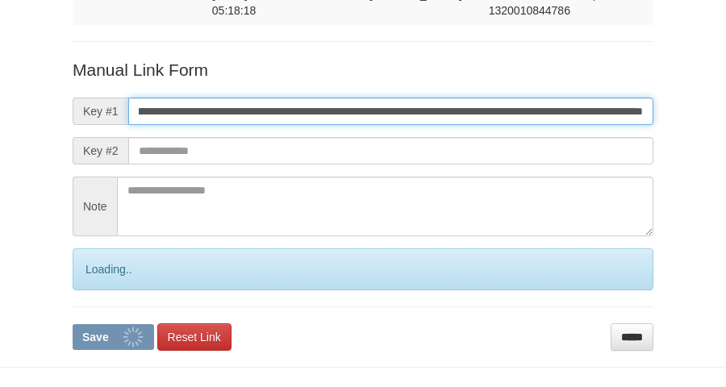
click at [73, 324] on button "Save" at bounding box center [114, 337] width 82 height 26
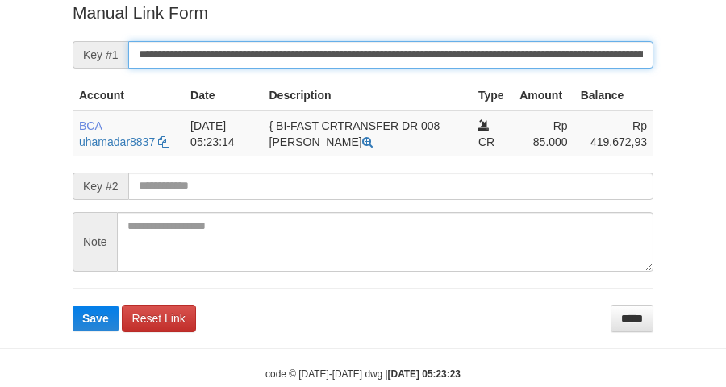
click at [73, 306] on button "Save" at bounding box center [96, 319] width 46 height 26
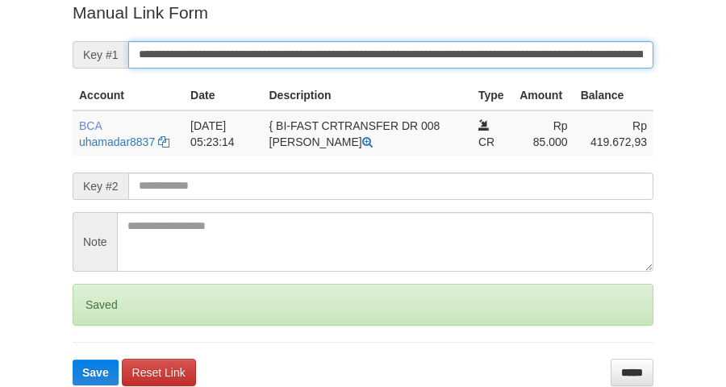
scroll to position [331, 0]
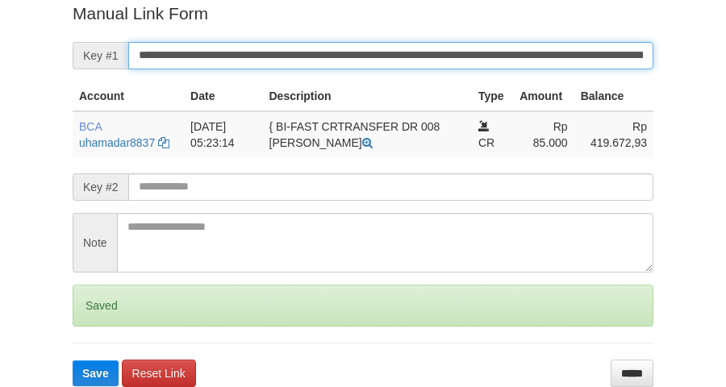
click at [73, 361] on button "Save" at bounding box center [96, 374] width 46 height 26
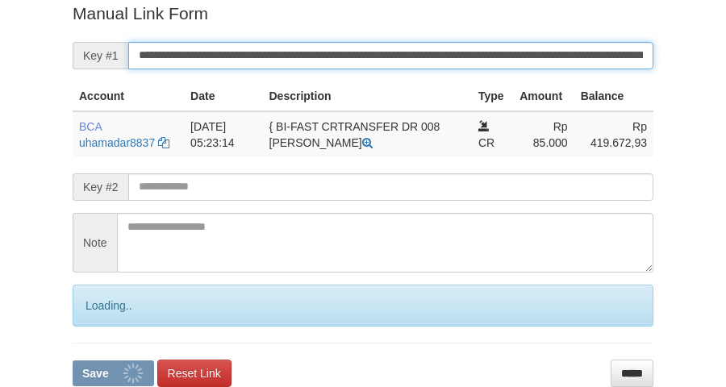
click at [73, 361] on button "Save" at bounding box center [114, 374] width 82 height 26
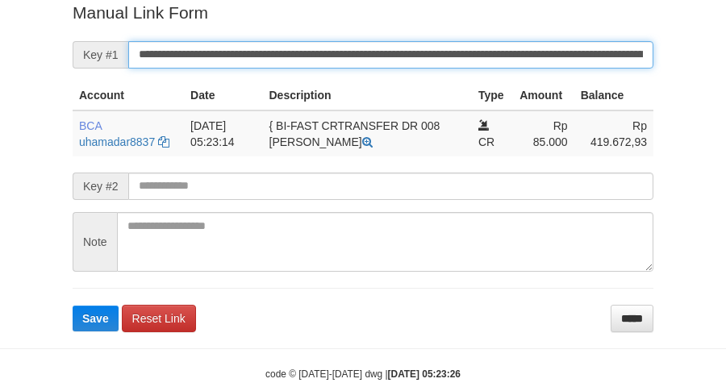
click at [73, 306] on button "Save" at bounding box center [96, 319] width 46 height 26
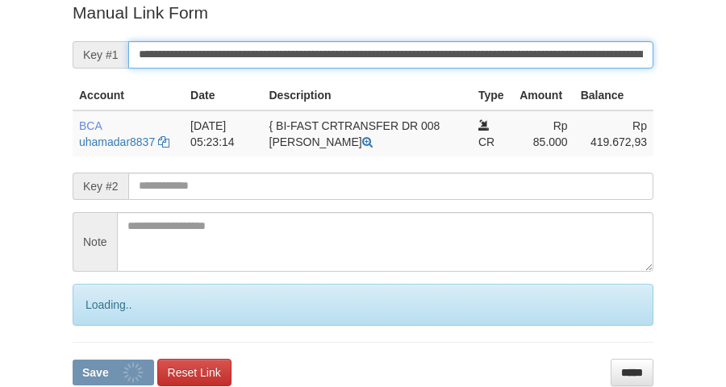
scroll to position [331, 0]
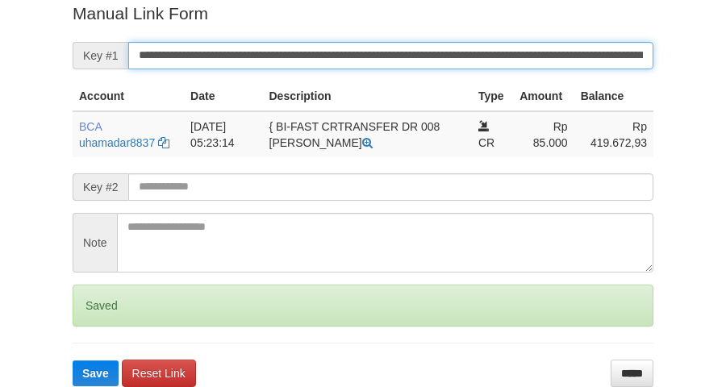
click at [73, 361] on button "Save" at bounding box center [96, 374] width 46 height 26
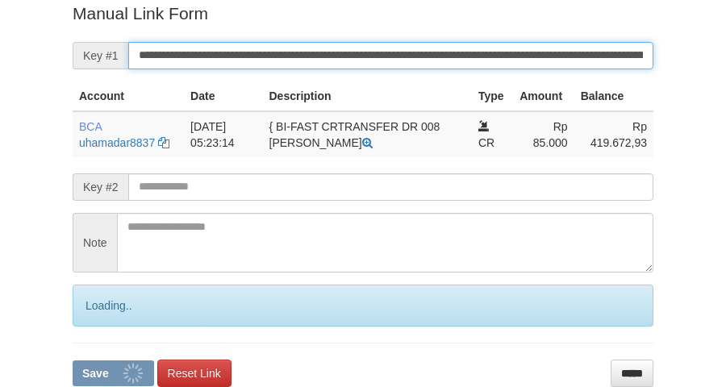
click at [73, 361] on button "Save" at bounding box center [114, 374] width 82 height 26
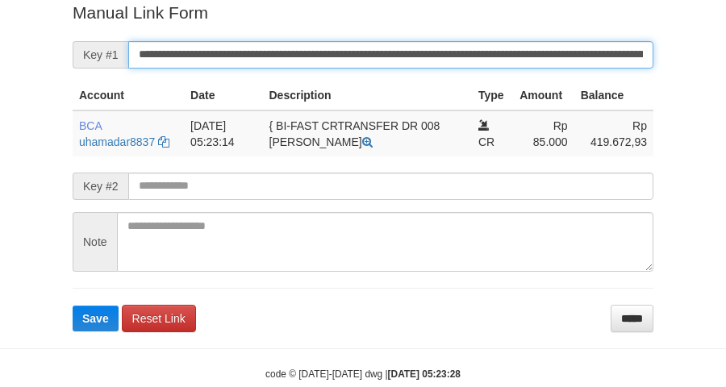
click at [73, 306] on button "Save" at bounding box center [96, 319] width 46 height 26
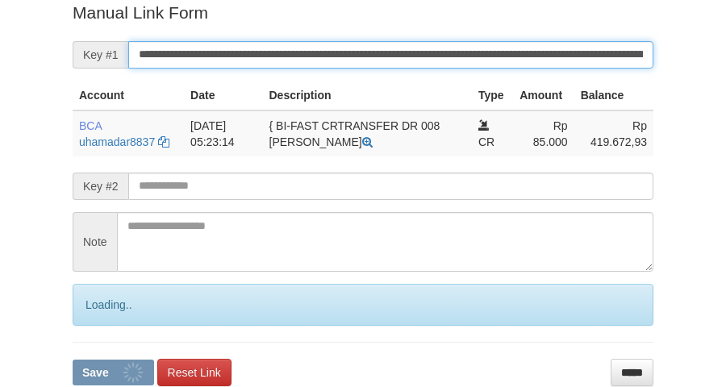
click at [396, 38] on form "**********" at bounding box center [363, 193] width 581 height 385
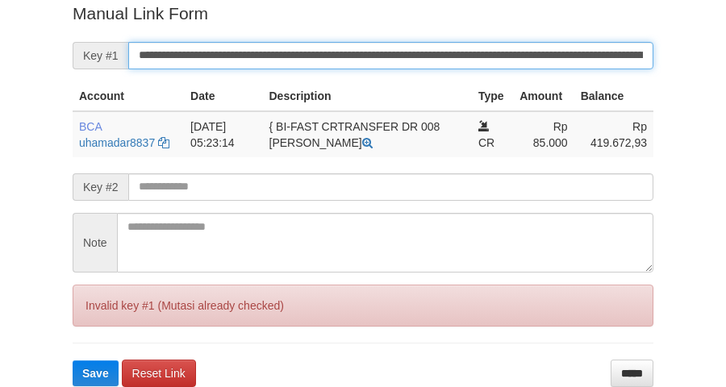
click at [73, 361] on button "Save" at bounding box center [96, 374] width 46 height 26
click at [401, 49] on input "**********" at bounding box center [390, 55] width 525 height 27
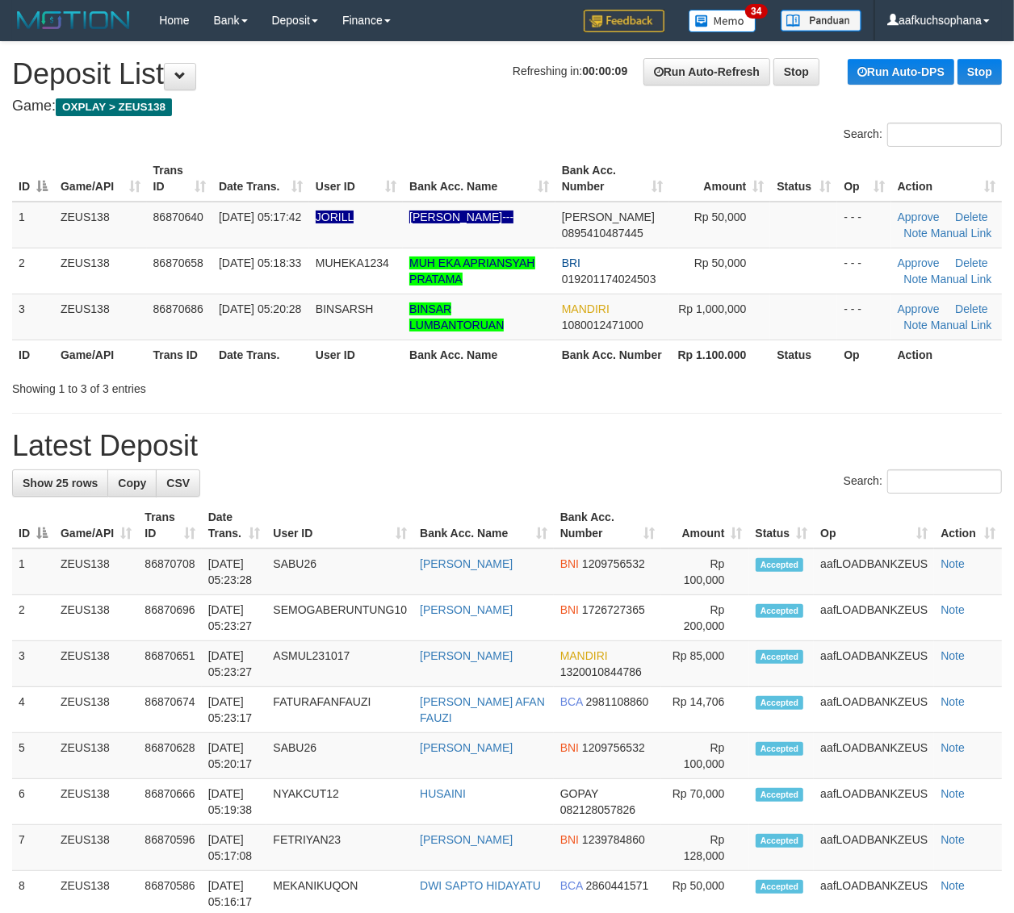
drag, startPoint x: 785, startPoint y: 428, endPoint x: 989, endPoint y: 478, distance: 209.4
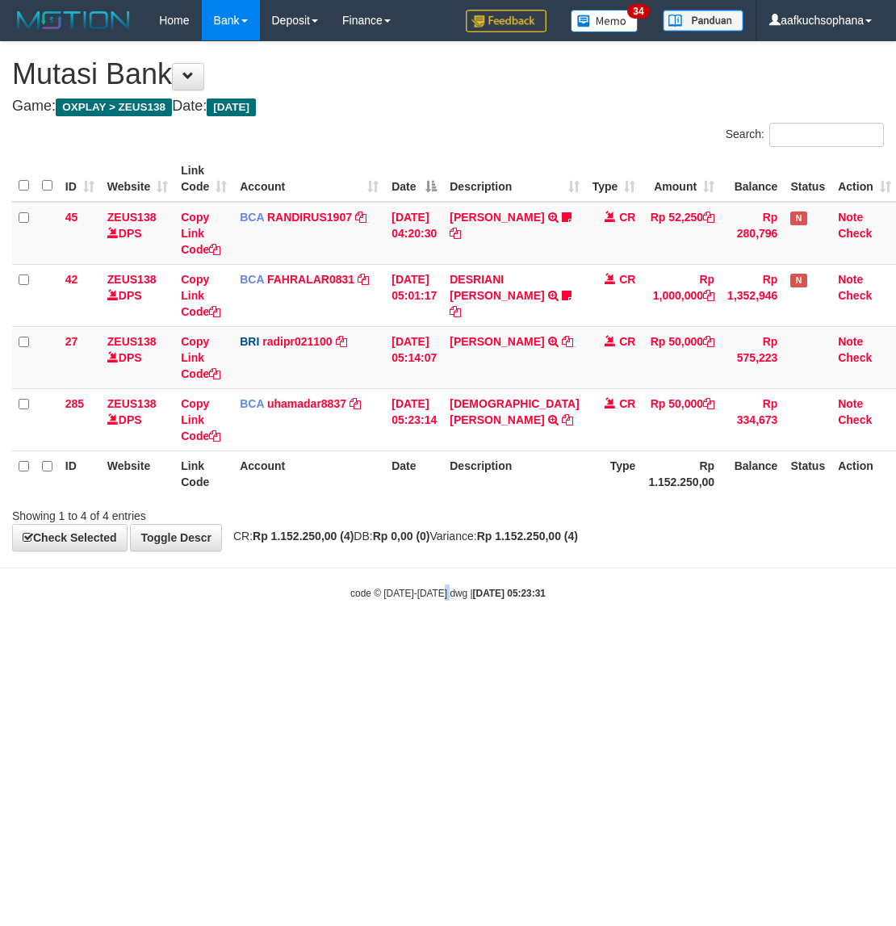
click at [437, 641] on html "Toggle navigation Home Bank Account List Load By Website Group [OXPLAY] ZEUS138…" at bounding box center [448, 320] width 896 height 641
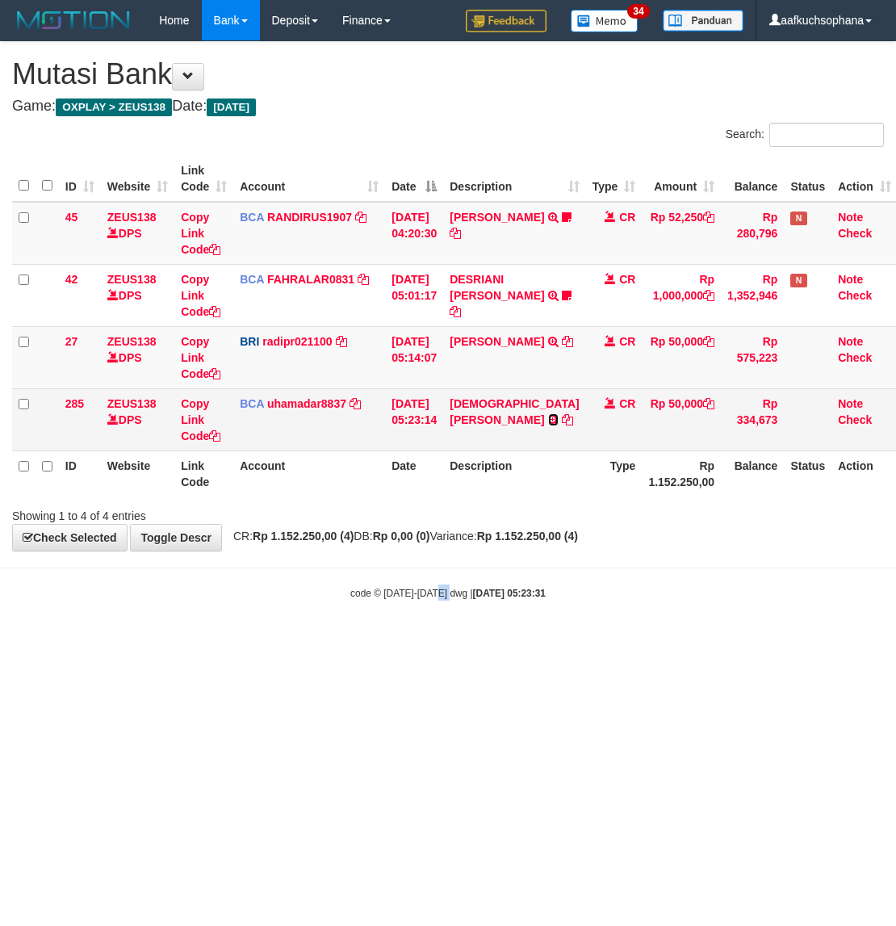
click at [548, 417] on icon at bounding box center [553, 419] width 10 height 11
click at [487, 418] on td "MUHAMMAD ILH TRSF E-BANKING CR 0109/FTSCY/WS95051 50000.002025090139954806 TRFD…" at bounding box center [514, 419] width 142 height 62
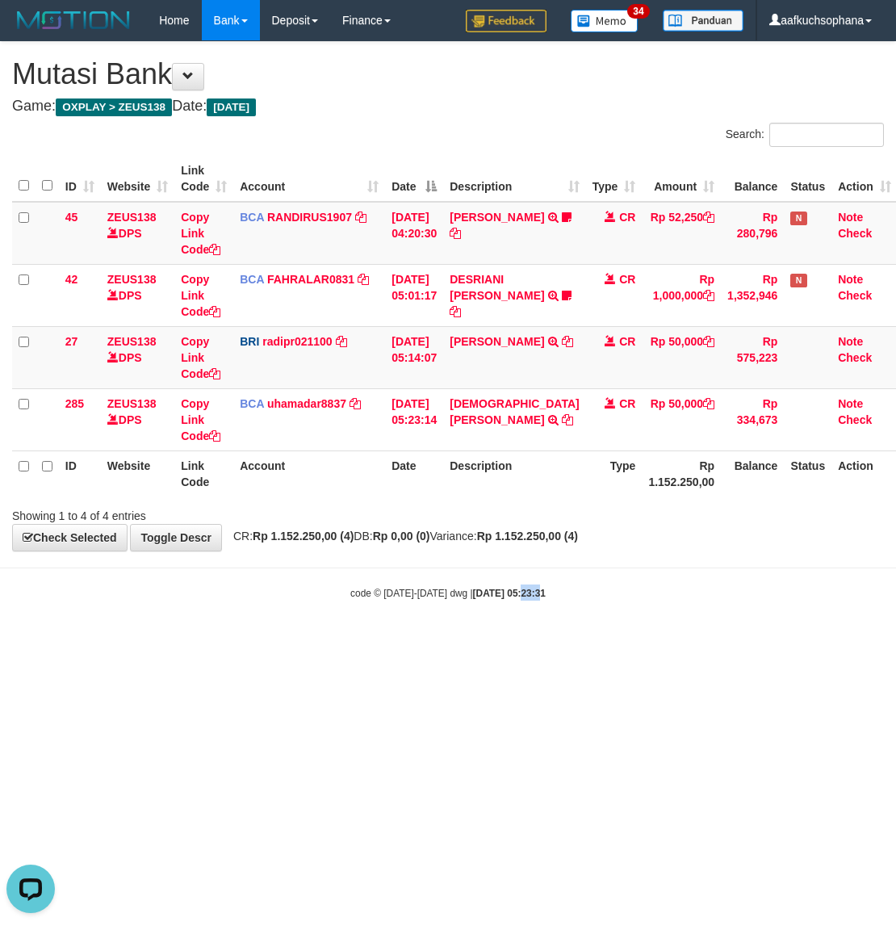
drag, startPoint x: 504, startPoint y: 596, endPoint x: 397, endPoint y: 529, distance: 126.1
click at [506, 602] on body "Toggle navigation Home Bank Account List Load By Website Group [OXPLAY] ZEUS138…" at bounding box center [448, 320] width 896 height 641
click at [418, 550] on div "**********" at bounding box center [448, 296] width 896 height 508
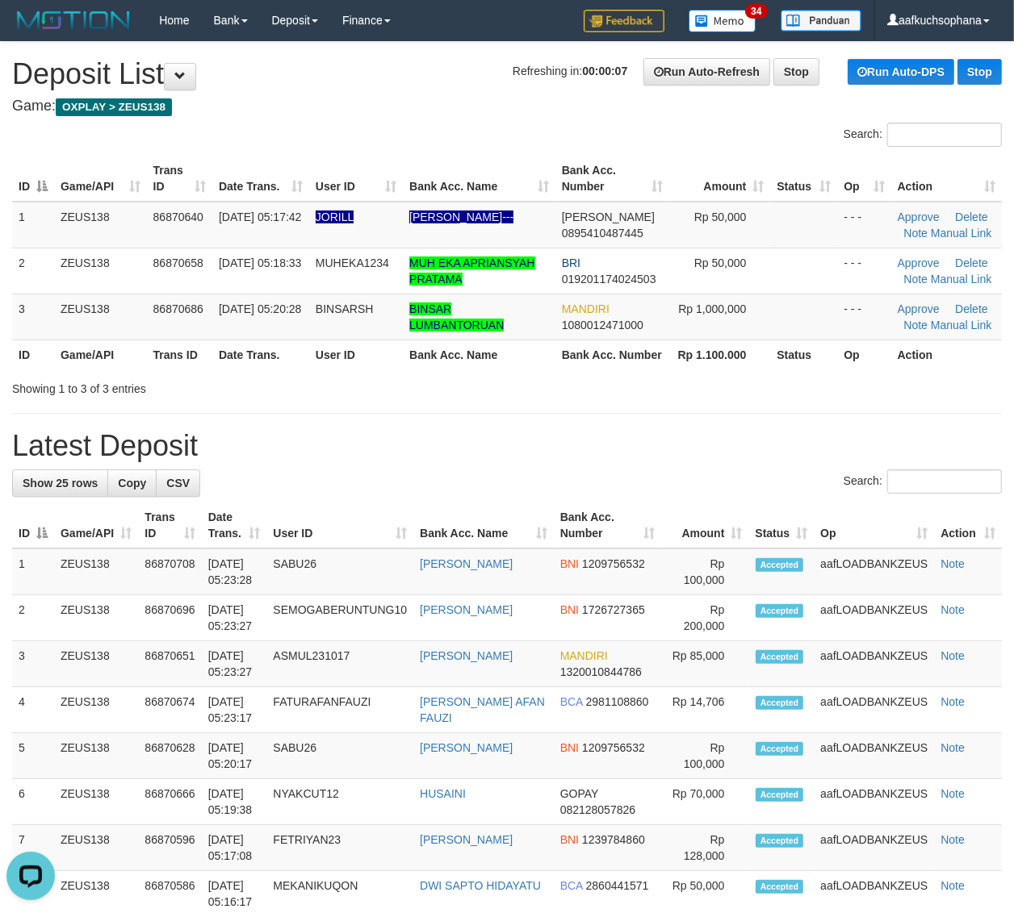
drag, startPoint x: 775, startPoint y: 444, endPoint x: 817, endPoint y: 385, distance: 72.8
click at [775, 441] on h1 "Latest Deposit" at bounding box center [506, 446] width 989 height 32
click at [949, 231] on link "Manual Link" at bounding box center [960, 233] width 61 height 13
drag, startPoint x: 867, startPoint y: 408, endPoint x: 986, endPoint y: 402, distance: 118.8
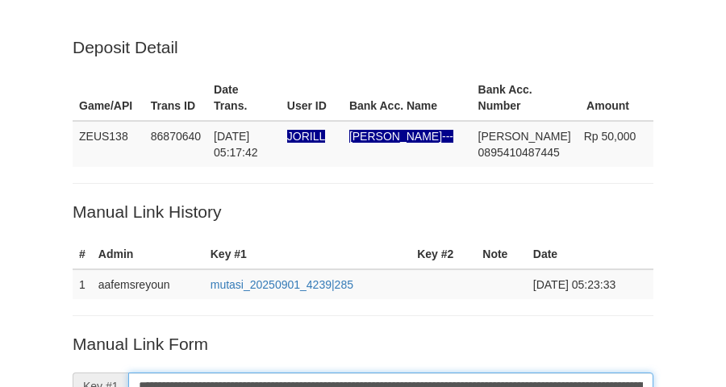
scroll to position [332, 0]
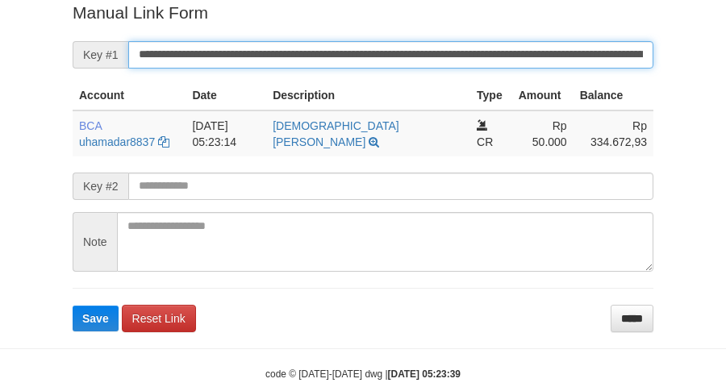
click at [73, 306] on button "Save" at bounding box center [96, 319] width 46 height 26
drag, startPoint x: 474, startPoint y: 53, endPoint x: 518, endPoint y: 36, distance: 47.5
click at [478, 51] on input "**********" at bounding box center [390, 54] width 525 height 27
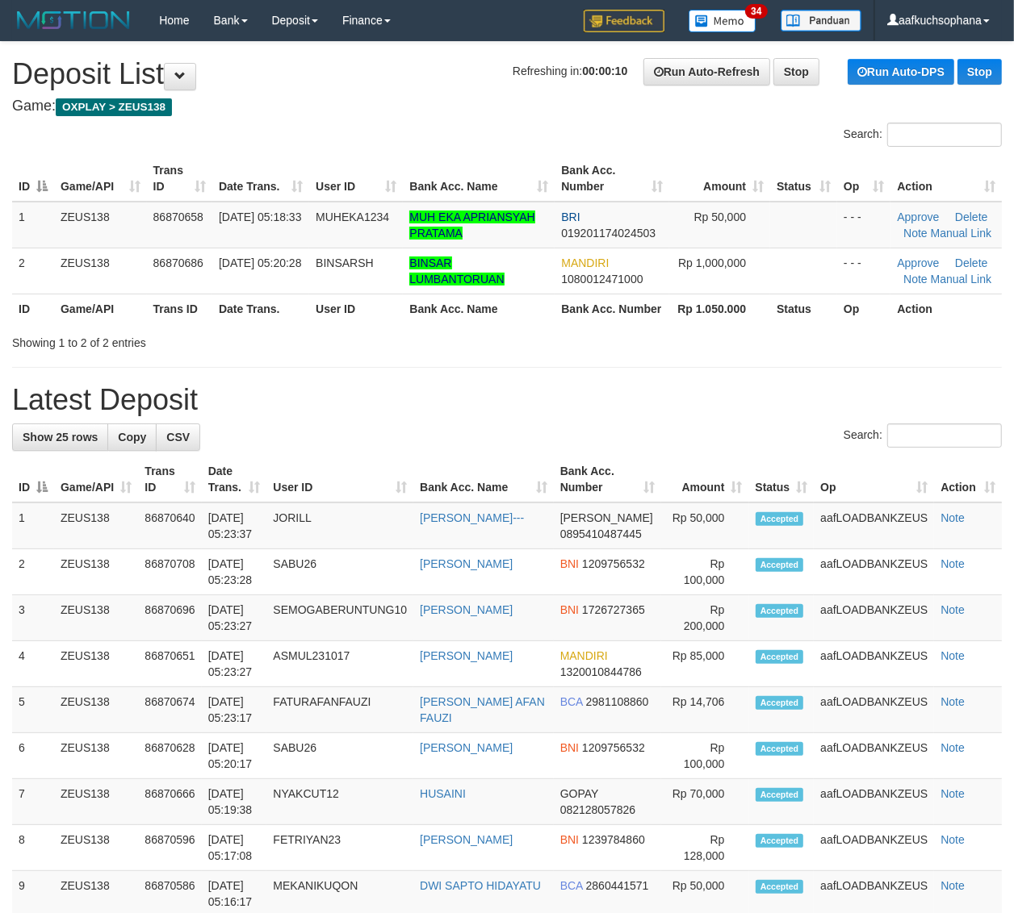
click at [727, 359] on div "**********" at bounding box center [507, 909] width 1014 height 1735
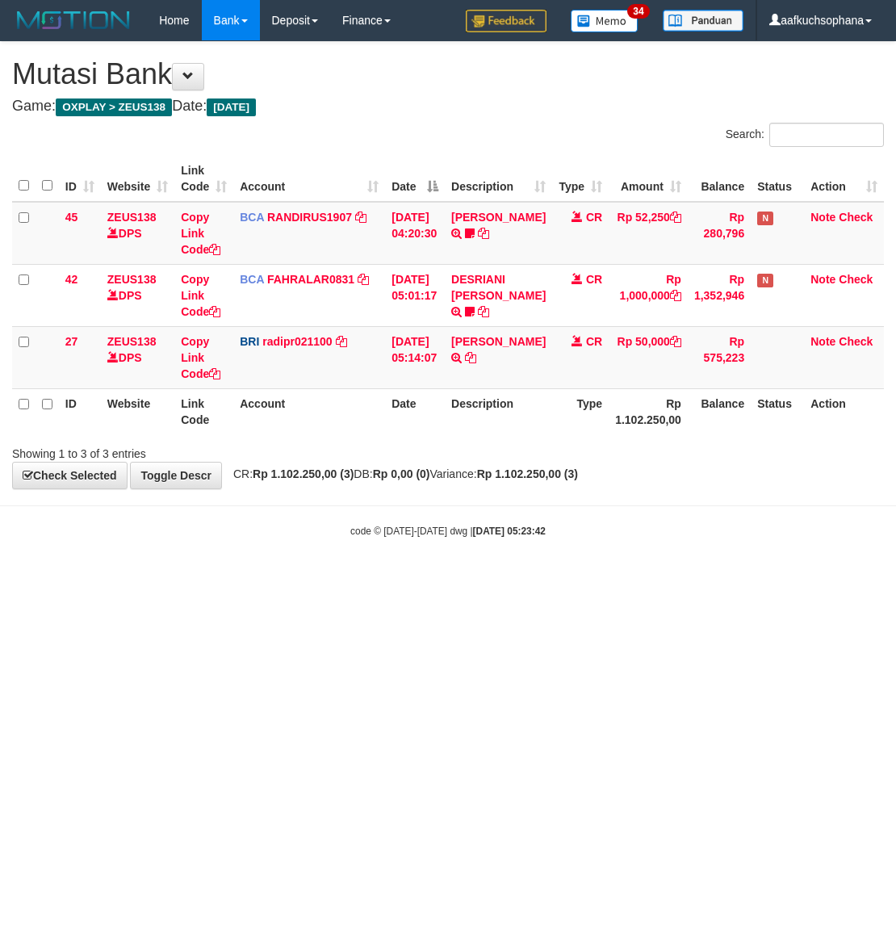
drag, startPoint x: 400, startPoint y: 602, endPoint x: 390, endPoint y: 433, distance: 169.8
click at [391, 575] on html "Toggle navigation Home Bank Account List Load By Website Group [OXPLAY] ZEUS138…" at bounding box center [448, 289] width 896 height 579
click at [514, 579] on html "Toggle navigation Home Bank Account List Load By Website Group [OXPLAY] ZEUS138…" at bounding box center [448, 289] width 896 height 579
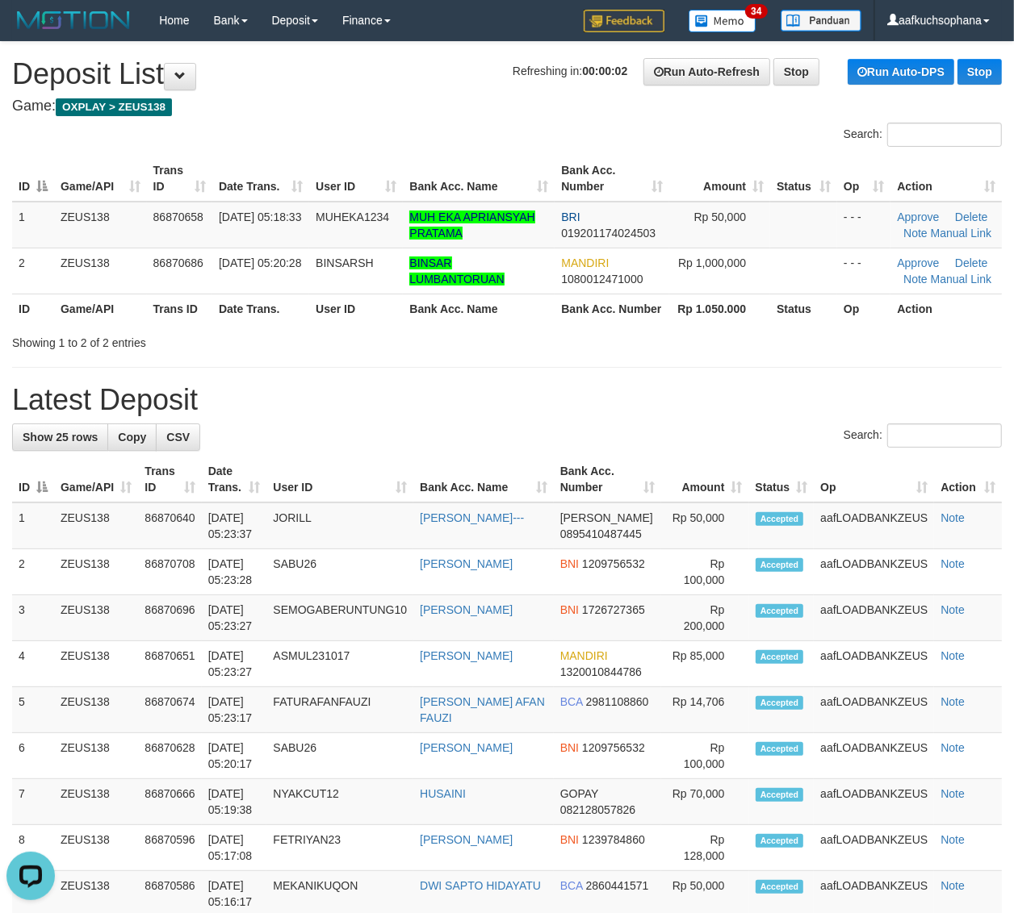
drag, startPoint x: 804, startPoint y: 389, endPoint x: 1022, endPoint y: 449, distance: 226.7
click at [803, 388] on h1 "Latest Deposit" at bounding box center [506, 400] width 989 height 32
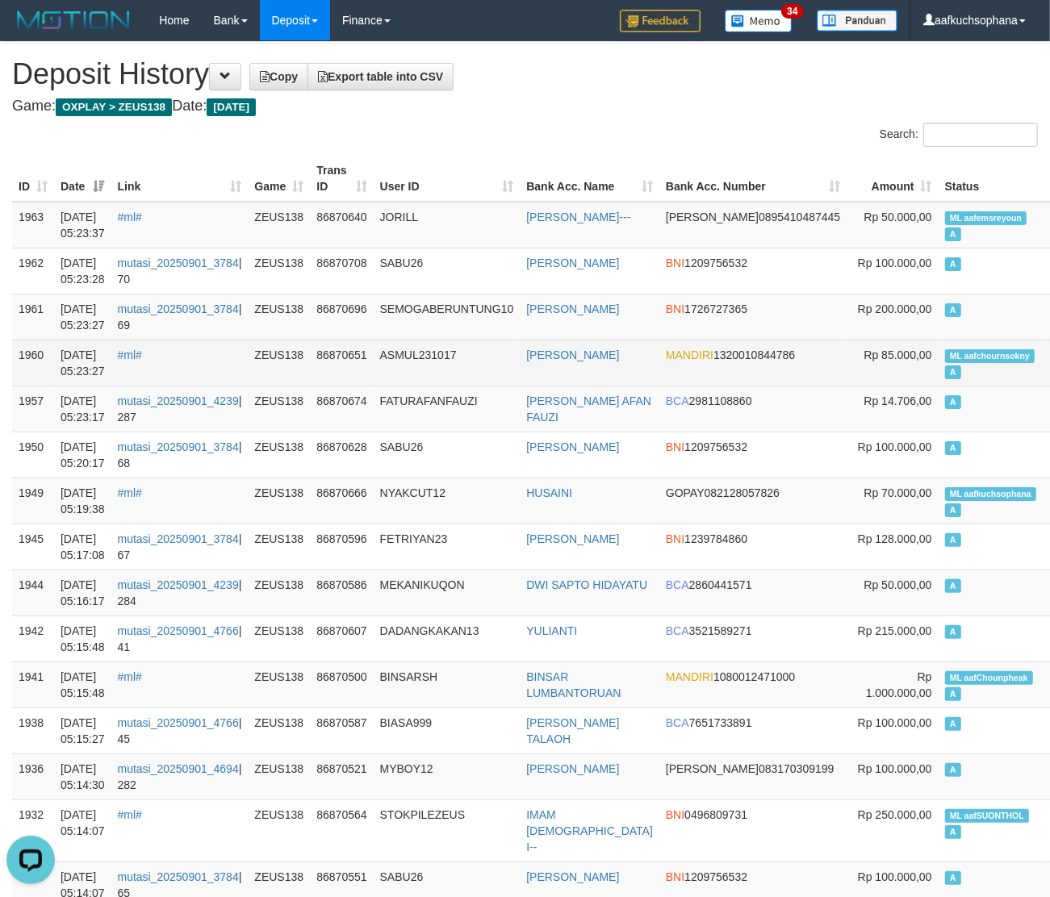
click at [945, 353] on span "ML aafchournsokny" at bounding box center [990, 356] width 90 height 14
copy td "ML aafchournsokny A"
click at [939, 347] on td "ML aafchournsokny A" at bounding box center [993, 363] width 108 height 46
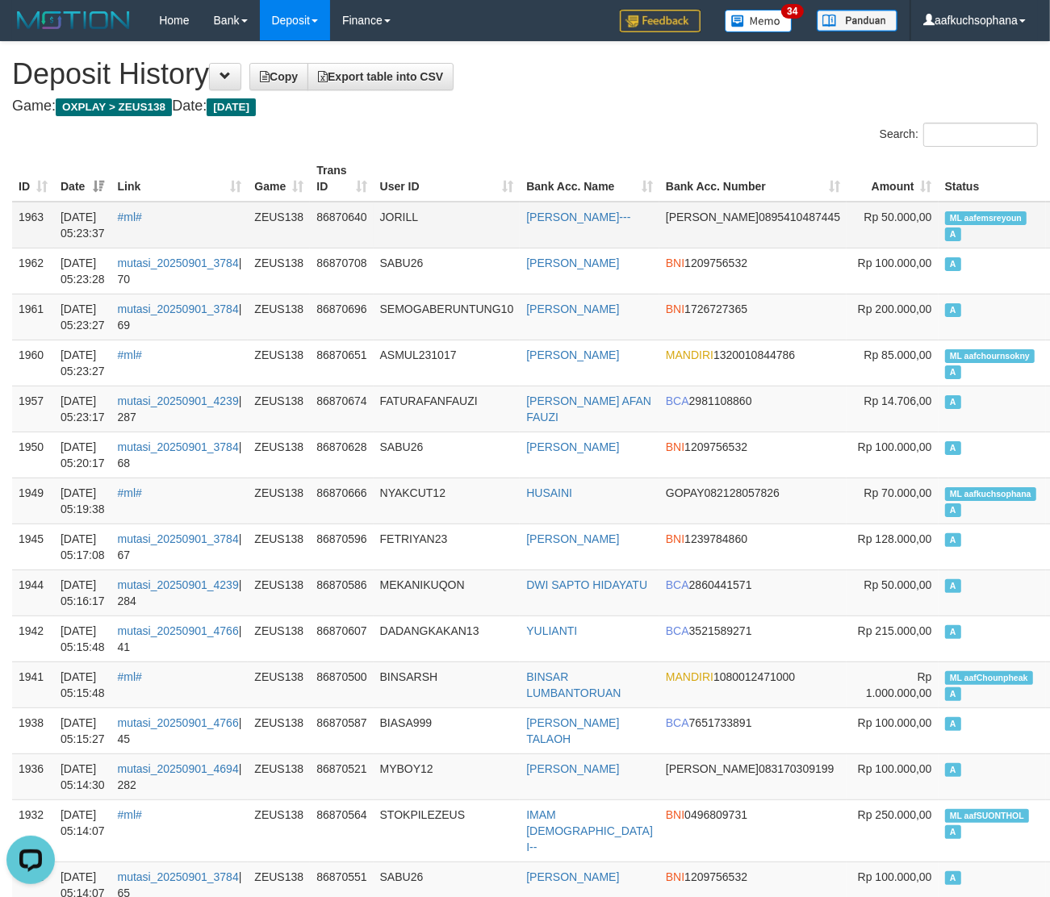
click at [939, 228] on td "ML aafemsreyoun A" at bounding box center [993, 225] width 108 height 47
copy td "ML aafemsreyoun A"
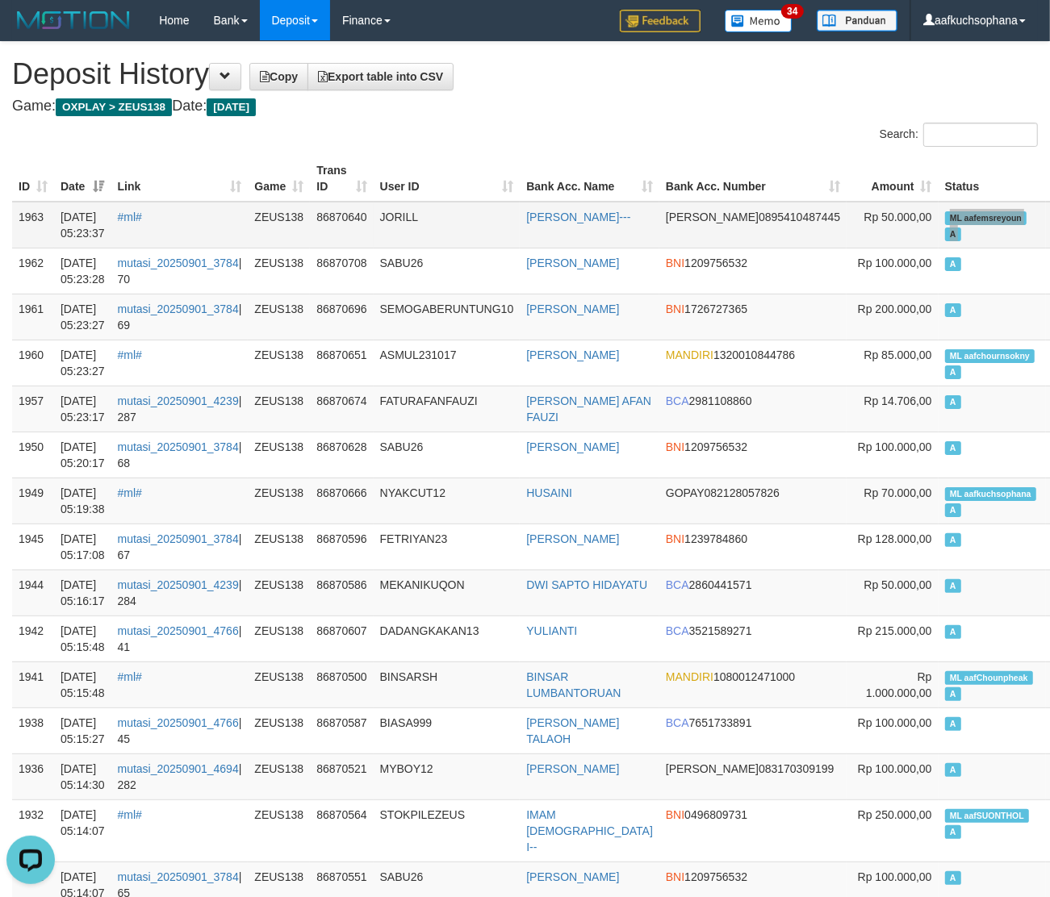
click at [939, 228] on td "ML aafemsreyoun A" at bounding box center [993, 225] width 108 height 47
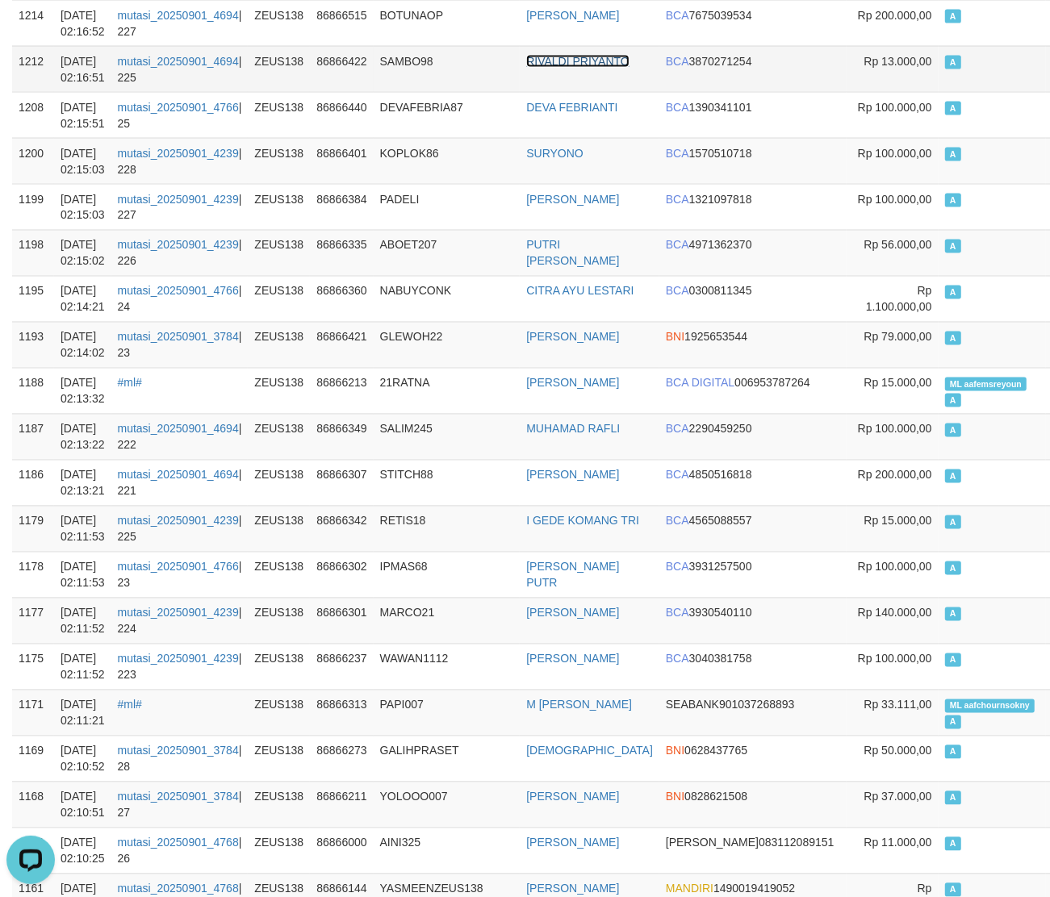
click at [559, 68] on link "RIVALDI PRIYANTO" at bounding box center [577, 61] width 103 height 13
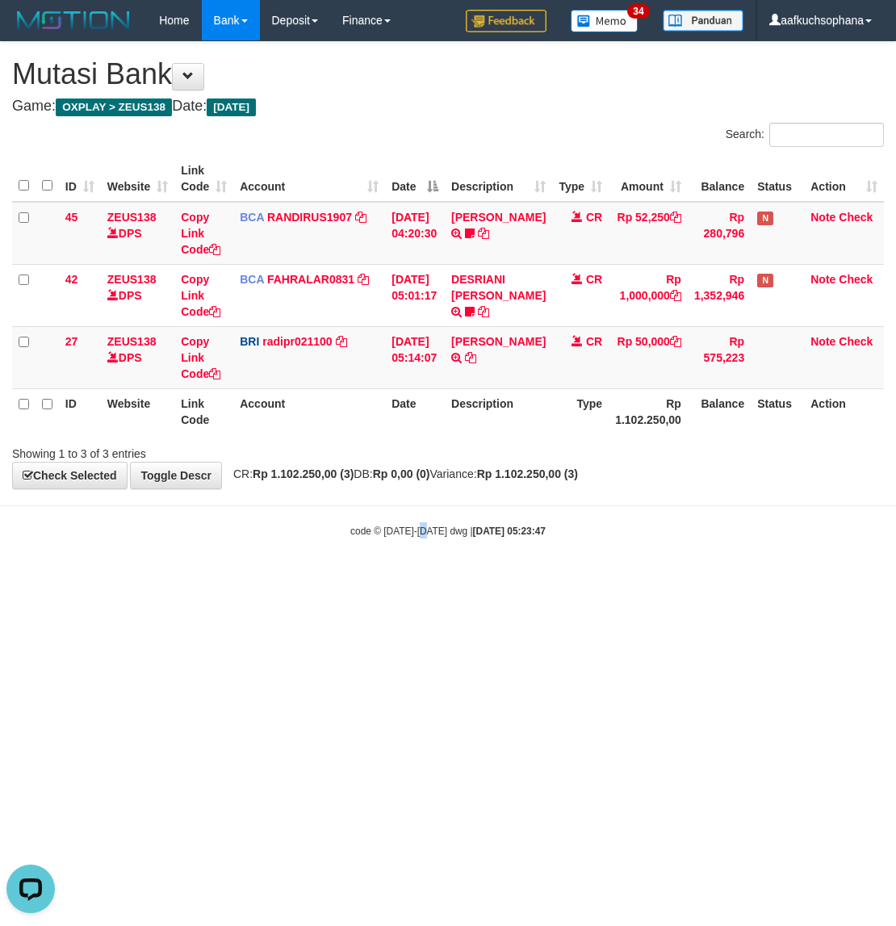
click at [426, 579] on html "Toggle navigation Home Bank Account List Load By Website Group [OXPLAY] ZEUS138…" at bounding box center [448, 289] width 896 height 579
click at [399, 579] on html "Toggle navigation Home Bank Account List Load By Website Group [OXPLAY] ZEUS138…" at bounding box center [448, 289] width 896 height 579
click at [430, 579] on html "Toggle navigation Home Bank Account List Load By Website Group [OXPLAY] ZEUS138…" at bounding box center [448, 289] width 896 height 579
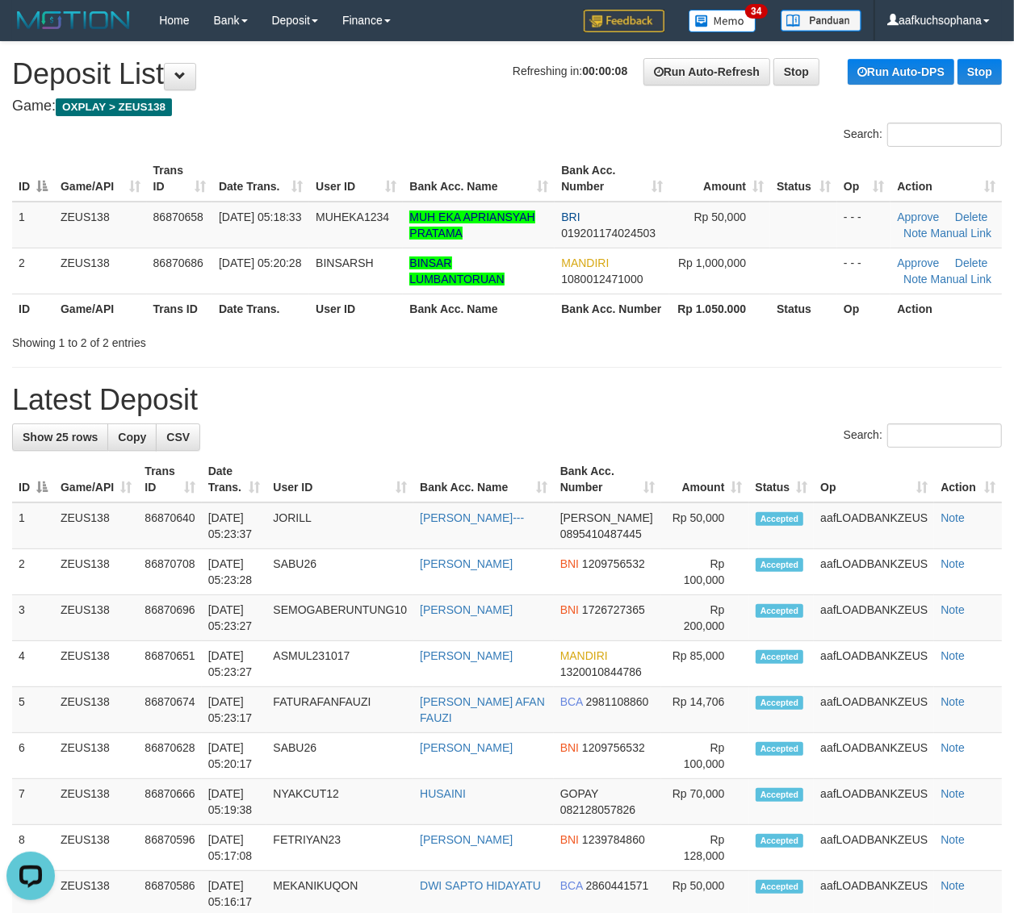
click at [788, 353] on div "**********" at bounding box center [507, 909] width 1014 height 1735
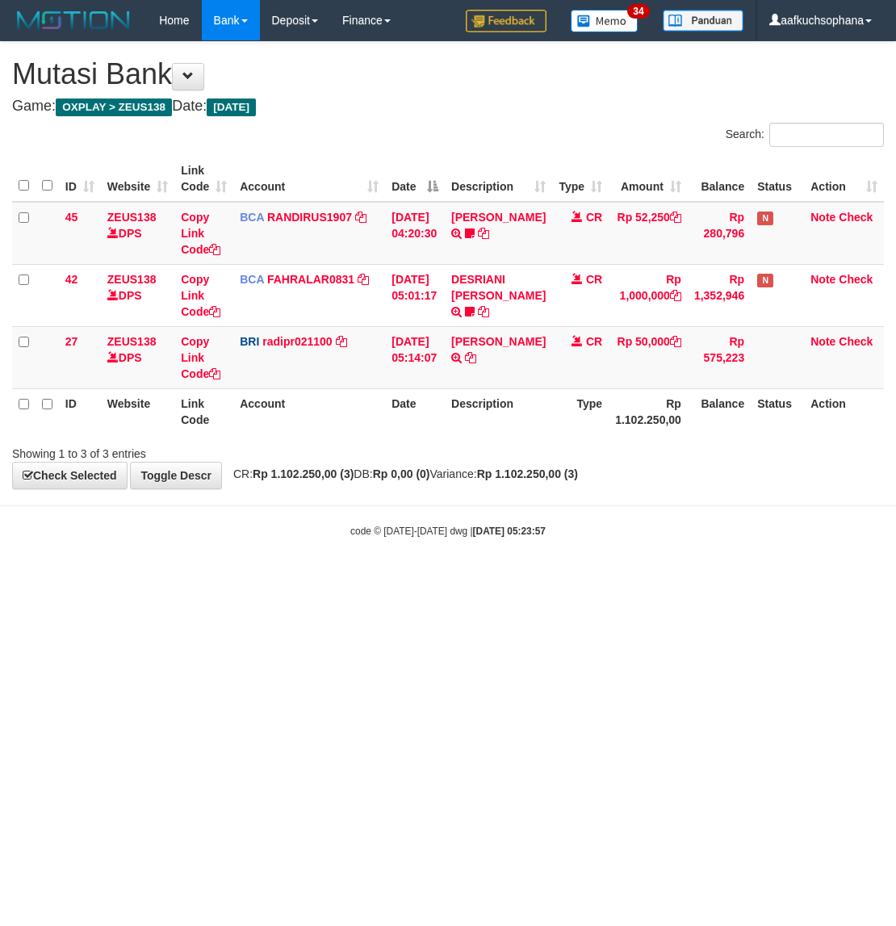
click at [265, 579] on html "Toggle navigation Home Bank Account List Load By Website Group [OXPLAY] ZEUS138…" at bounding box center [448, 289] width 896 height 579
drag, startPoint x: 264, startPoint y: 596, endPoint x: 251, endPoint y: 574, distance: 25.3
click at [263, 579] on html "Toggle navigation Home Bank Account List Load By Website Group [OXPLAY] ZEUS138…" at bounding box center [448, 289] width 896 height 579
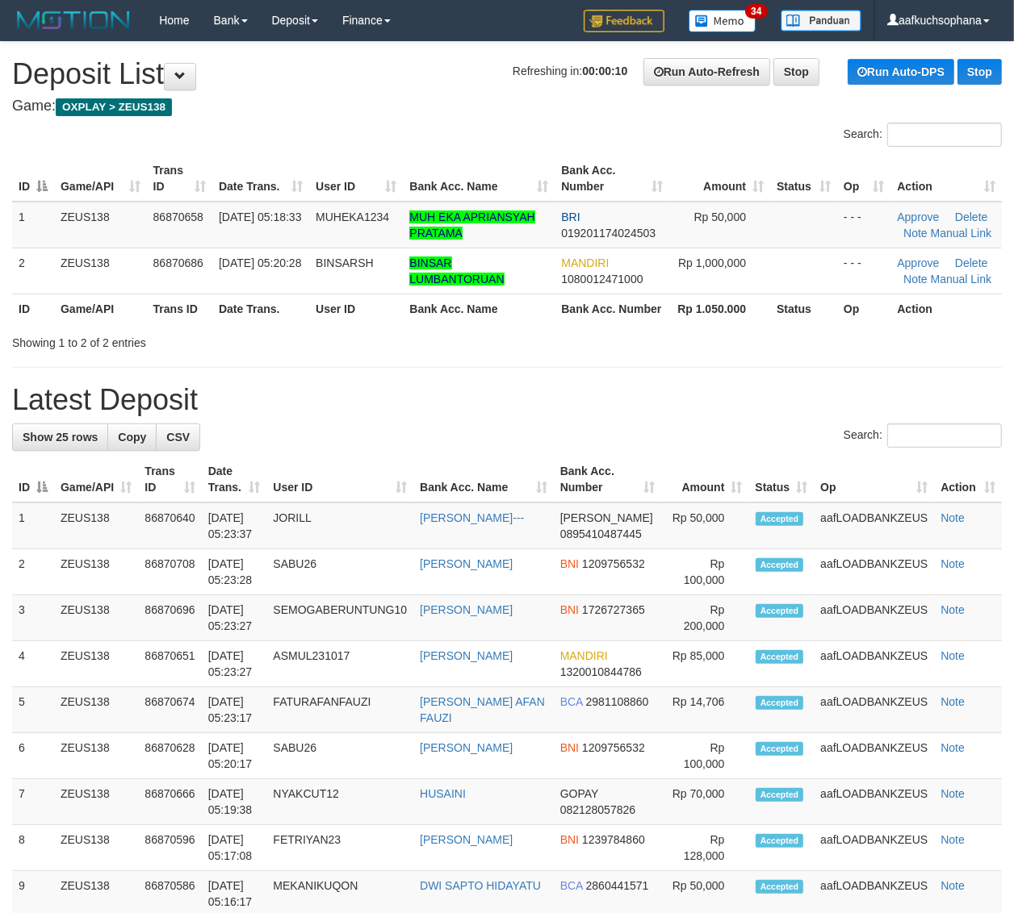
click at [827, 382] on div "**********" at bounding box center [507, 909] width 1014 height 1735
click at [889, 359] on div "**********" at bounding box center [507, 909] width 1014 height 1735
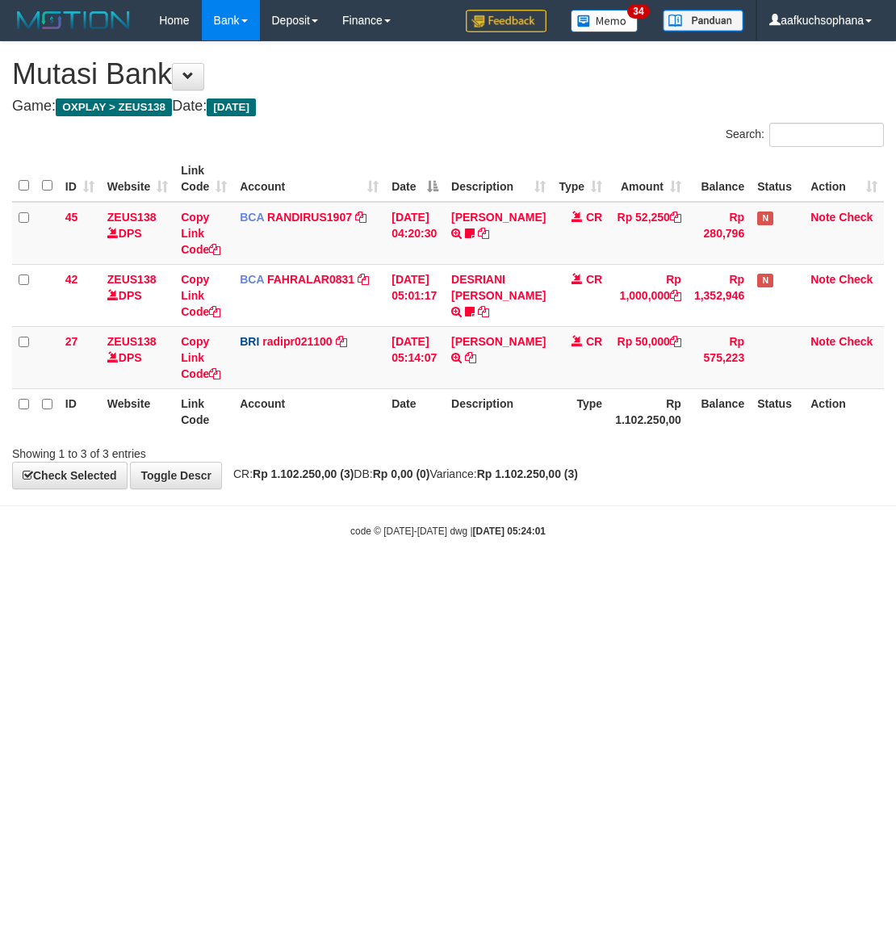
click at [307, 579] on html "Toggle navigation Home Bank Account List Load By Website Group [OXPLAY] ZEUS138…" at bounding box center [448, 289] width 896 height 579
drag, startPoint x: 474, startPoint y: 609, endPoint x: 86, endPoint y: 458, distance: 416.8
click at [461, 579] on html "Toggle navigation Home Bank Account List Load By Website Group [OXPLAY] ZEUS138…" at bounding box center [448, 289] width 896 height 579
click at [470, 579] on html "Toggle navigation Home Bank Account List Load By Website Group [OXPLAY] ZEUS138…" at bounding box center [448, 289] width 896 height 579
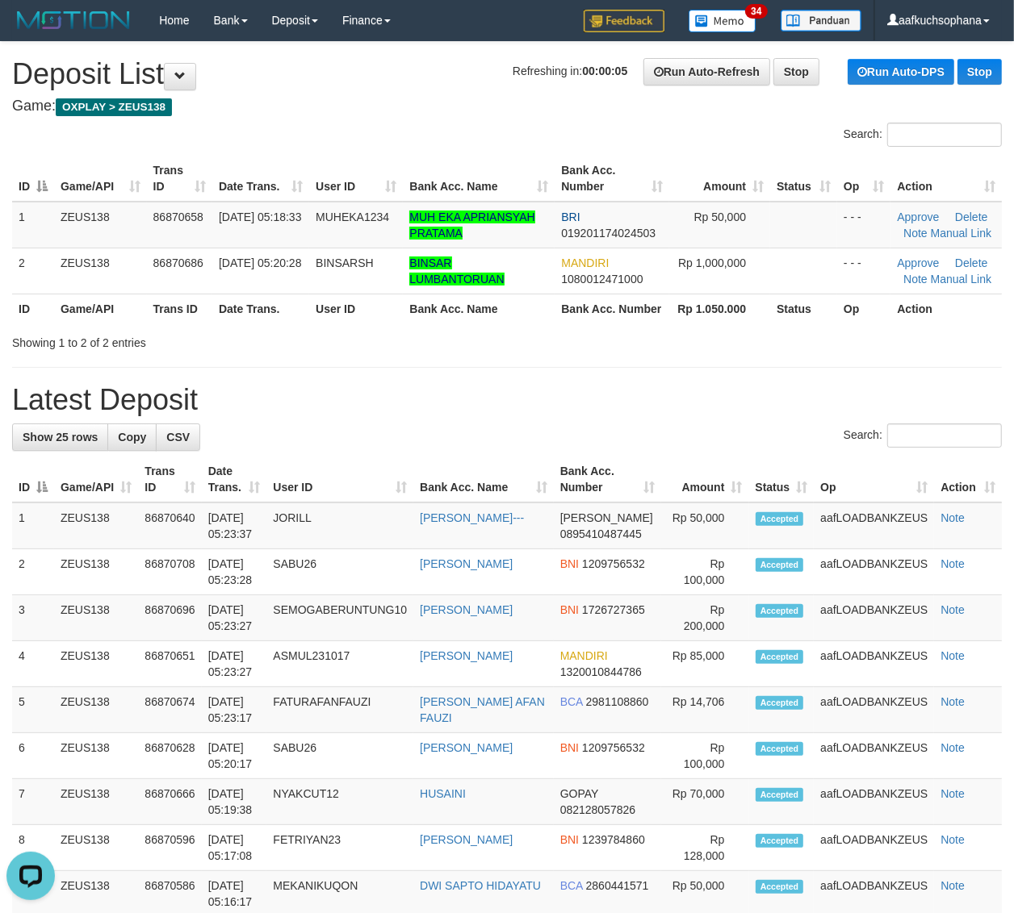
click at [736, 328] on div at bounding box center [718, 328] width 592 height 1
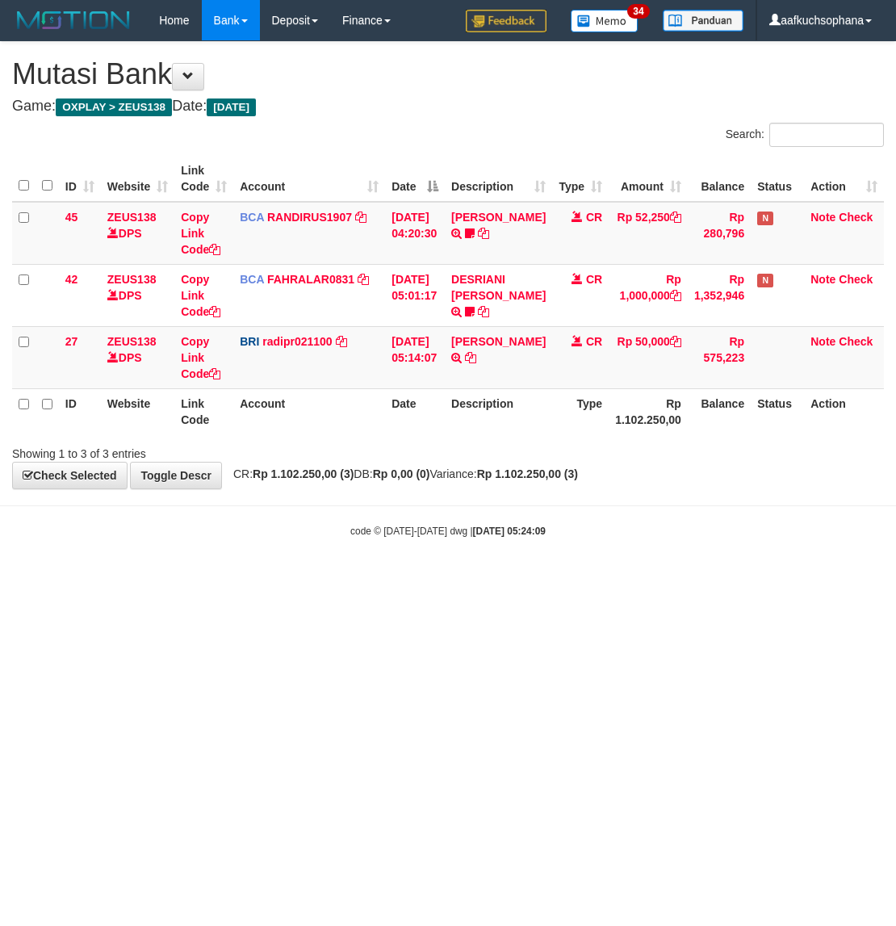
drag, startPoint x: 547, startPoint y: 624, endPoint x: 39, endPoint y: 477, distance: 529.2
click at [541, 579] on html "Toggle navigation Home Bank Account List Load By Website Group [OXPLAY] ZEUS138…" at bounding box center [448, 289] width 896 height 579
drag, startPoint x: 300, startPoint y: 646, endPoint x: 158, endPoint y: 586, distance: 154.1
click at [299, 579] on html "Toggle navigation Home Bank Account List Load By Website Group [OXPLAY] ZEUS138…" at bounding box center [448, 289] width 896 height 579
drag, startPoint x: 396, startPoint y: 676, endPoint x: 393, endPoint y: 663, distance: 13.3
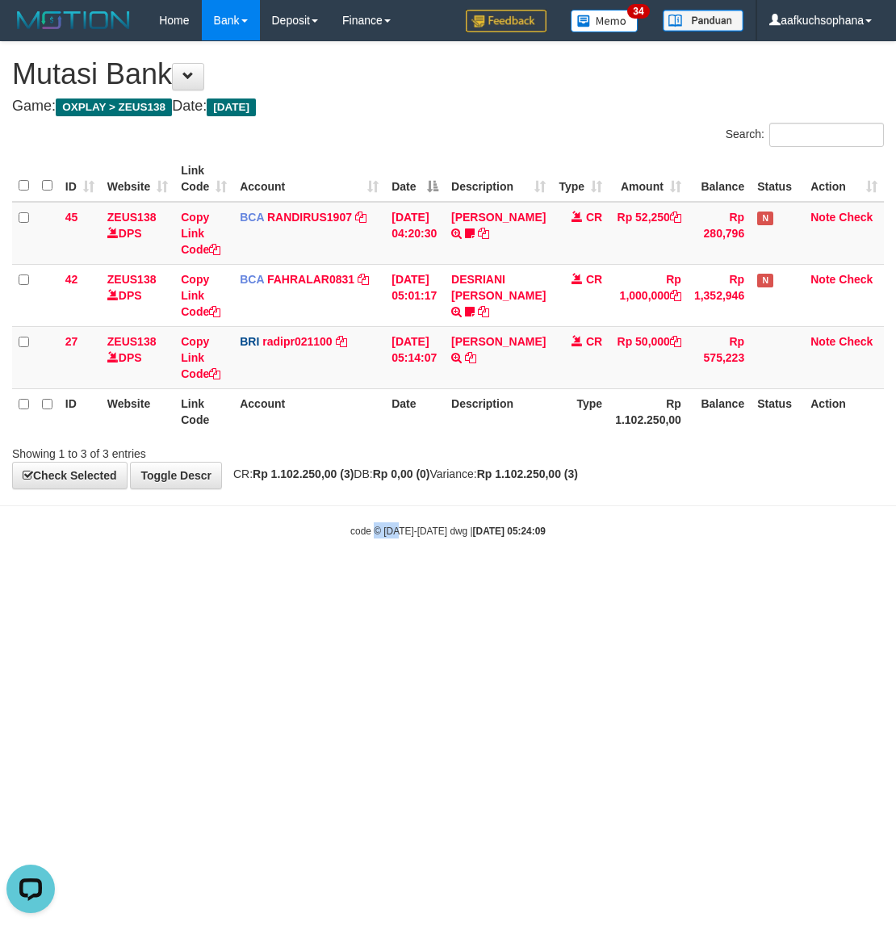
click at [398, 579] on html "Toggle navigation Home Bank Account List Load By Website Group [OXPLAY] ZEUS138…" at bounding box center [448, 289] width 896 height 579
click at [395, 579] on html "Toggle navigation Home Bank Account List Load By Website Group [OXPLAY] ZEUS138…" at bounding box center [448, 289] width 896 height 579
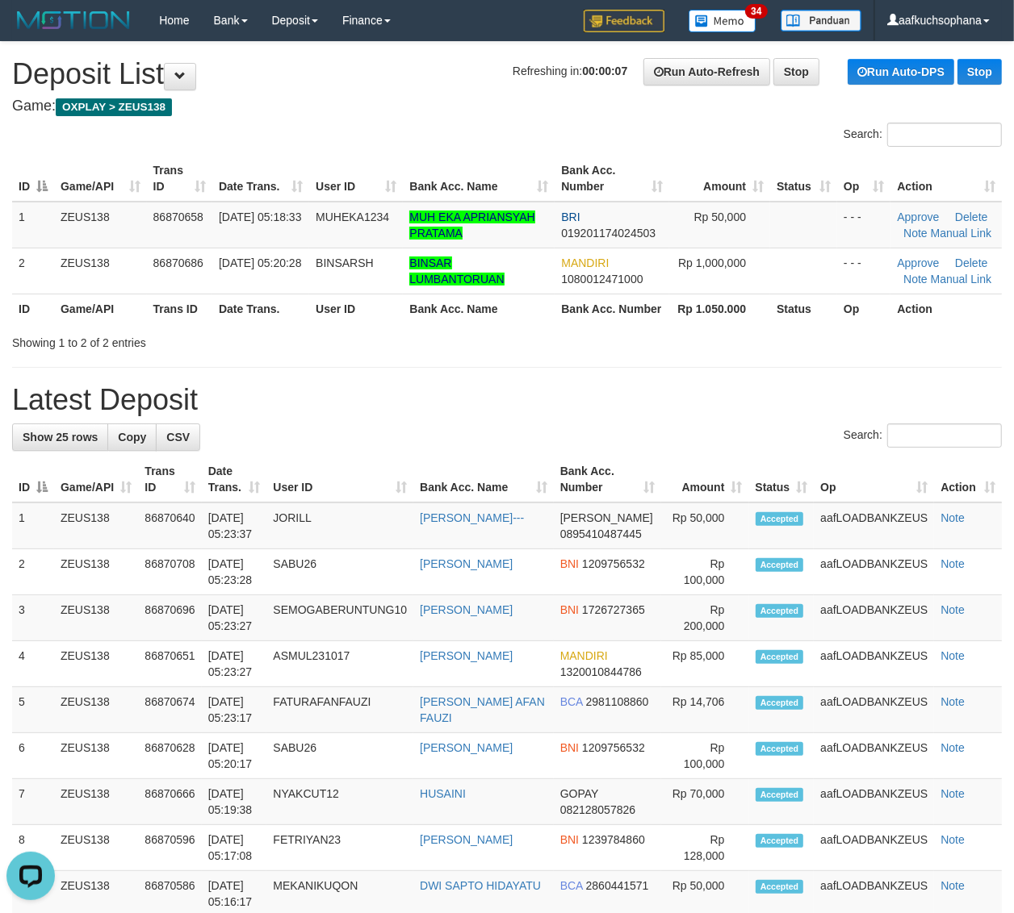
drag, startPoint x: 776, startPoint y: 375, endPoint x: 1023, endPoint y: 464, distance: 263.2
click at [799, 384] on div "**********" at bounding box center [507, 909] width 1014 height 1735
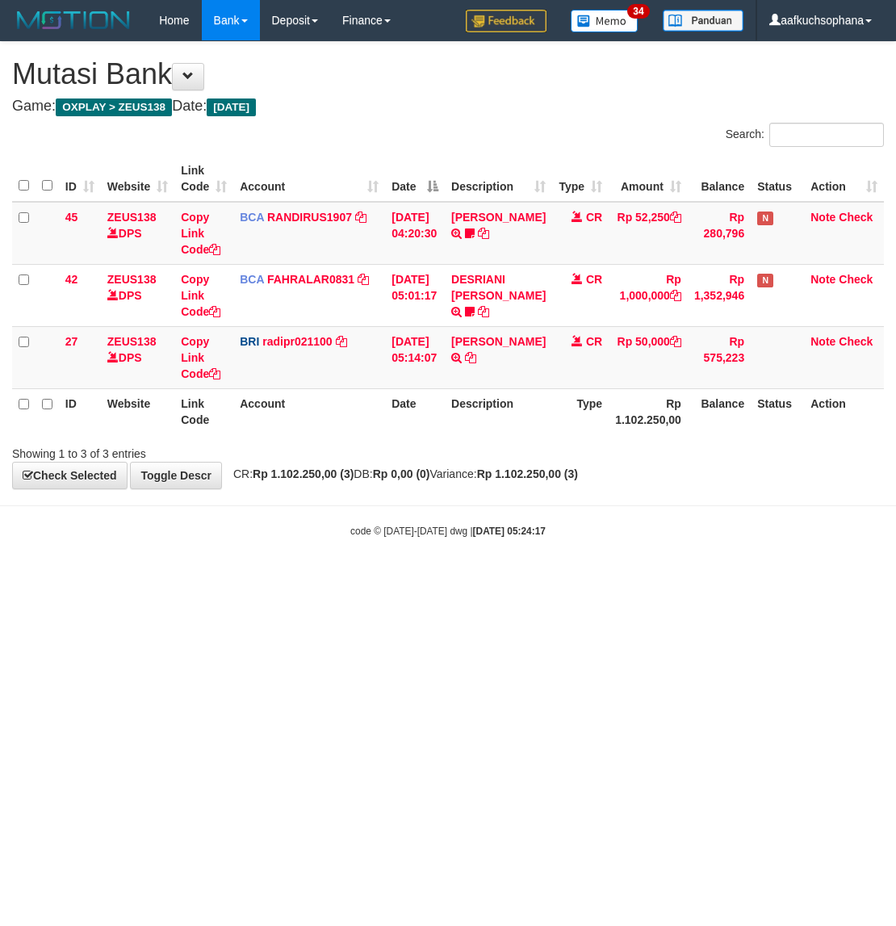
drag, startPoint x: 149, startPoint y: 566, endPoint x: 6, endPoint y: 525, distance: 149.4
click at [148, 570] on body "Toggle navigation Home Bank Account List Load By Website Group [OXPLAY] ZEUS138…" at bounding box center [448, 289] width 896 height 579
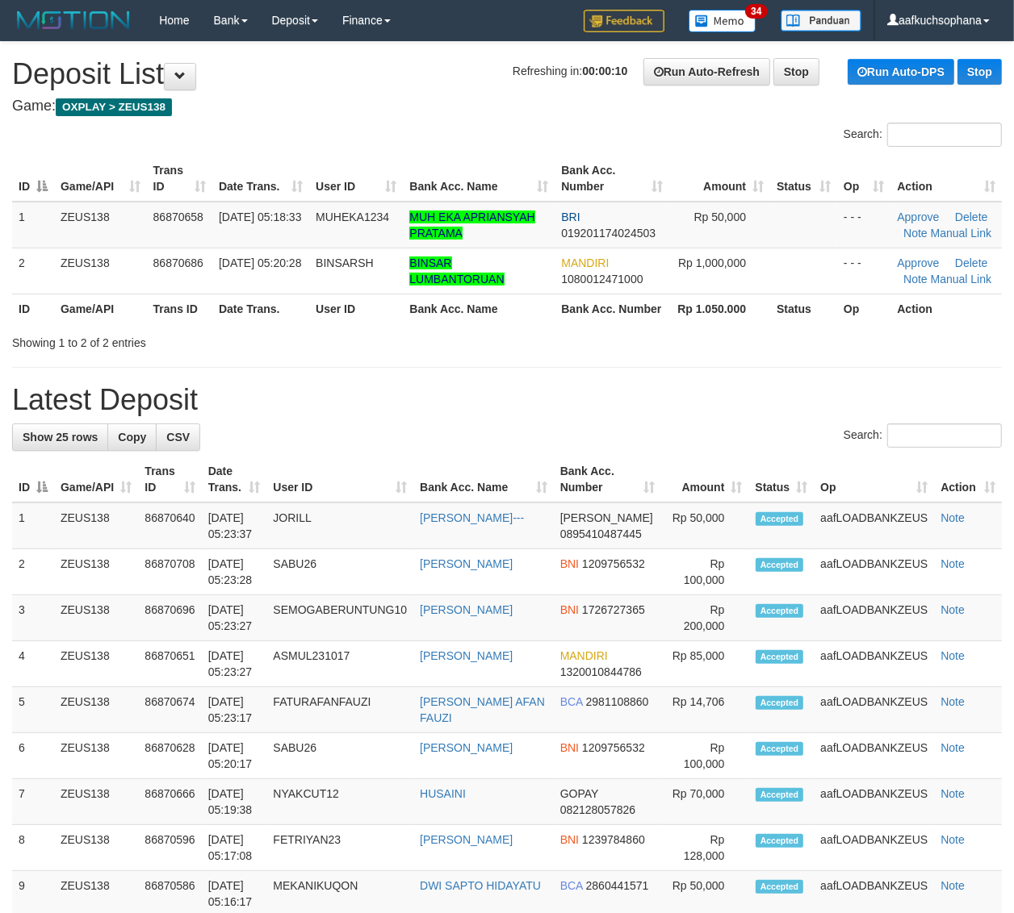
click at [717, 402] on h1 "Latest Deposit" at bounding box center [506, 400] width 989 height 32
click at [605, 389] on h1 "Latest Deposit" at bounding box center [506, 400] width 989 height 32
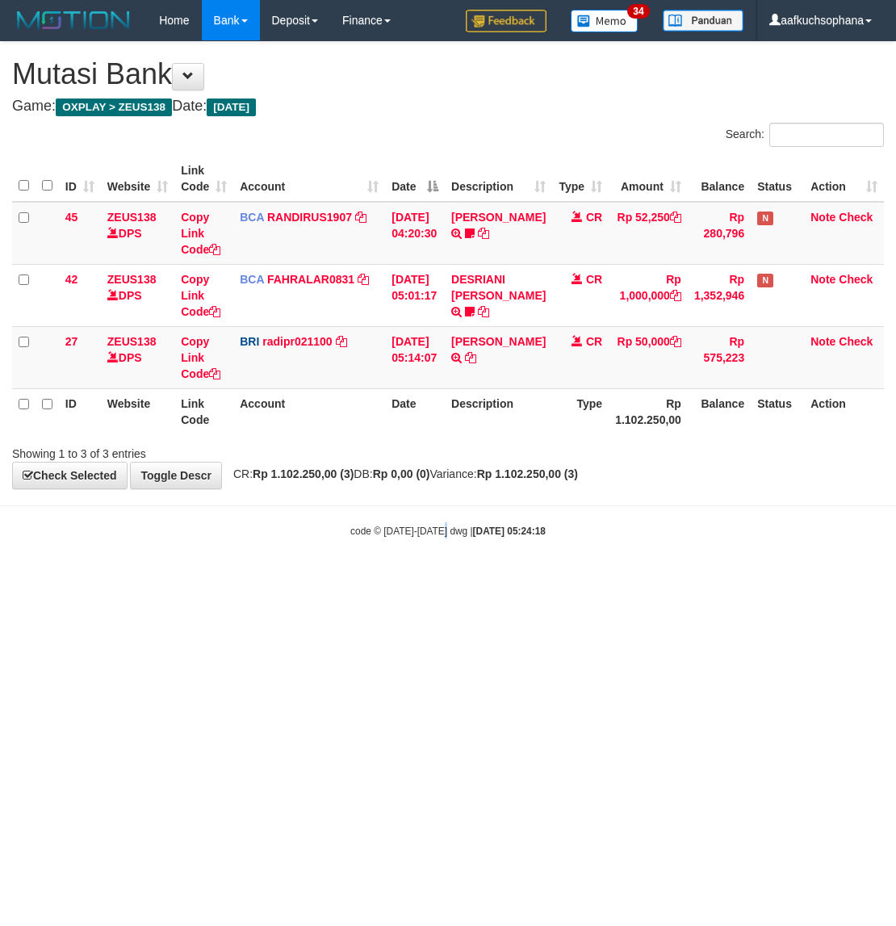
click at [445, 579] on html "Toggle navigation Home Bank Account List Load By Website Group [OXPLAY] ZEUS138…" at bounding box center [448, 289] width 896 height 579
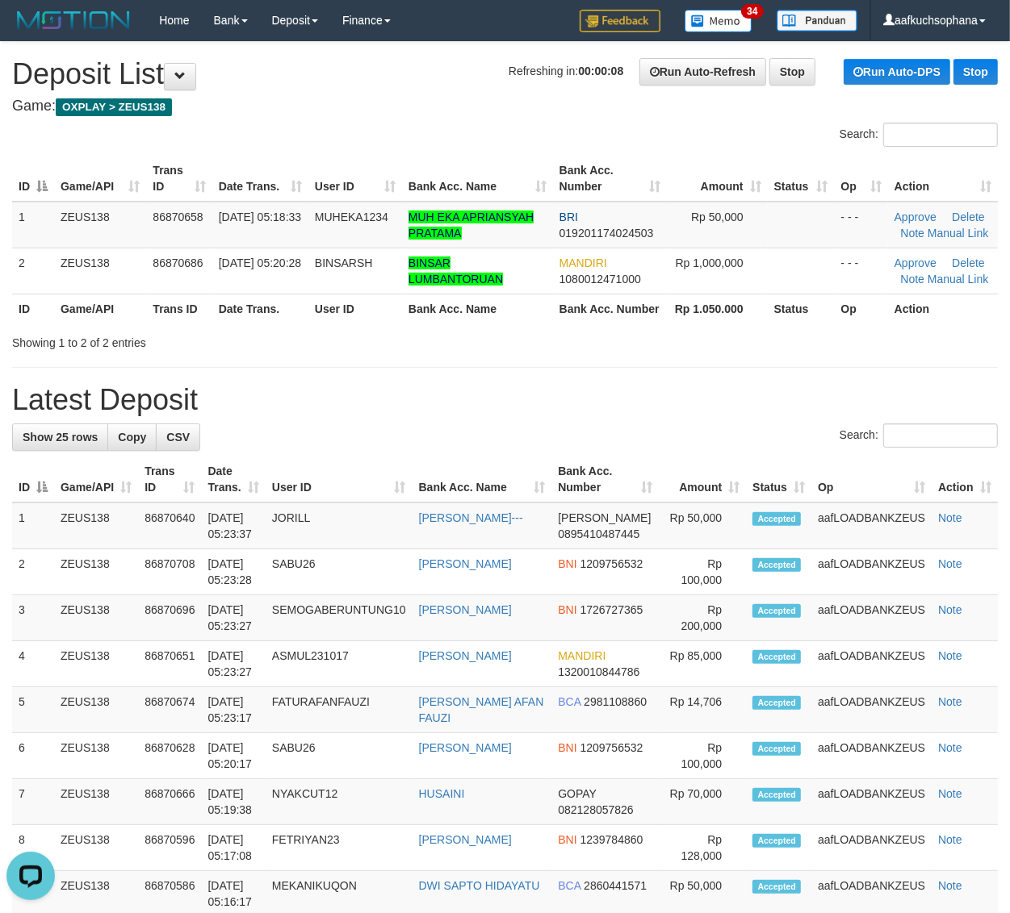
drag, startPoint x: 894, startPoint y: 376, endPoint x: 1022, endPoint y: 474, distance: 160.6
click at [900, 379] on div "**********" at bounding box center [505, 909] width 1010 height 1735
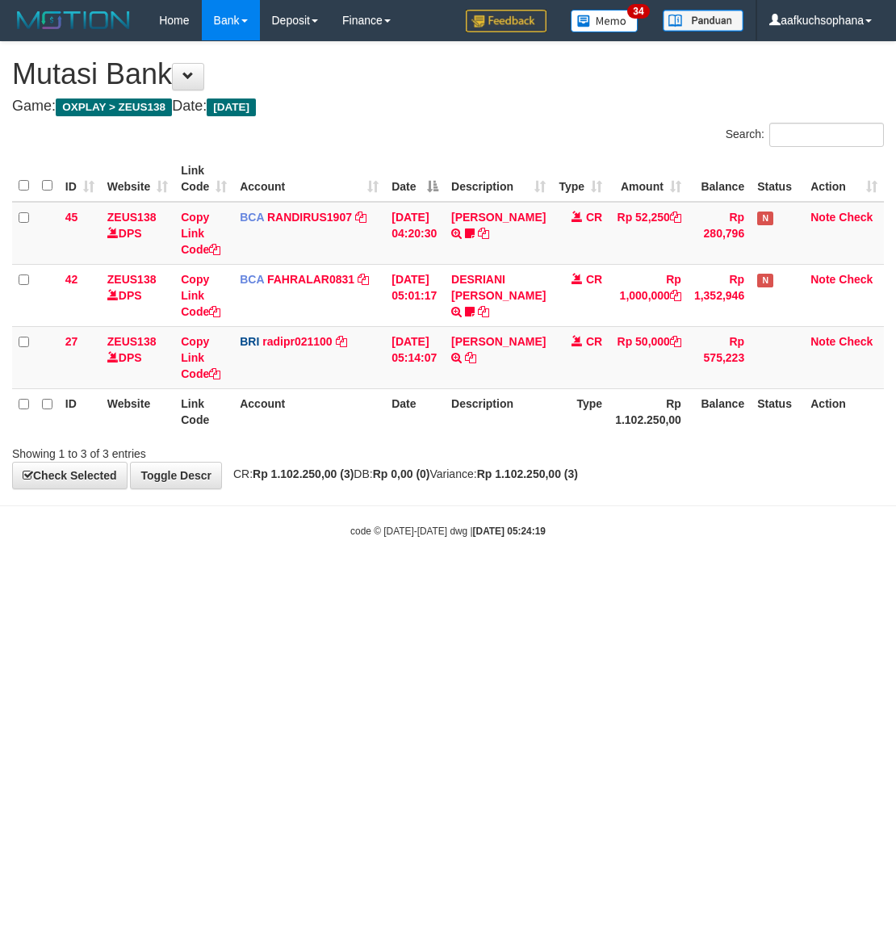
drag, startPoint x: 353, startPoint y: 672, endPoint x: 261, endPoint y: 533, distance: 166.5
click at [347, 579] on html "Toggle navigation Home Bank Account List Load By Website Group [OXPLAY] ZEUS138…" at bounding box center [448, 289] width 896 height 579
click at [285, 579] on html "Toggle navigation Home Bank Account List Load By Website Group [OXPLAY] ZEUS138…" at bounding box center [448, 289] width 896 height 579
drag, startPoint x: 320, startPoint y: 671, endPoint x: 399, endPoint y: 643, distance: 84.0
click at [323, 579] on html "Toggle navigation Home Bank Account List Load By Website Group [OXPLAY] ZEUS138…" at bounding box center [448, 289] width 896 height 579
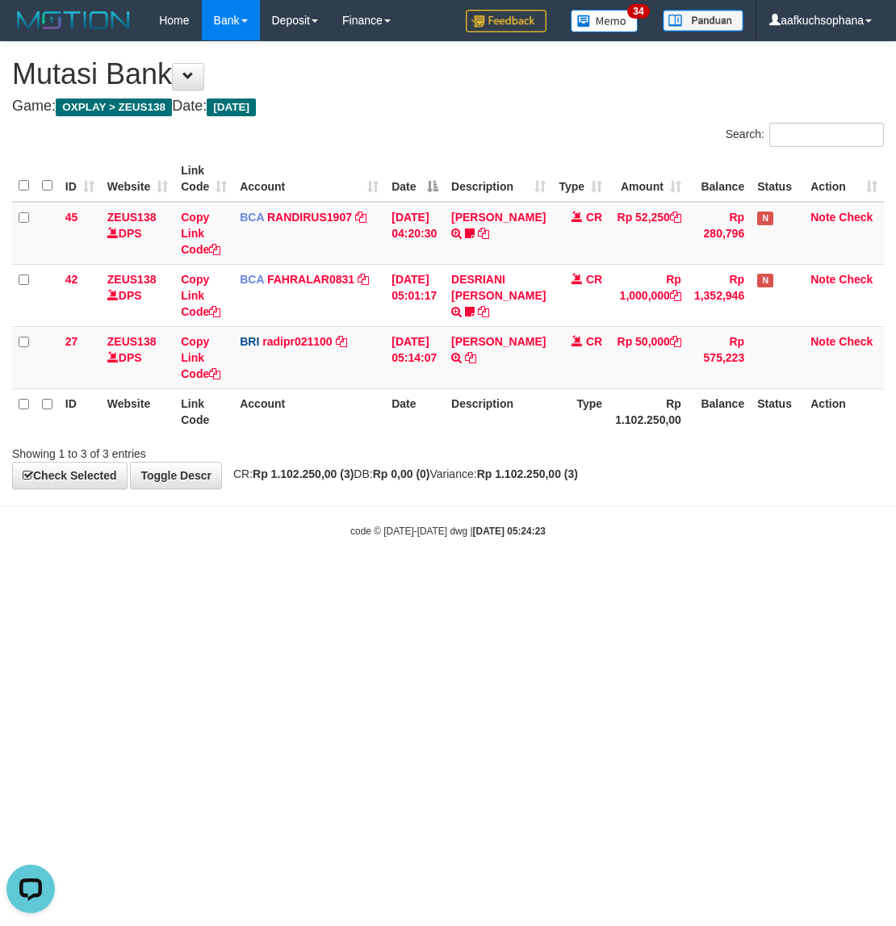
drag, startPoint x: 264, startPoint y: 667, endPoint x: 1, endPoint y: 558, distance: 284.7
click at [214, 579] on html "Toggle navigation Home Bank Account List Load By Website Group [OXPLAY] ZEUS138…" at bounding box center [448, 289] width 896 height 579
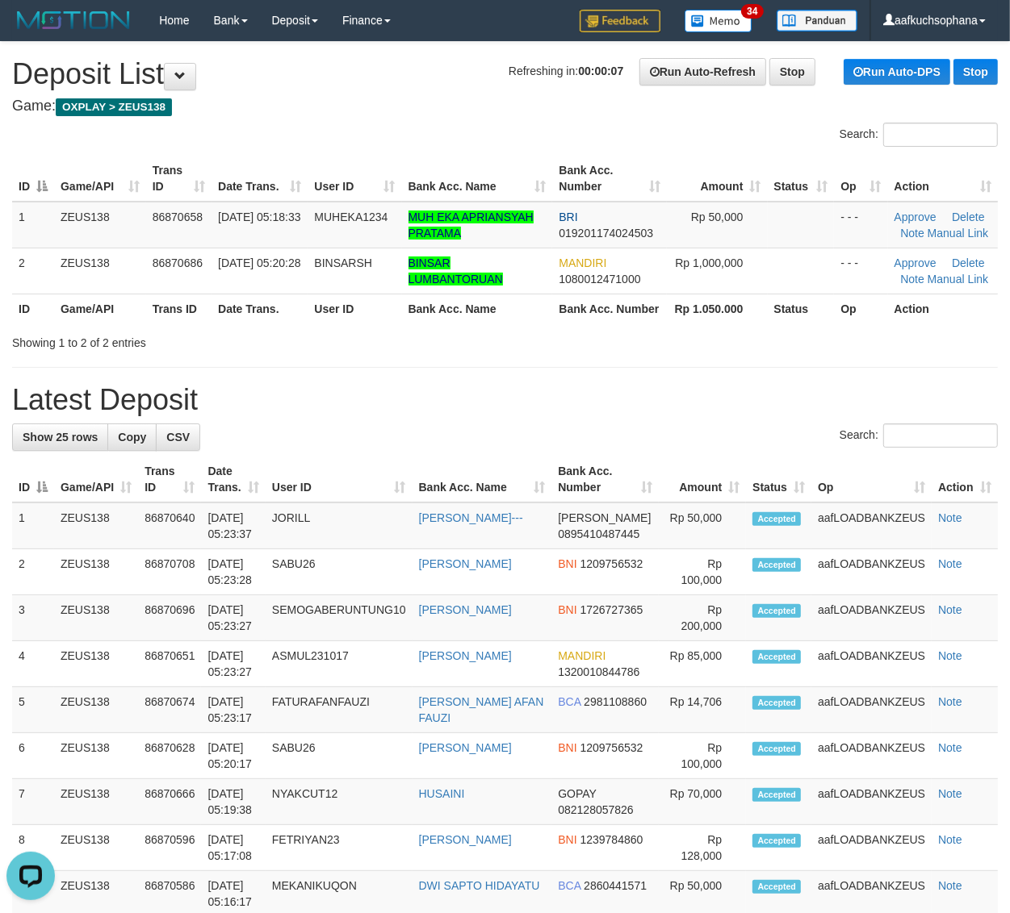
drag, startPoint x: 819, startPoint y: 390, endPoint x: 938, endPoint y: 425, distance: 123.8
click at [820, 390] on h1 "Latest Deposit" at bounding box center [504, 400] width 985 height 32
click at [872, 390] on h1 "Latest Deposit" at bounding box center [504, 400] width 985 height 32
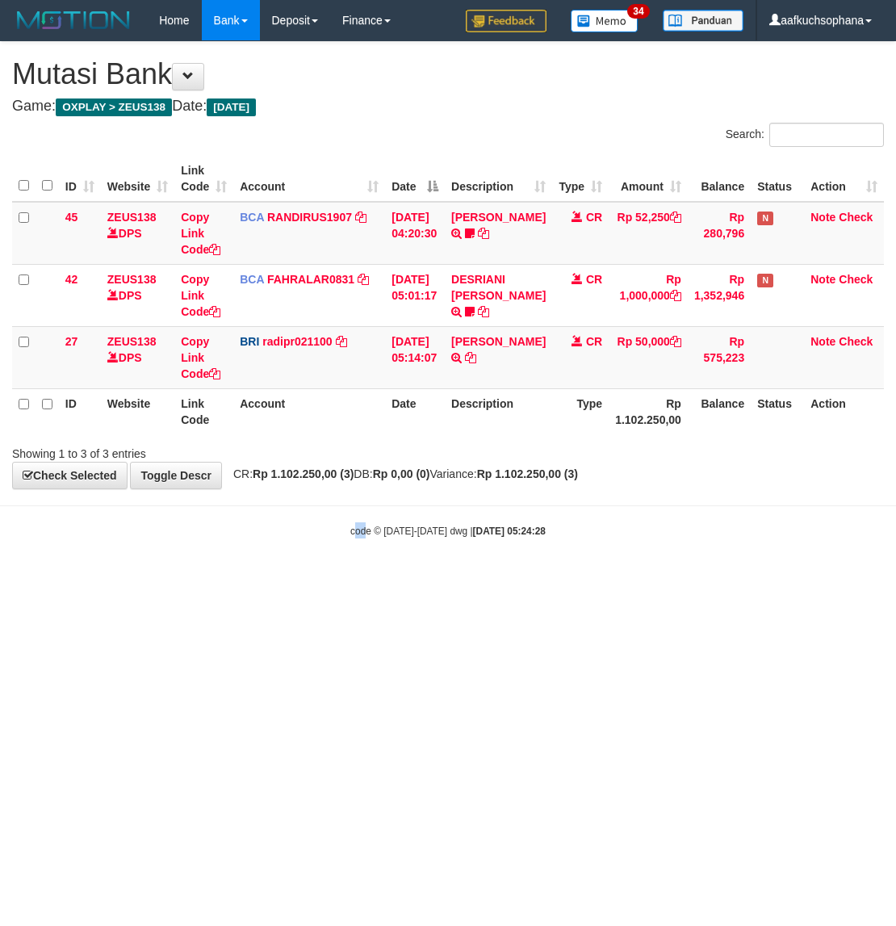
click at [355, 569] on body "Toggle navigation Home Bank Account List Load By Website Group [OXPLAY] ZEUS138…" at bounding box center [448, 289] width 896 height 579
click at [515, 579] on html "Toggle navigation Home Bank Account List Load By Website Group [OXPLAY] ZEUS138…" at bounding box center [448, 289] width 896 height 579
click at [514, 579] on html "Toggle navigation Home Bank Account List Load By Website Group [OXPLAY] ZEUS138…" at bounding box center [448, 289] width 896 height 579
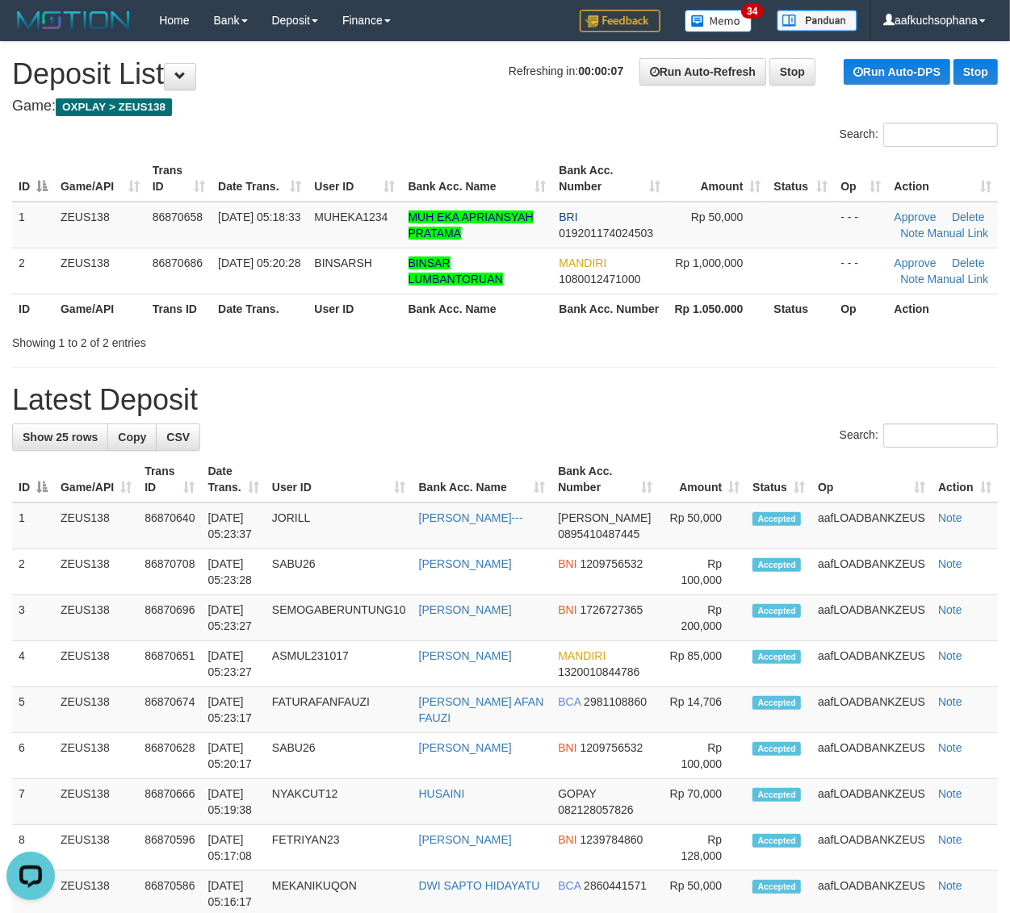
drag, startPoint x: 858, startPoint y: 353, endPoint x: 886, endPoint y: 362, distance: 29.6
click at [864, 355] on div "**********" at bounding box center [505, 909] width 1010 height 1735
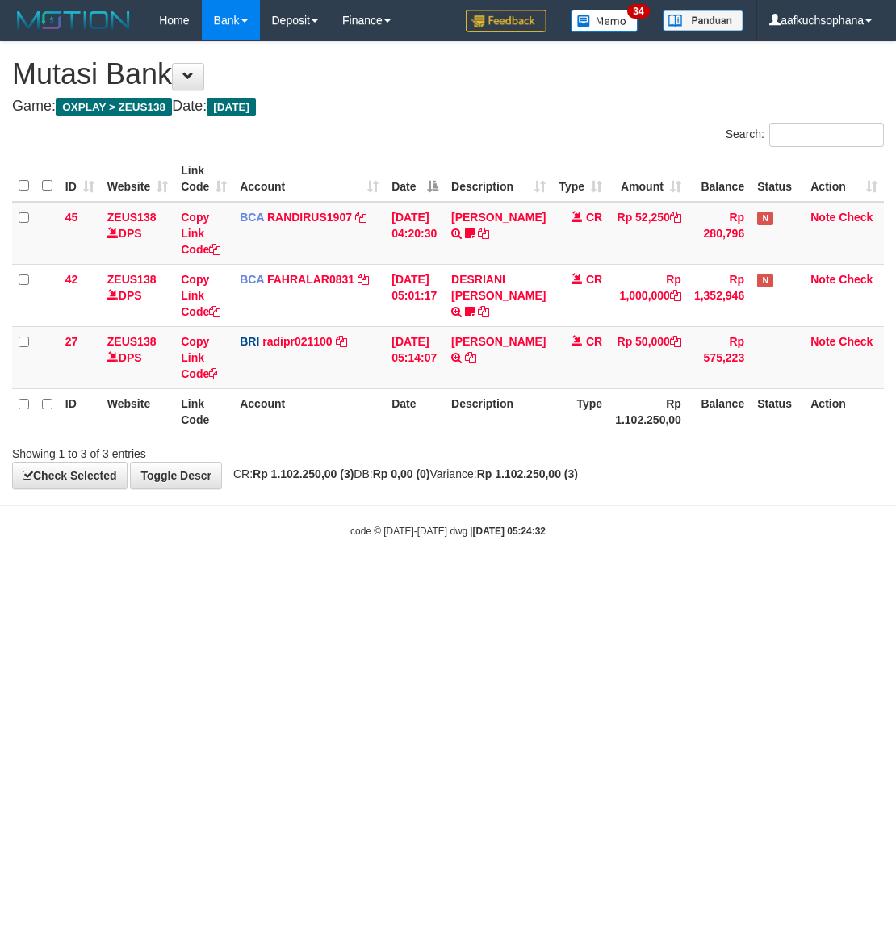
click at [289, 579] on html "Toggle navigation Home Bank Account List Load By Website Group [OXPLAY] ZEUS138…" at bounding box center [448, 289] width 896 height 579
click at [285, 579] on html "Toggle navigation Home Bank Account List Load By Website Group [OXPLAY] ZEUS138…" at bounding box center [448, 289] width 896 height 579
drag, startPoint x: 311, startPoint y: 646, endPoint x: 303, endPoint y: 644, distance: 9.0
click at [307, 579] on html "Toggle navigation Home Bank Account List Load By Website Group [OXPLAY] ZEUS138…" at bounding box center [448, 289] width 896 height 579
click at [282, 579] on html "Toggle navigation Home Bank Account List Load By Website Group [OXPLAY] ZEUS138…" at bounding box center [448, 289] width 896 height 579
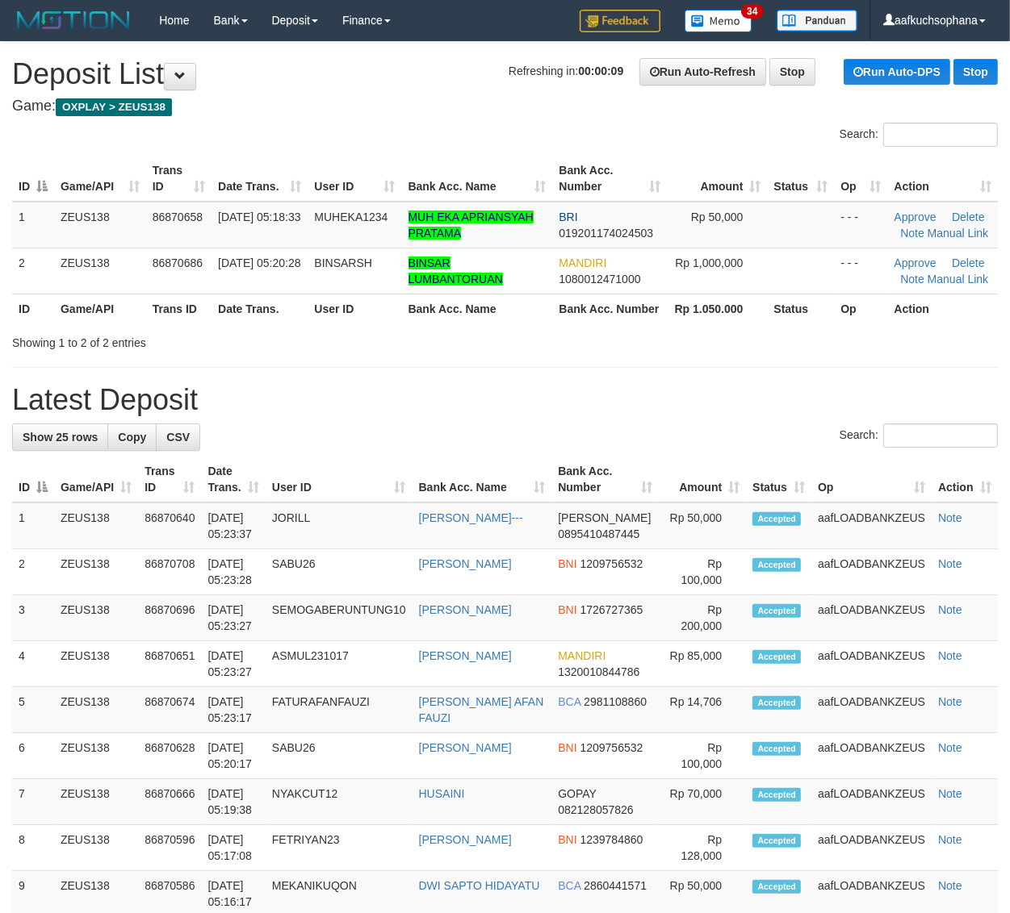
drag, startPoint x: 710, startPoint y: 382, endPoint x: 1019, endPoint y: 479, distance: 323.9
click at [718, 379] on div "**********" at bounding box center [505, 909] width 1010 height 1735
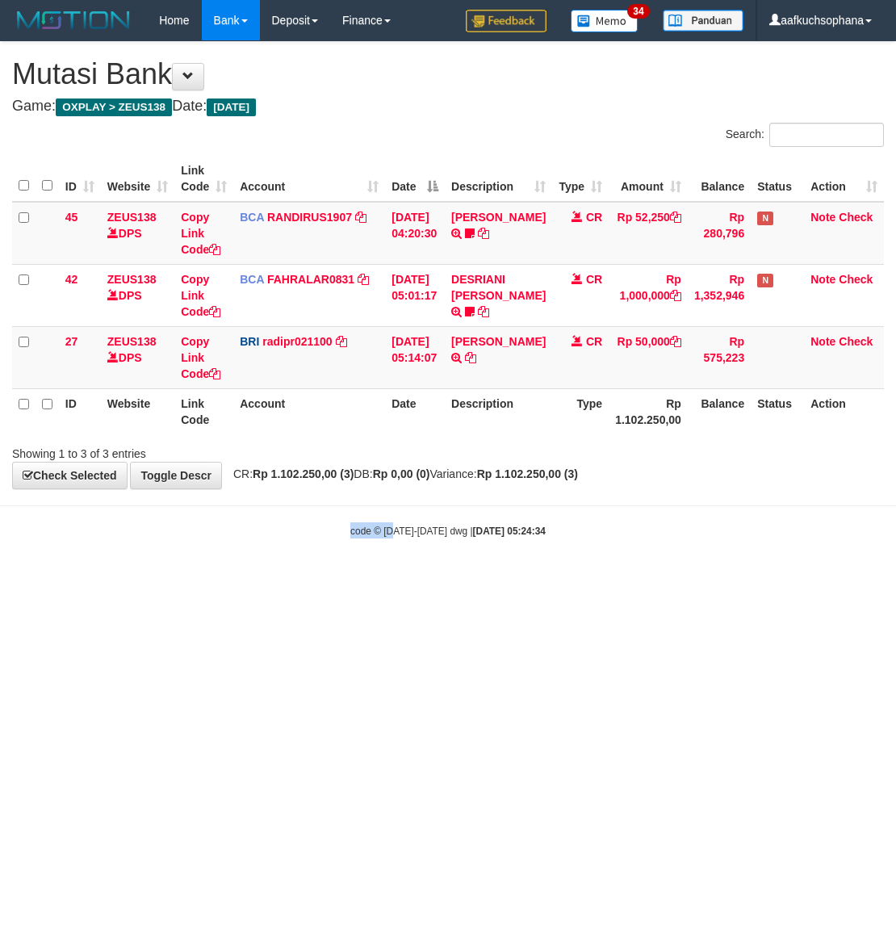
drag, startPoint x: 345, startPoint y: 643, endPoint x: 392, endPoint y: 680, distance: 60.4
click at [392, 579] on html "Toggle navigation Home Bank Account List Load By Website Group [OXPLAY] ZEUS138…" at bounding box center [448, 289] width 896 height 579
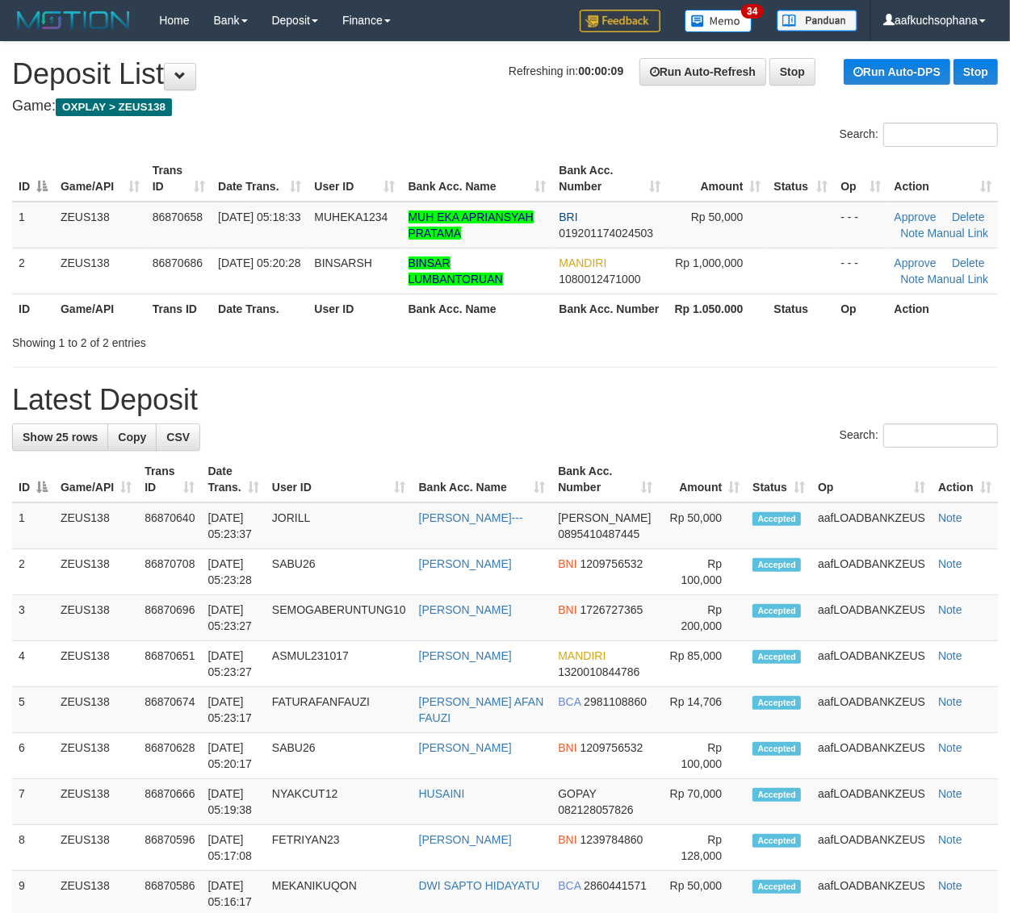
drag, startPoint x: 686, startPoint y: 372, endPoint x: 1017, endPoint y: 483, distance: 348.8
click at [696, 376] on div "**********" at bounding box center [505, 909] width 1010 height 1735
drag, startPoint x: 889, startPoint y: 363, endPoint x: 952, endPoint y: 389, distance: 68.0
click at [890, 363] on div "**********" at bounding box center [505, 909] width 1010 height 1735
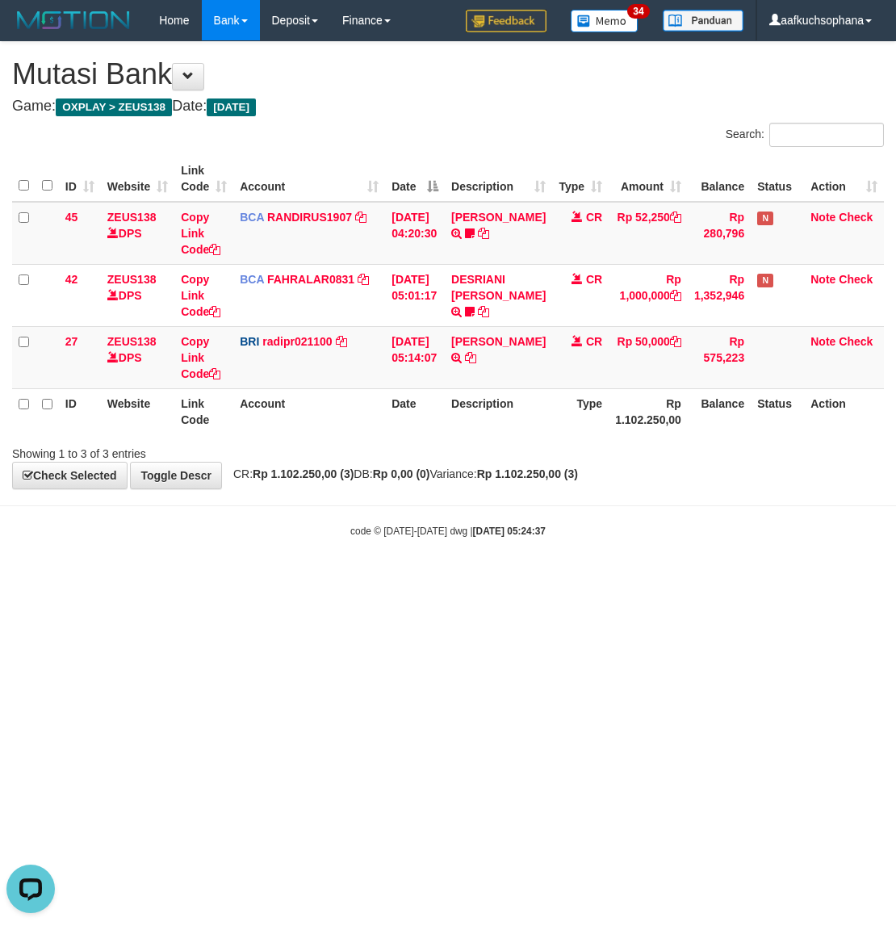
drag, startPoint x: 638, startPoint y: 629, endPoint x: 626, endPoint y: 646, distance: 20.2
click at [626, 579] on html "Toggle navigation Home Bank Account List Load By Website Group [OXPLAY] ZEUS138…" at bounding box center [448, 289] width 896 height 579
drag, startPoint x: 625, startPoint y: 644, endPoint x: 272, endPoint y: 585, distance: 358.3
click at [624, 579] on html "Toggle navigation Home Bank Account List Load By Website Group [OXPLAY] ZEUS138…" at bounding box center [448, 289] width 896 height 579
click at [236, 579] on html "Toggle navigation Home Bank Account List Load By Website Group [OXPLAY] ZEUS138…" at bounding box center [448, 289] width 896 height 579
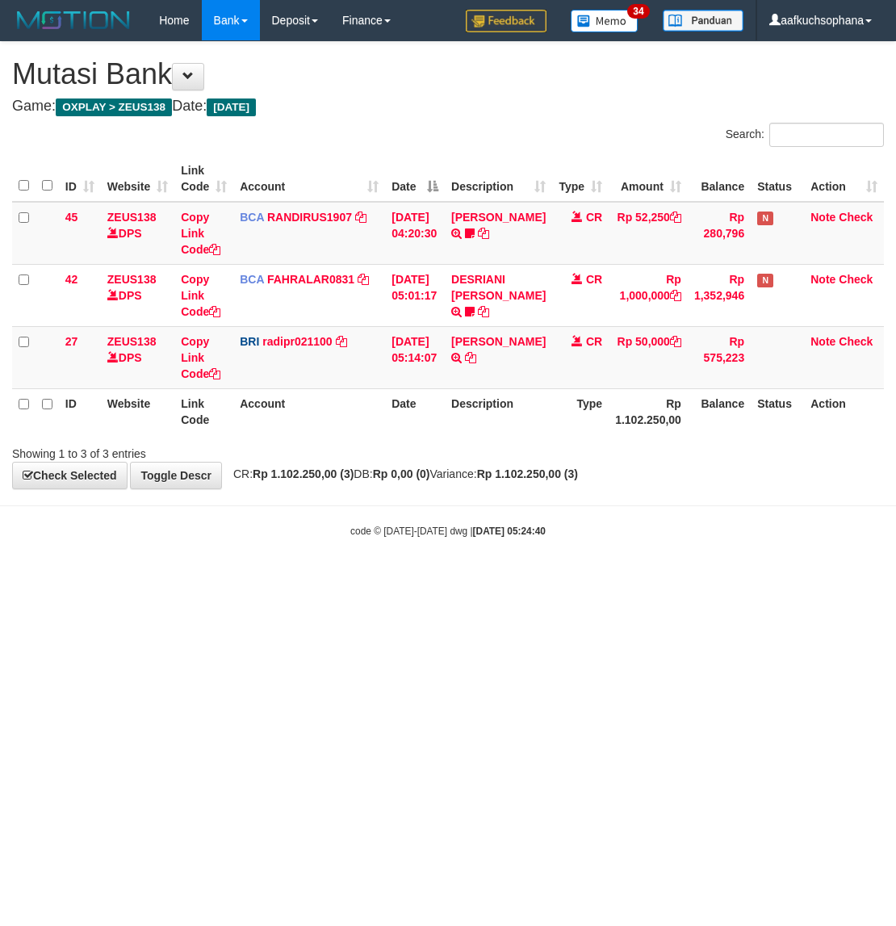
click at [236, 579] on html "Toggle navigation Home Bank Account List Load By Website Group [OXPLAY] ZEUS138…" at bounding box center [448, 289] width 896 height 579
click at [203, 579] on html "Toggle navigation Home Bank Account List Load By Website Group [OXPLAY] ZEUS138…" at bounding box center [448, 289] width 896 height 579
click at [305, 579] on html "Toggle navigation Home Bank Account List Load By Website Group [OXPLAY] ZEUS138…" at bounding box center [448, 289] width 896 height 579
drag, startPoint x: 69, startPoint y: 592, endPoint x: 131, endPoint y: 587, distance: 62.3
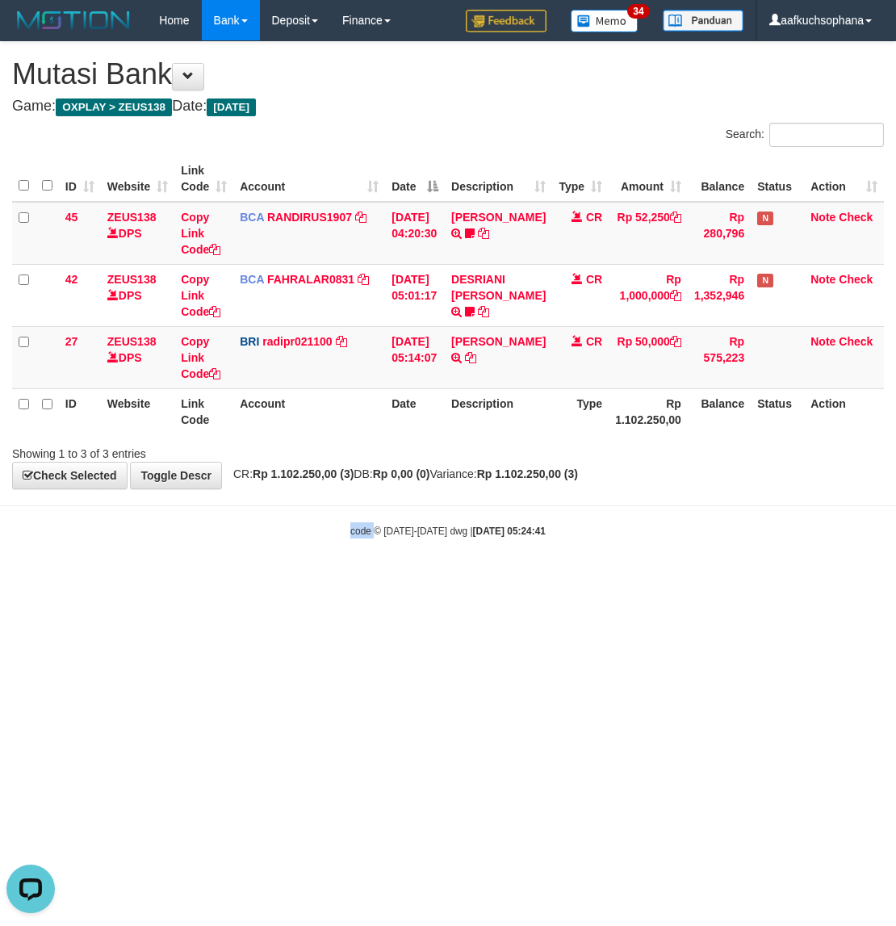
click at [71, 579] on html "Toggle navigation Home Bank Account List Load By Website Group [OXPLAY] ZEUS138…" at bounding box center [448, 289] width 896 height 579
click at [190, 579] on html "Toggle navigation Home Bank Account List Load By Website Group [OXPLAY] ZEUS138…" at bounding box center [448, 289] width 896 height 579
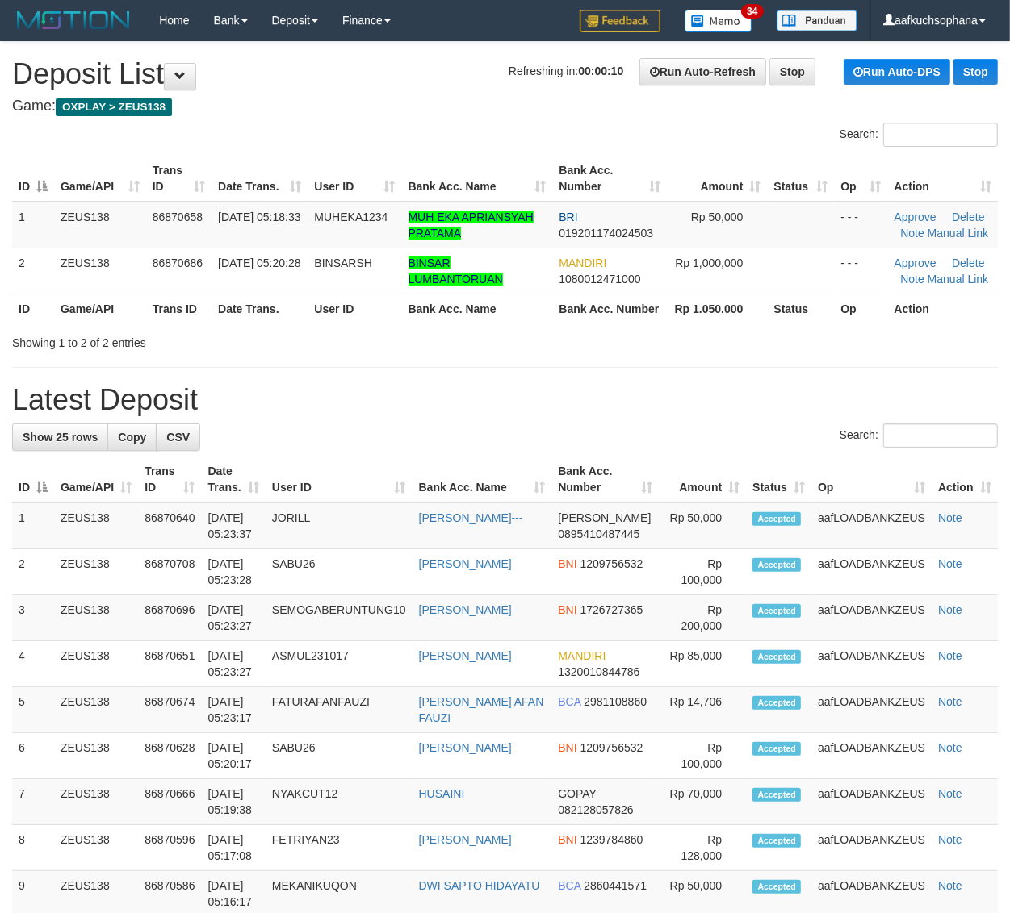
drag, startPoint x: 737, startPoint y: 408, endPoint x: 753, endPoint y: 418, distance: 18.8
click at [736, 408] on h1 "Latest Deposit" at bounding box center [504, 400] width 985 height 32
click at [826, 391] on h1 "Latest Deposit" at bounding box center [504, 400] width 985 height 32
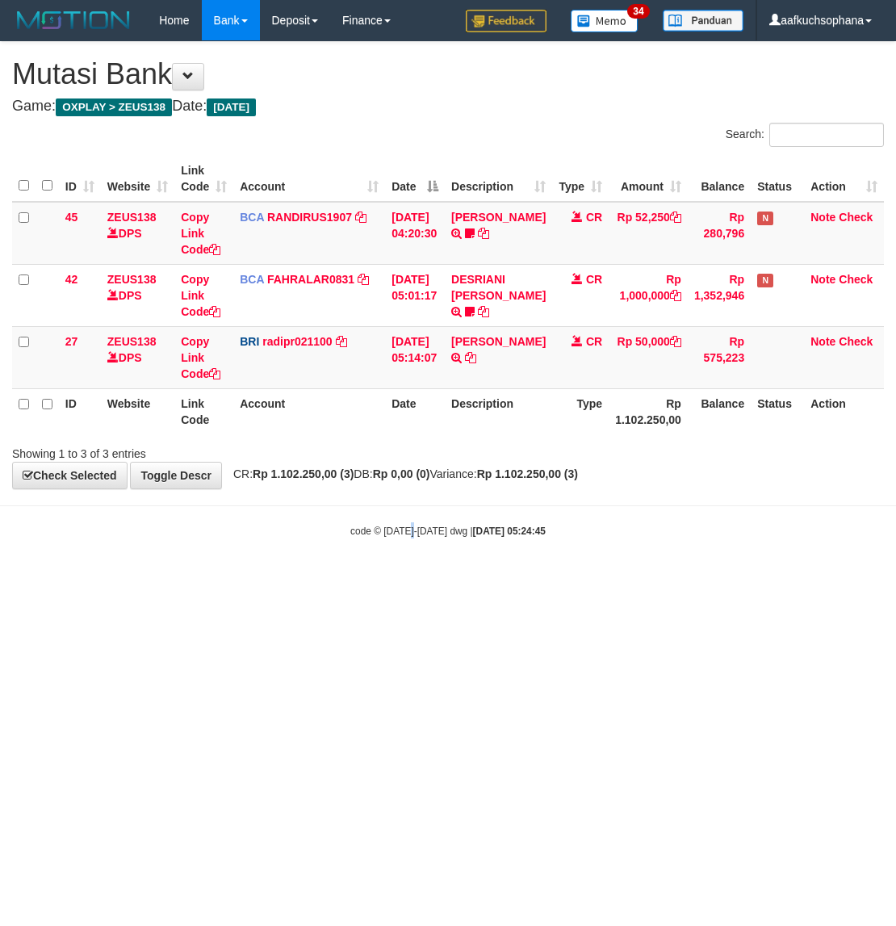
click at [412, 579] on html "Toggle navigation Home Bank Account List Load By Website Group [OXPLAY] ZEUS138…" at bounding box center [448, 289] width 896 height 579
drag, startPoint x: 260, startPoint y: 629, endPoint x: 173, endPoint y: 587, distance: 96.4
click at [261, 579] on html "Toggle navigation Home Bank Account List Load By Website Group [OXPLAY] ZEUS138…" at bounding box center [448, 289] width 896 height 579
click at [176, 579] on html "Toggle navigation Home Bank Account List Load By Website Group [OXPLAY] ZEUS138…" at bounding box center [448, 289] width 896 height 579
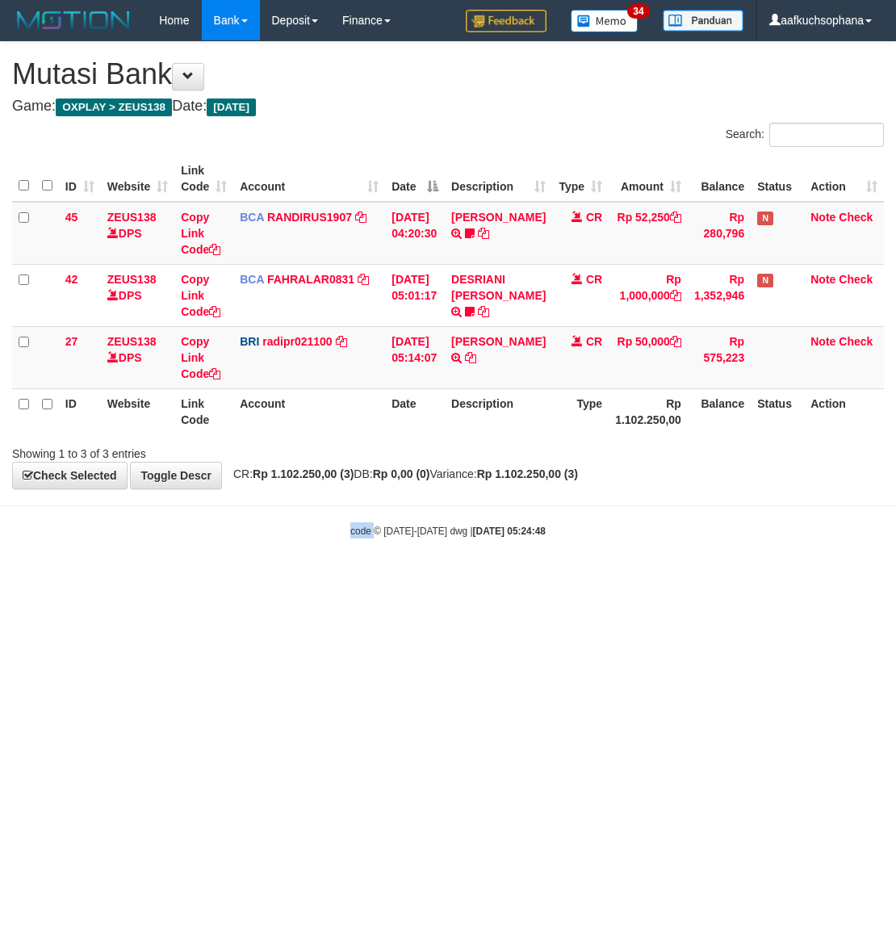
click at [176, 579] on html "Toggle navigation Home Bank Account List Load By Website Group [OXPLAY] ZEUS138…" at bounding box center [448, 289] width 896 height 579
click at [194, 579] on html "Toggle navigation Home Bank Account List Load By Website Group [OXPLAY] ZEUS138…" at bounding box center [448, 289] width 896 height 579
click at [474, 579] on html "Toggle navigation Home Bank Account List Load By Website Group [OXPLAY] ZEUS138…" at bounding box center [448, 289] width 896 height 579
click at [380, 579] on html "Toggle navigation Home Bank Account List Load By Website Group [OXPLAY] ZEUS138…" at bounding box center [448, 289] width 896 height 579
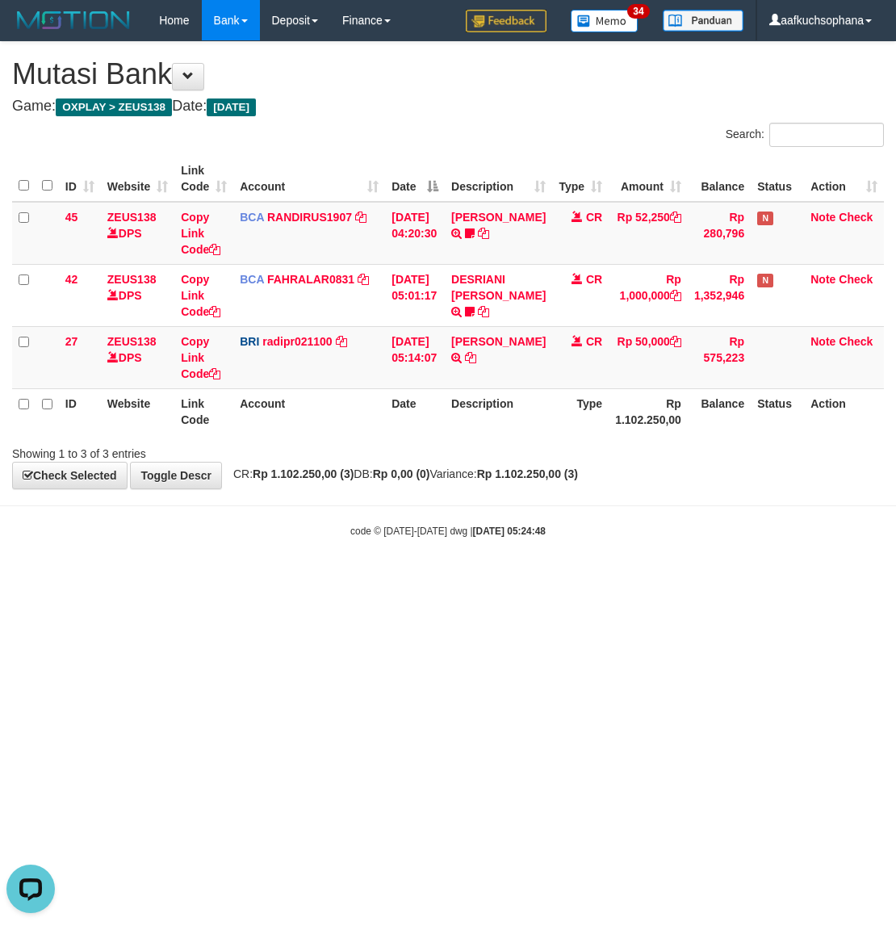
click at [378, 579] on html "Toggle navigation Home Bank Account List Load By Website Group [OXPLAY] ZEUS138…" at bounding box center [448, 289] width 896 height 579
click at [375, 579] on html "Toggle navigation Home Bank Account List Load By Website Group [OXPLAY] ZEUS138…" at bounding box center [448, 289] width 896 height 579
click at [374, 579] on html "Toggle navigation Home Bank Account List Load By Website Group [OXPLAY] ZEUS138…" at bounding box center [448, 289] width 896 height 579
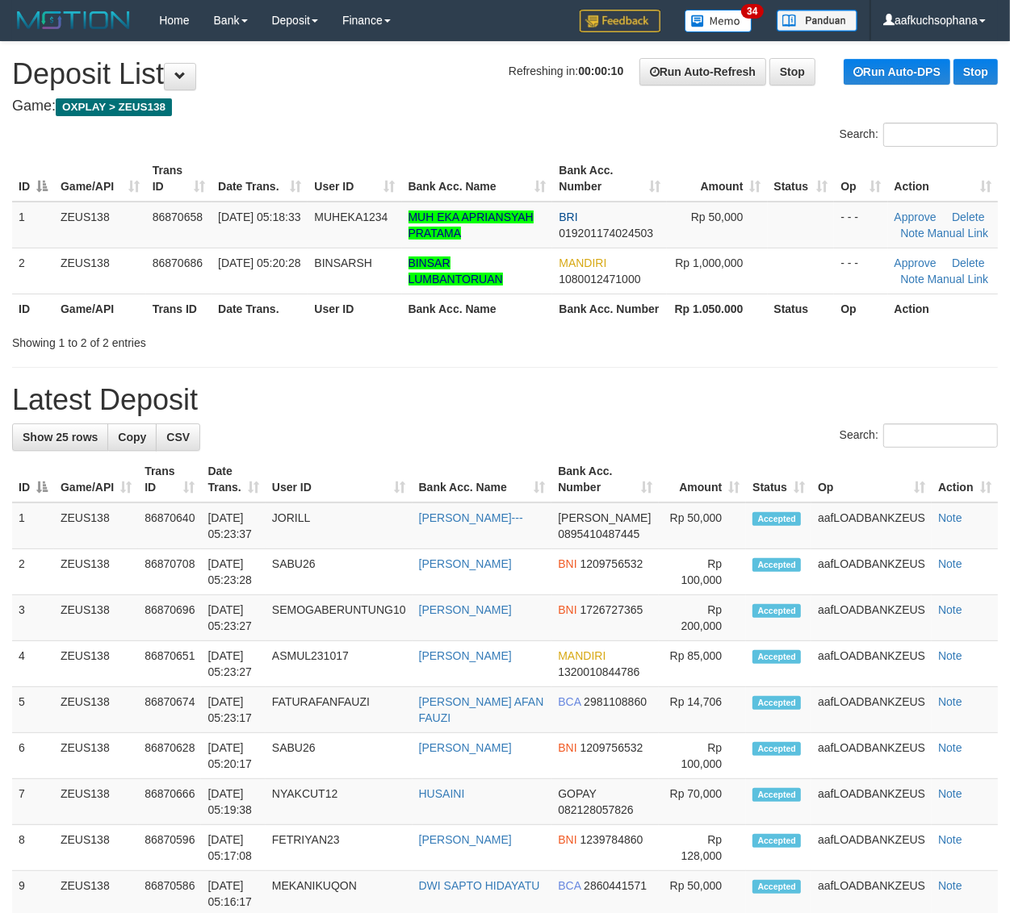
click at [787, 428] on div "Search:" at bounding box center [504, 438] width 985 height 28
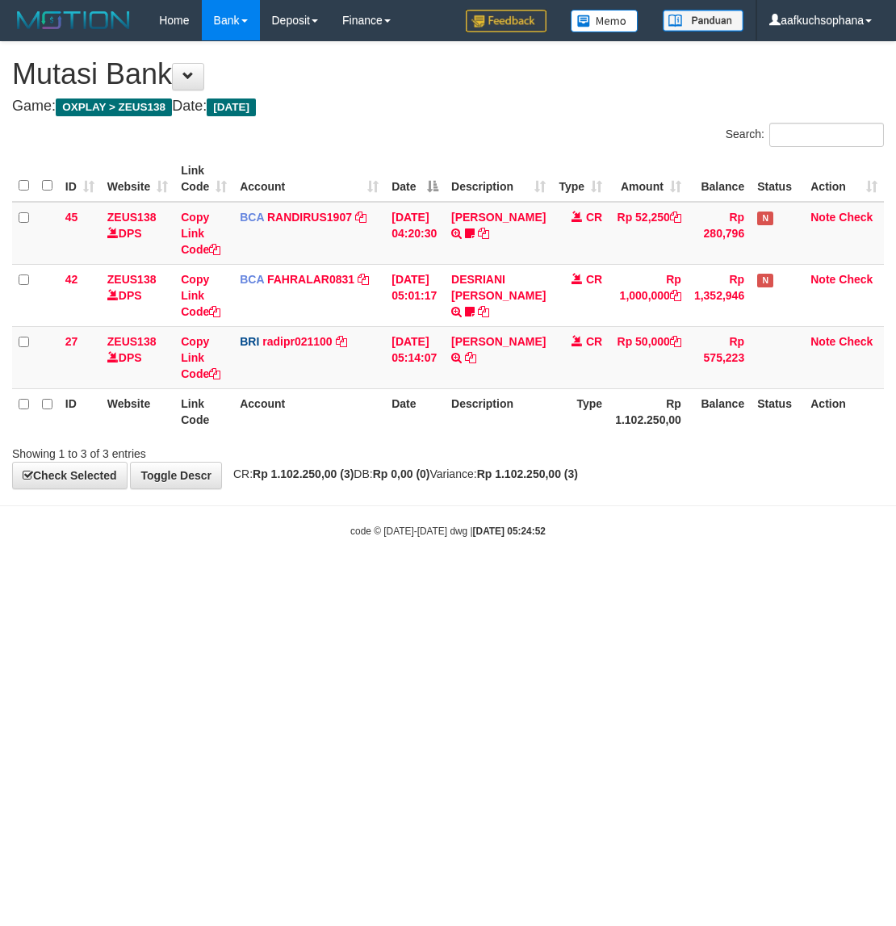
click at [277, 579] on html "Toggle navigation Home Bank Account List Load By Website Group [OXPLAY] ZEUS138…" at bounding box center [448, 289] width 896 height 579
click at [275, 579] on html "Toggle navigation Home Bank Account List Load By Website Group [OXPLAY] ZEUS138…" at bounding box center [448, 289] width 896 height 579
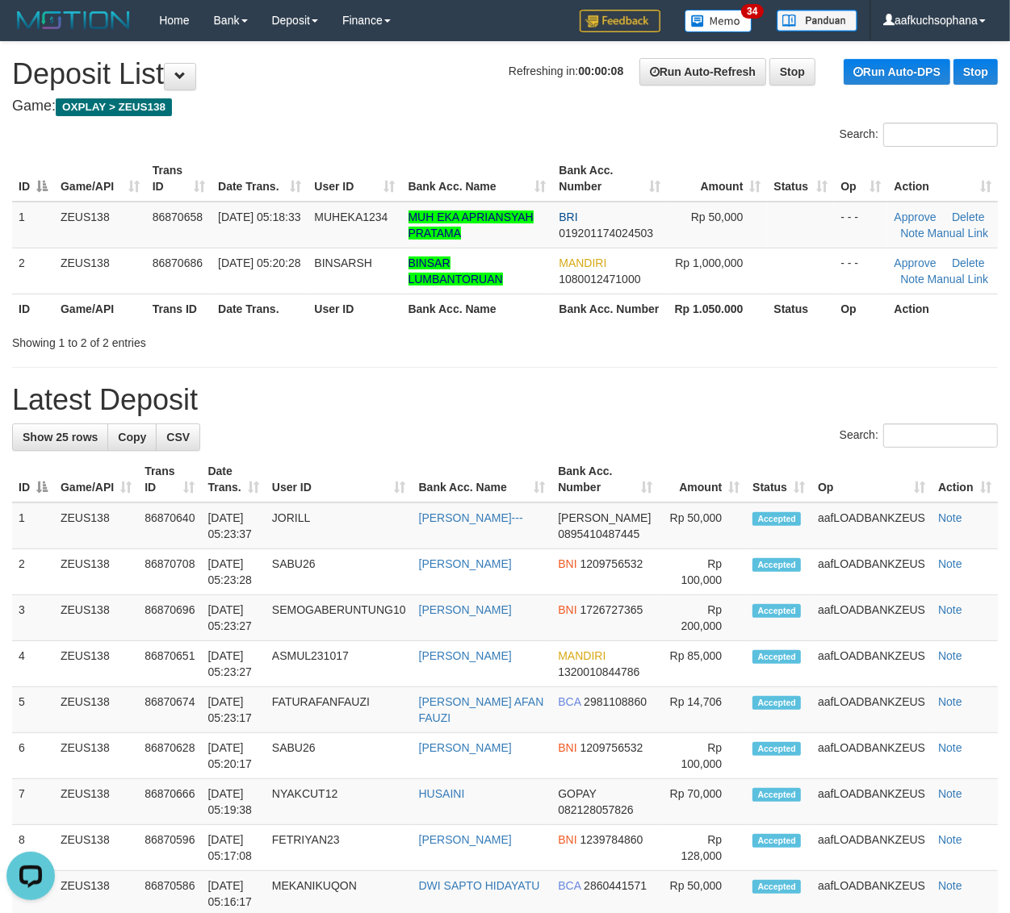
drag, startPoint x: 823, startPoint y: 345, endPoint x: 817, endPoint y: 353, distance: 9.9
click at [817, 353] on div "**********" at bounding box center [505, 909] width 1010 height 1735
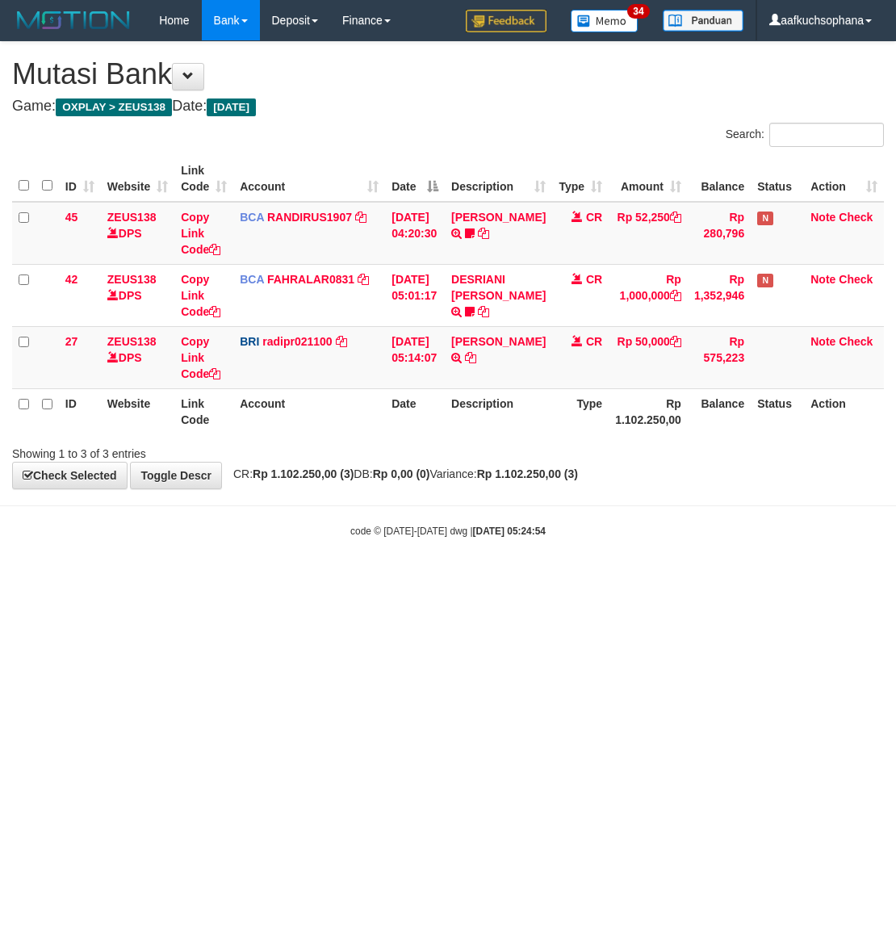
drag, startPoint x: 370, startPoint y: 563, endPoint x: 371, endPoint y: 575, distance: 12.2
click at [371, 571] on body "Toggle navigation Home Bank Account List Load By Website Group [OXPLAY] ZEUS138…" at bounding box center [448, 289] width 896 height 579
drag, startPoint x: 235, startPoint y: 714, endPoint x: 251, endPoint y: 716, distance: 16.2
click at [240, 579] on html "Toggle navigation Home Bank Account List Load By Website Group [OXPLAY] ZEUS138…" at bounding box center [448, 289] width 896 height 579
click at [256, 579] on html "Toggle navigation Home Bank Account List Load By Website Group [OXPLAY] ZEUS138…" at bounding box center [448, 289] width 896 height 579
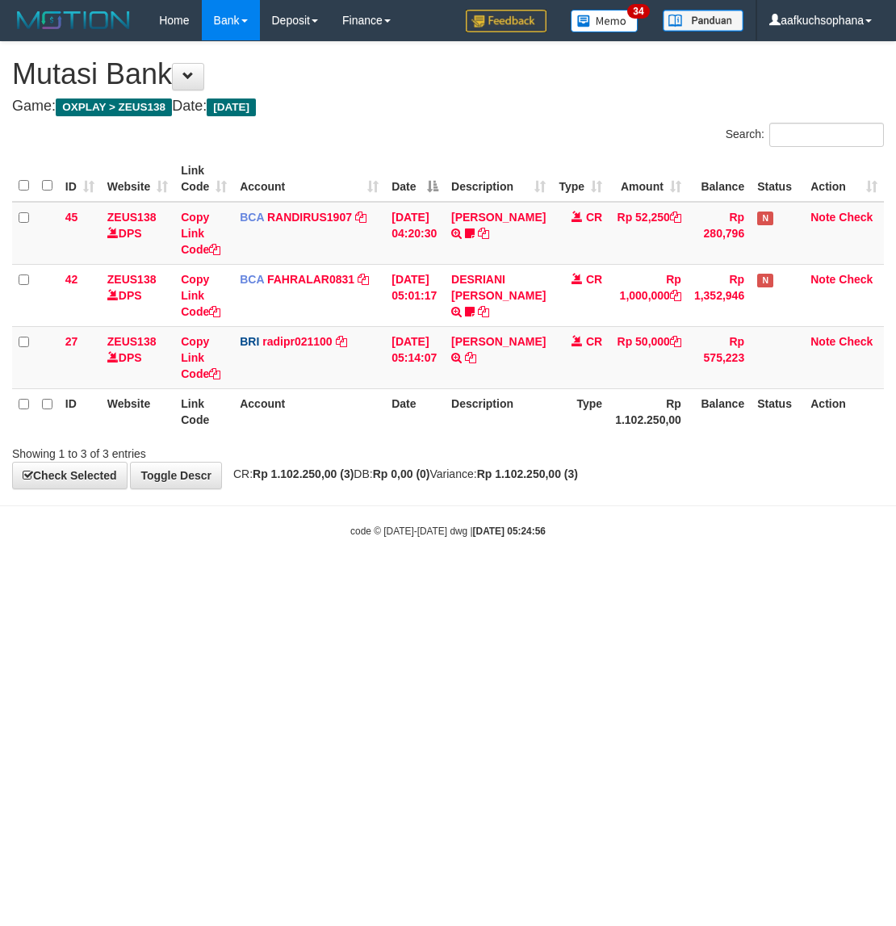
drag, startPoint x: 257, startPoint y: 710, endPoint x: 263, endPoint y: 692, distance: 19.7
click at [258, 579] on html "Toggle navigation Home Bank Account List Load By Website Group [OXPLAY] ZEUS138…" at bounding box center [448, 289] width 896 height 579
click at [263, 579] on html "Toggle navigation Home Bank Account List Load By Website Group [OXPLAY] ZEUS138…" at bounding box center [448, 289] width 896 height 579
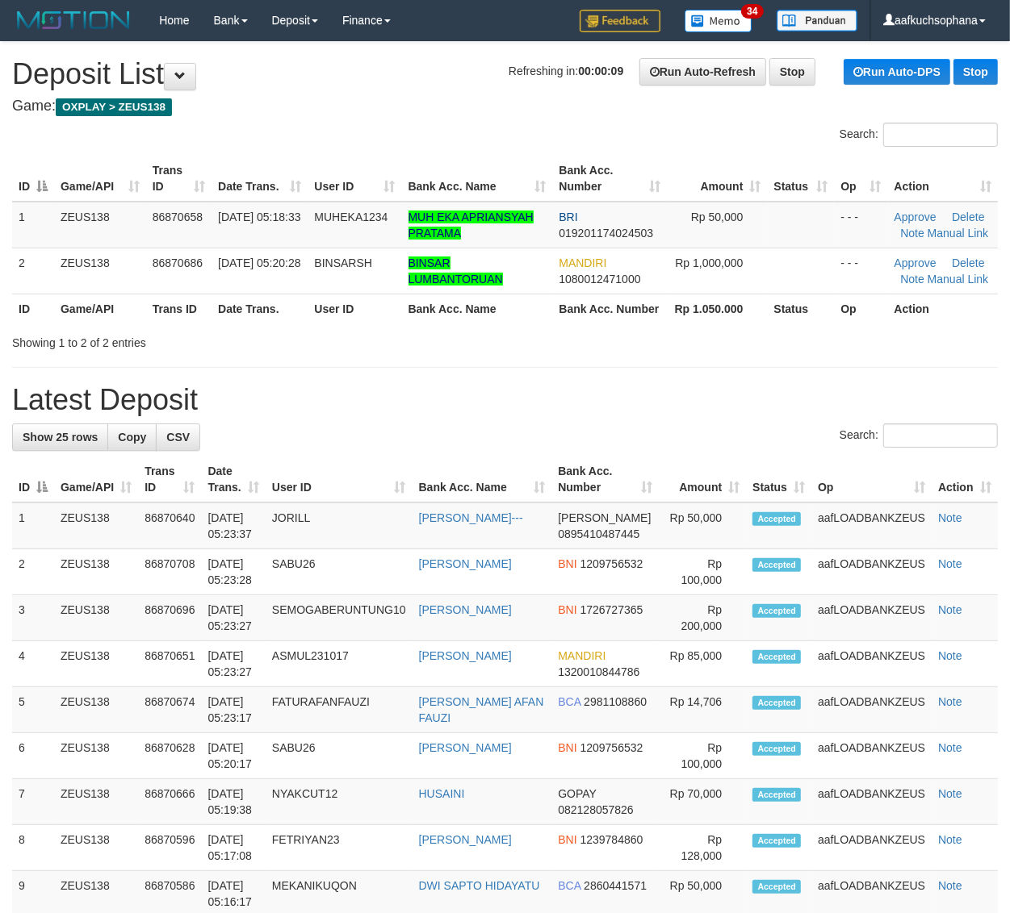
click at [662, 396] on h1 "Latest Deposit" at bounding box center [504, 400] width 985 height 32
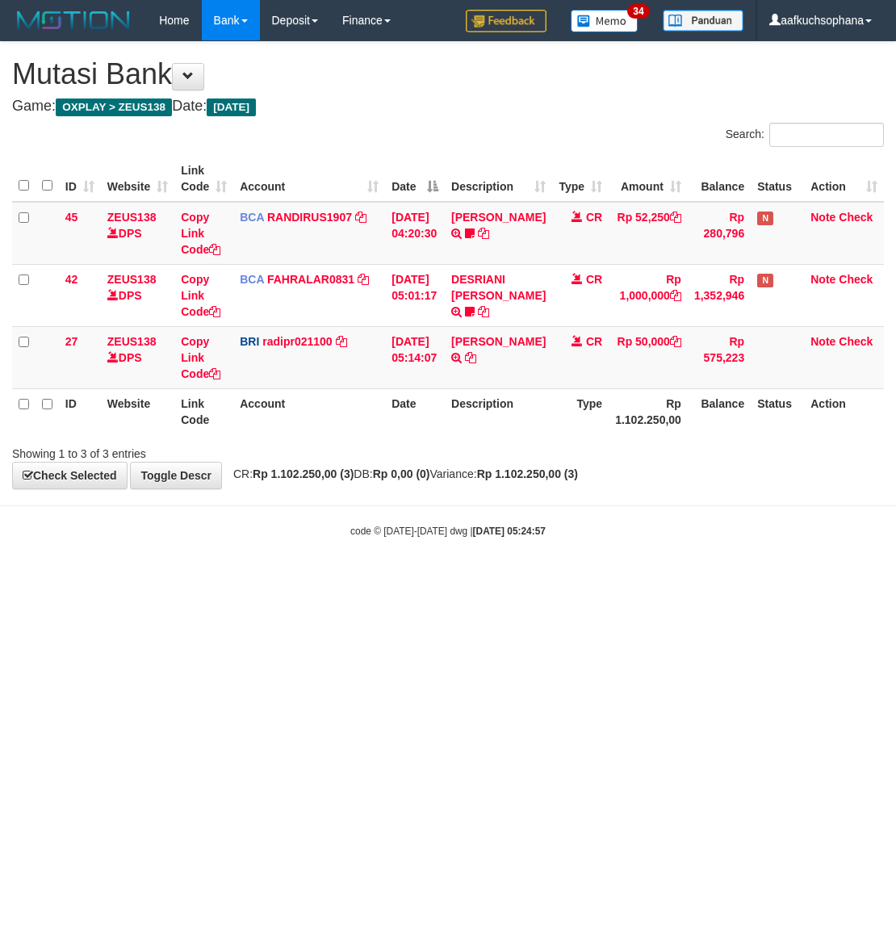
click at [472, 579] on html "Toggle navigation Home Bank Account List Load By Website Group [OXPLAY] ZEUS138…" at bounding box center [448, 289] width 896 height 579
